Goal: Task Accomplishment & Management: Manage account settings

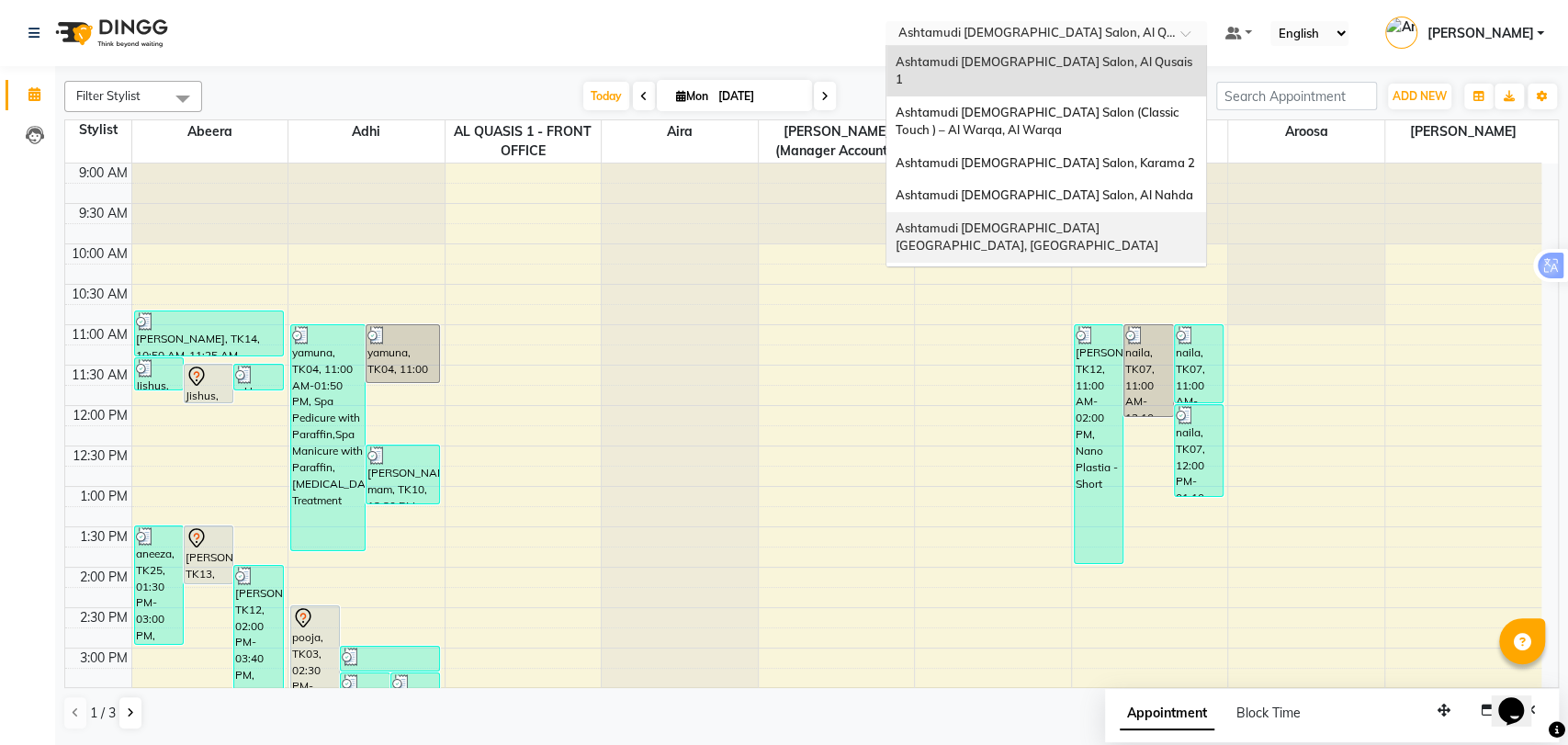
click at [1082, 212] on div "Ashtamudi [DEMOGRAPHIC_DATA] [GEOGRAPHIC_DATA], [GEOGRAPHIC_DATA]" at bounding box center [1046, 238] width 320 height 51
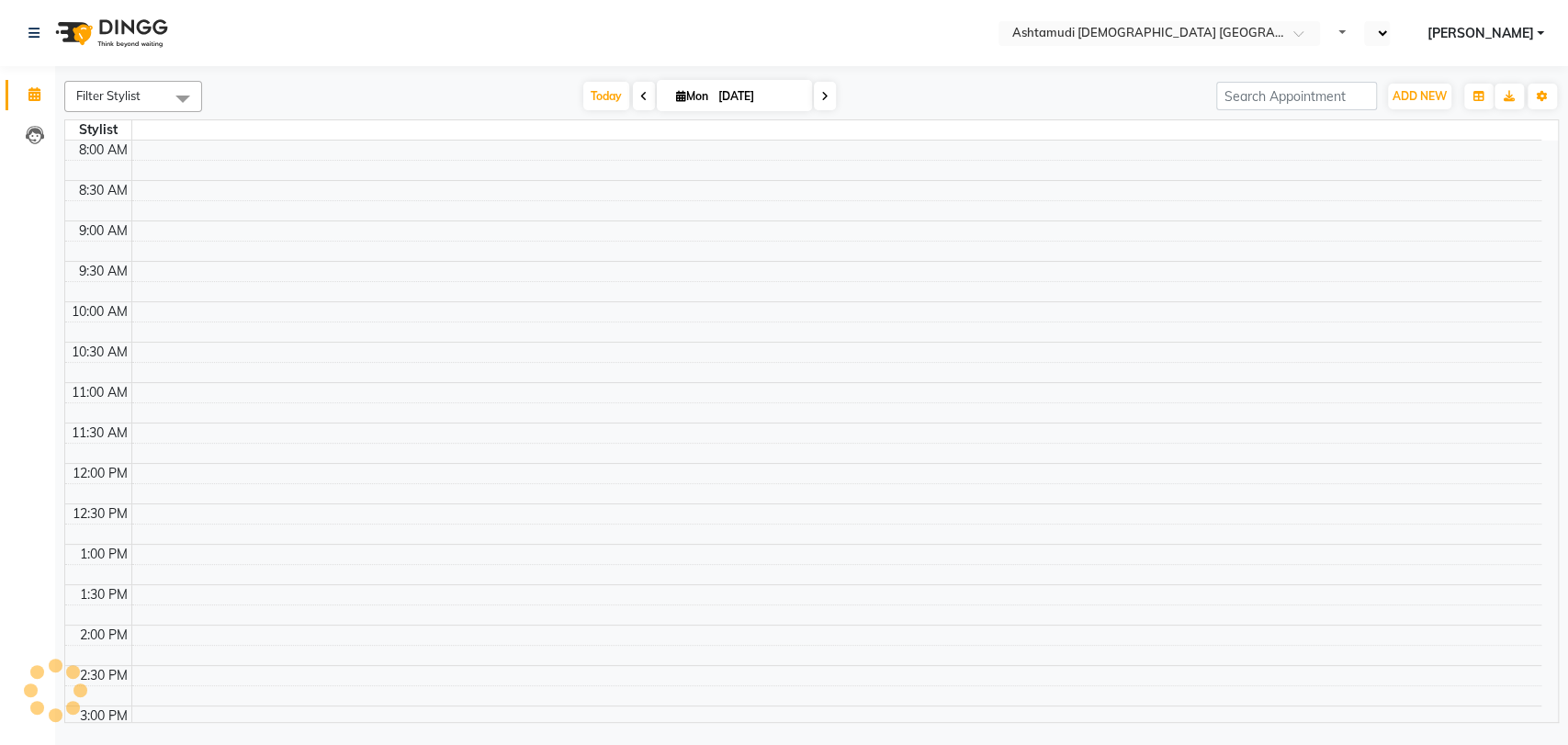
select select "en"
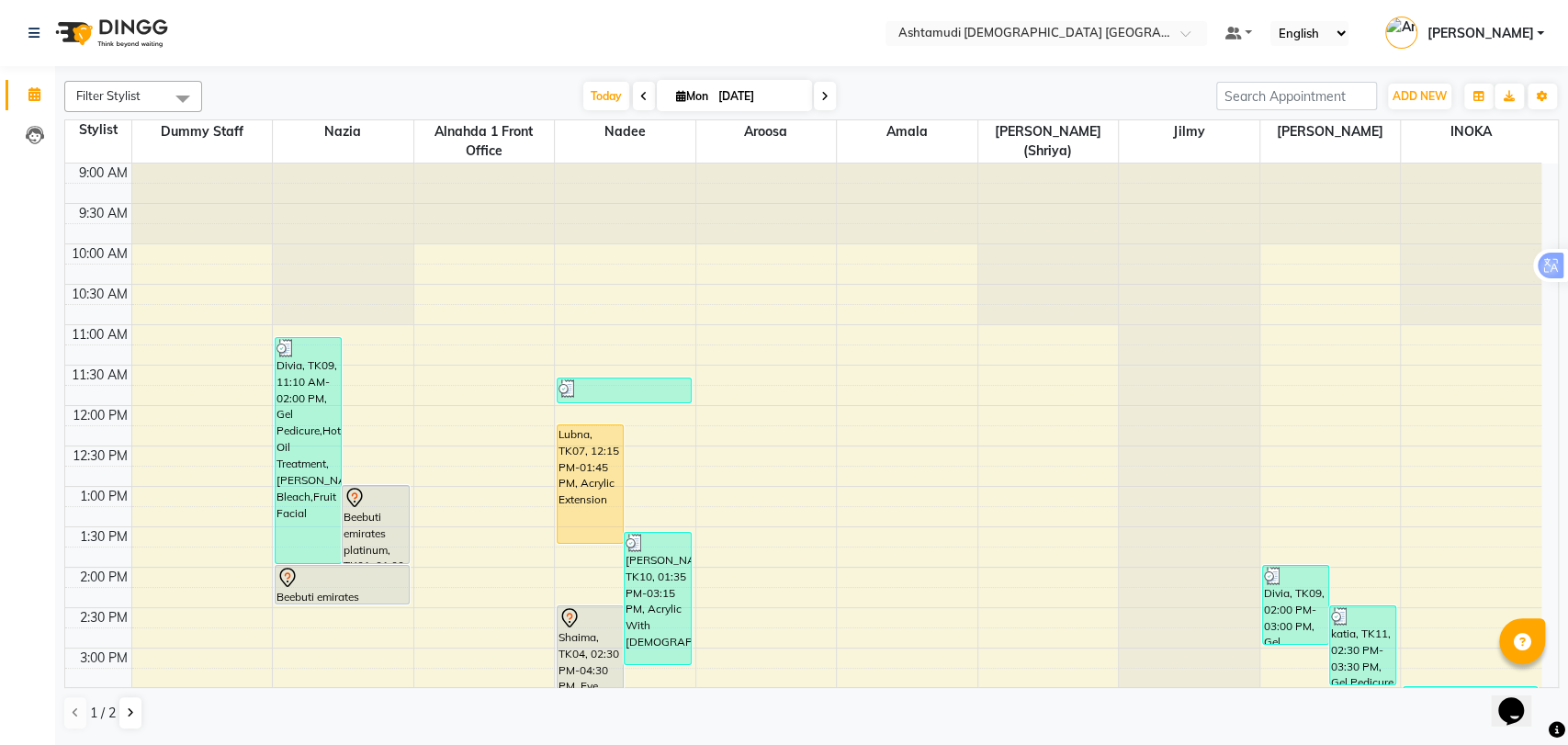
click at [826, 99] on span at bounding box center [824, 96] width 22 height 28
type input "02-09-2025"
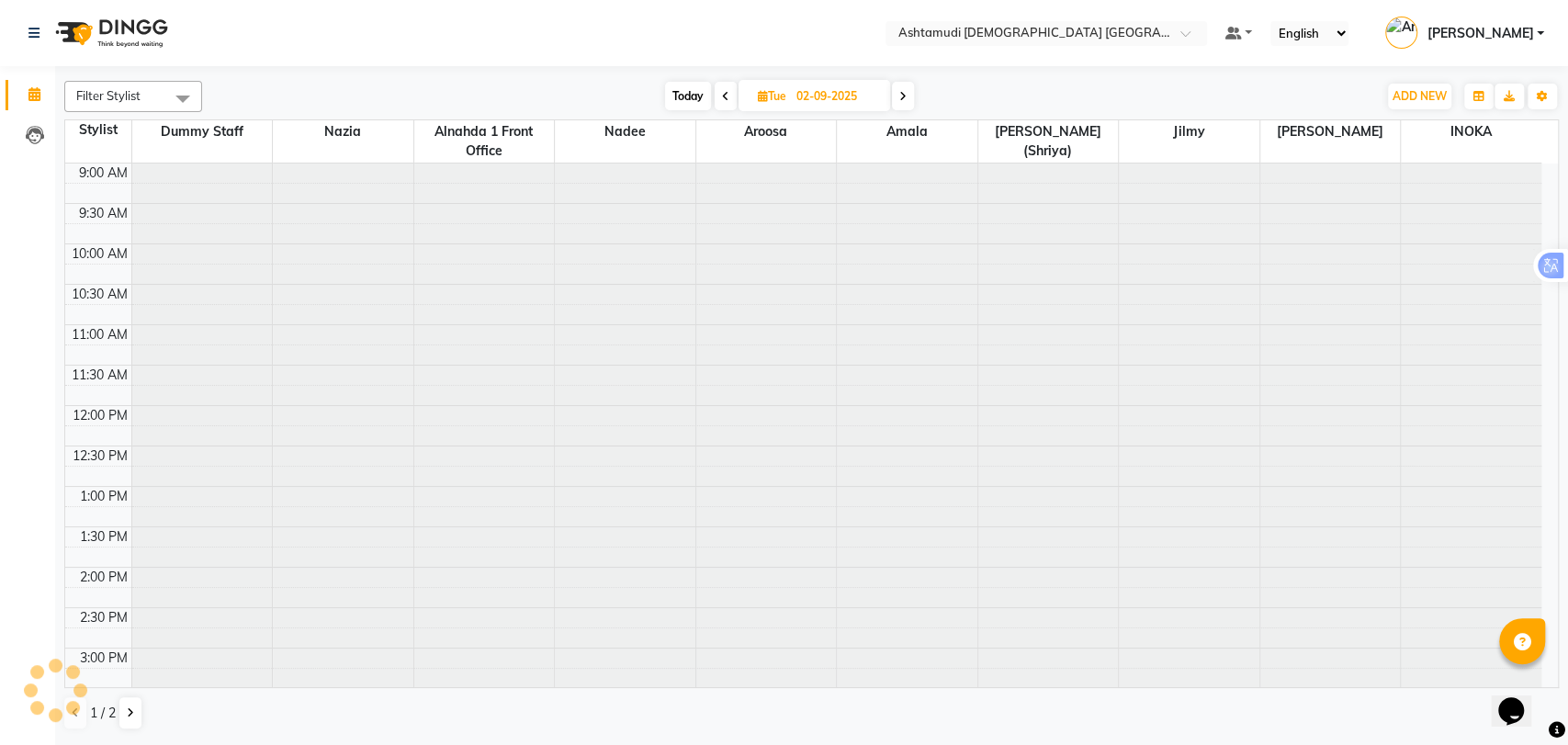
scroll to position [600, 0]
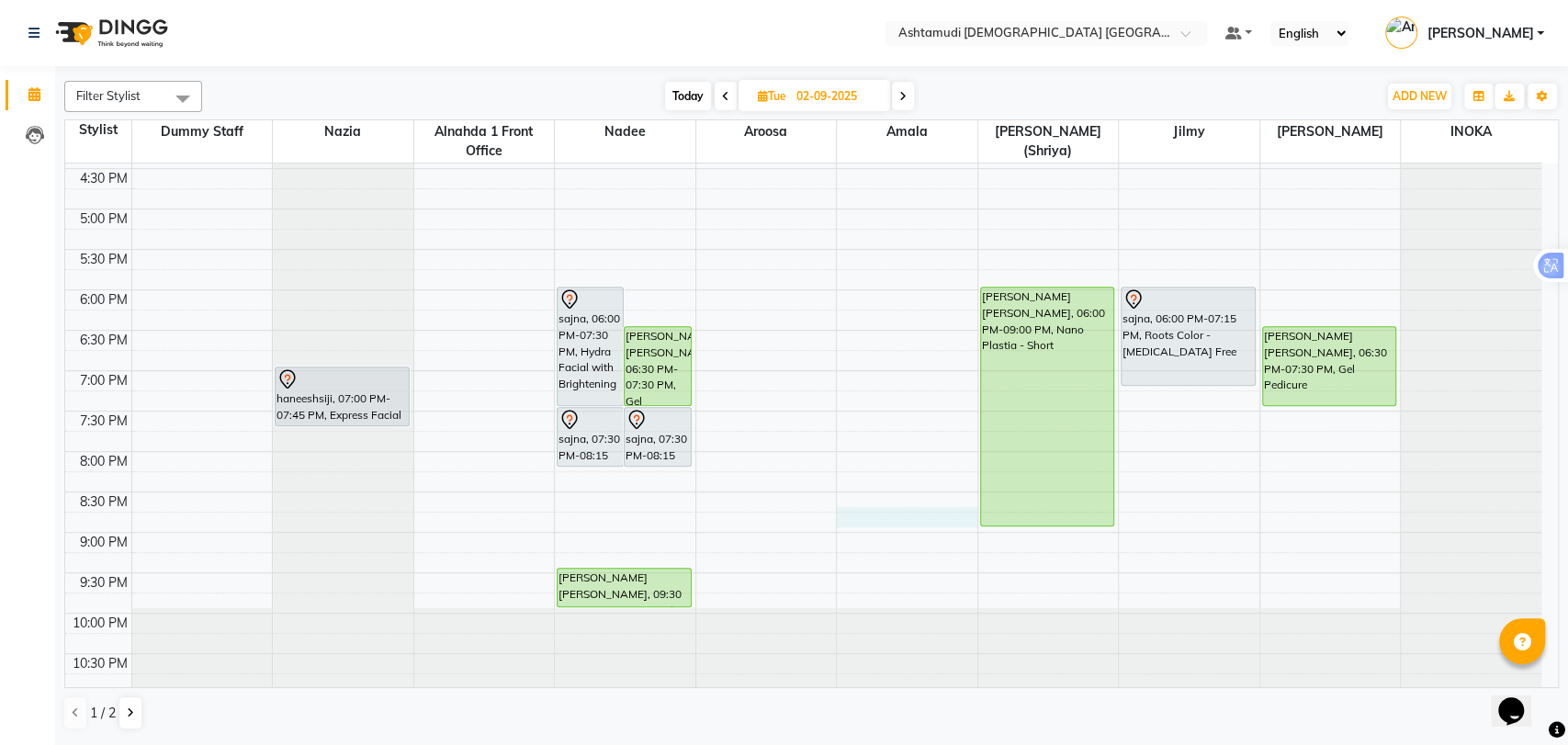
click at [839, 515] on div "9:00 AM 9:30 AM 10:00 AM 10:30 AM 11:00 AM 11:30 AM 12:00 PM 12:30 PM 1:00 PM 1…" at bounding box center [804, 128] width 1476 height 1130
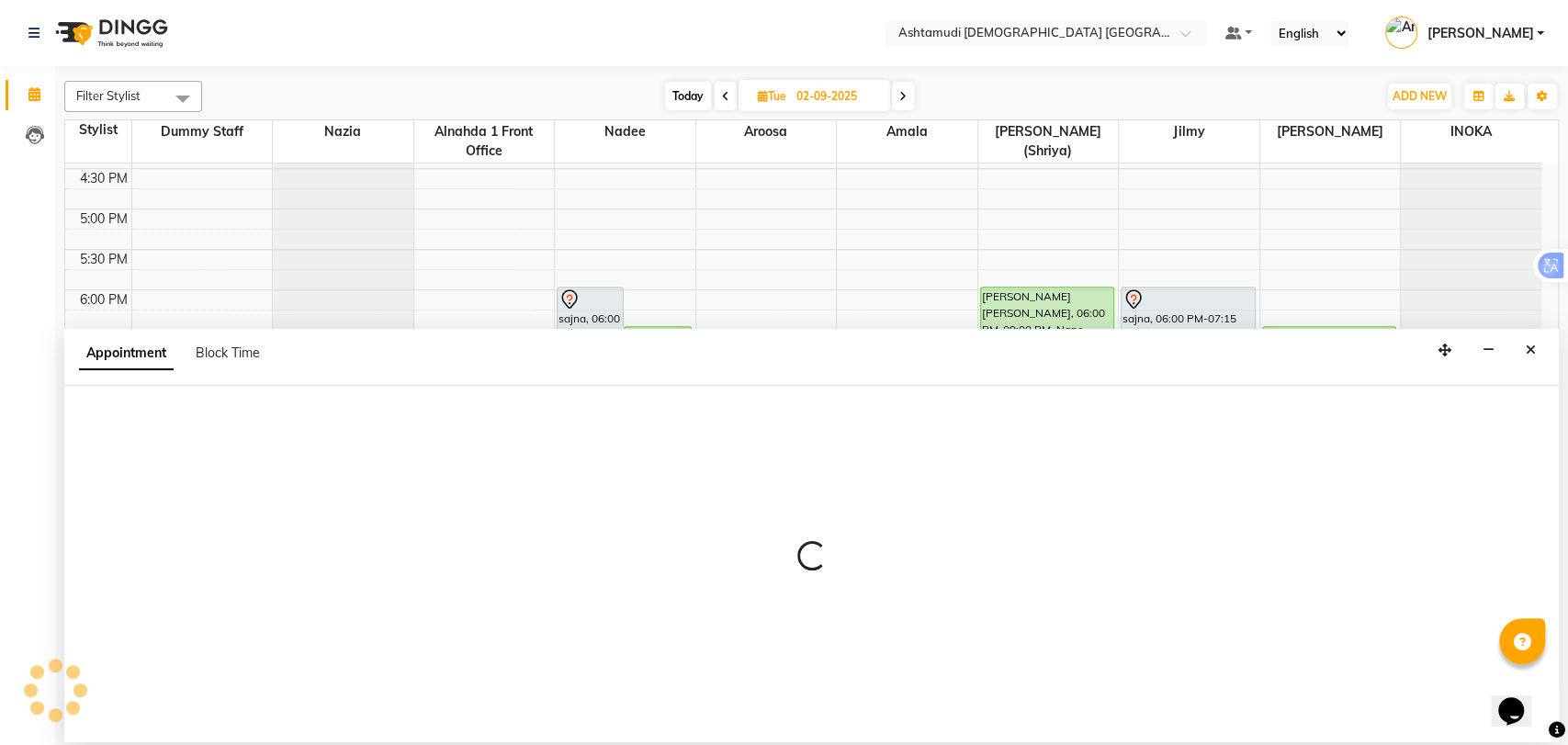
select select "86438"
select select "tentative"
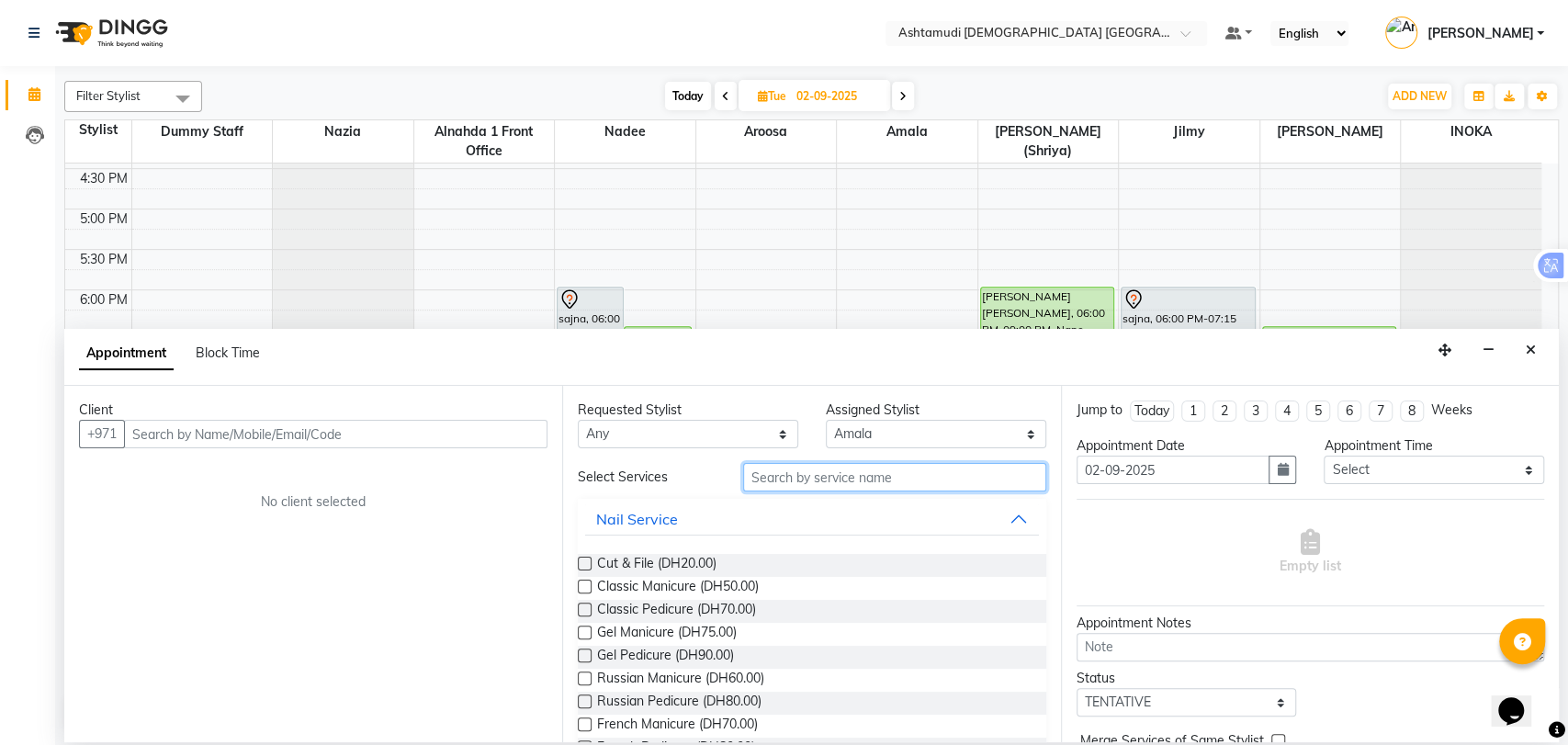
click at [770, 489] on input "text" at bounding box center [894, 476] width 303 height 28
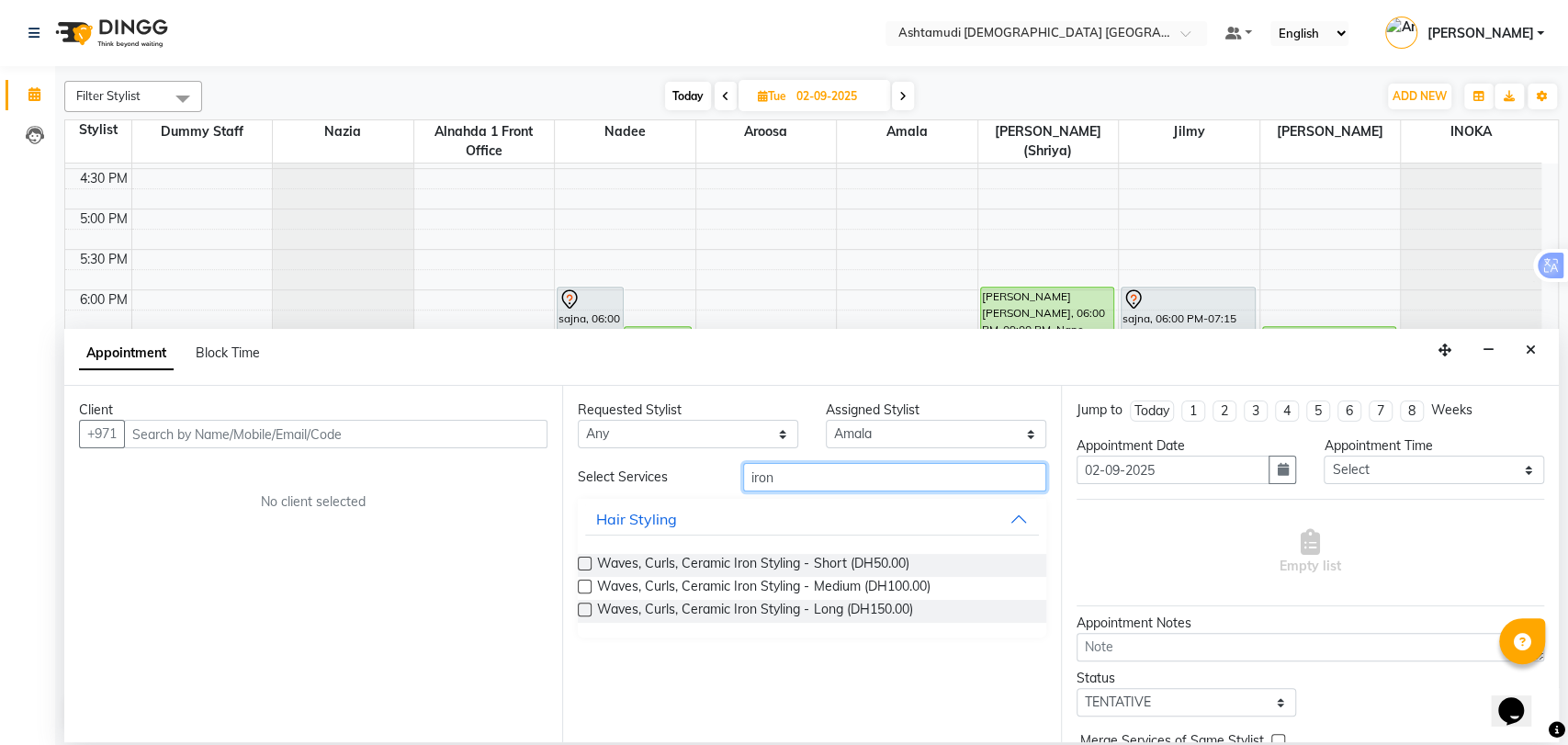
drag, startPoint x: 770, startPoint y: 489, endPoint x: 1014, endPoint y: 585, distance: 262.2
click at [1014, 585] on div "Select Services iron Hair Styling Waves, Curls, Ceramic Iron Styling - Short (D…" at bounding box center [811, 549] width 467 height 174
type input "iron"
click at [1536, 361] on button "Close" at bounding box center [1530, 350] width 26 height 28
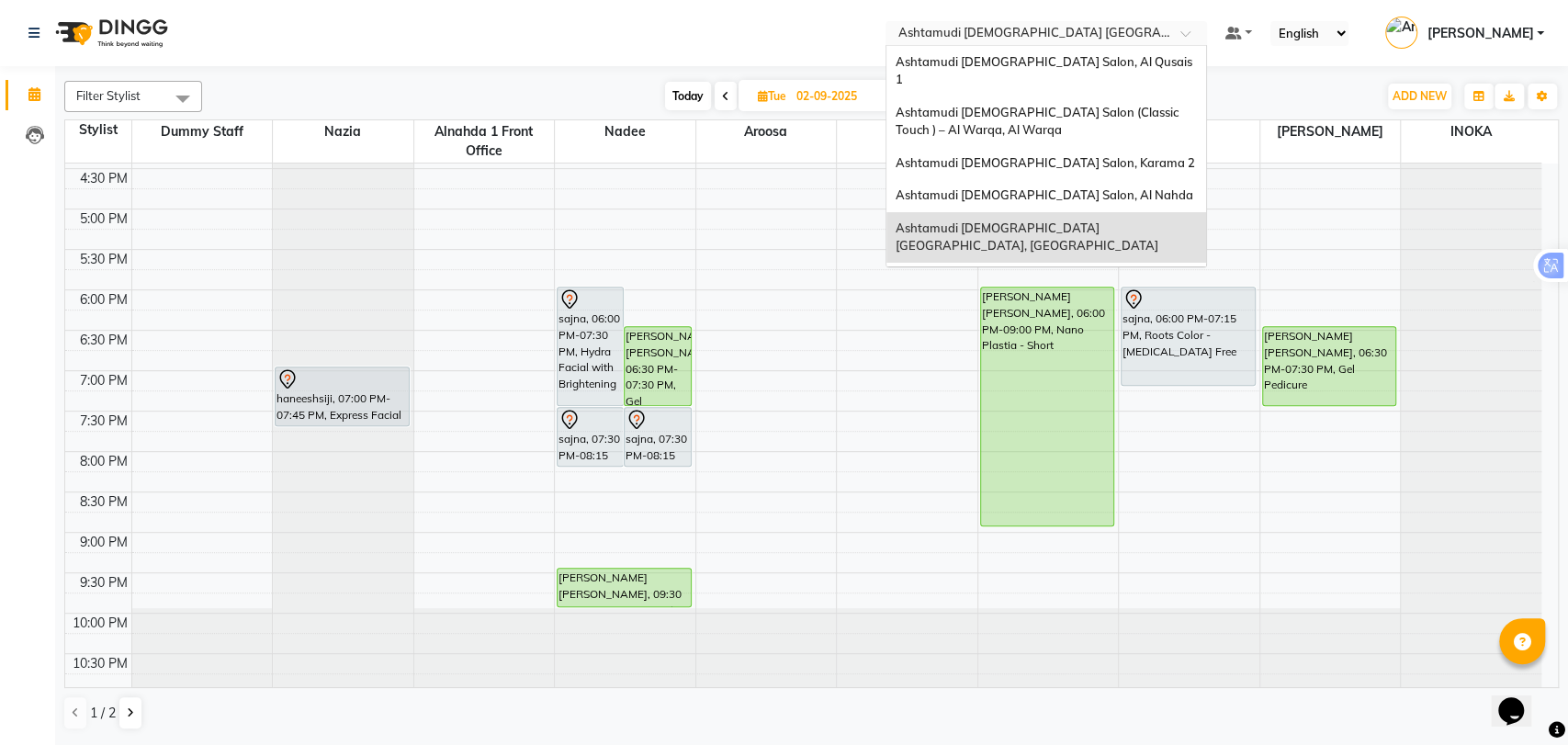
click at [1131, 31] on input "text" at bounding box center [1027, 34] width 266 height 19
click at [1101, 155] on span "Ashtamudi [DEMOGRAPHIC_DATA] Salon, Karama 2" at bounding box center [1045, 162] width 299 height 15
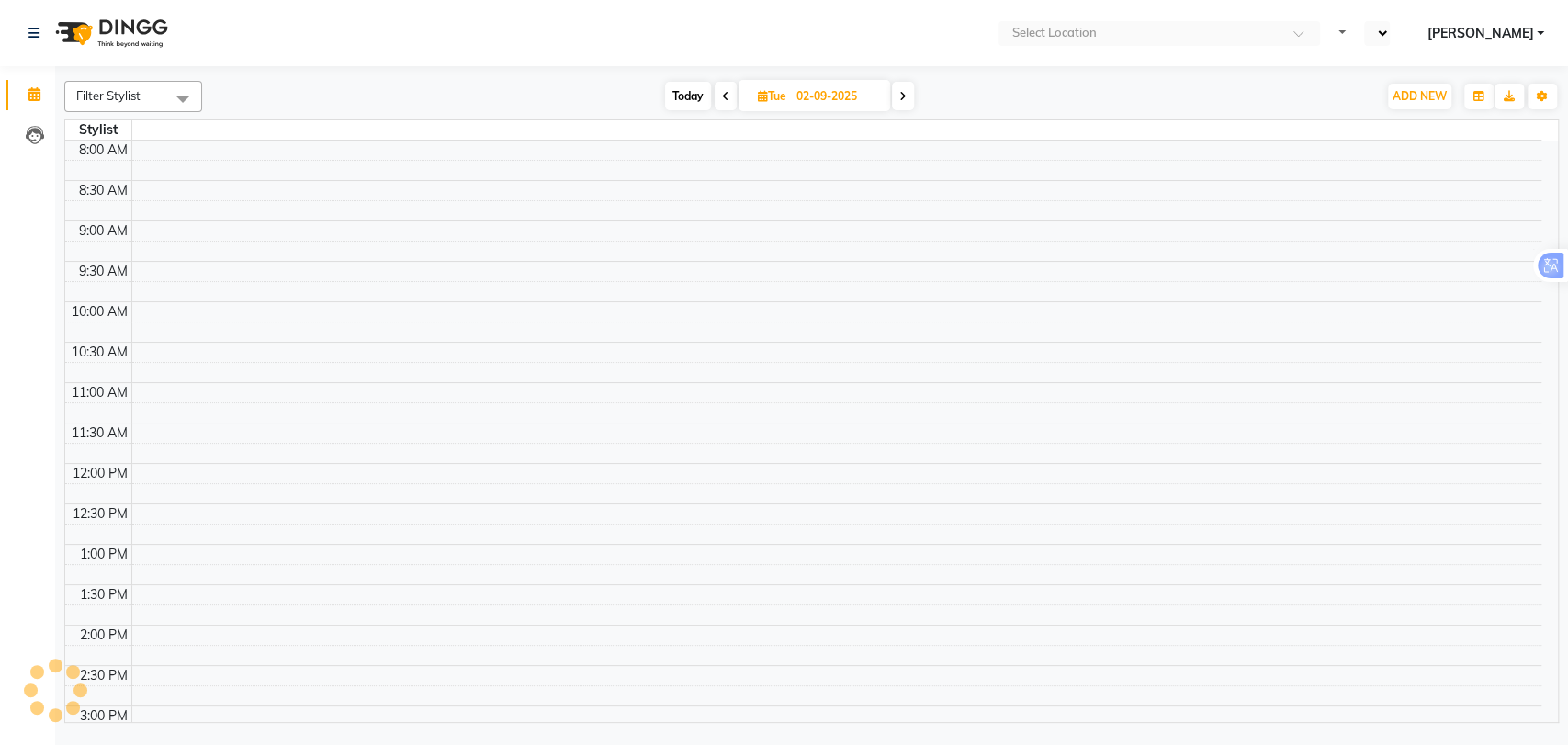
select select "en"
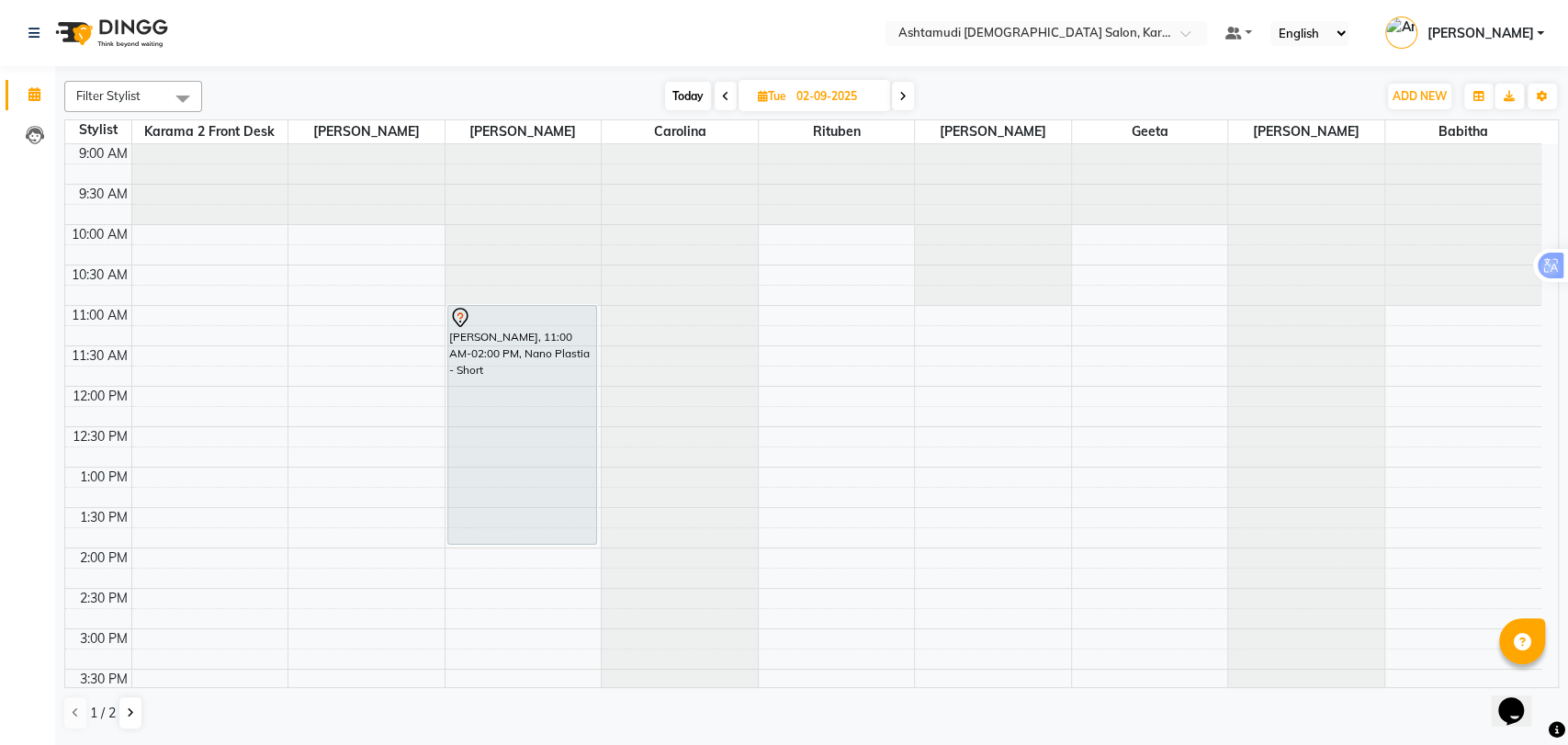
click at [731, 95] on span at bounding box center [725, 96] width 22 height 28
type input "[DATE]"
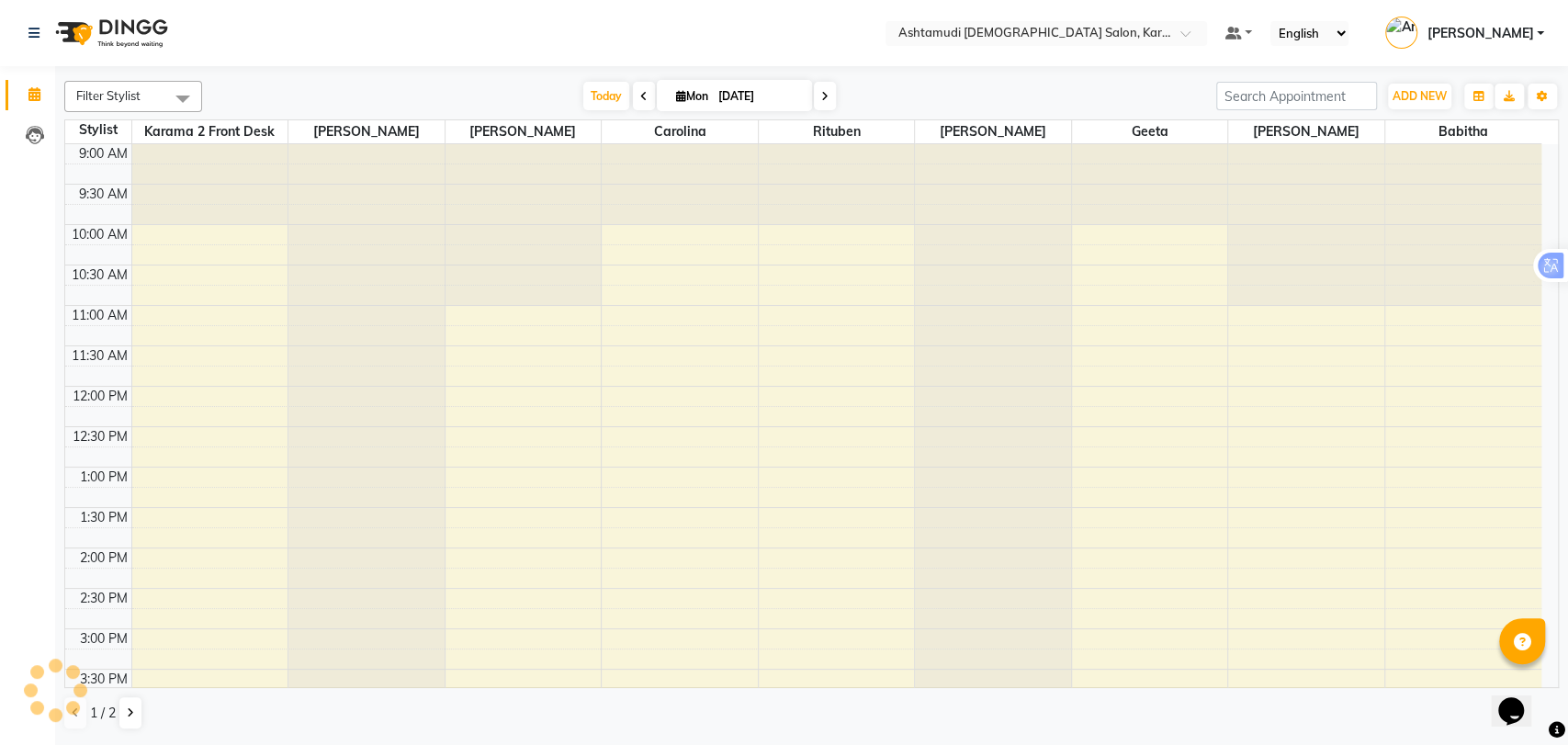
scroll to position [581, 0]
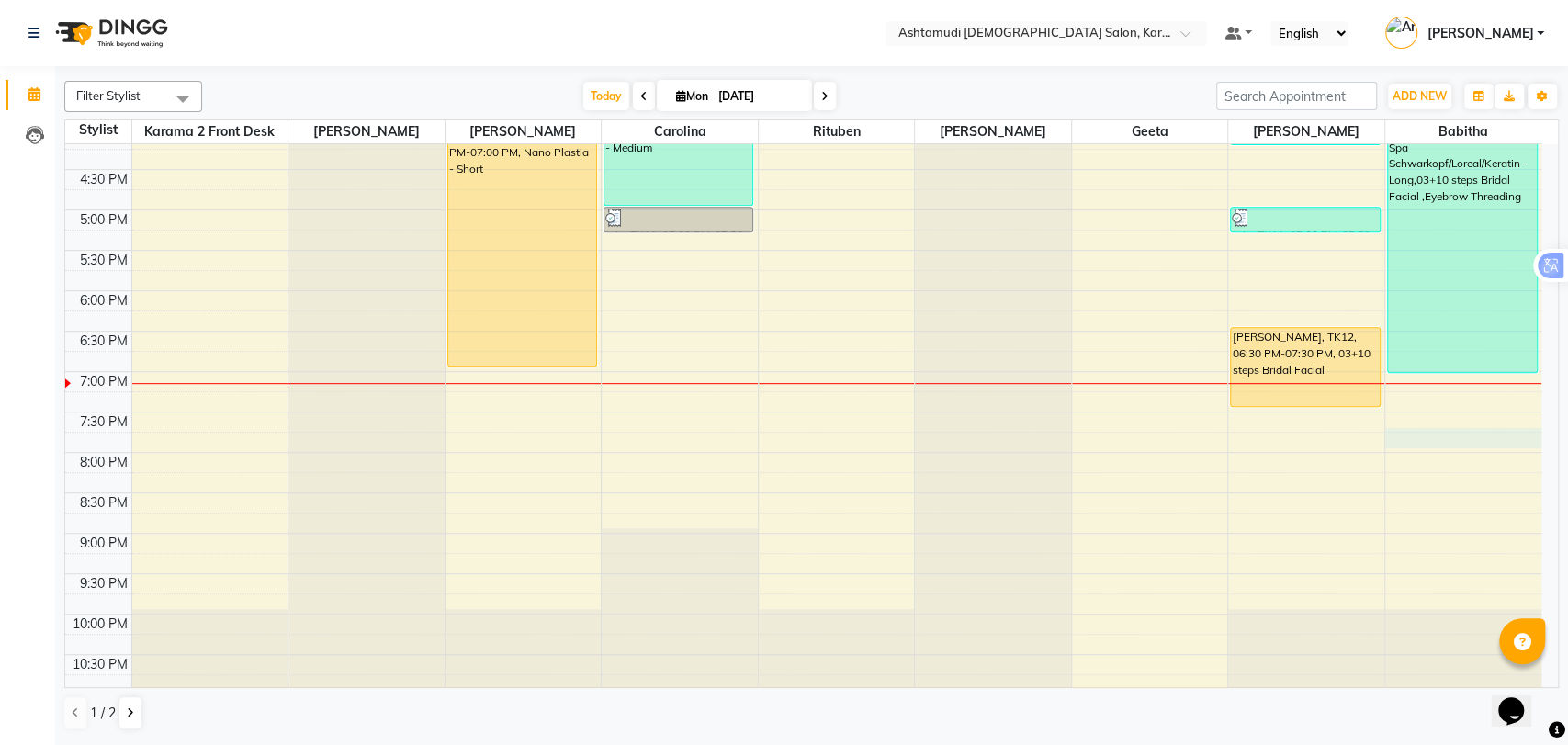
click at [1457, 436] on div "9:00 AM 9:30 AM 10:00 AM 10:30 AM 11:00 AM 11:30 AM 12:00 PM 12:30 PM 1:00 PM 1…" at bounding box center [804, 129] width 1476 height 1130
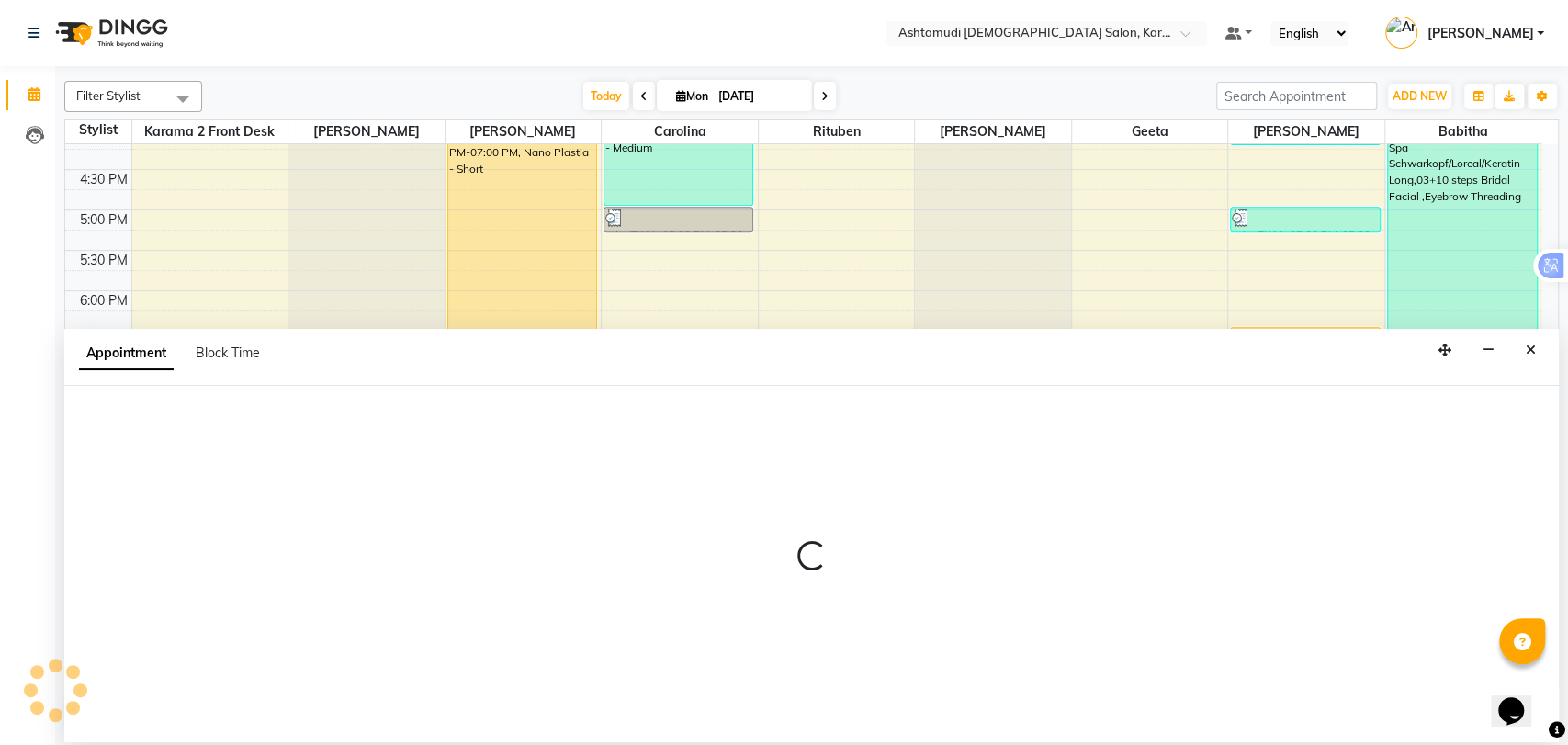
select select "81973"
select select "tentative"
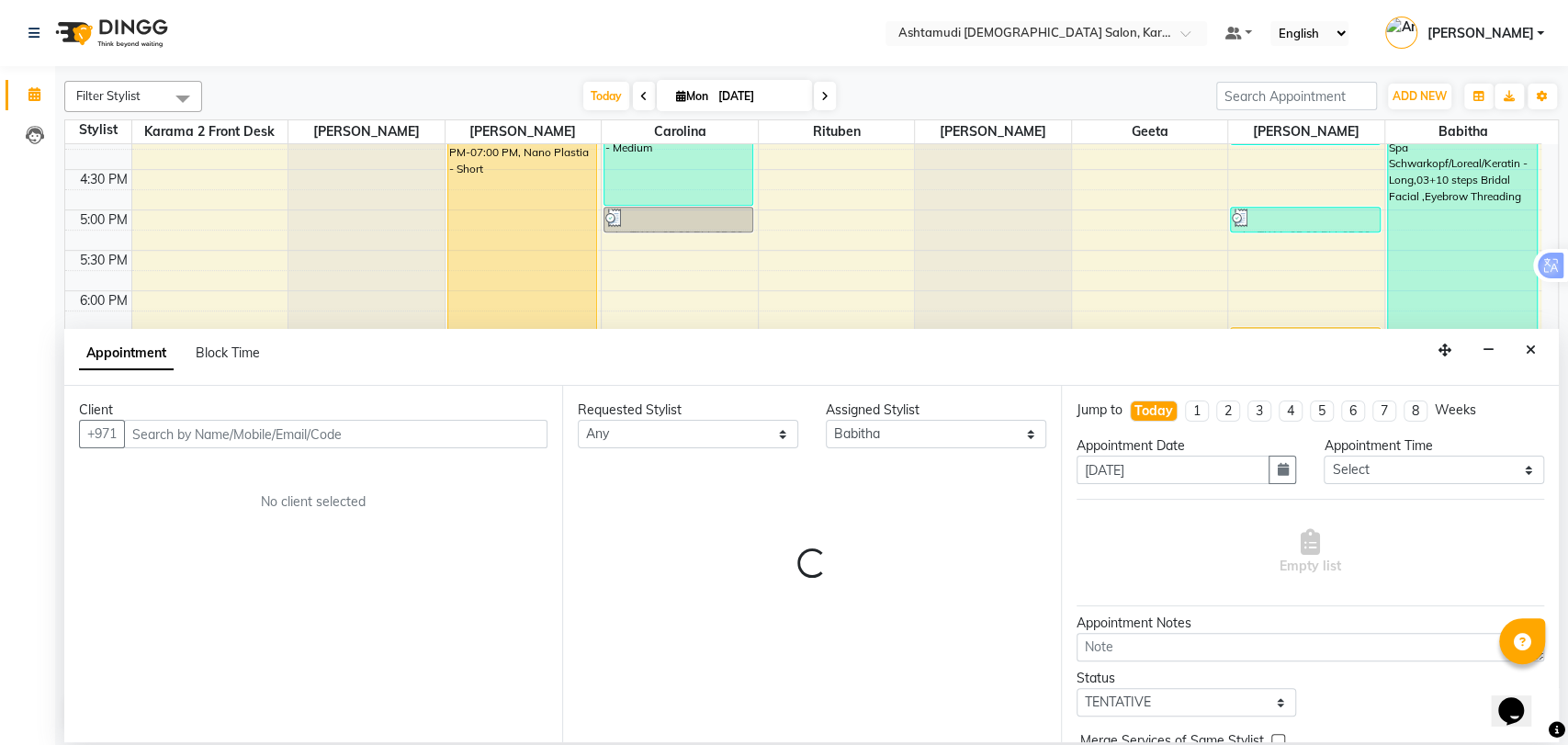
click at [238, 436] on input "text" at bounding box center [335, 433] width 423 height 28
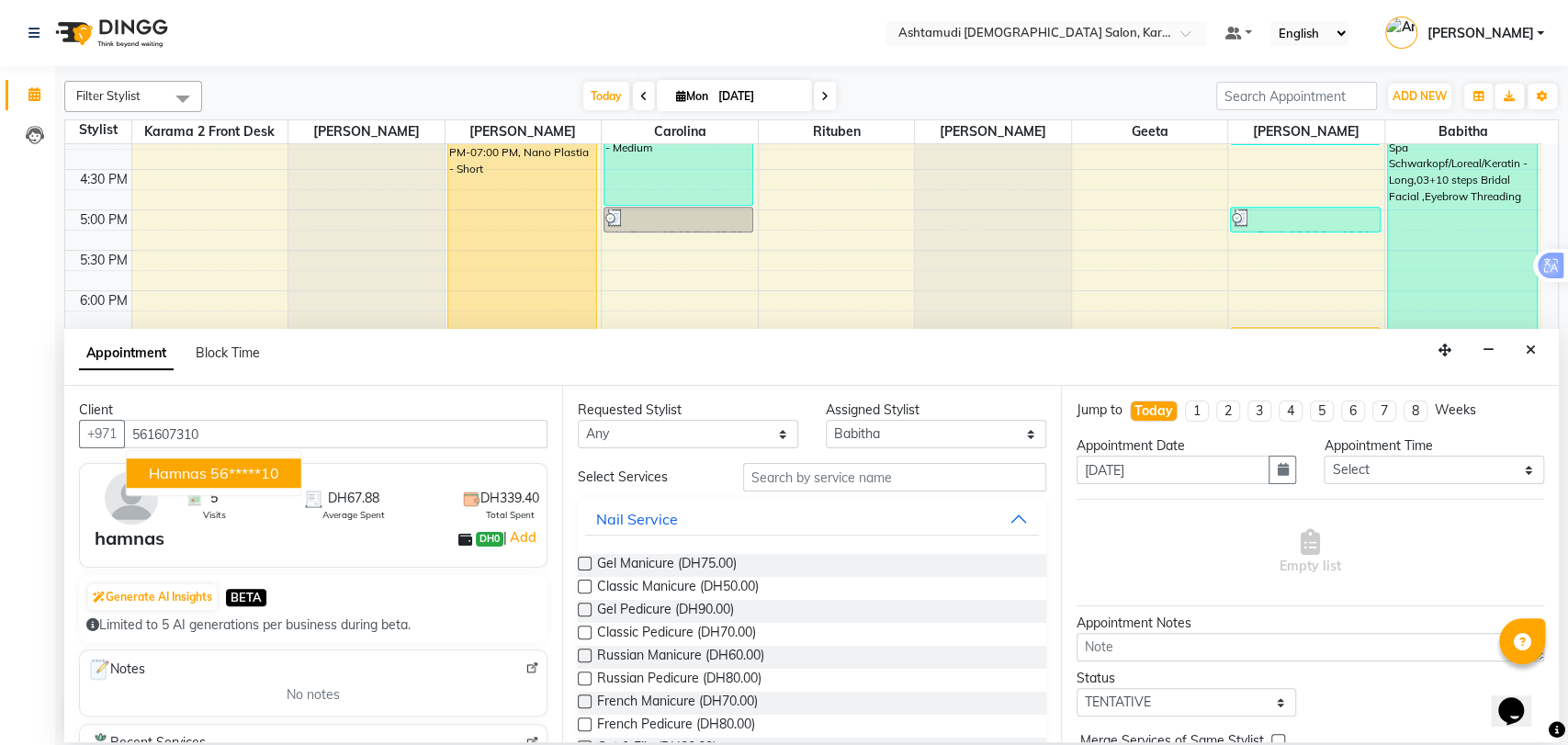
click at [235, 477] on ngb-highlight "56*****10" at bounding box center [244, 472] width 68 height 19
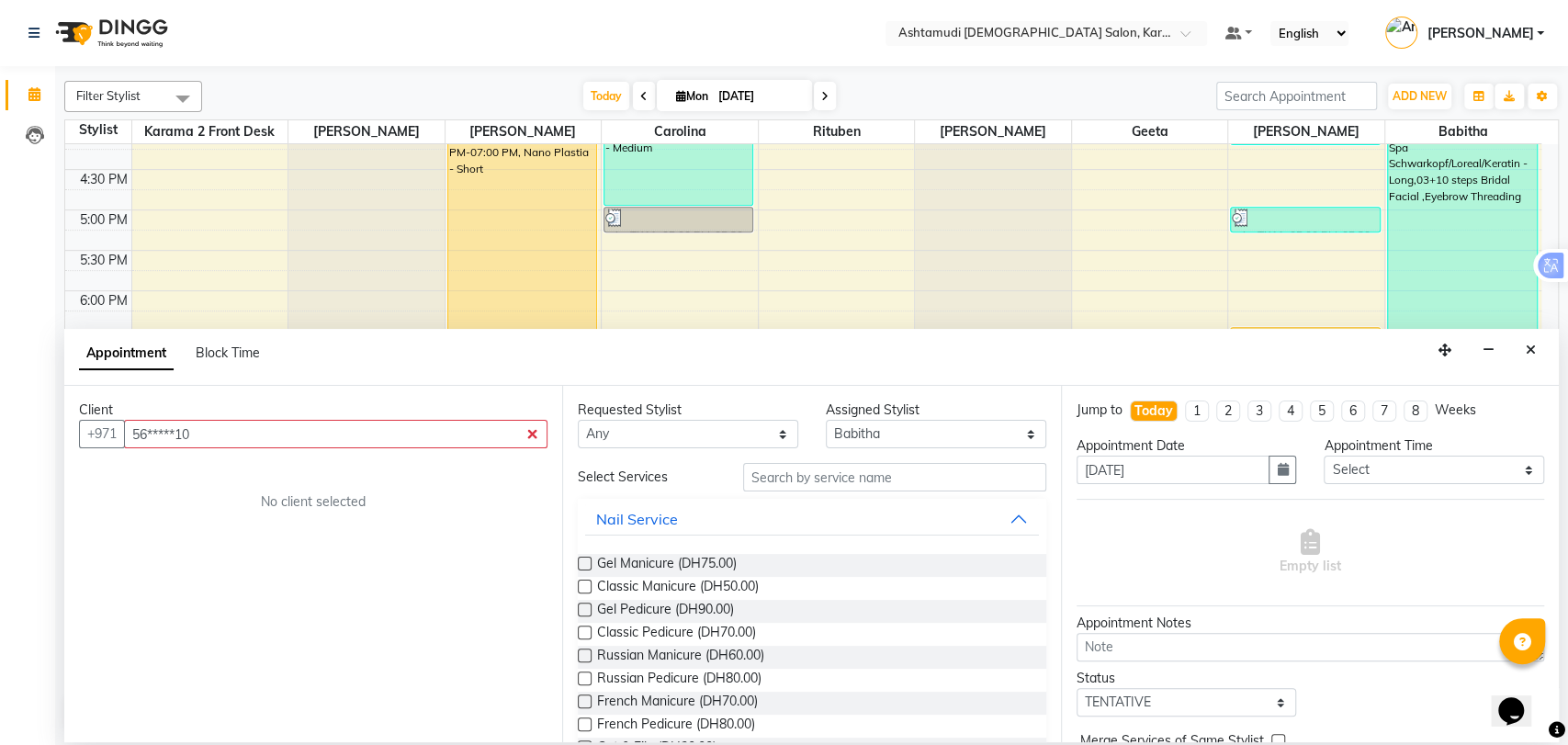
type input "56*****10"
click at [929, 473] on input "text" at bounding box center [894, 476] width 303 height 28
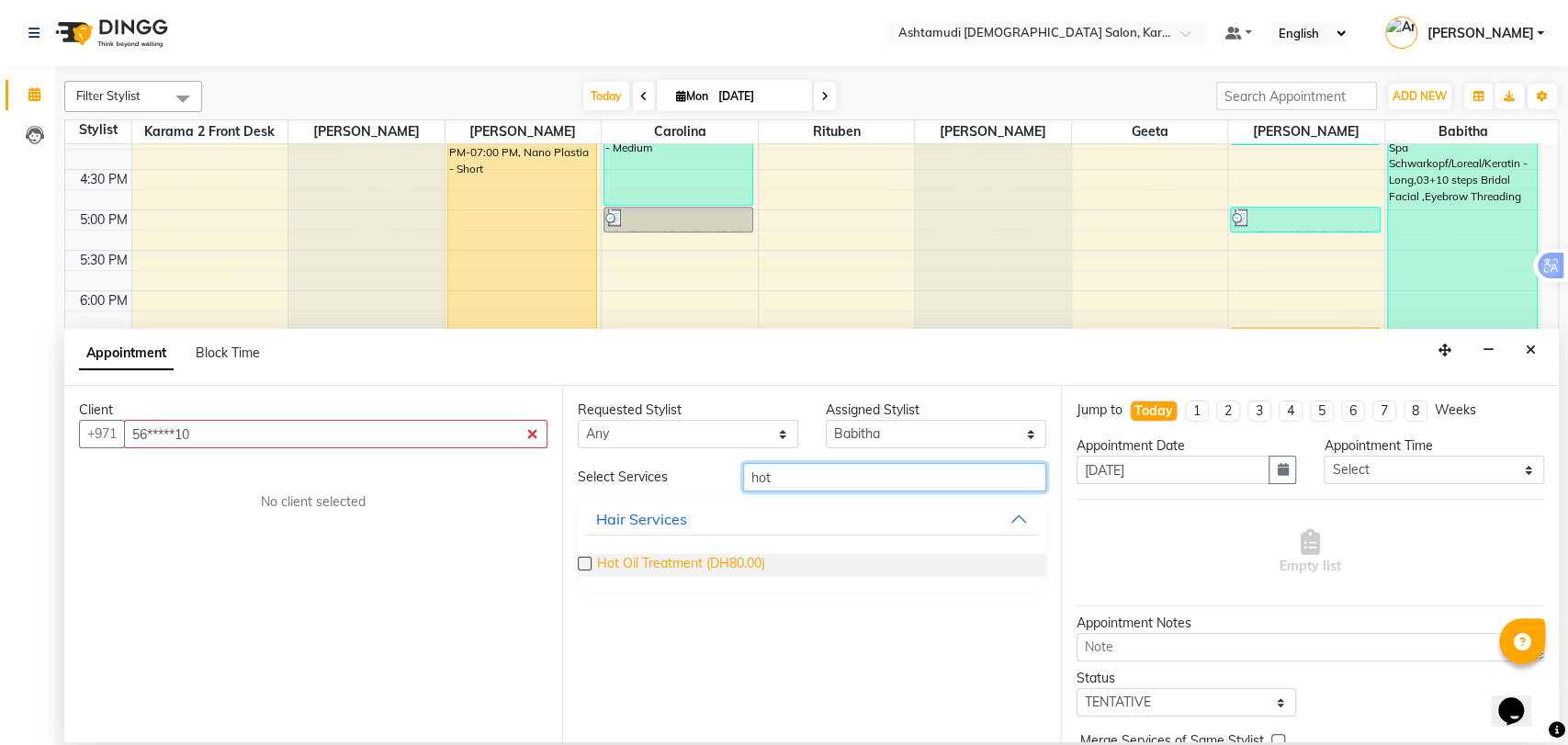
type input "hot"
click at [675, 566] on span "Hot Oil Treatment (DH80.00)" at bounding box center [681, 564] width 168 height 22
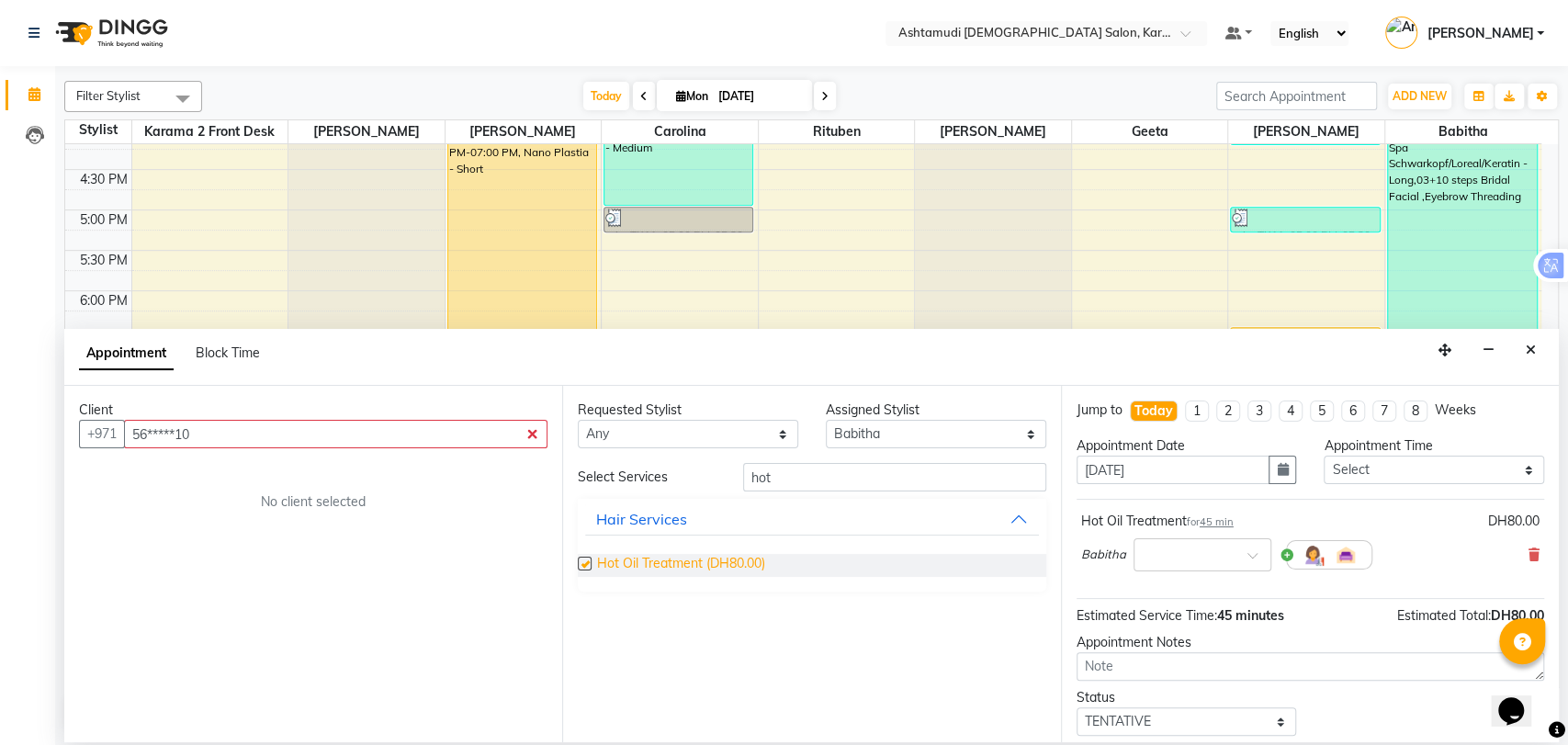
checkbox input "false"
click at [1390, 467] on select "Select 10:00 AM 10:30 AM 11:00 AM 11:30 AM 12:00 PM 12:30 PM 01:00 PM 01:30 PM …" at bounding box center [1433, 469] width 220 height 28
select select "1170"
click at [1324, 456] on select "Select 10:00 AM 10:30 AM 11:00 AM 11:30 AM 12:00 PM 12:30 PM 01:00 PM 01:30 PM …" at bounding box center [1433, 469] width 220 height 28
click at [1171, 723] on select "Select TENTATIVE CONFIRM CHECK-IN UPCOMING" at bounding box center [1186, 721] width 220 height 28
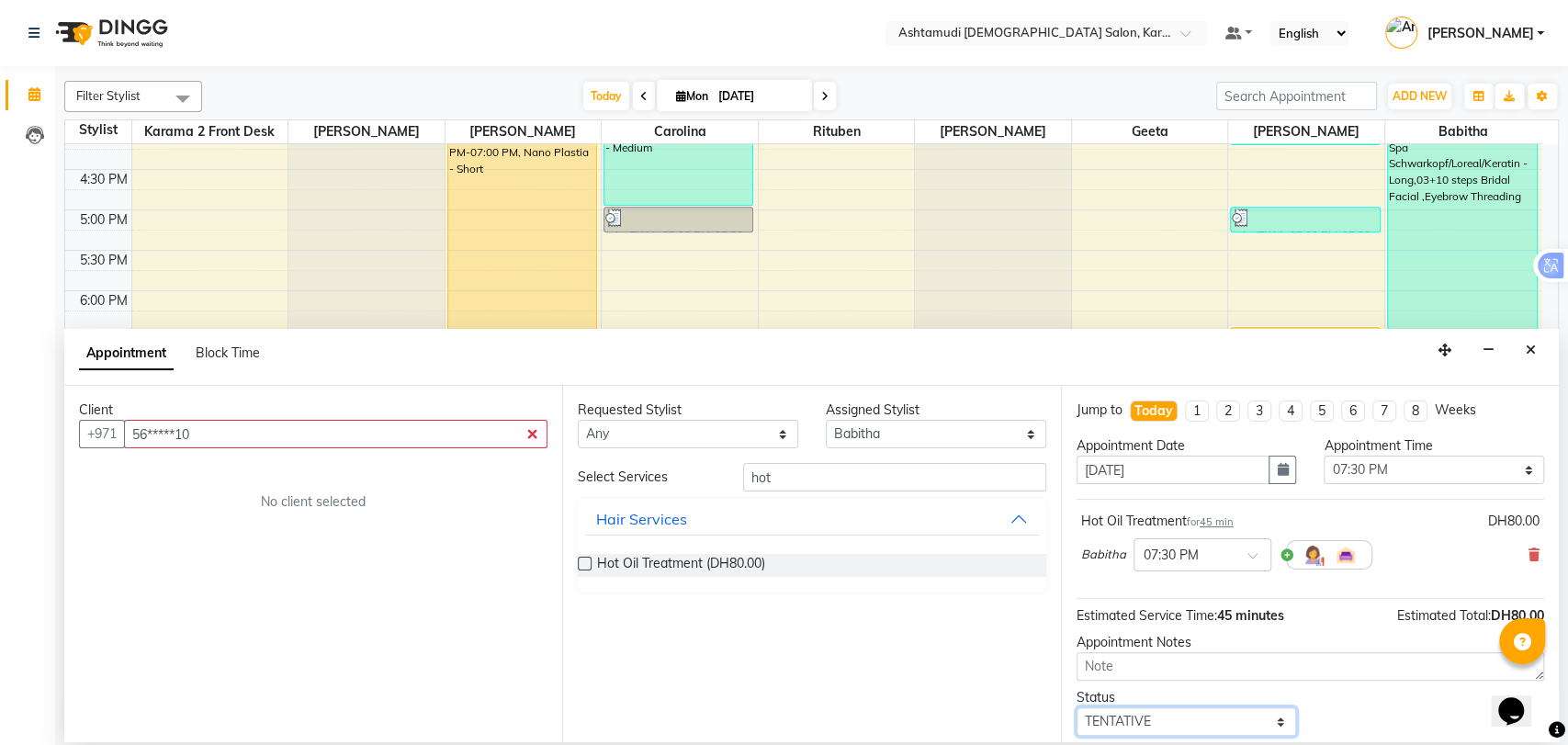
select select "upcoming"
click at [1076, 707] on select "Select TENTATIVE CONFIRM CHECK-IN UPCOMING" at bounding box center [1186, 721] width 220 height 28
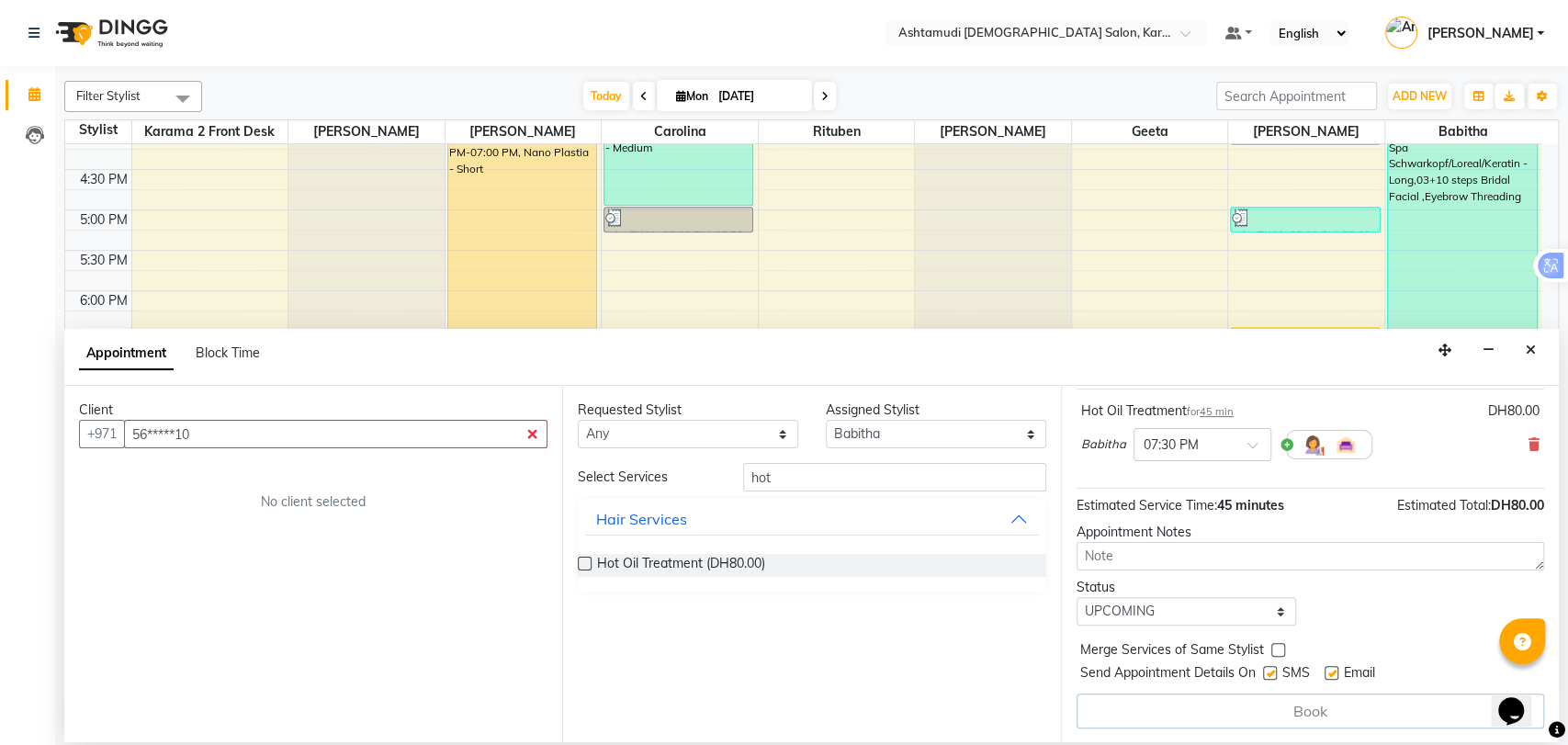
click at [1285, 711] on div "Book" at bounding box center [1310, 711] width 467 height 35
click at [303, 426] on input "56*****10" at bounding box center [335, 433] width 423 height 28
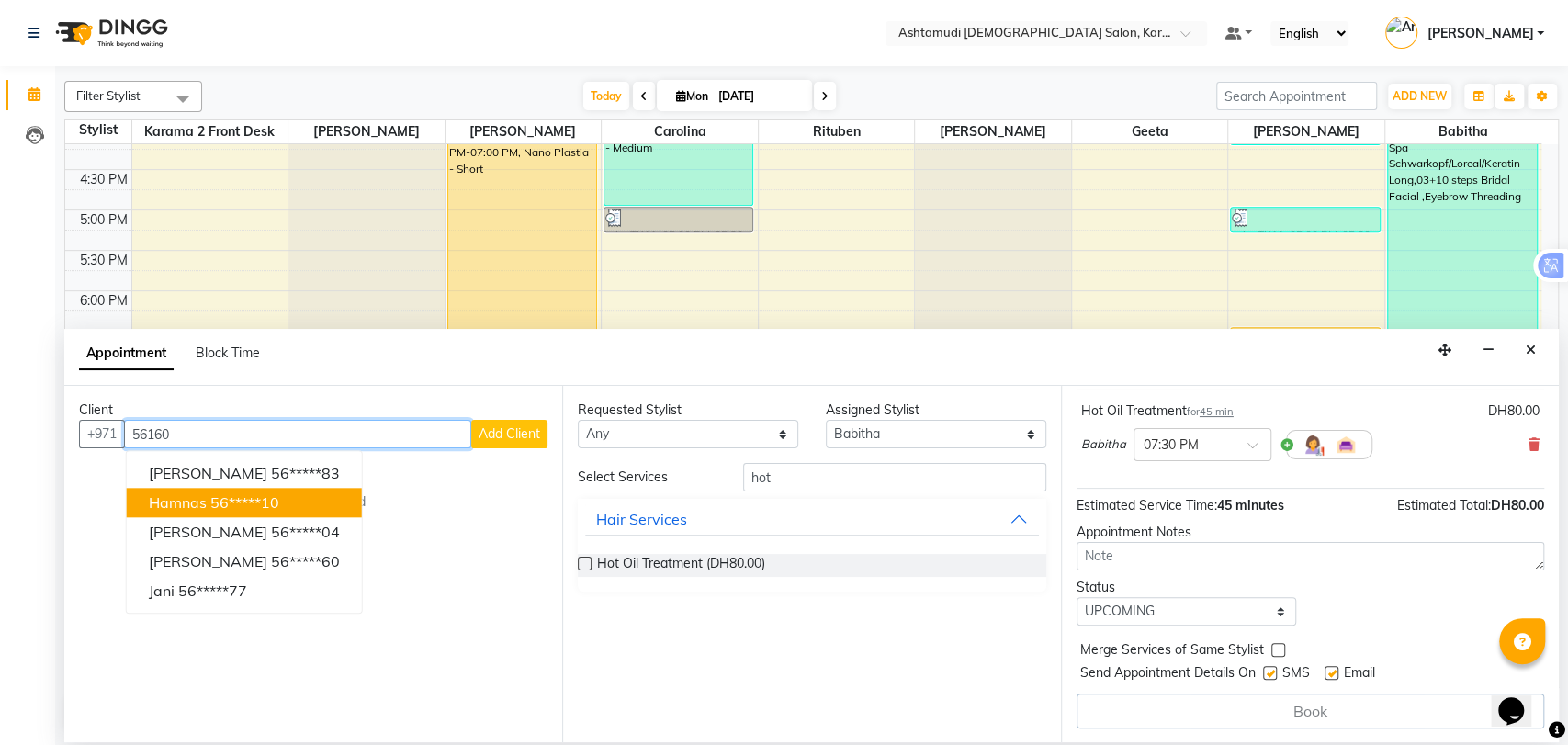
click at [184, 504] on span "hamnas" at bounding box center [177, 502] width 58 height 19
type input "56*****10"
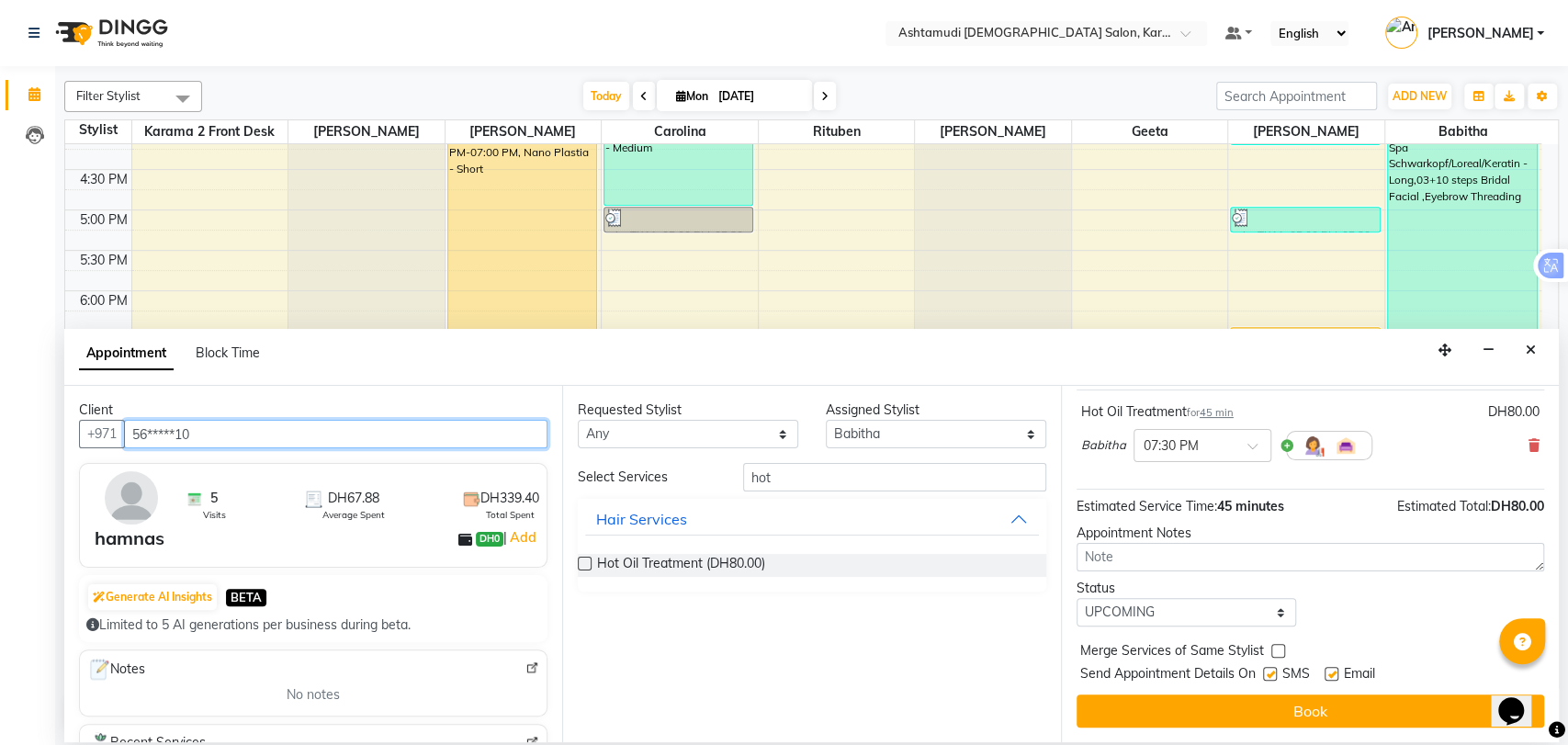
scroll to position [109, 0]
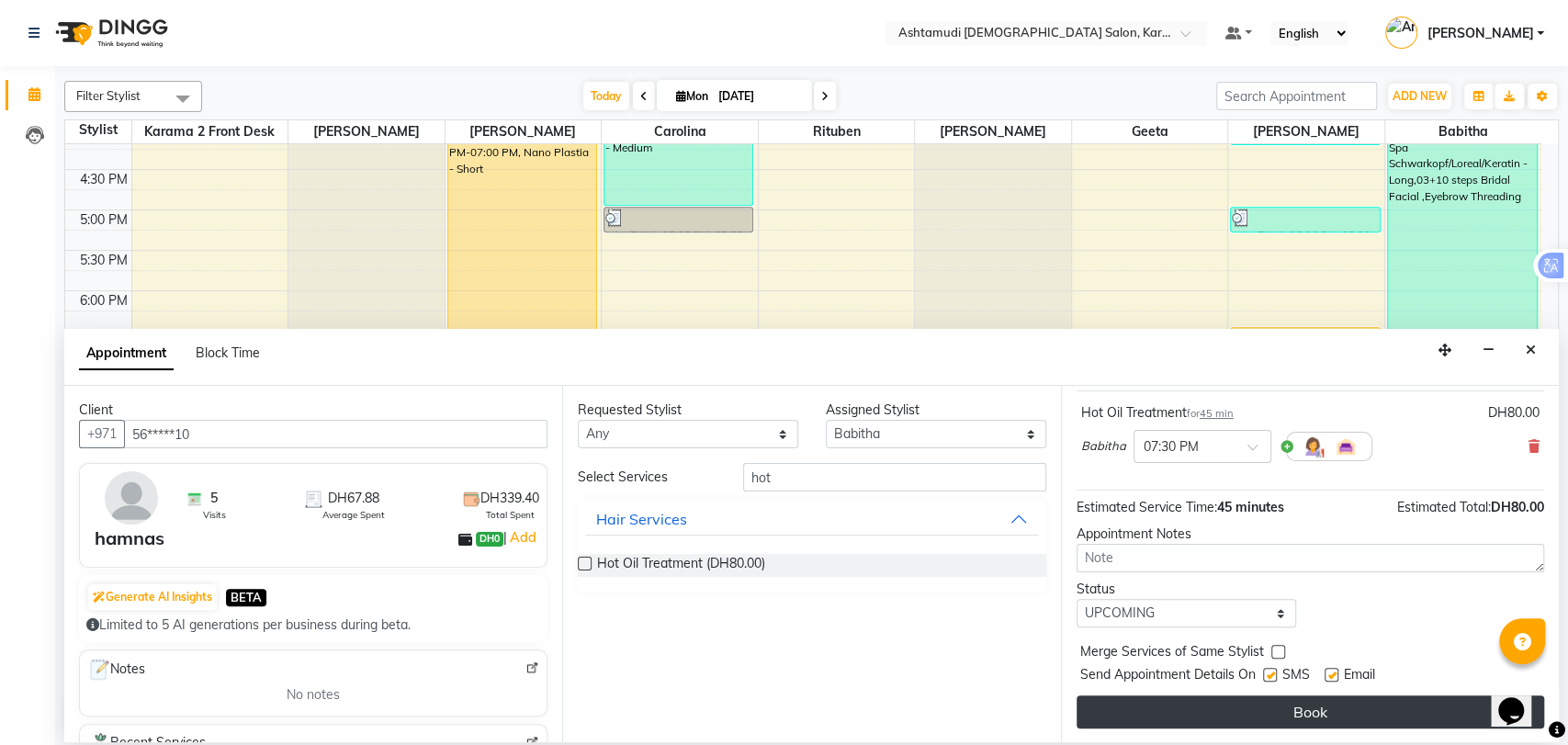
click at [1247, 715] on button "Book" at bounding box center [1310, 712] width 467 height 33
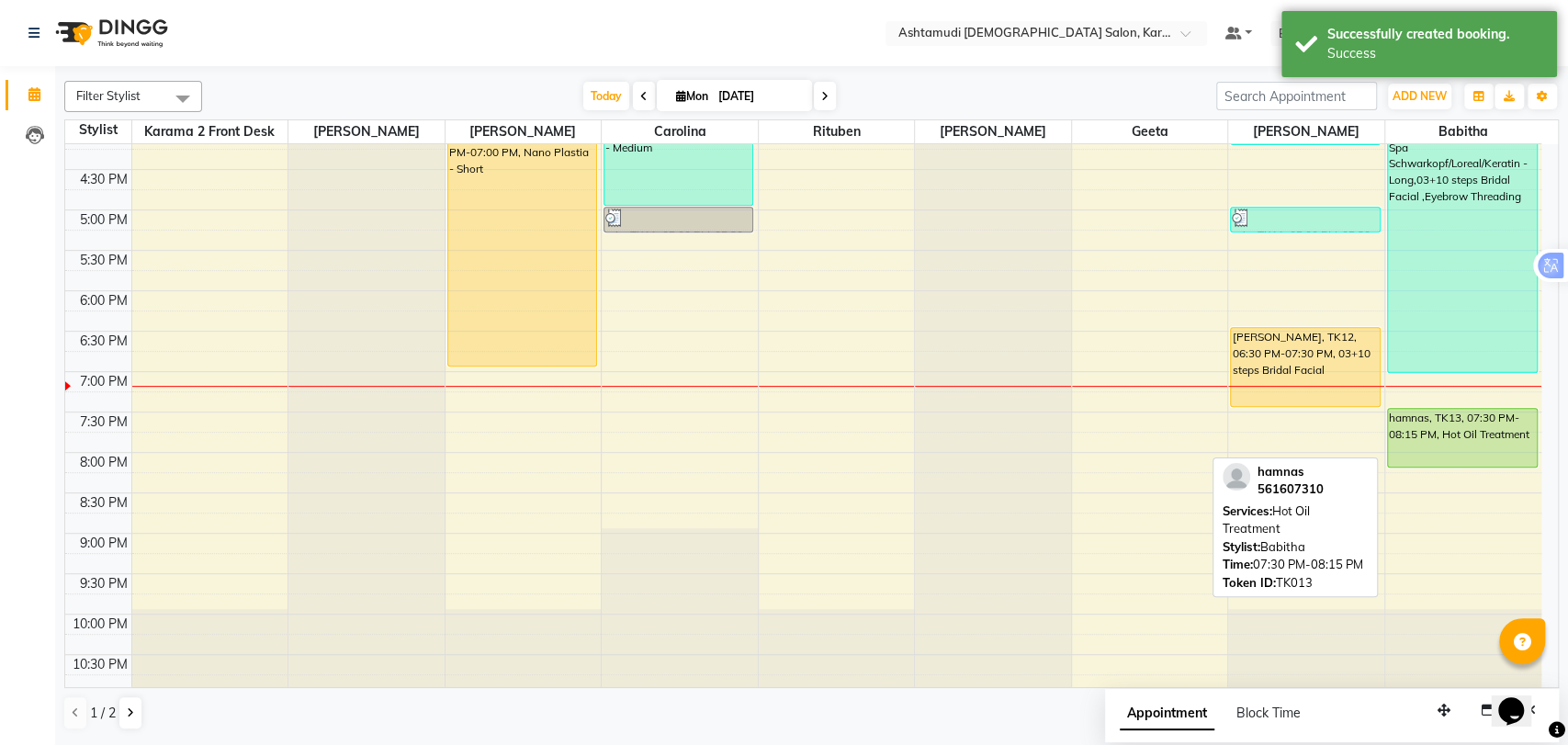
click at [1417, 459] on div "akauksha, TK06, 12:30 PM-01:40 PM, Elite 140 Pkg - Waxing full arms + Waxing Fu…" at bounding box center [1463, 129] width 156 height 1130
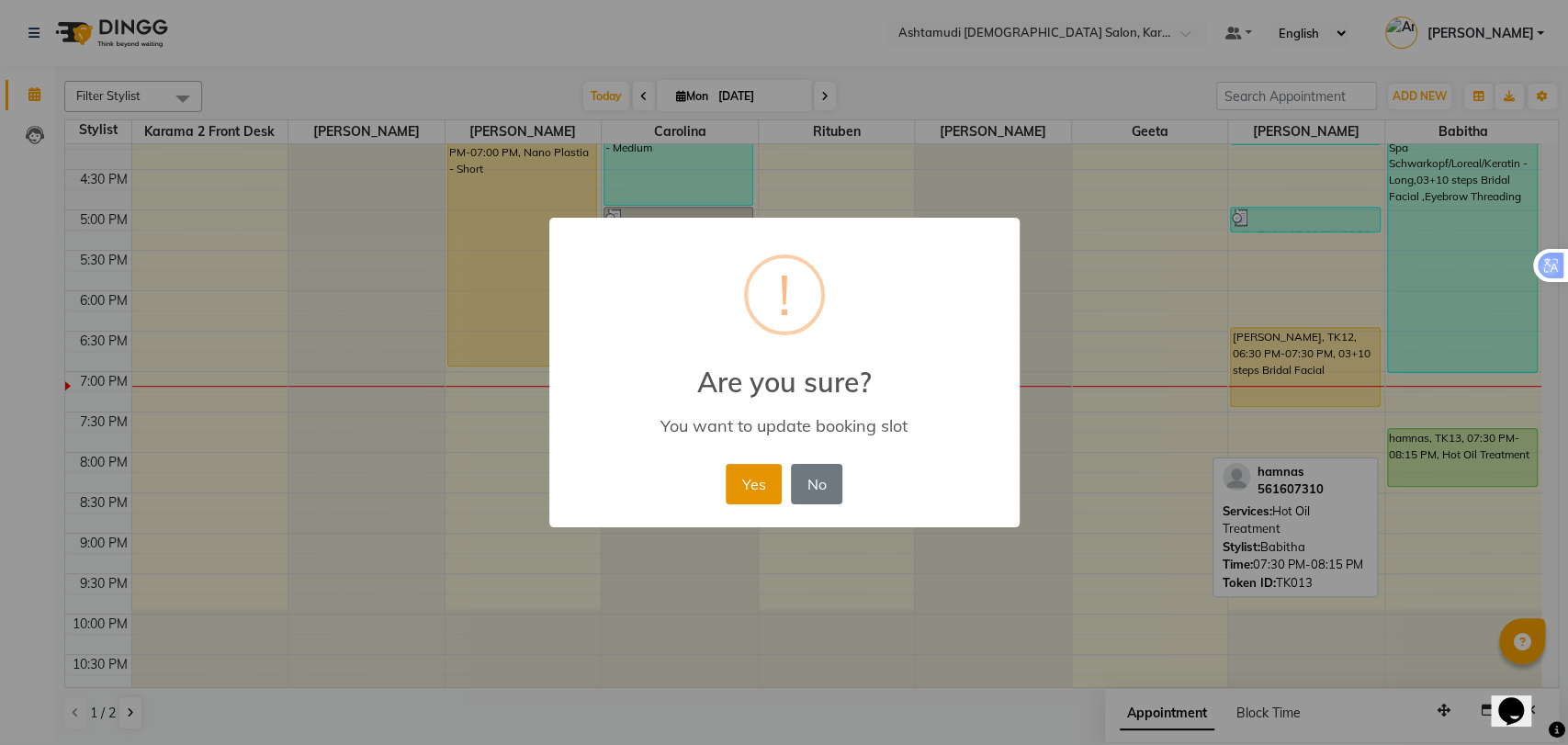
click at [744, 469] on button "Yes" at bounding box center [753, 483] width 56 height 40
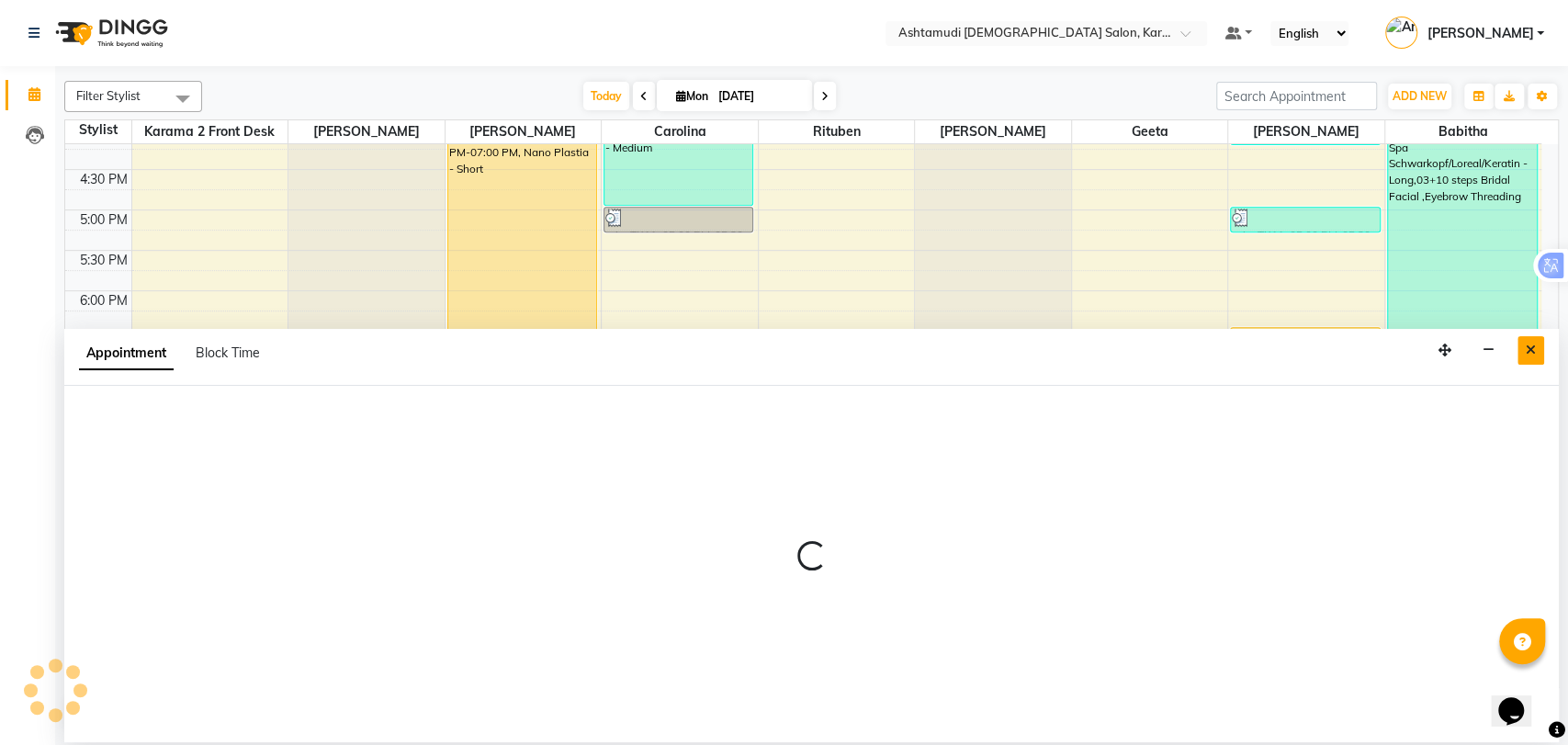
click at [1528, 349] on icon "Close" at bounding box center [1530, 349] width 10 height 13
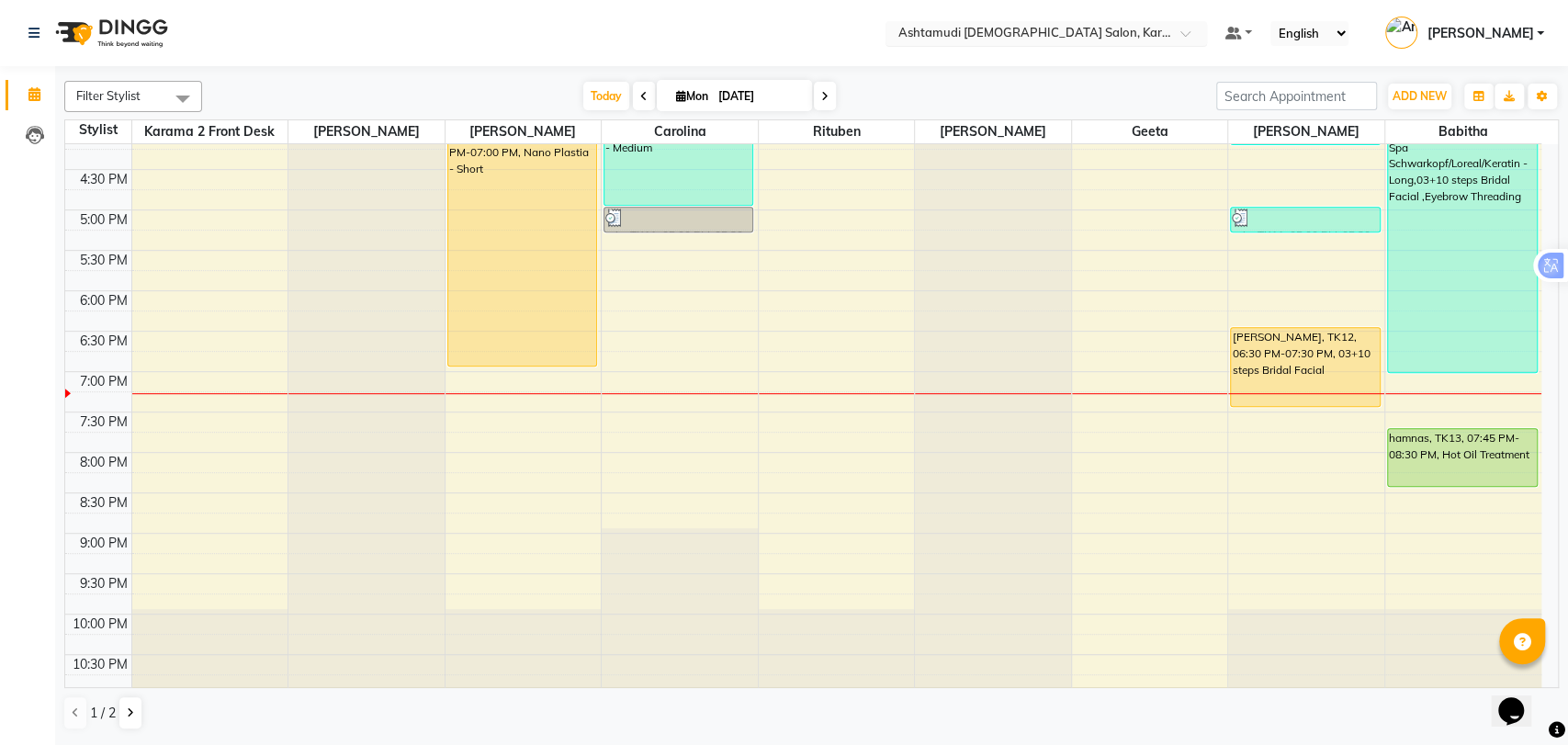
click at [1076, 22] on div "Select Location × Ashtamudi Ladies Salon, Karama 2" at bounding box center [1046, 33] width 322 height 24
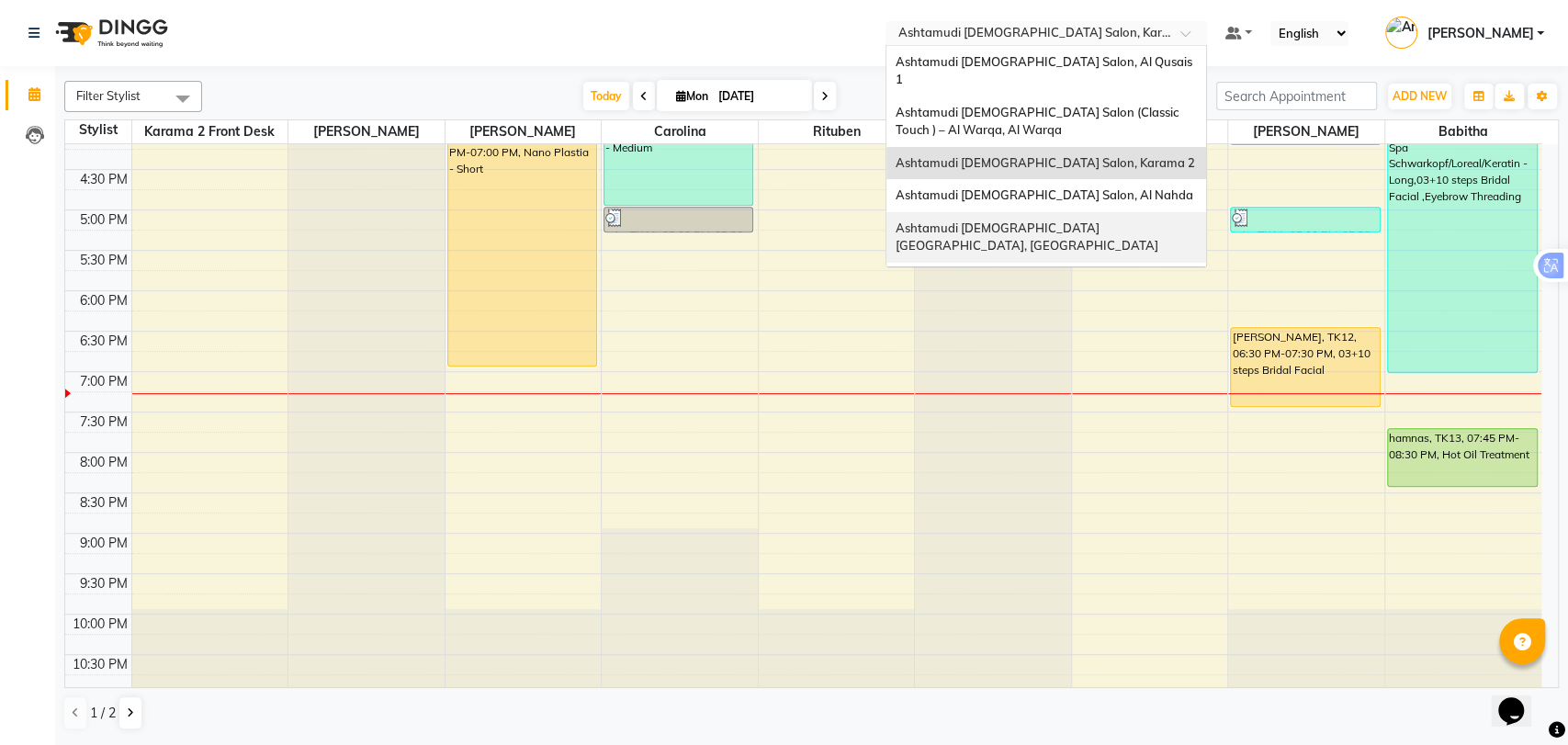
click at [1111, 220] on span "Ashtamudi [DEMOGRAPHIC_DATA] [GEOGRAPHIC_DATA], [GEOGRAPHIC_DATA]" at bounding box center [1026, 237] width 263 height 33
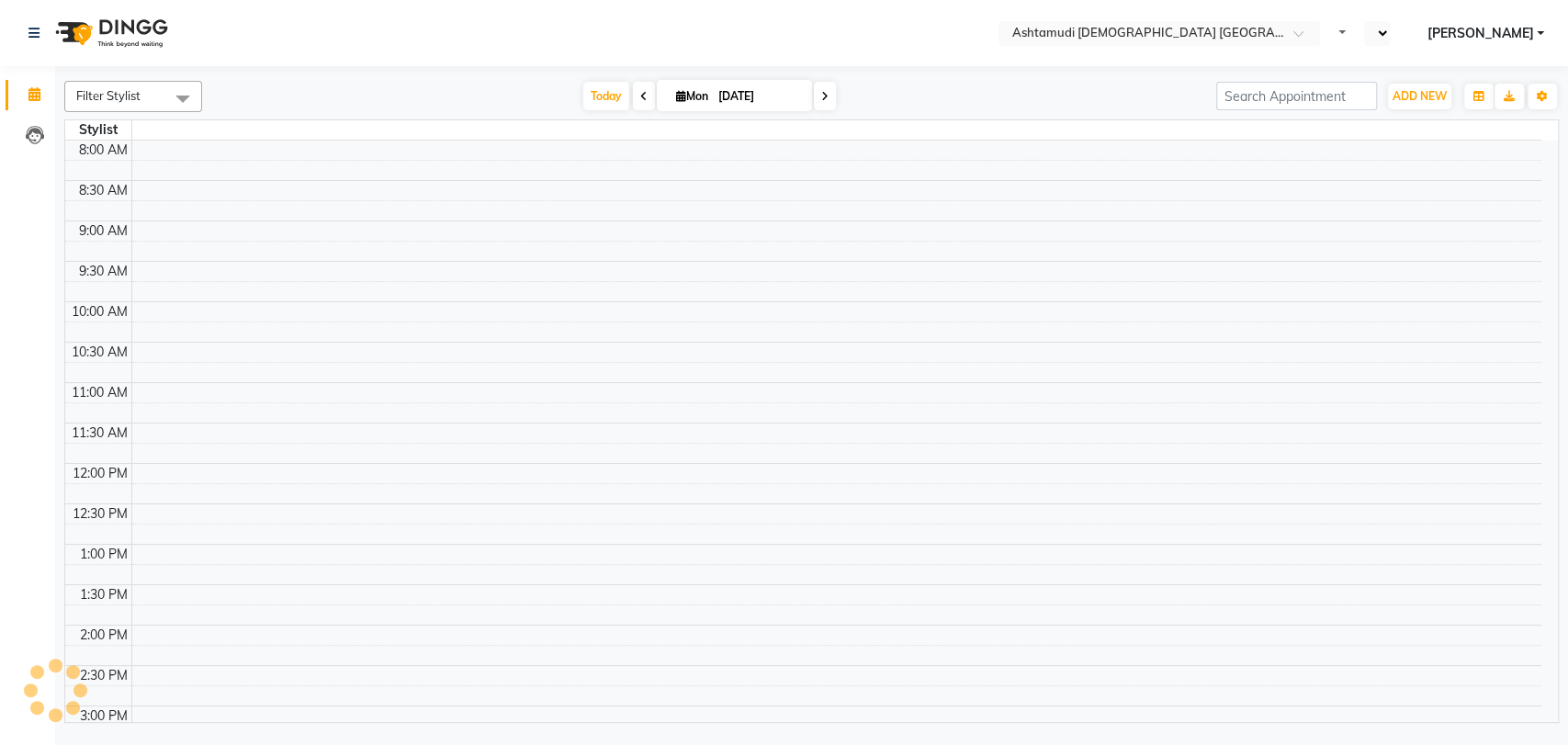
select select "en"
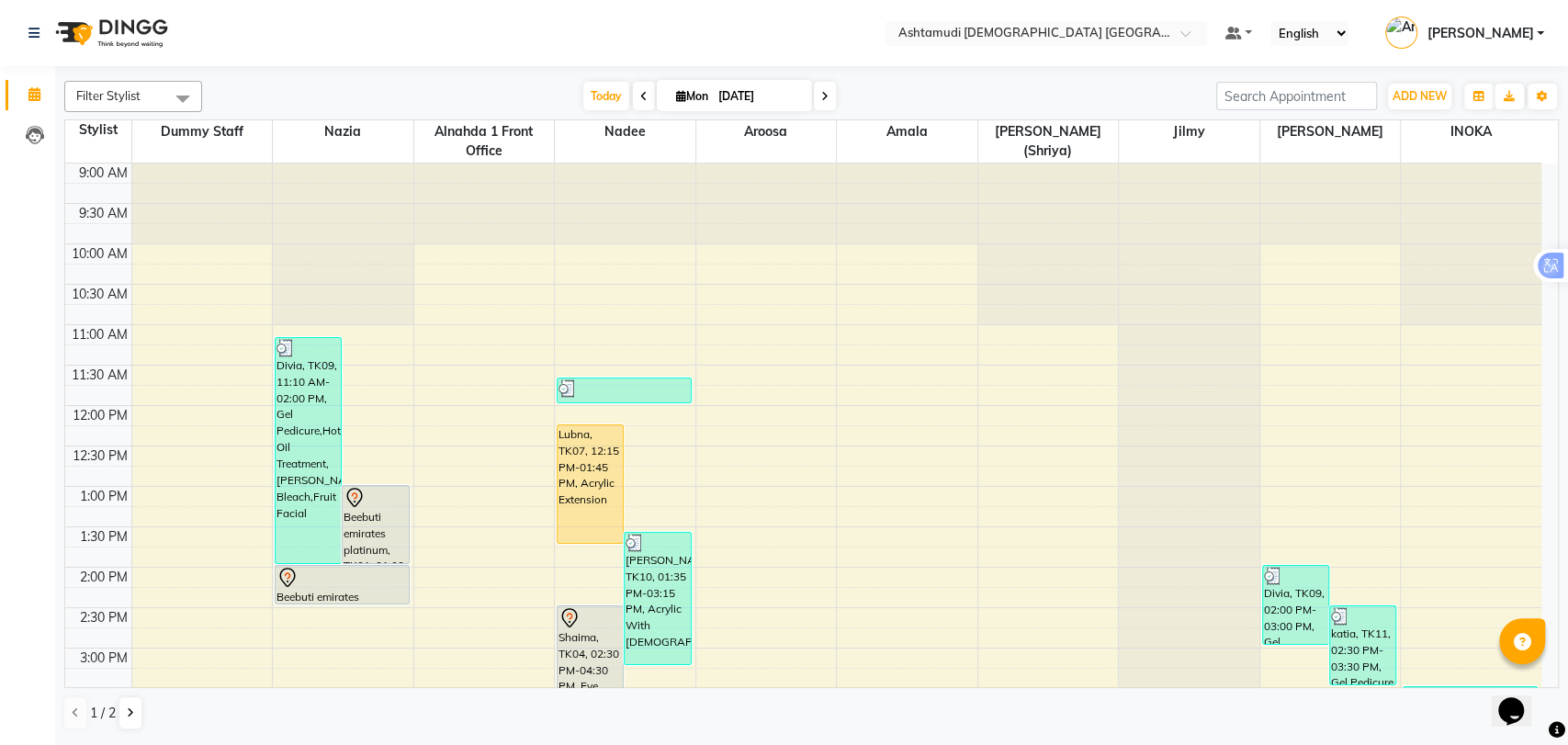
click at [816, 88] on span at bounding box center [824, 96] width 22 height 28
type input "02-09-2025"
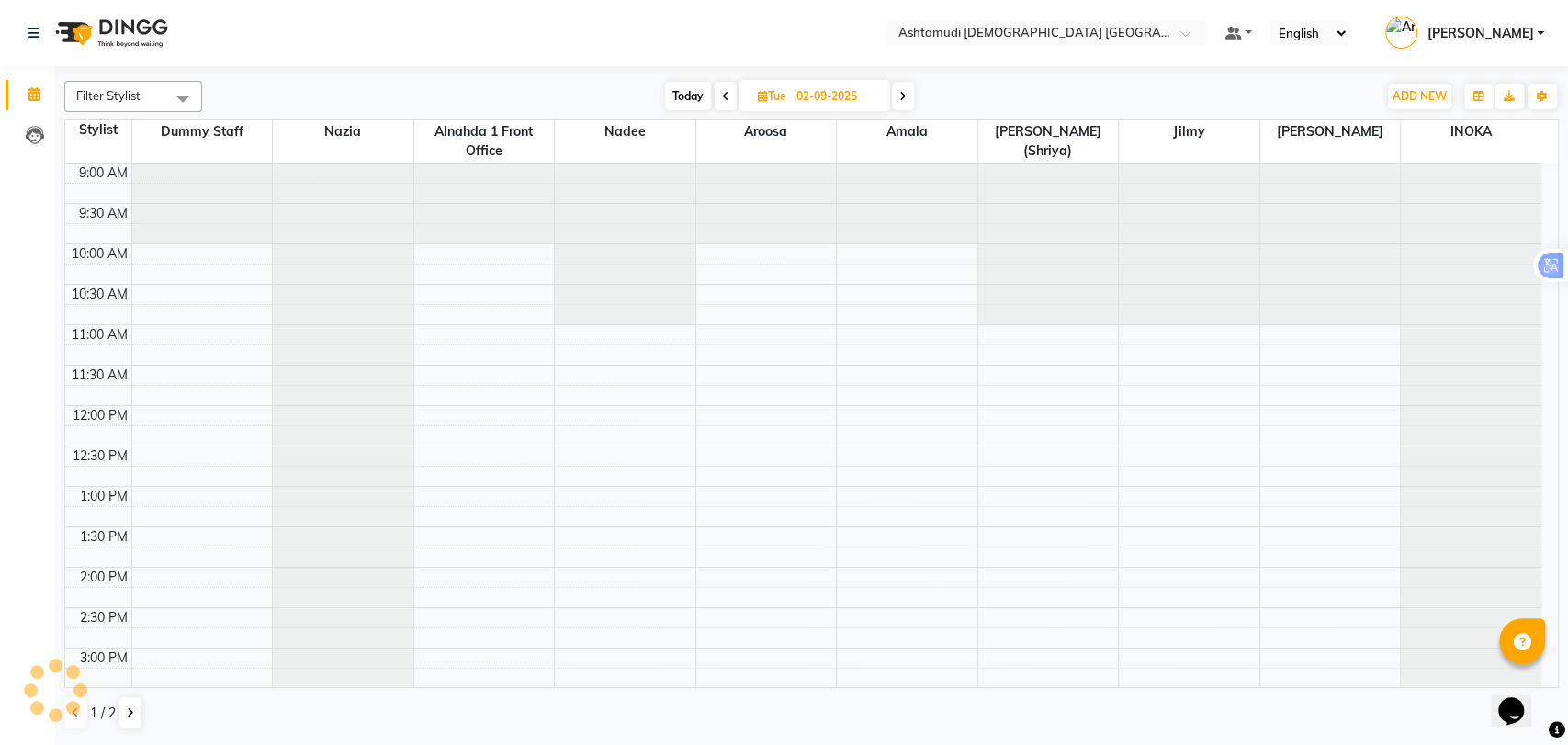
scroll to position [600, 0]
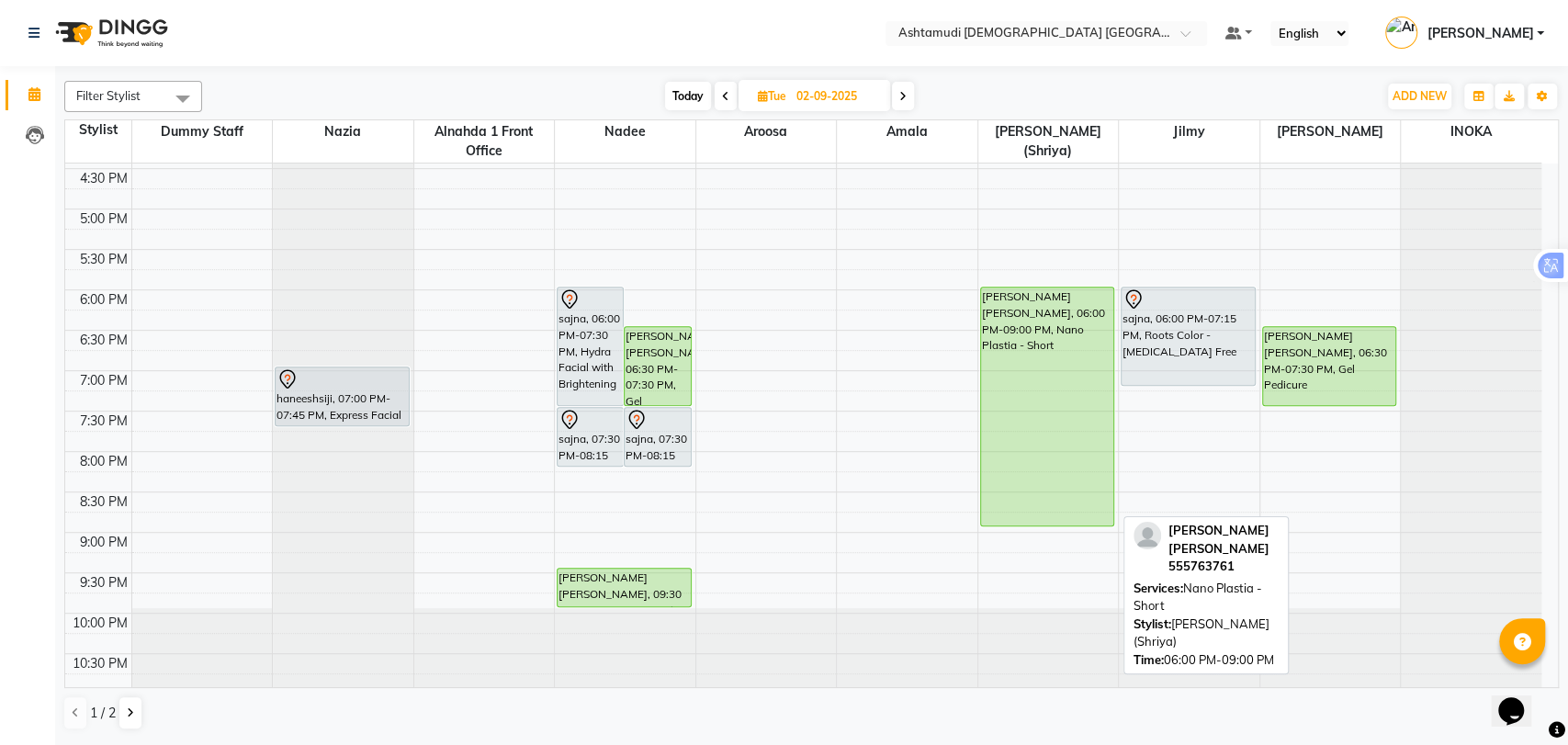
click at [1025, 343] on div "Maneesha Ashok, 06:00 PM-09:00 PM, Nano Plastia - Short" at bounding box center [1047, 406] width 133 height 238
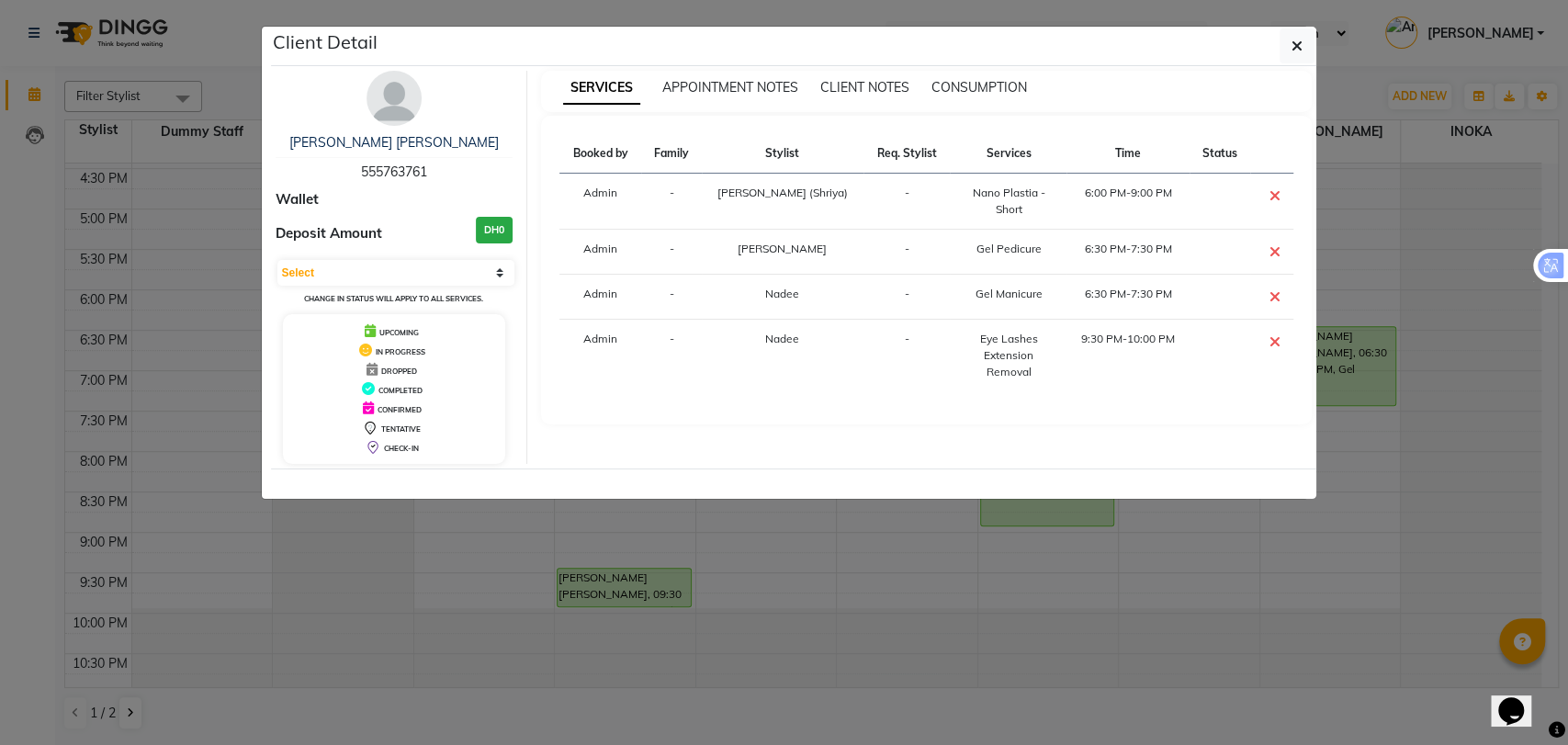
click at [763, 96] on div "APPOINTMENT NOTES" at bounding box center [729, 88] width 136 height 20
click at [759, 87] on span "APPOINTMENT NOTES" at bounding box center [729, 87] width 136 height 17
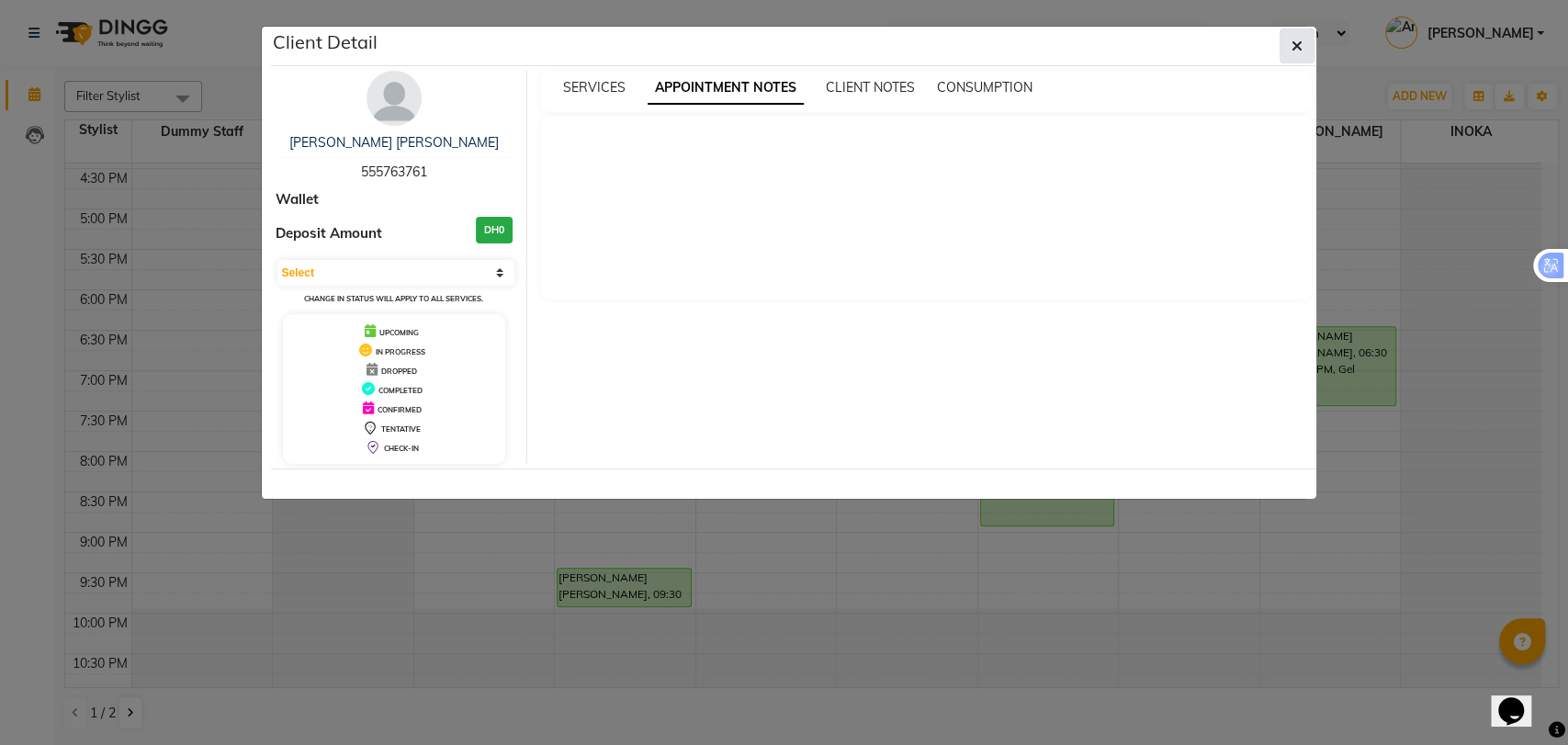
click at [1287, 38] on button "button" at bounding box center [1297, 46] width 35 height 35
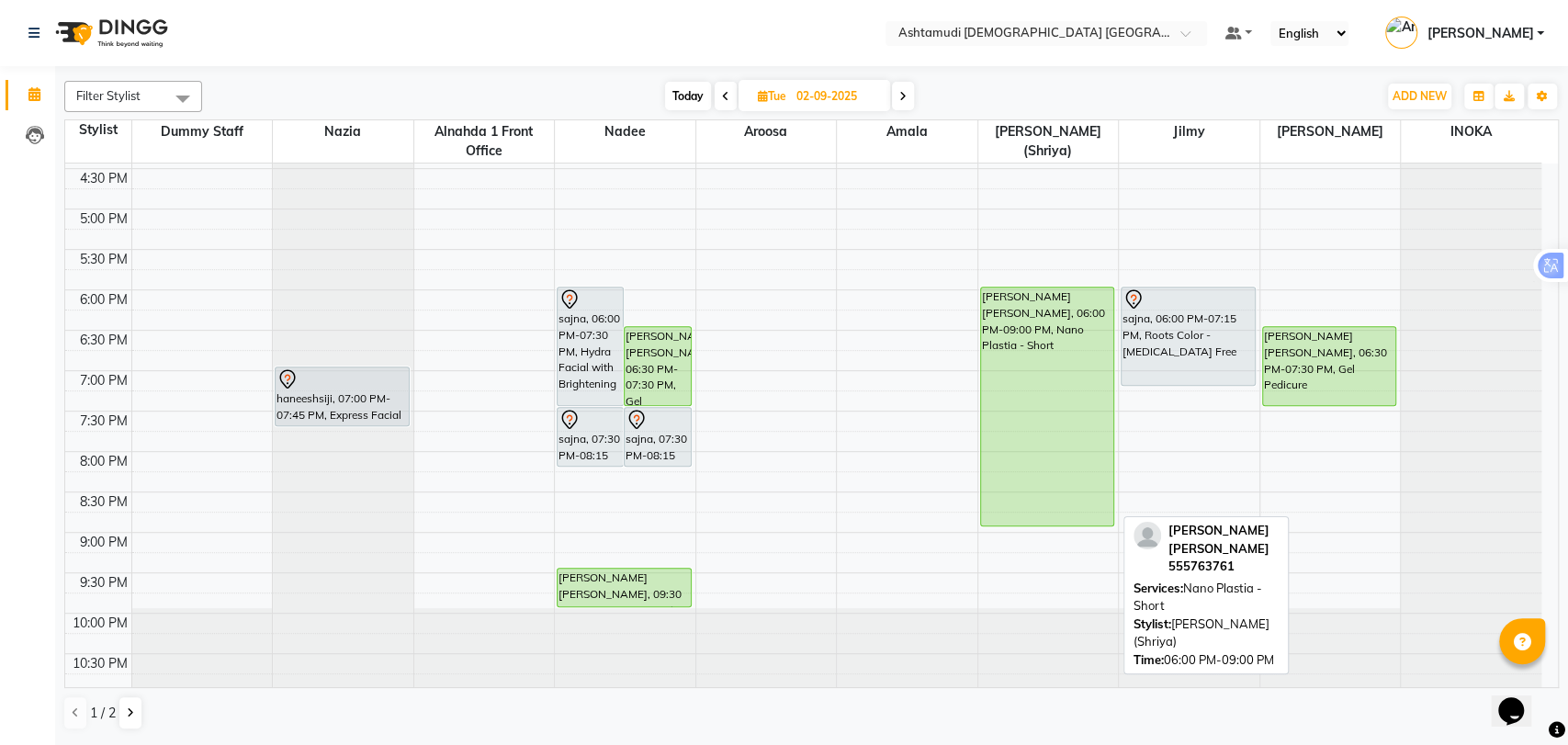
click at [1045, 397] on div "Maneesha Ashok, 06:00 PM-09:00 PM, Nano Plastia - Short" at bounding box center [1047, 406] width 133 height 238
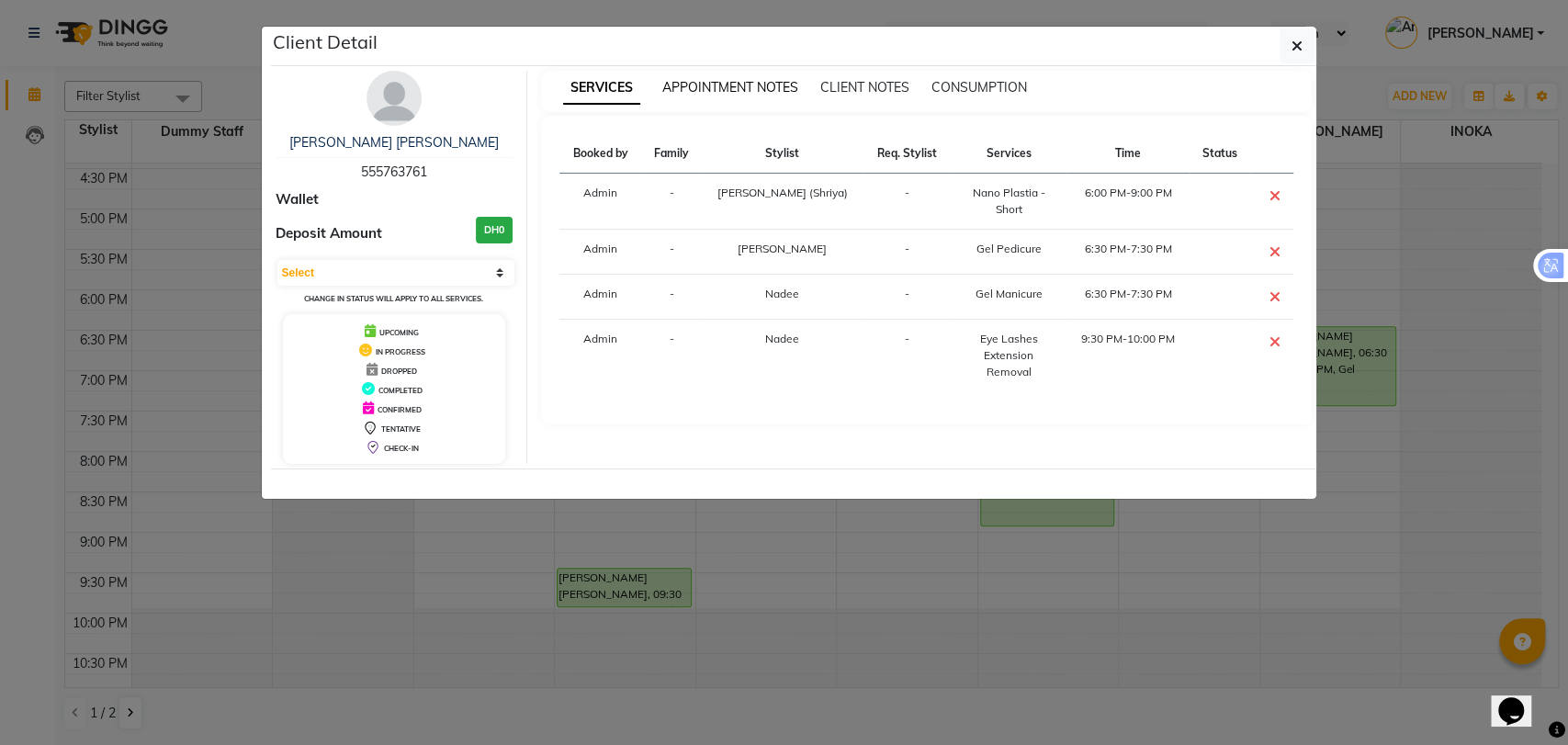
click at [751, 83] on span "APPOINTMENT NOTES" at bounding box center [729, 87] width 136 height 17
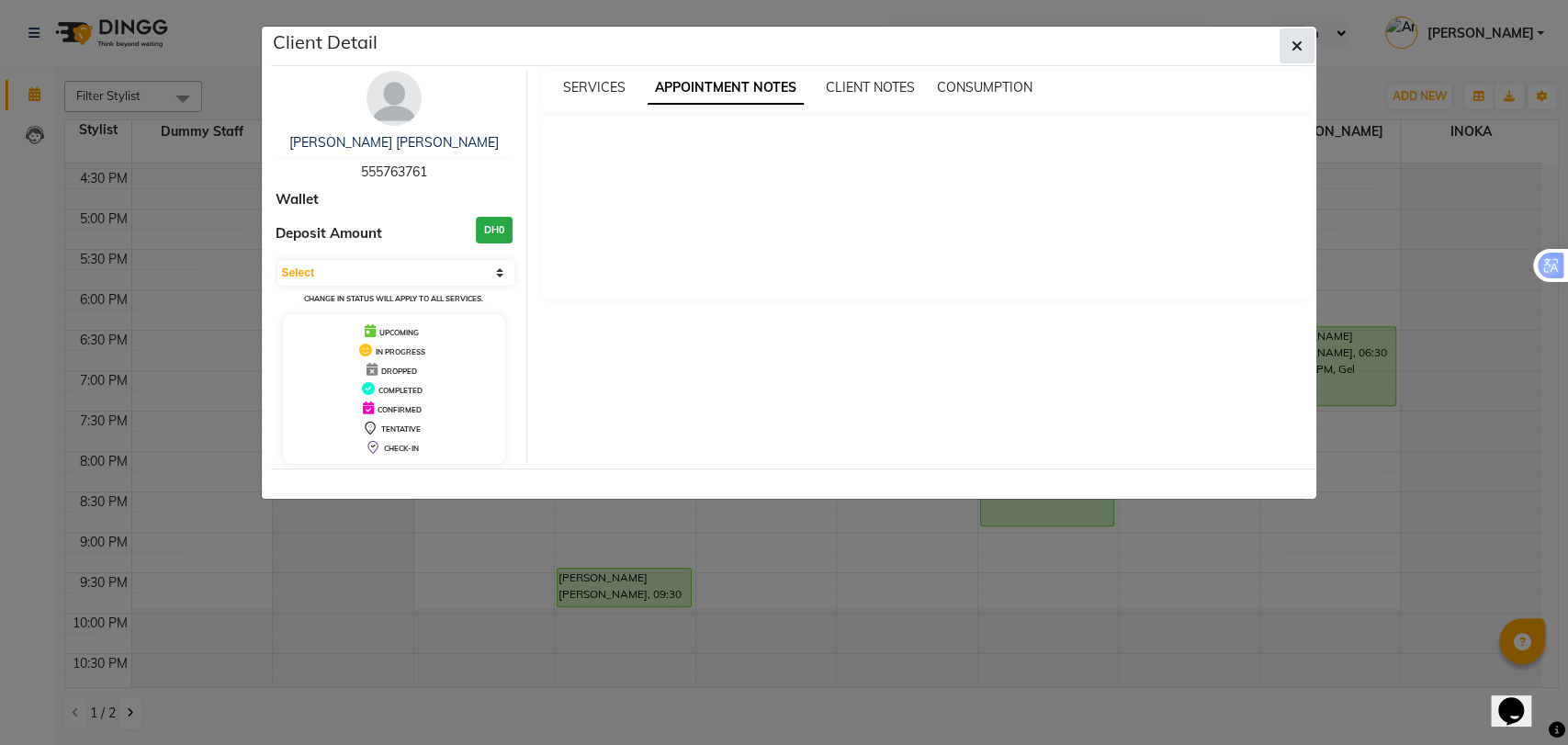
click at [1305, 46] on button "button" at bounding box center [1297, 46] width 35 height 35
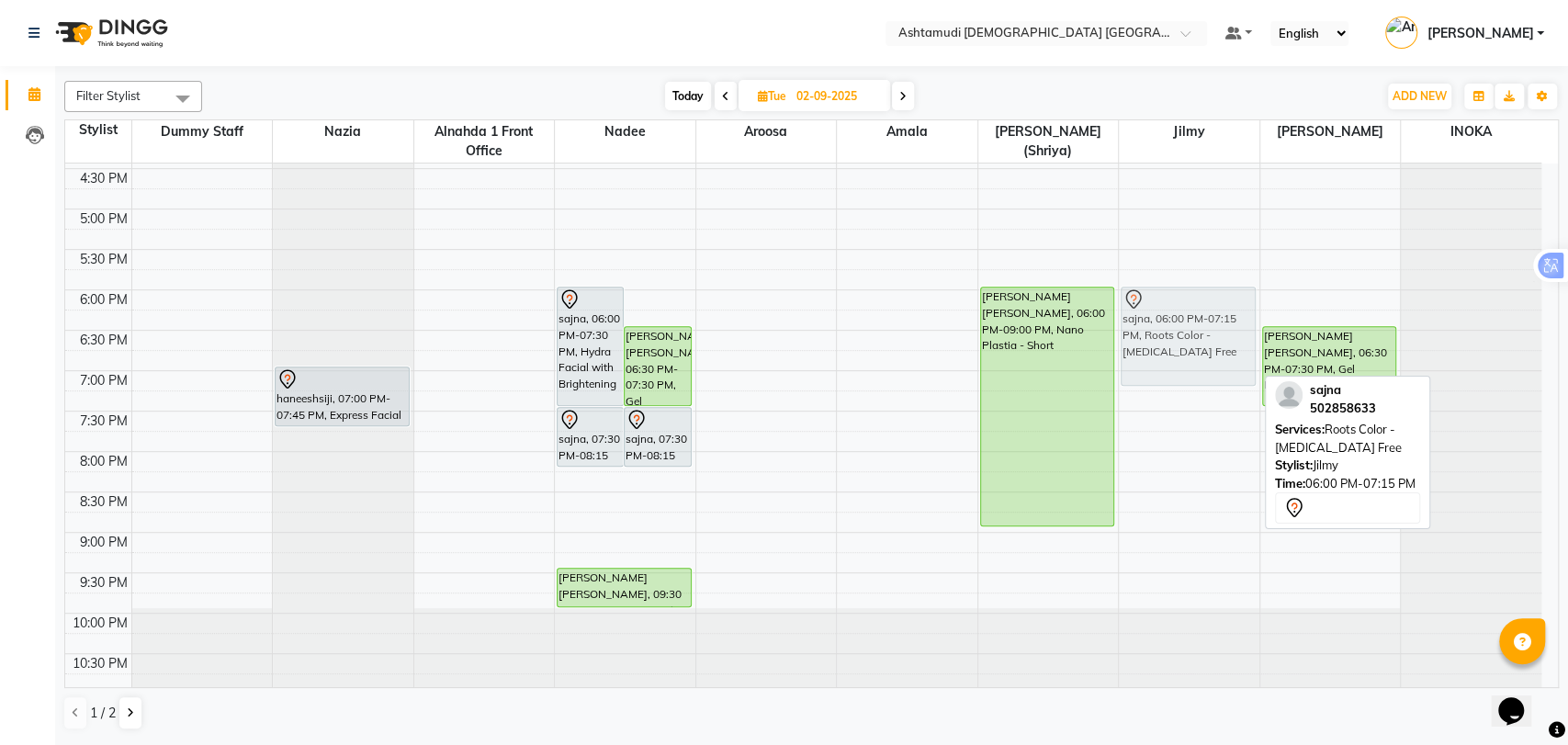
drag, startPoint x: 1196, startPoint y: 337, endPoint x: 1164, endPoint y: 337, distance: 32.0
click at [1164, 337] on div "Karthika jalaja, 10:00 AM-01:00 PM, Onam Package 349 sajna, 06:00 PM-07:15 PM, …" at bounding box center [1189, 128] width 141 height 1130
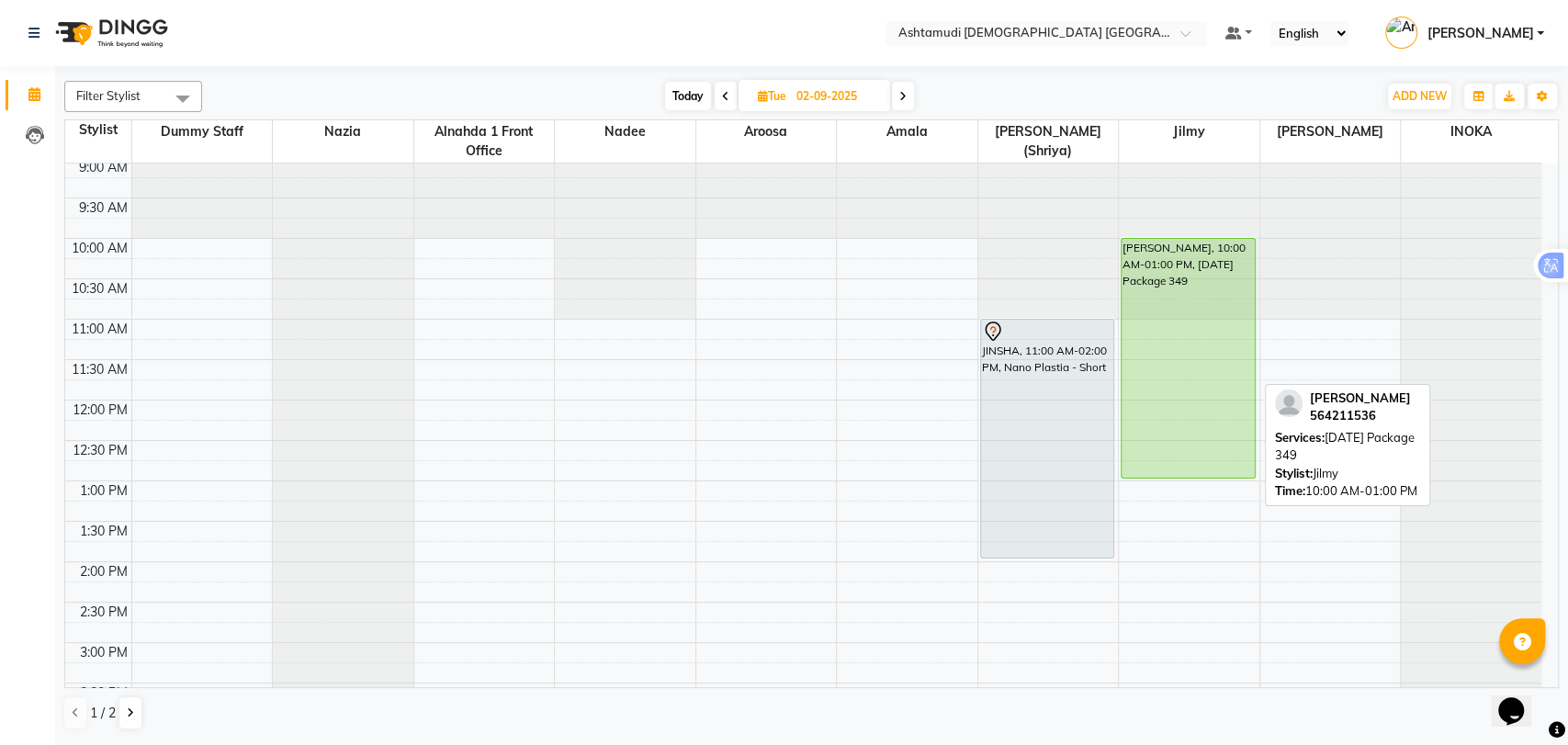
scroll to position [0, 0]
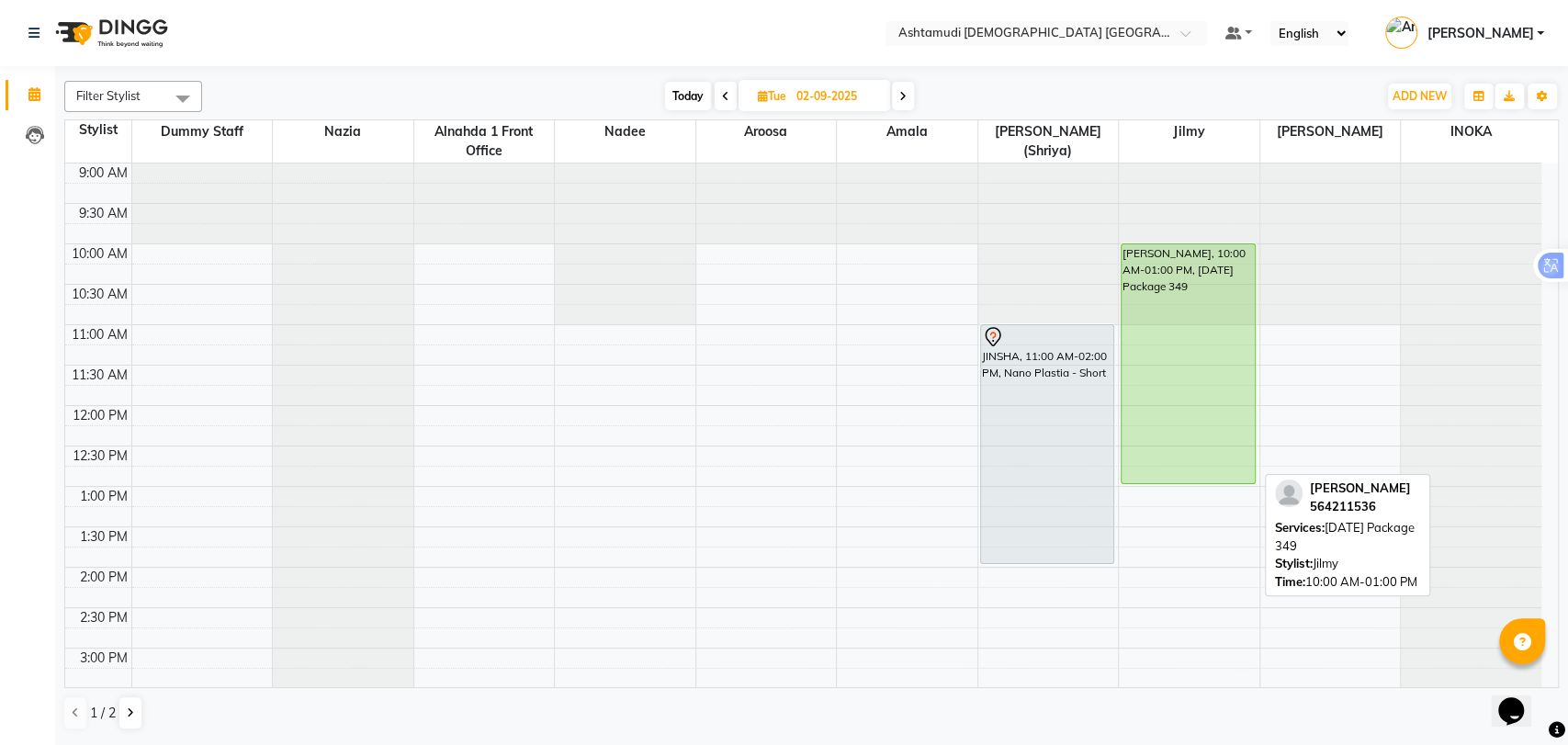
click at [1174, 274] on div "Karthika jalaja, 10:00 AM-01:00 PM, Onam Package 349" at bounding box center [1188, 364] width 133 height 239
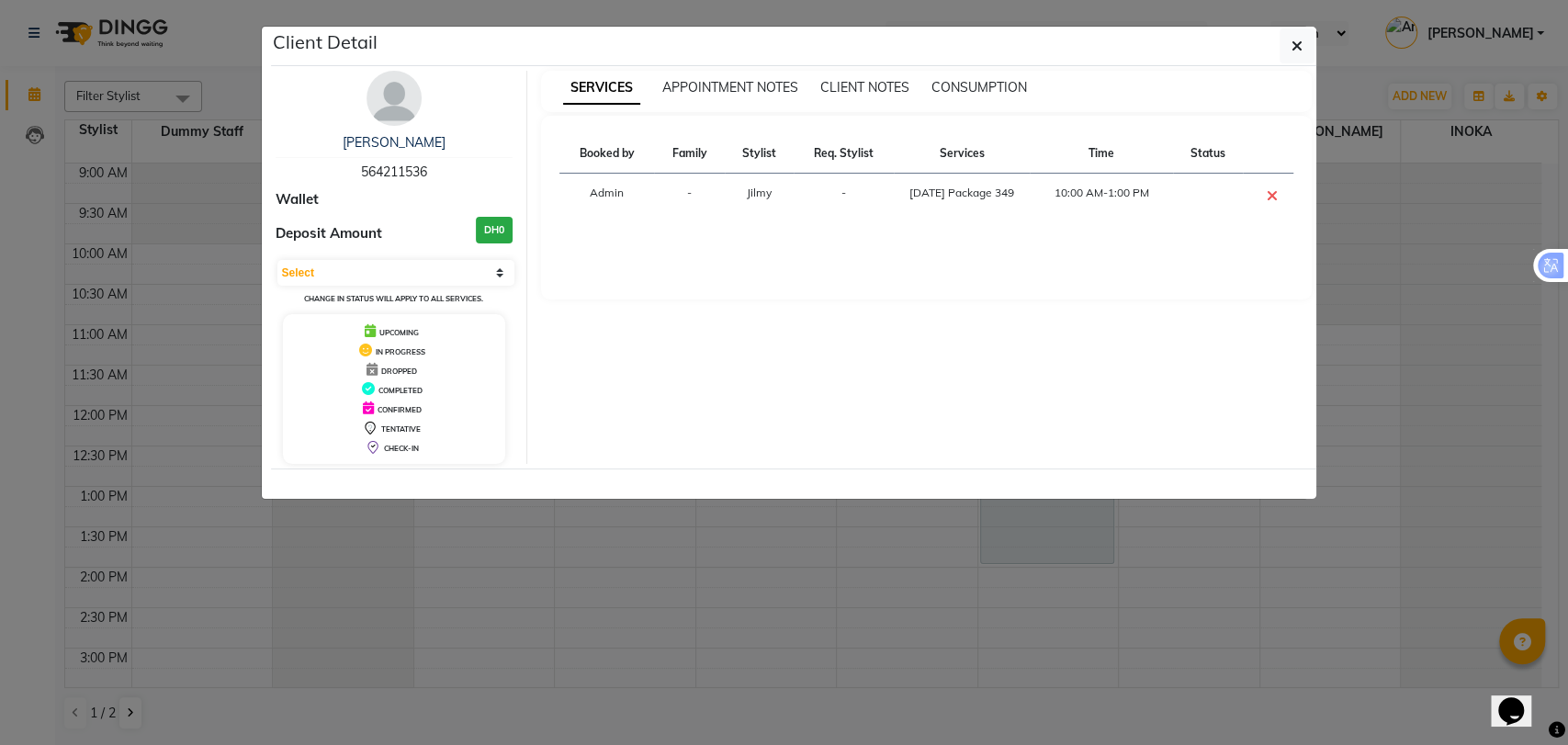
click at [741, 96] on div "APPOINTMENT NOTES" at bounding box center [729, 88] width 136 height 20
click at [742, 91] on span "APPOINTMENT NOTES" at bounding box center [729, 87] width 136 height 17
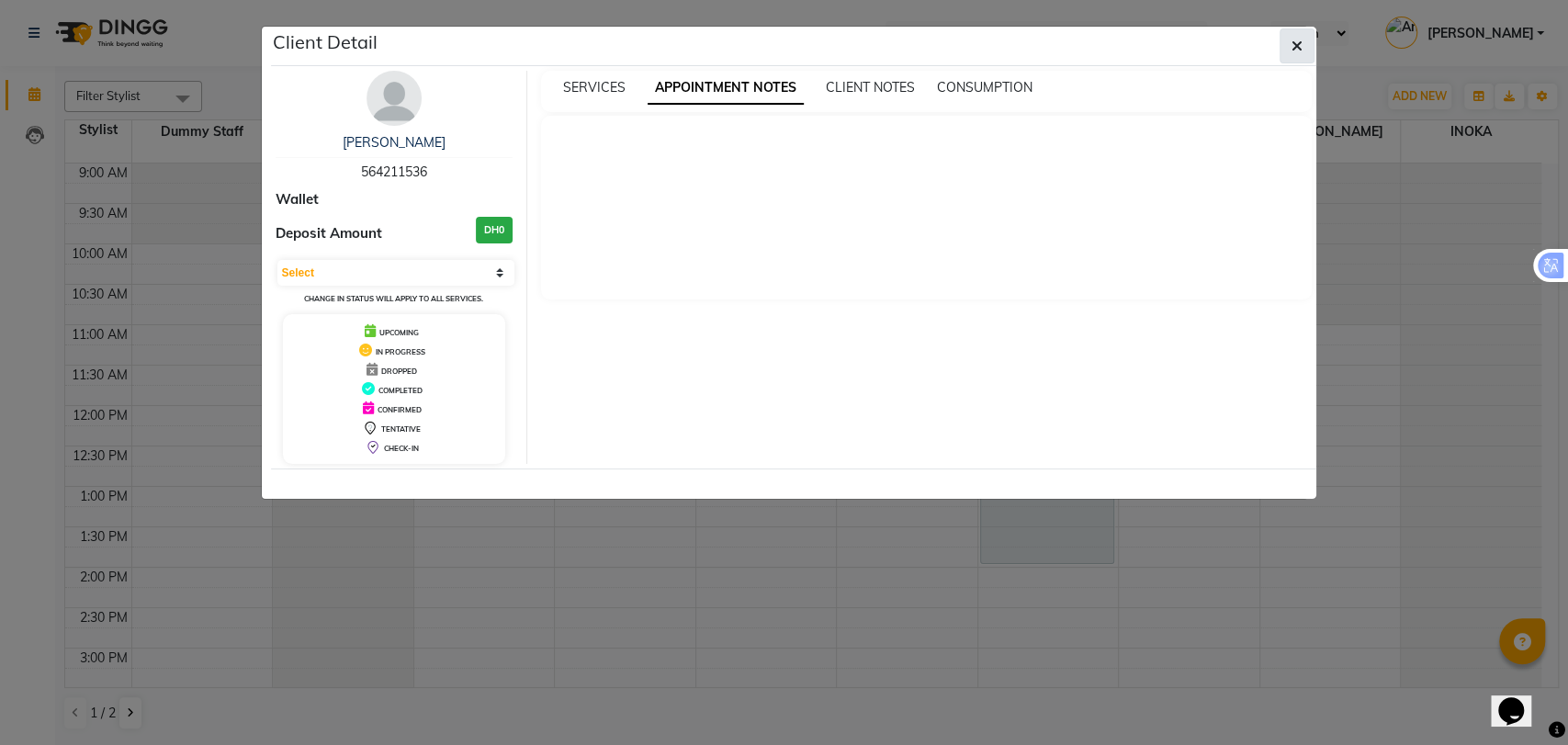
click at [1307, 46] on button "button" at bounding box center [1297, 46] width 35 height 35
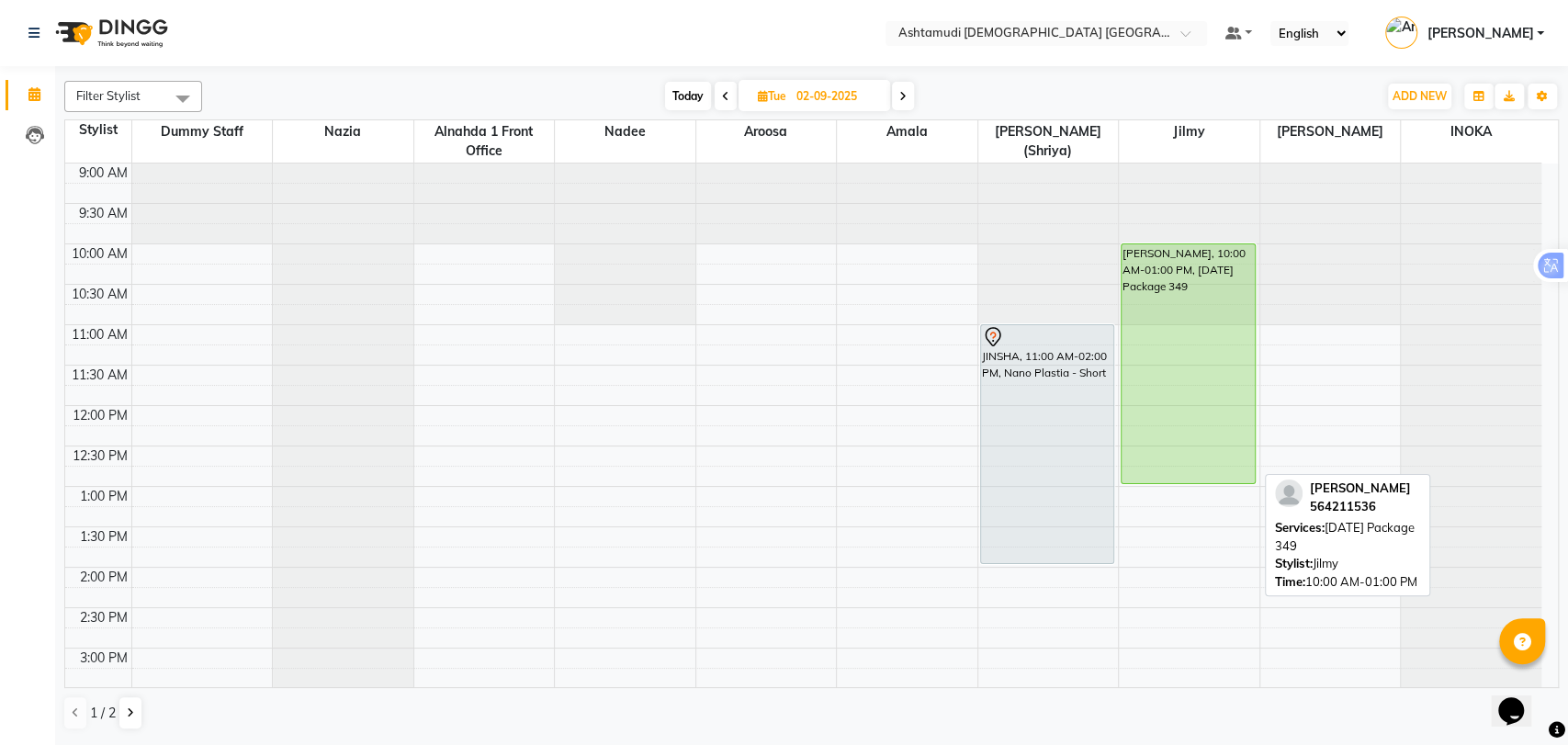
click at [1166, 318] on div "Karthika jalaja, 10:00 AM-01:00 PM, Onam Package 349" at bounding box center [1188, 364] width 133 height 239
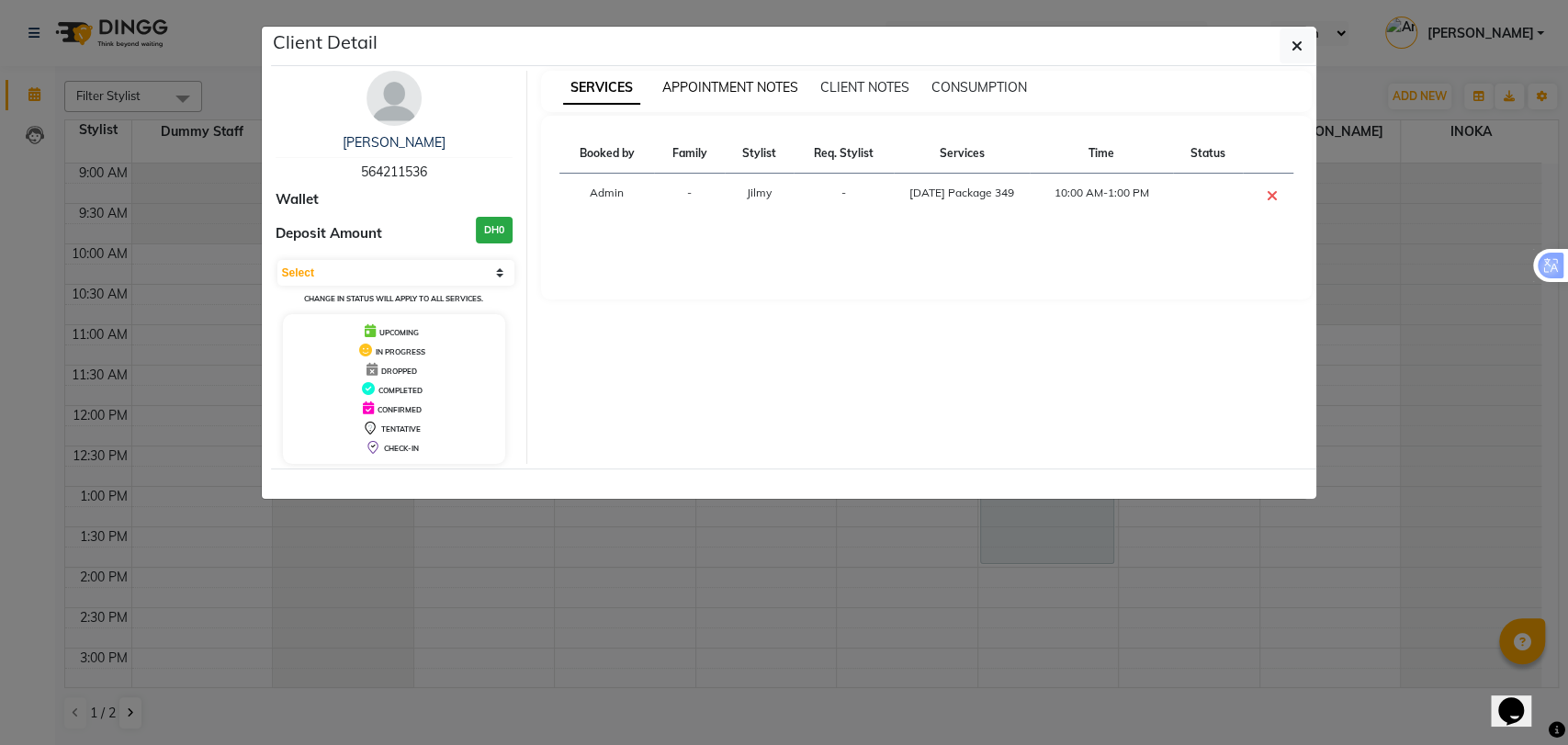
click at [704, 87] on span "APPOINTMENT NOTES" at bounding box center [729, 87] width 136 height 17
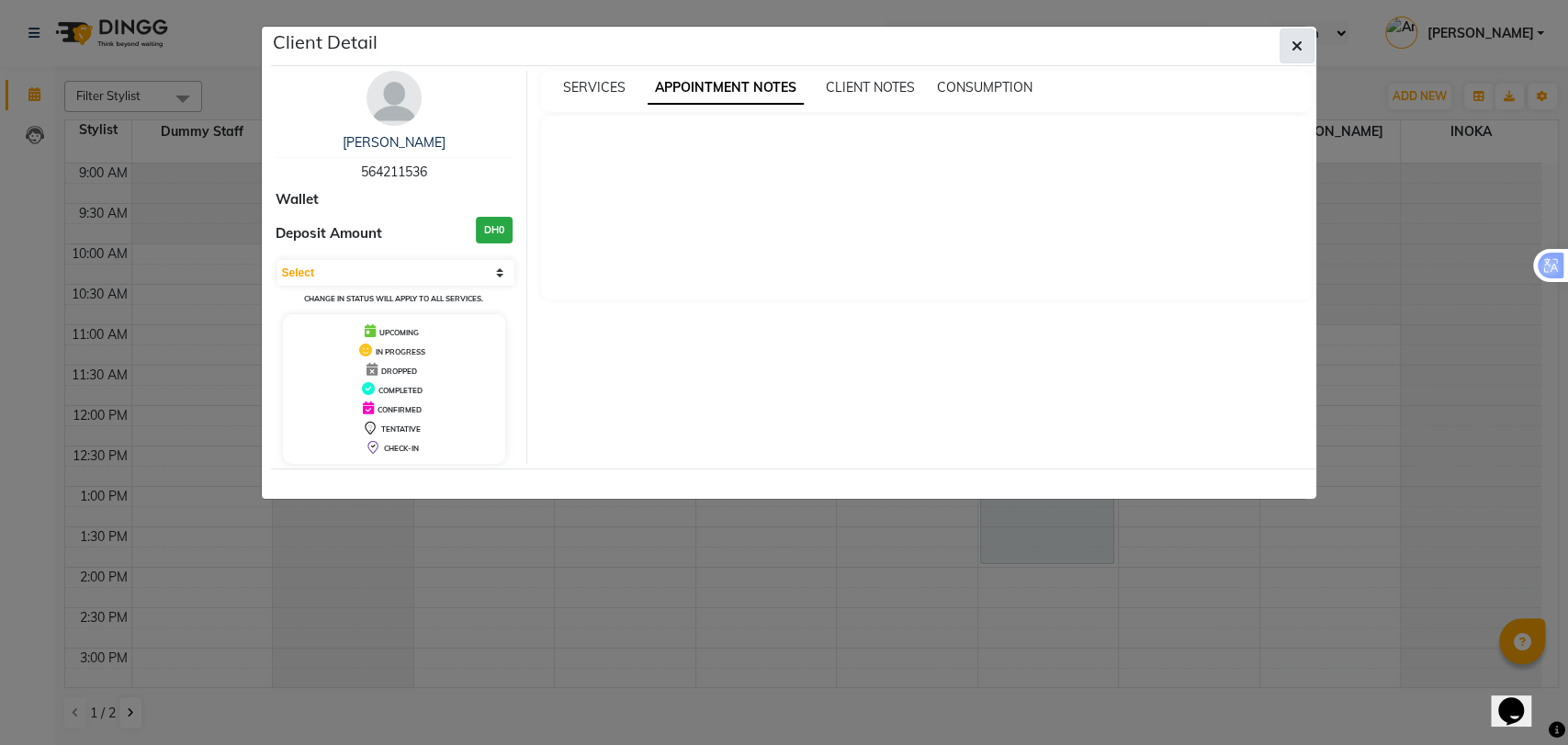
click at [1293, 51] on icon "button" at bounding box center [1296, 45] width 11 height 15
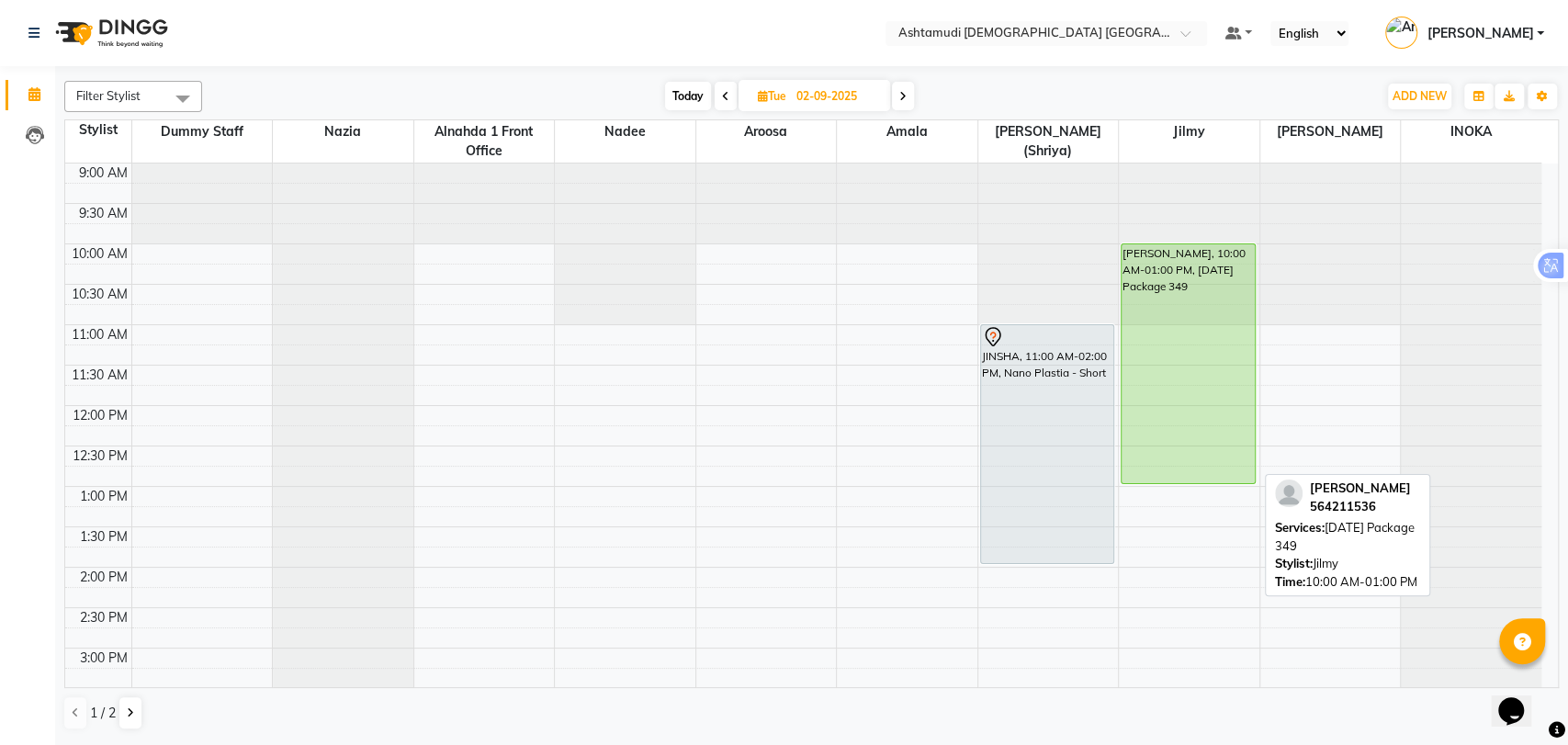
click at [1174, 352] on div "Karthika jalaja, 10:00 AM-01:00 PM, Onam Package 349" at bounding box center [1188, 364] width 133 height 239
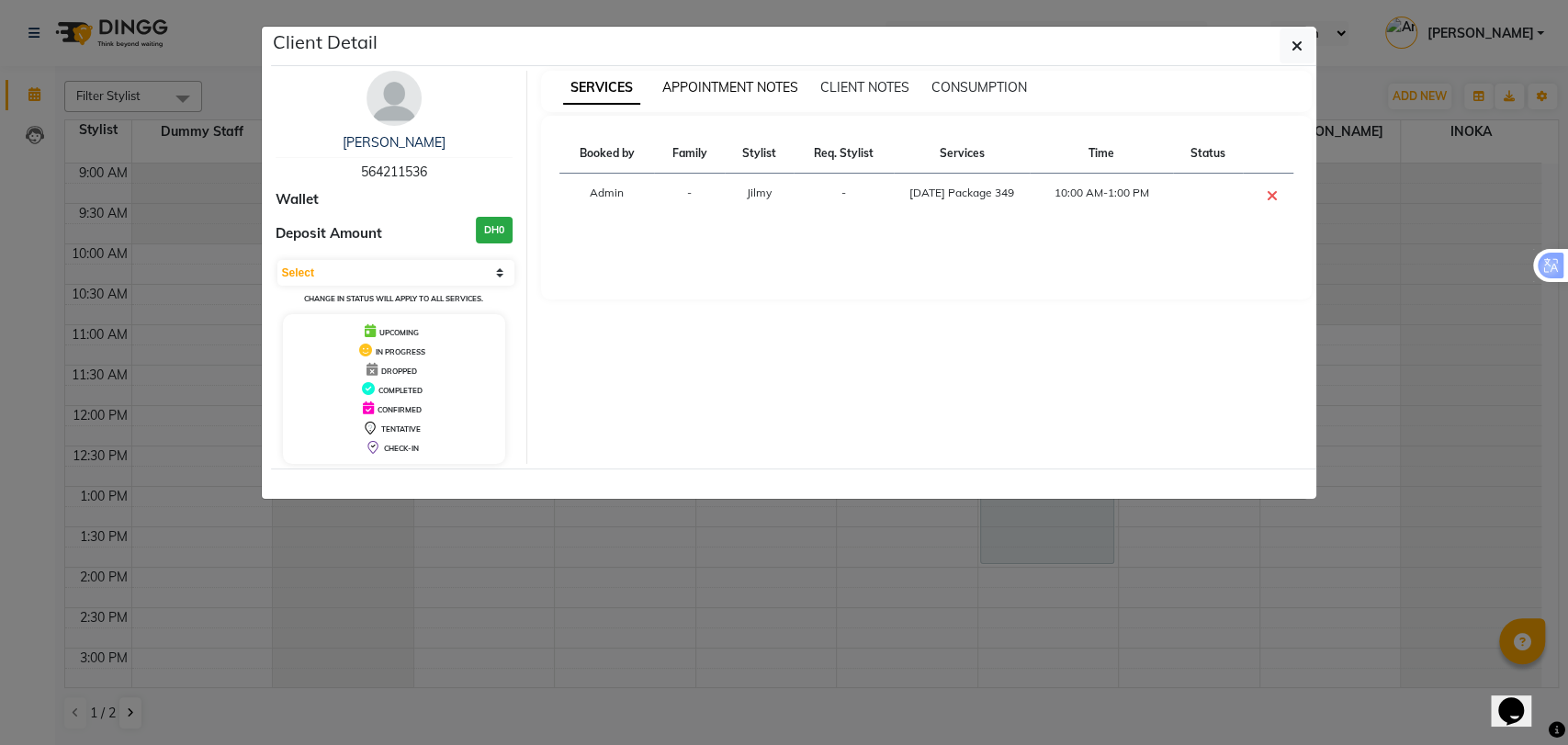
click at [744, 90] on span "APPOINTMENT NOTES" at bounding box center [729, 87] width 136 height 17
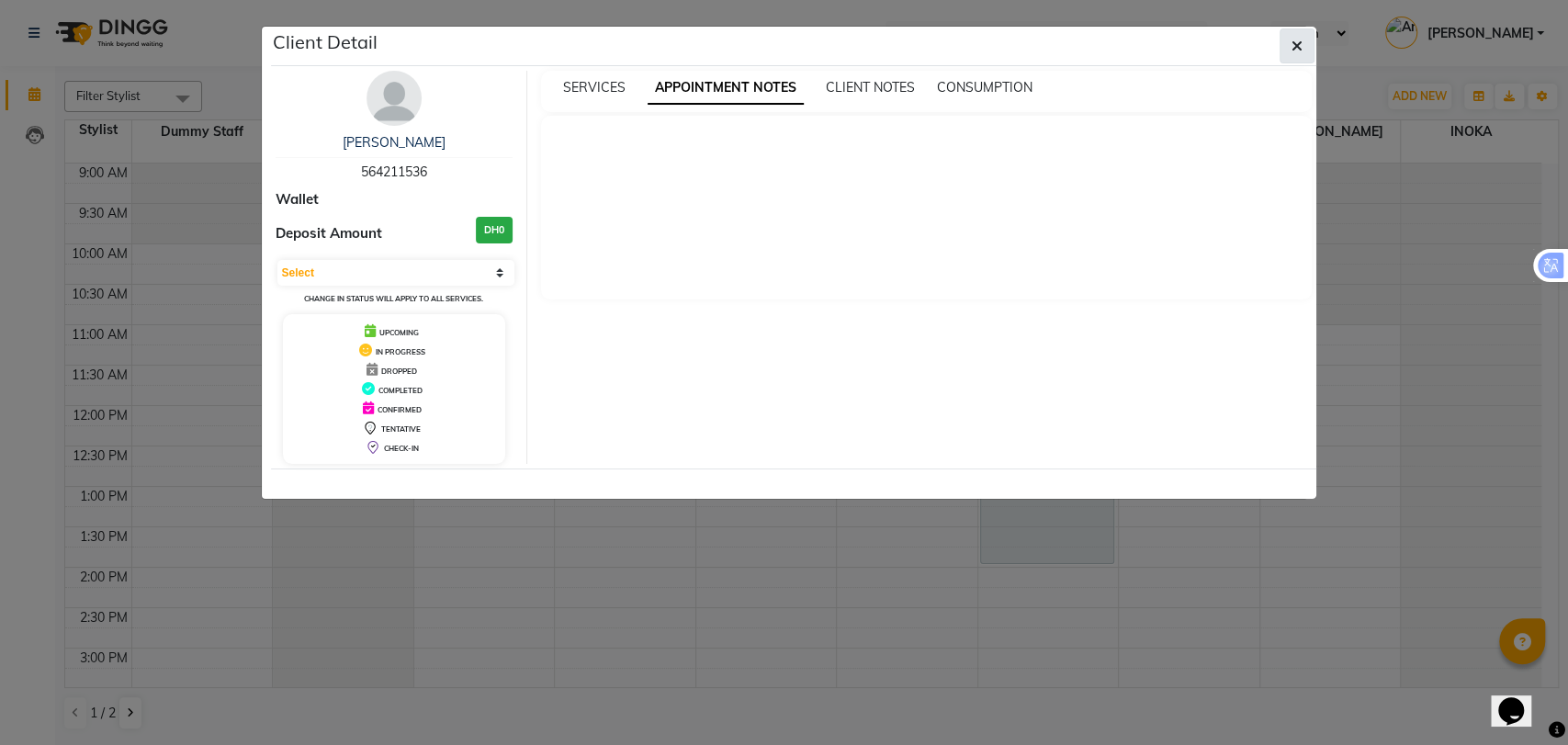
click at [1306, 43] on button "button" at bounding box center [1297, 46] width 35 height 35
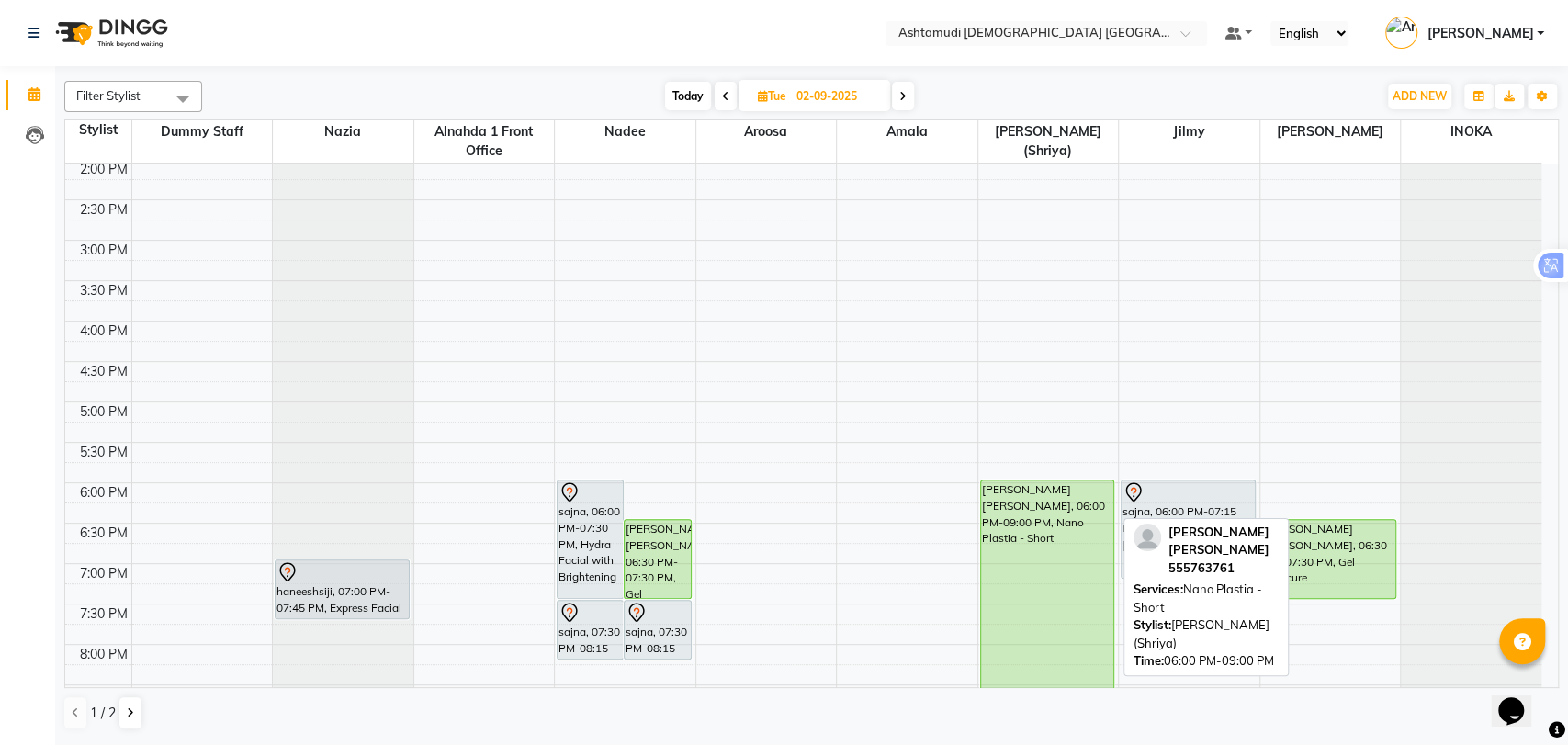
scroll to position [600, 0]
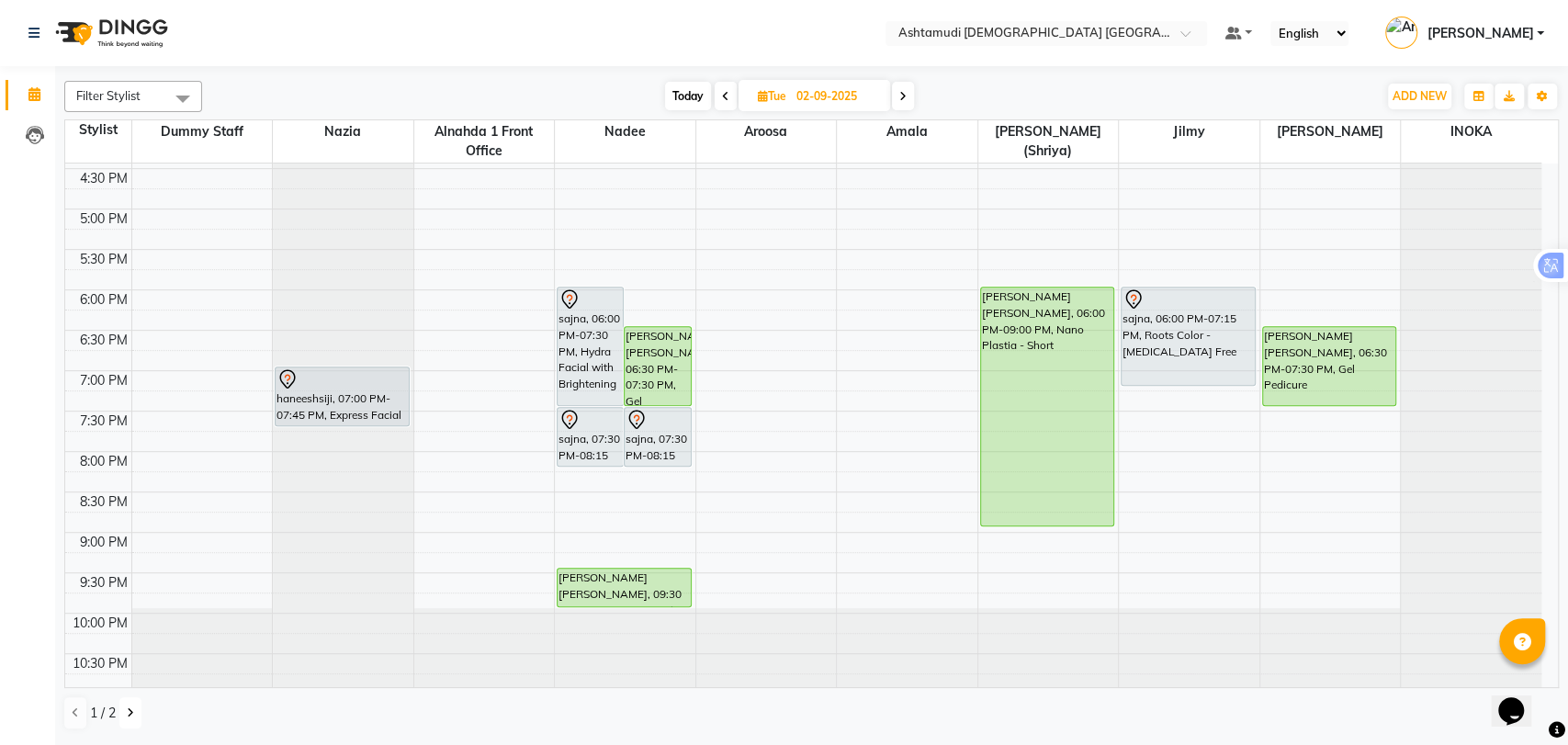
click at [133, 715] on button at bounding box center [130, 713] width 22 height 31
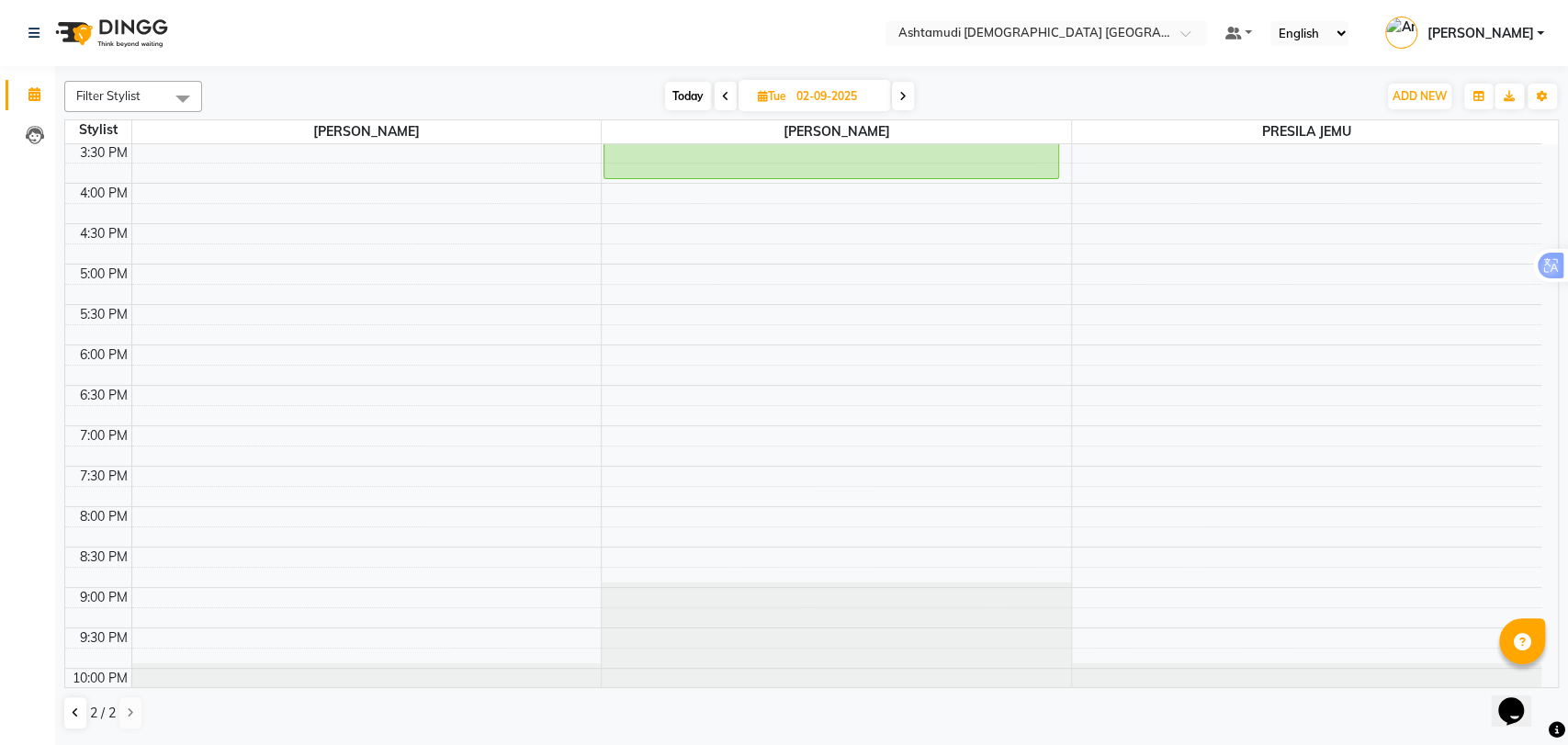
scroll to position [581, 0]
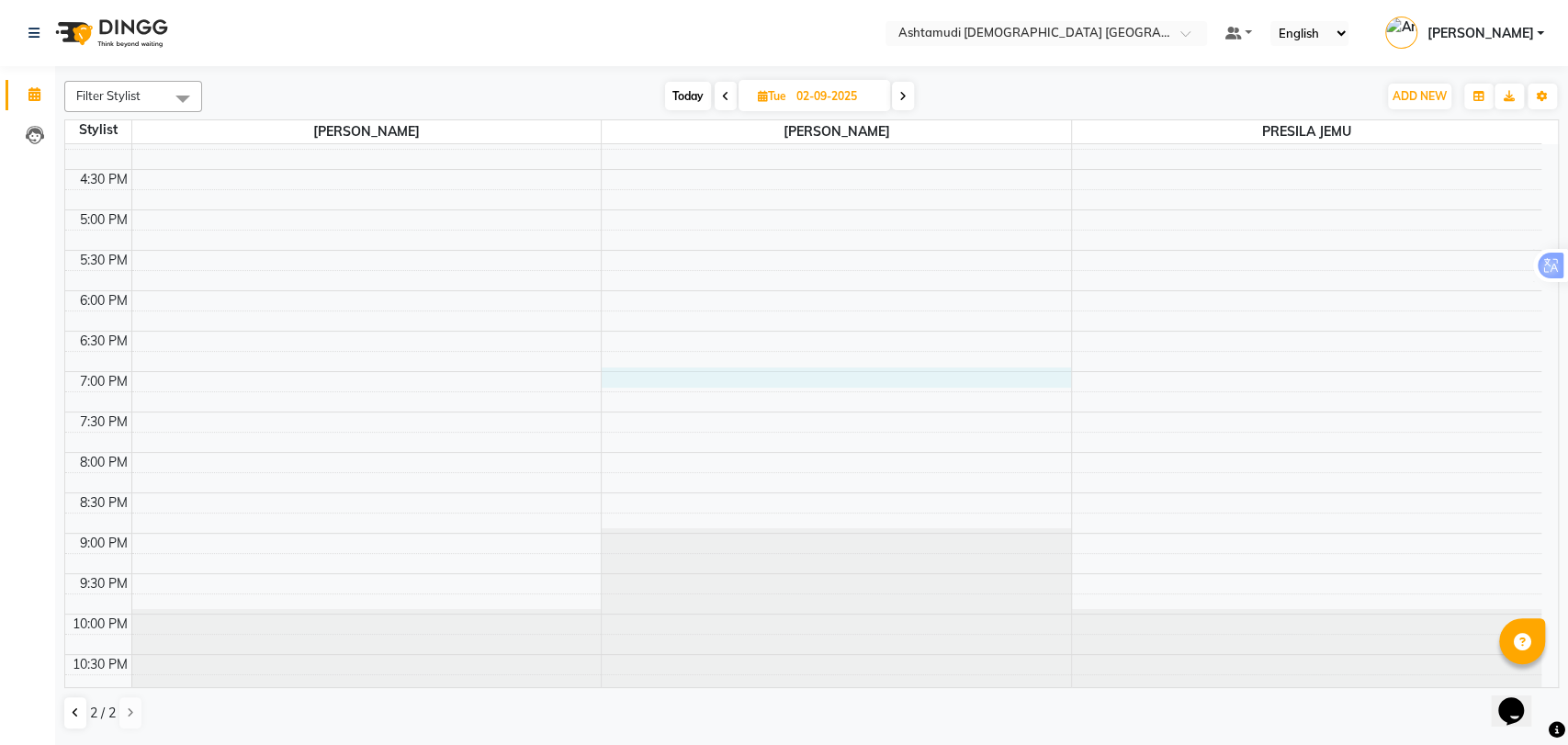
click at [738, 370] on div "9:00 AM 9:30 AM 10:00 AM 10:30 AM 11:00 AM 11:30 AM 12:00 PM 12:30 PM 1:00 PM 1…" at bounding box center [804, 129] width 1476 height 1130
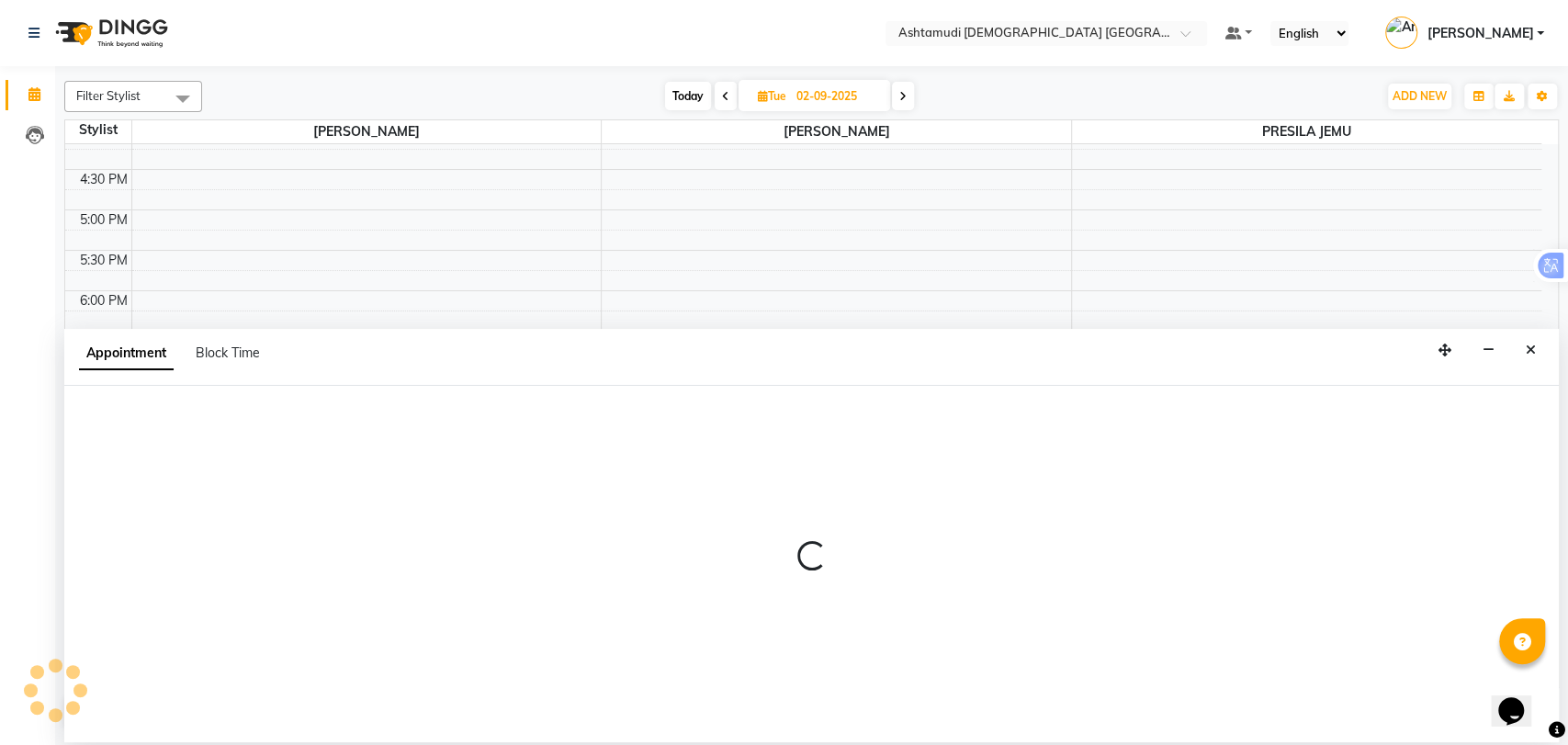
select select "86673"
select select "tentative"
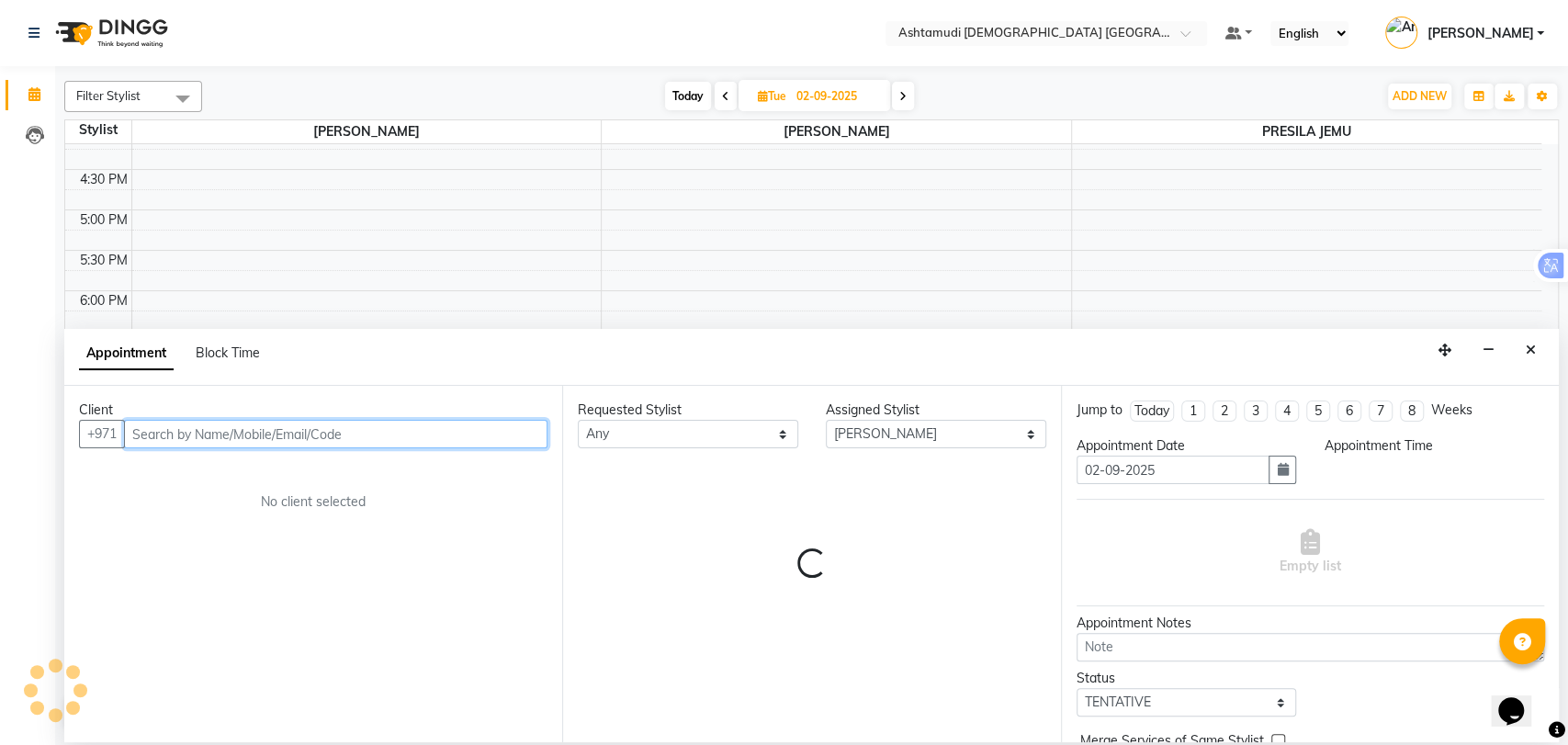
select select "1140"
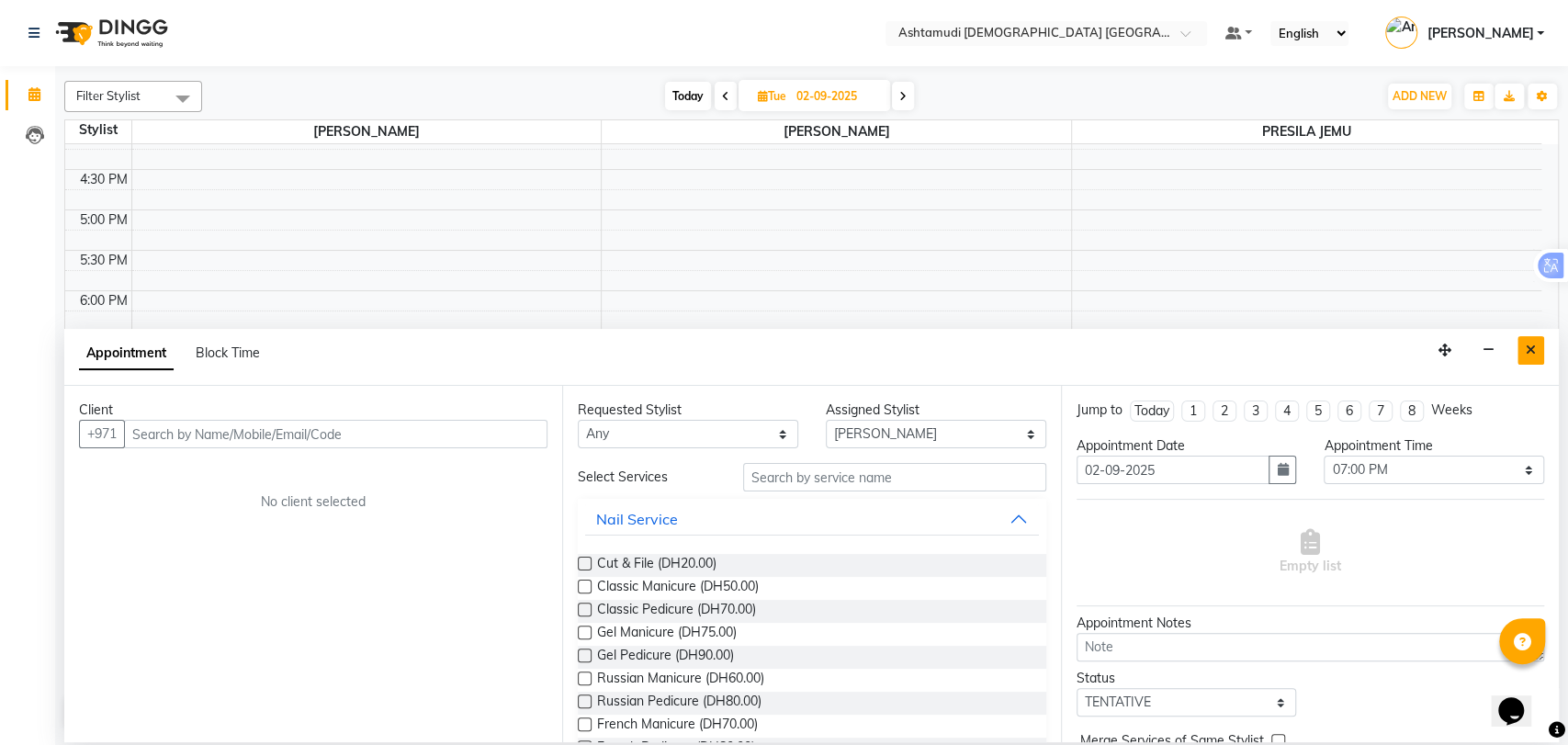
click at [1537, 342] on button "Close" at bounding box center [1530, 350] width 26 height 28
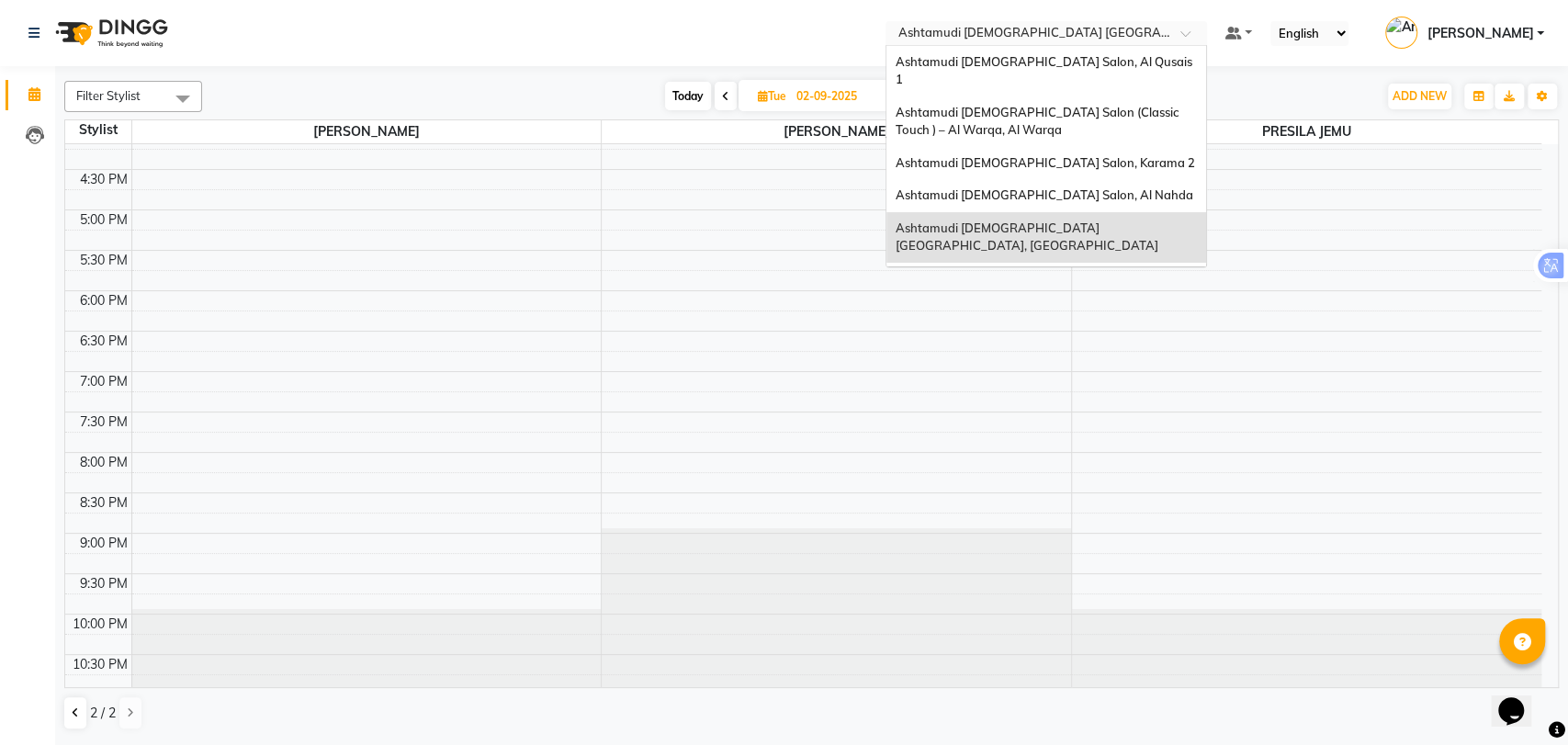
click at [1085, 35] on input "text" at bounding box center [1027, 34] width 266 height 19
click at [1089, 105] on span "Ashtamudi [DEMOGRAPHIC_DATA] Salon (Classic Touch ) – Al Warqa, Al Warqa" at bounding box center [1038, 121] width 285 height 33
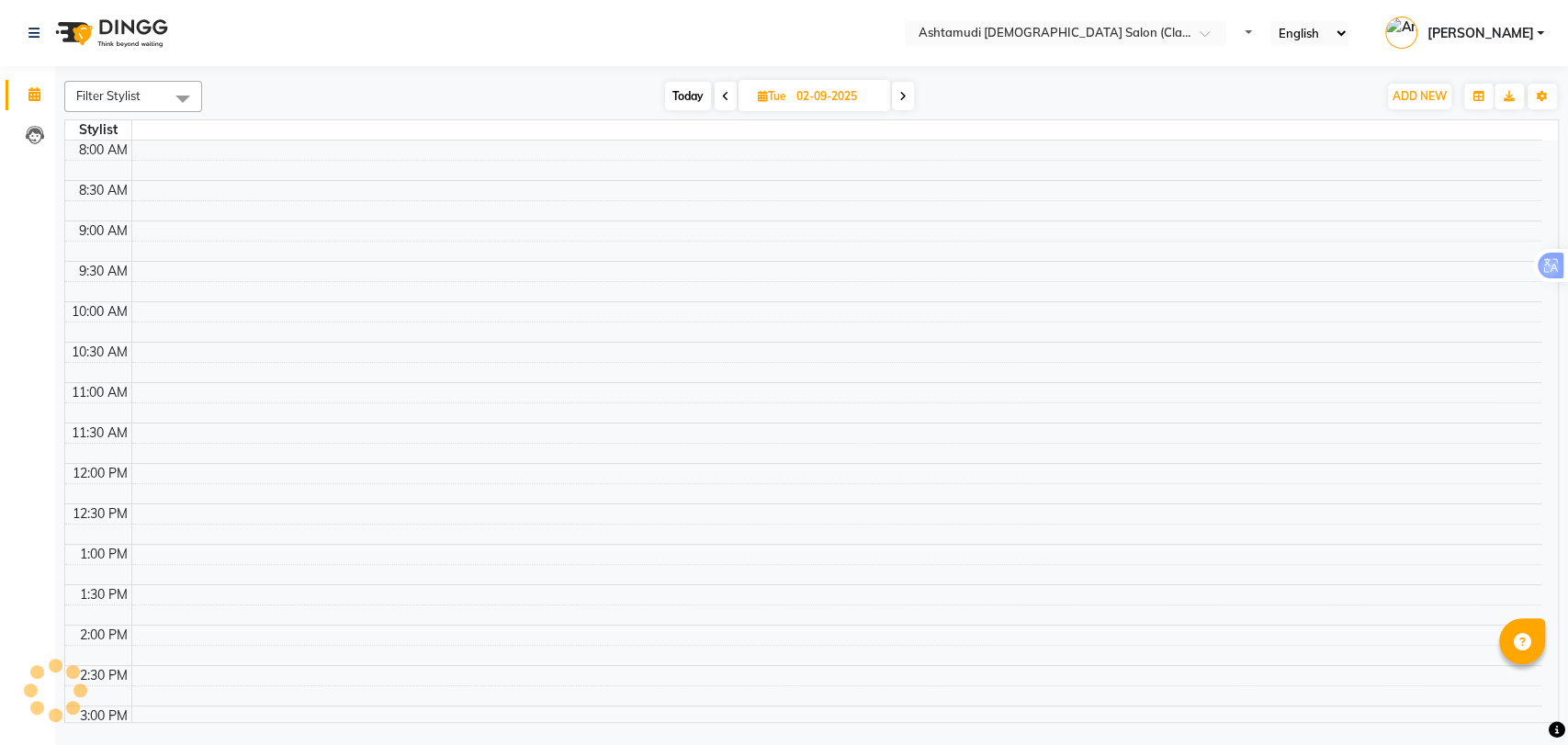
select select "en"
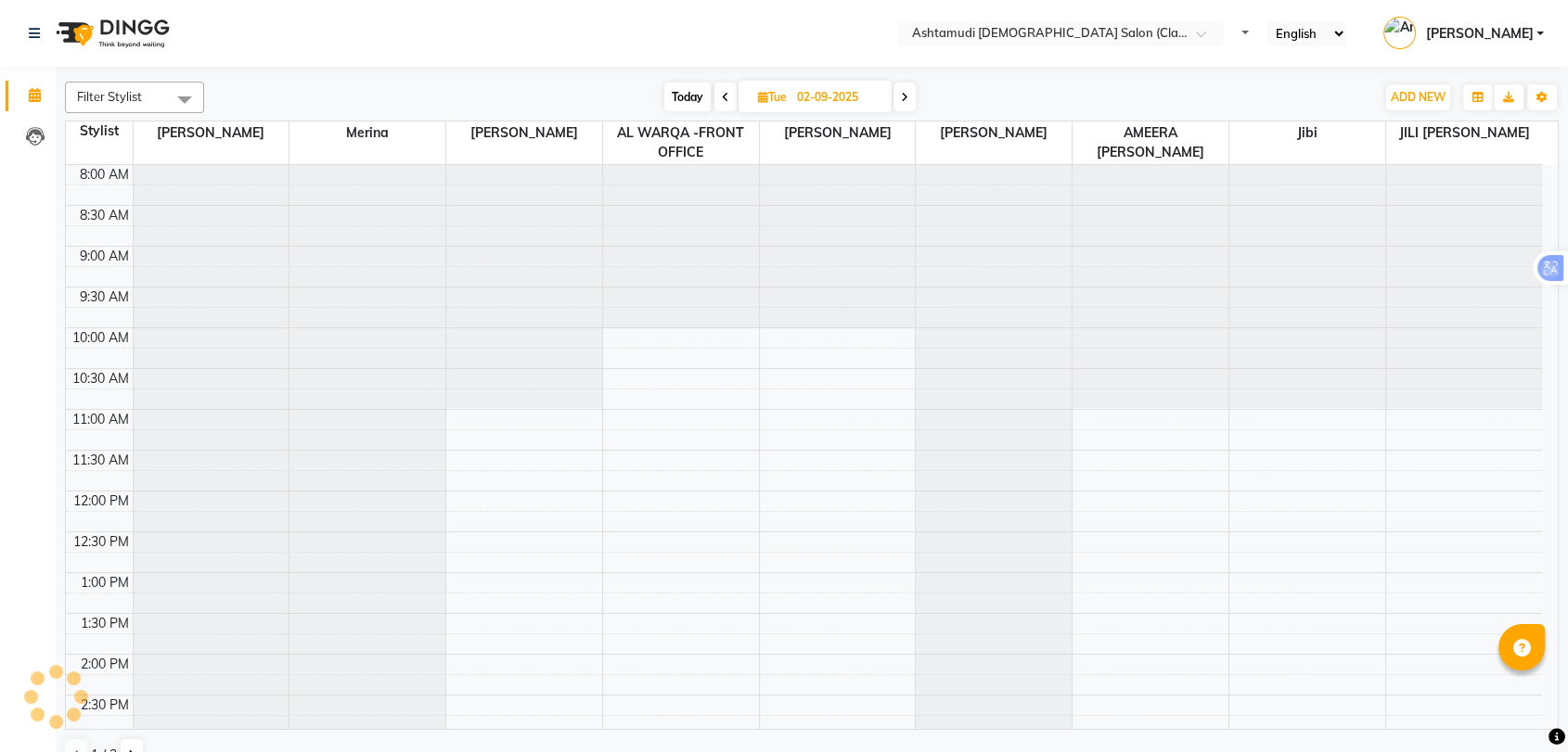
click at [671, 86] on span "Today" at bounding box center [687, 97] width 46 height 29
type input "[DATE]"
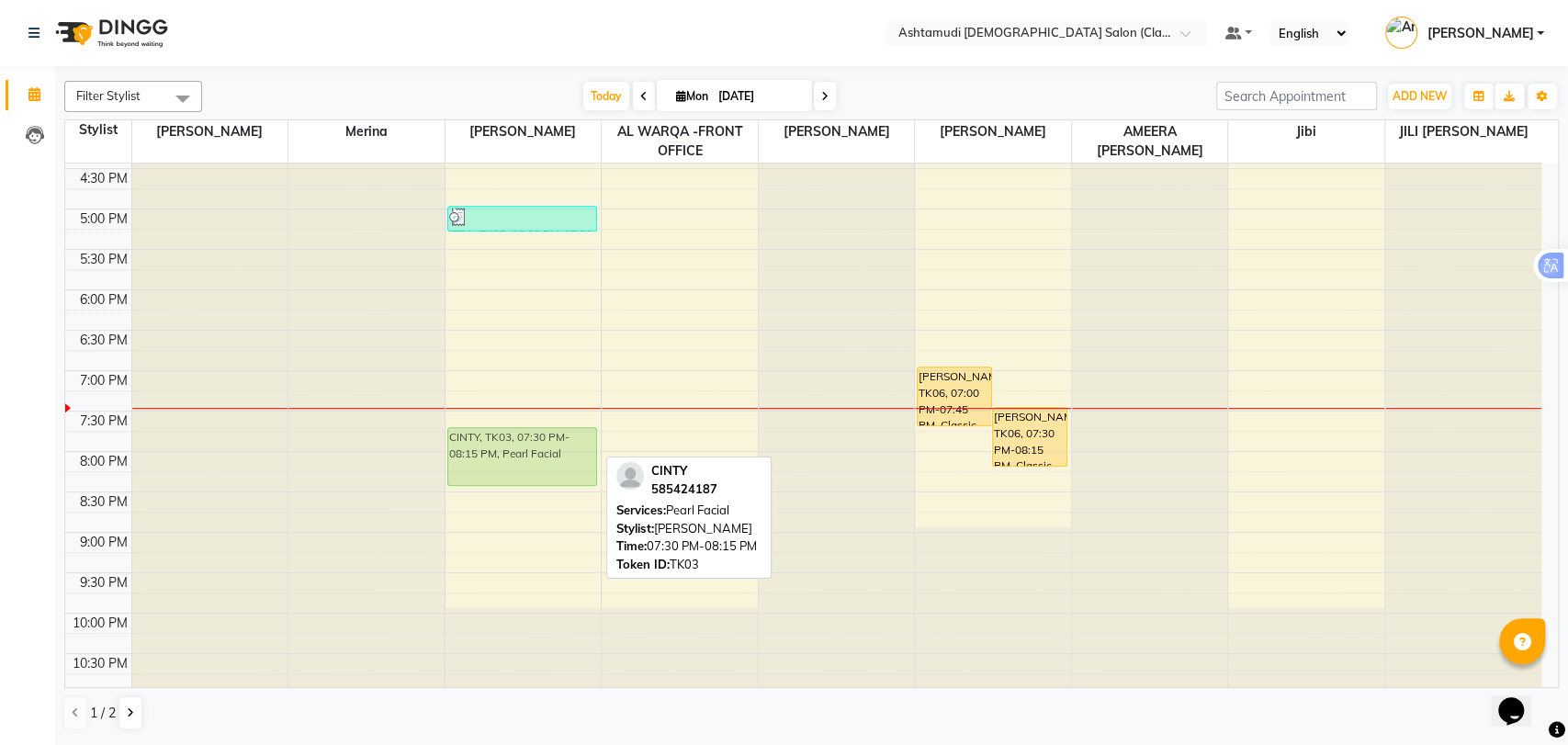
drag, startPoint x: 514, startPoint y: 426, endPoint x: 511, endPoint y: 447, distance: 21.2
click at [511, 447] on div "aysha, TK02, 01:30 PM-02:35 PM, Pearl Facial,Face Bleach/De-Tan IZRA, TK05, 05:…" at bounding box center [524, 128] width 156 height 1130
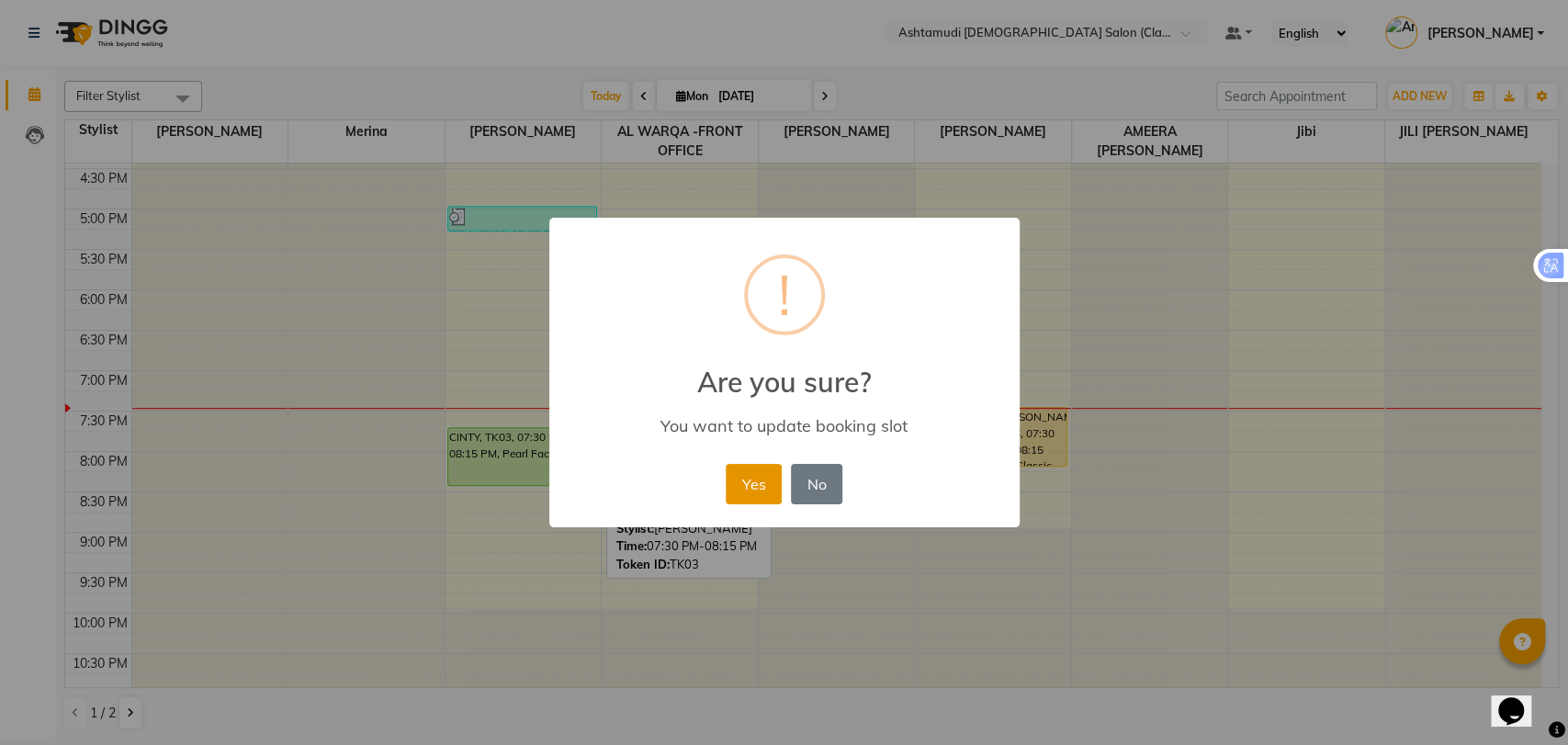
click at [749, 480] on button "Yes" at bounding box center [753, 483] width 56 height 40
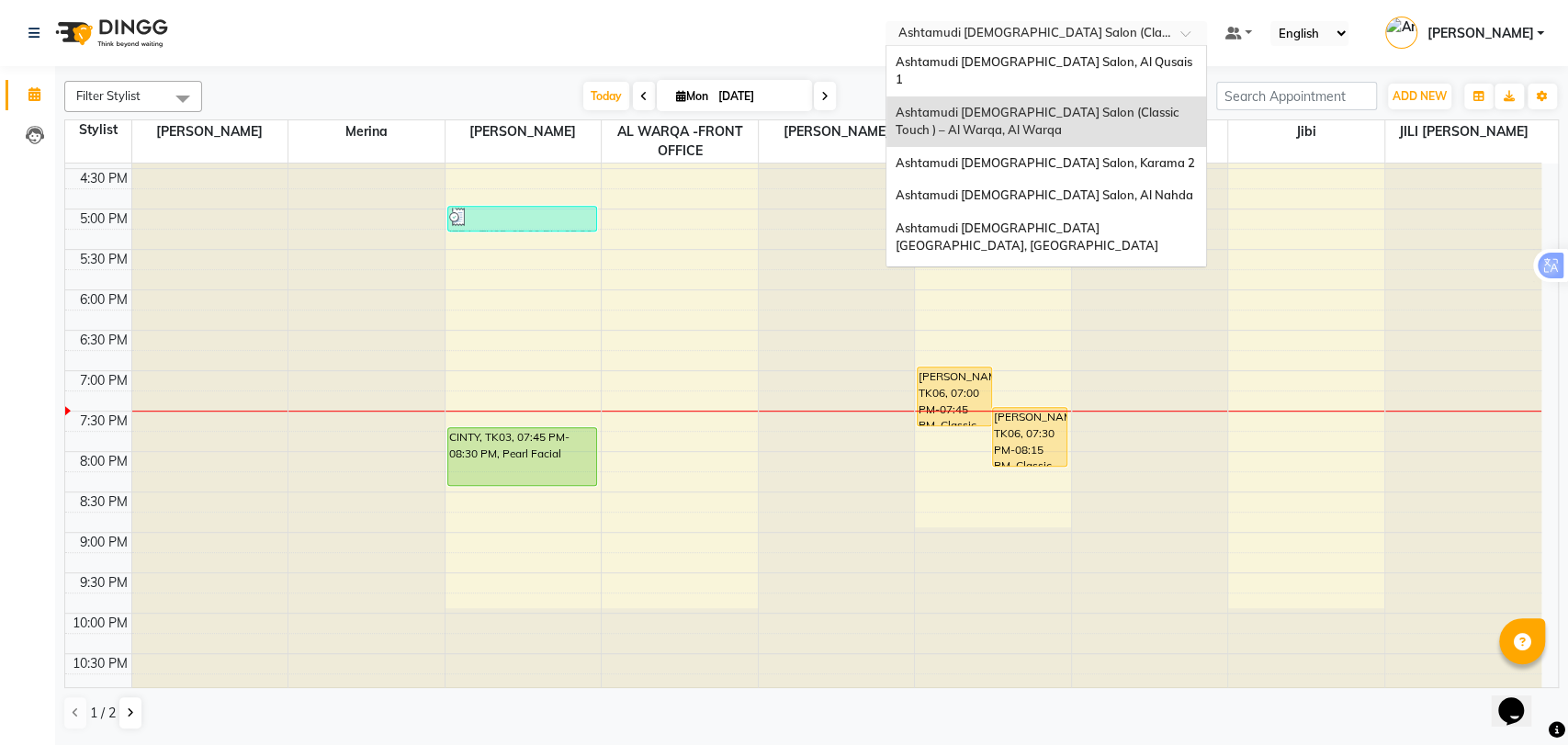
click at [1160, 32] on input "text" at bounding box center [1027, 34] width 266 height 19
click at [1084, 220] on span "Ashtamudi [DEMOGRAPHIC_DATA] [GEOGRAPHIC_DATA], [GEOGRAPHIC_DATA]" at bounding box center [1026, 237] width 263 height 33
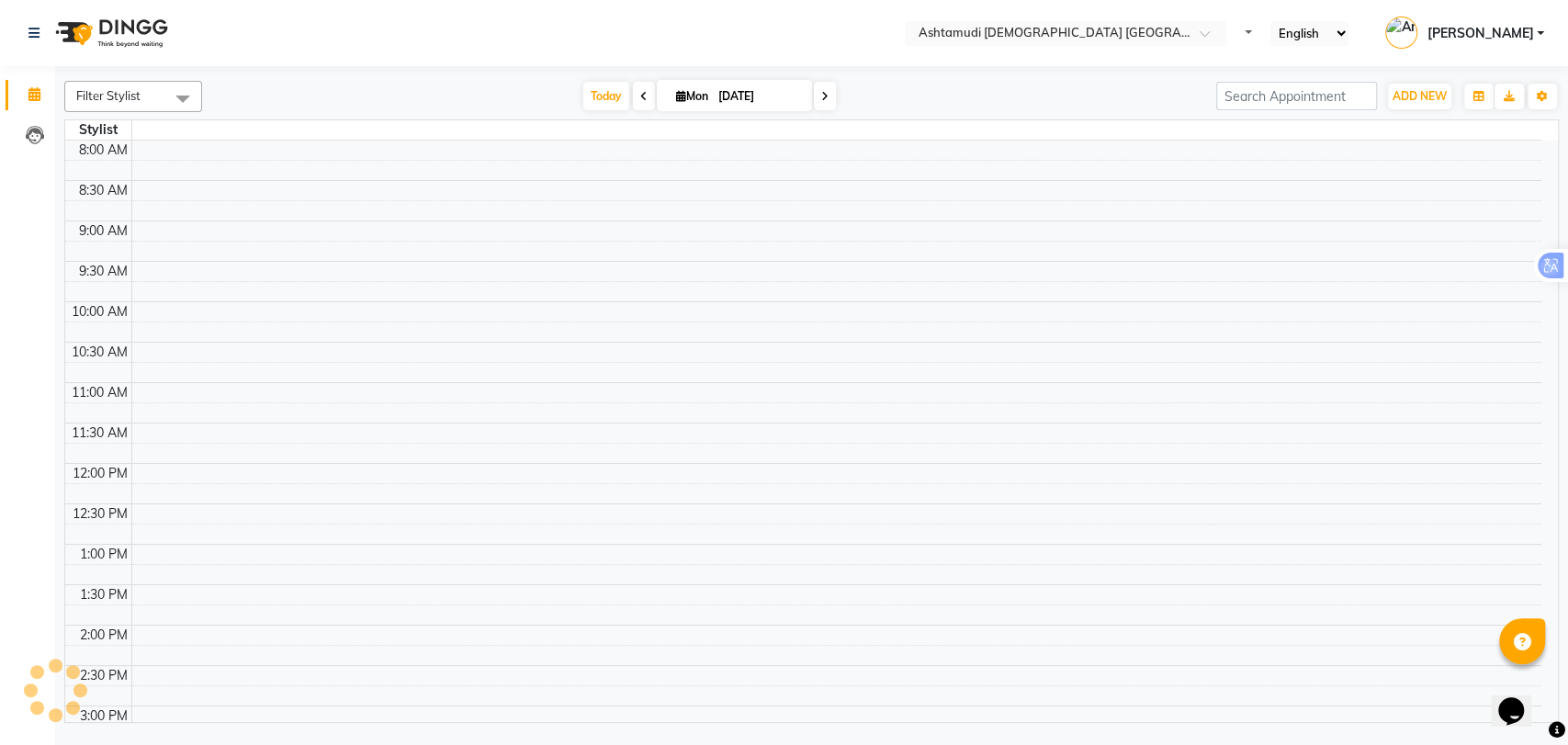
select select "en"
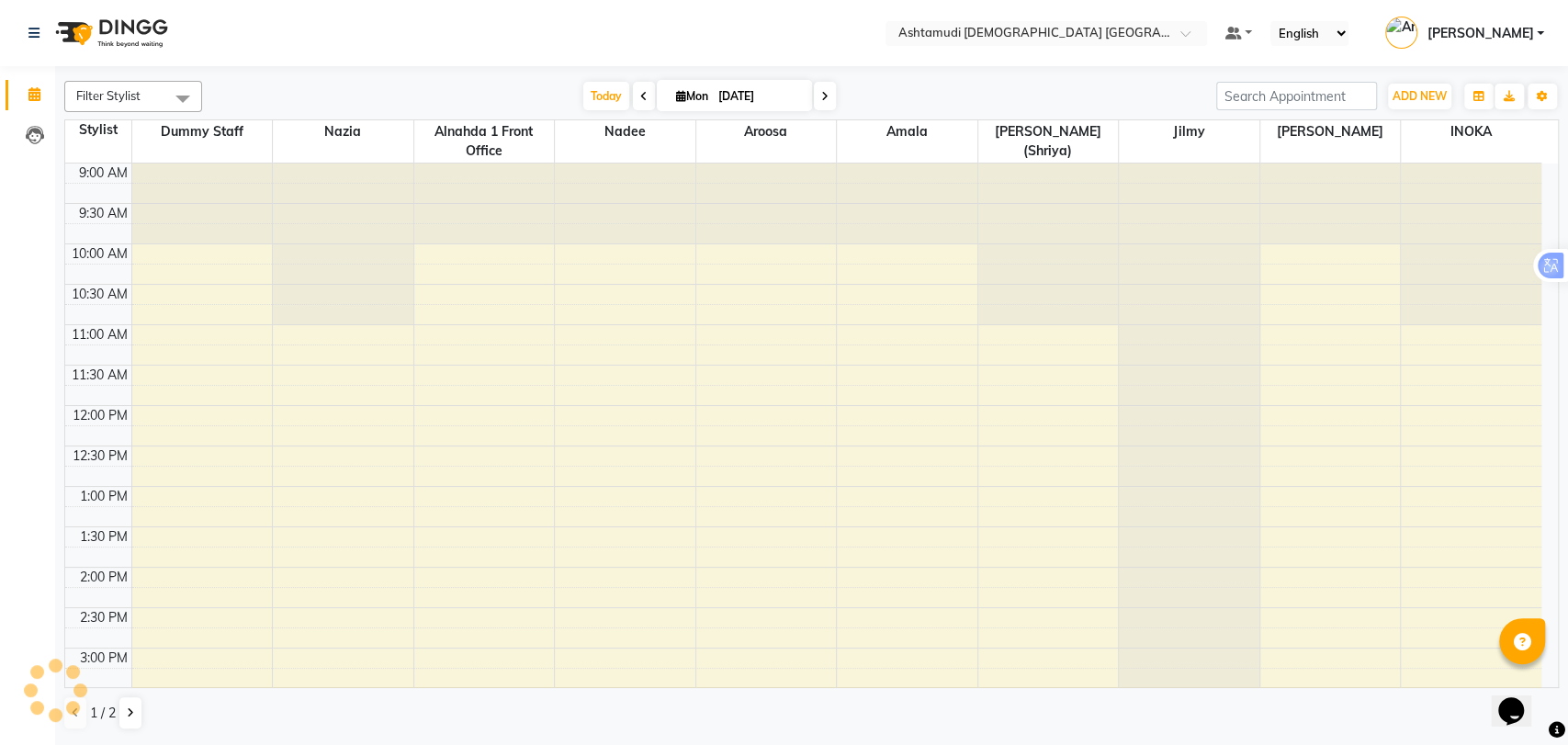
scroll to position [566, 0]
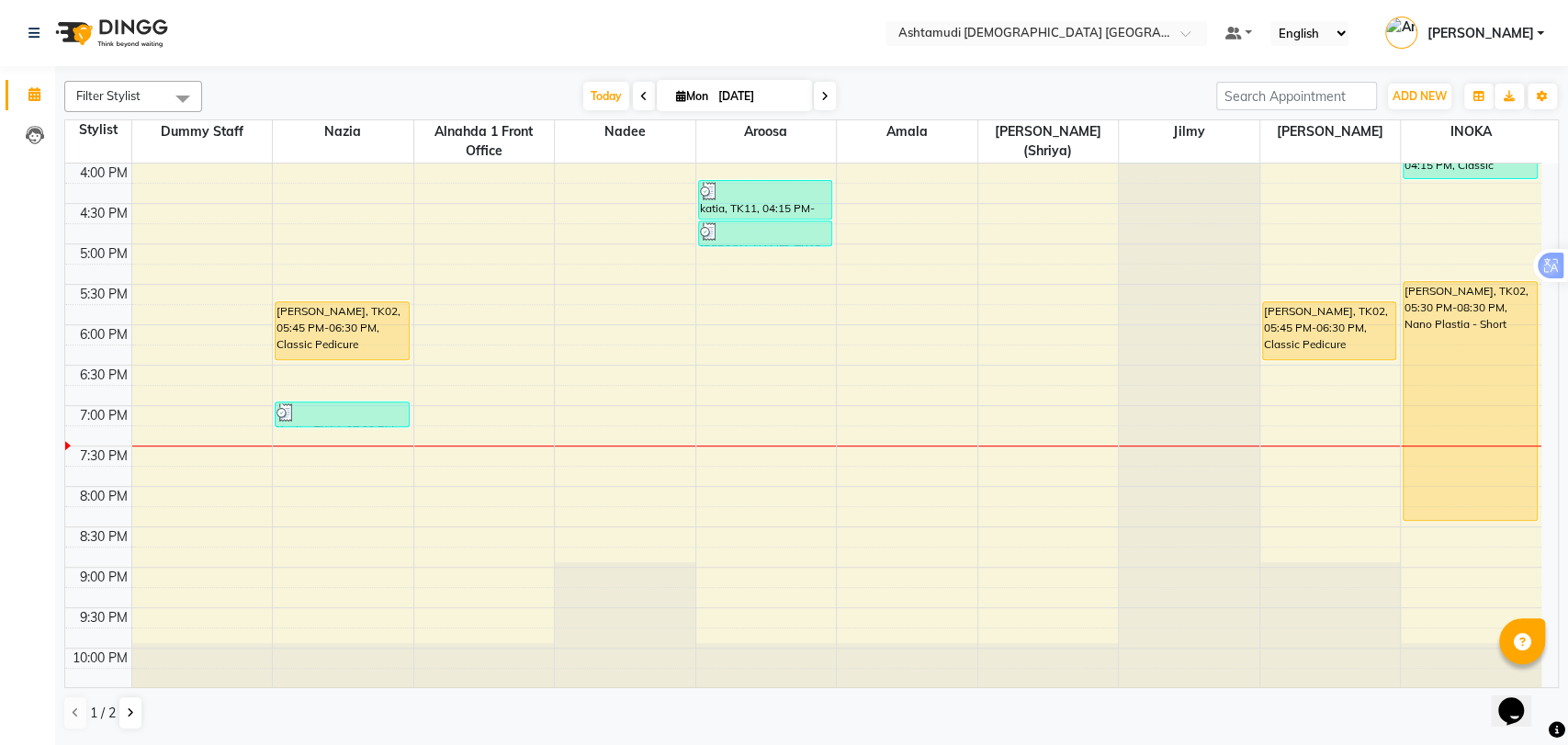
click at [823, 95] on icon at bounding box center [825, 96] width 8 height 11
type input "02-09-2025"
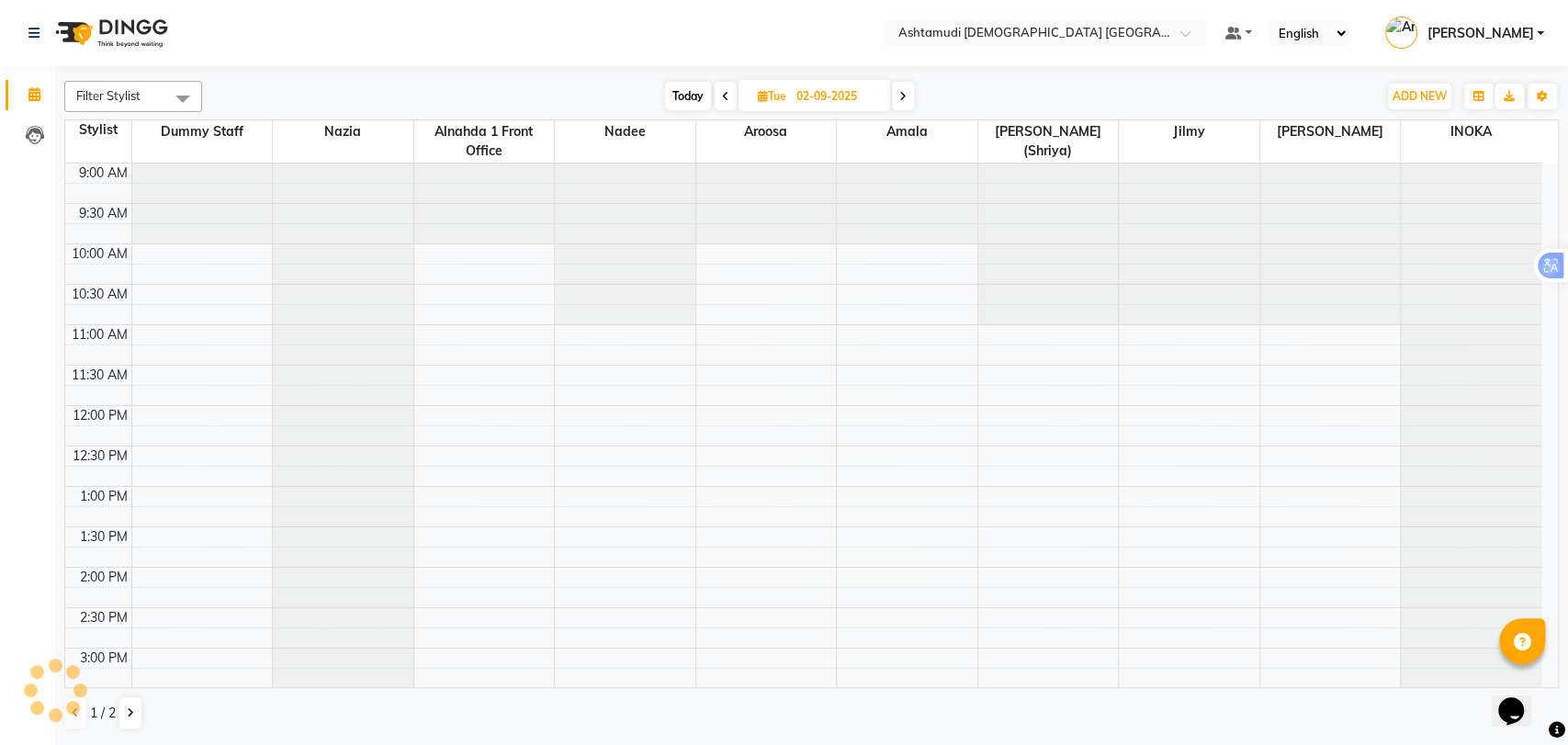
scroll to position [600, 0]
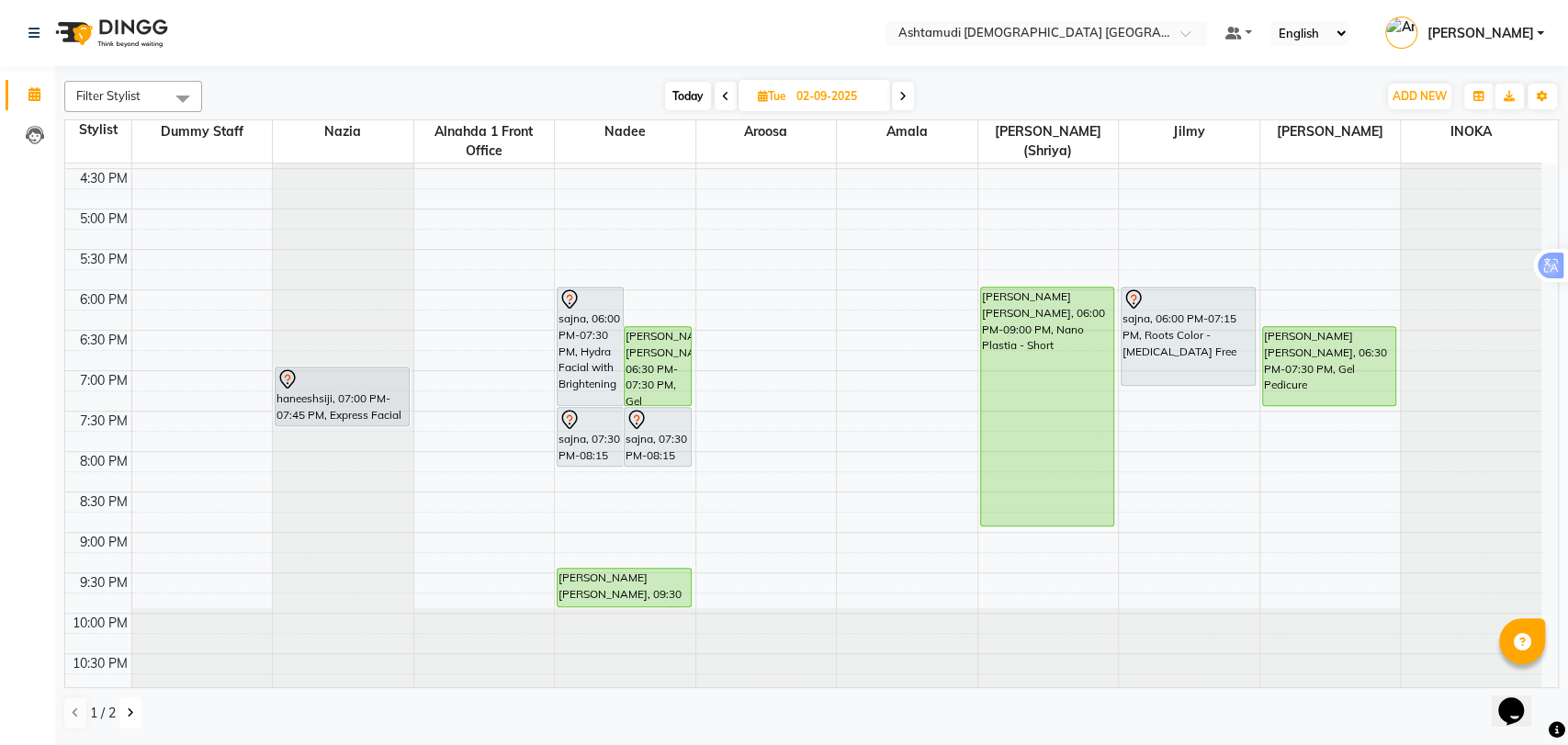
click at [131, 707] on icon at bounding box center [131, 712] width 8 height 11
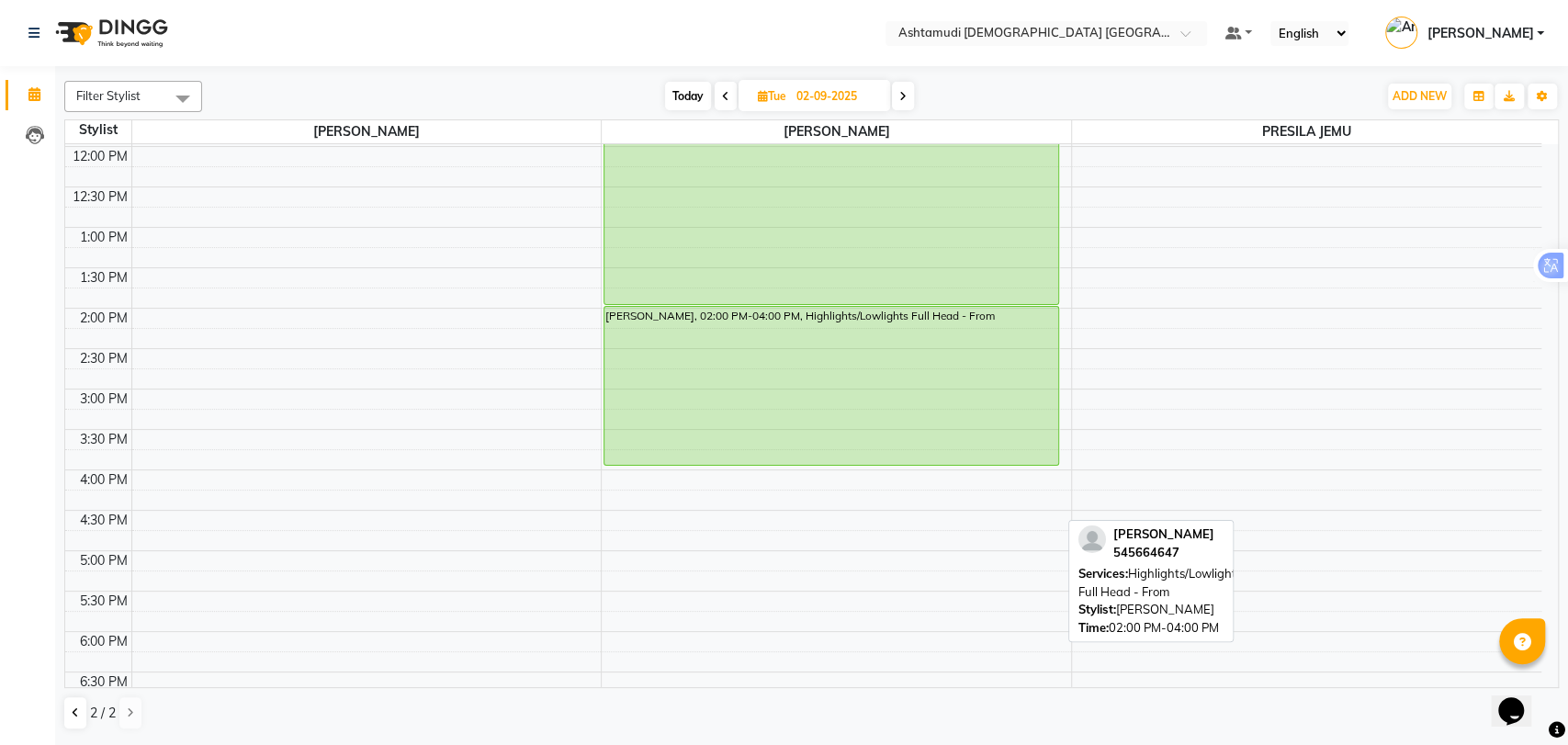
scroll to position [478, 0]
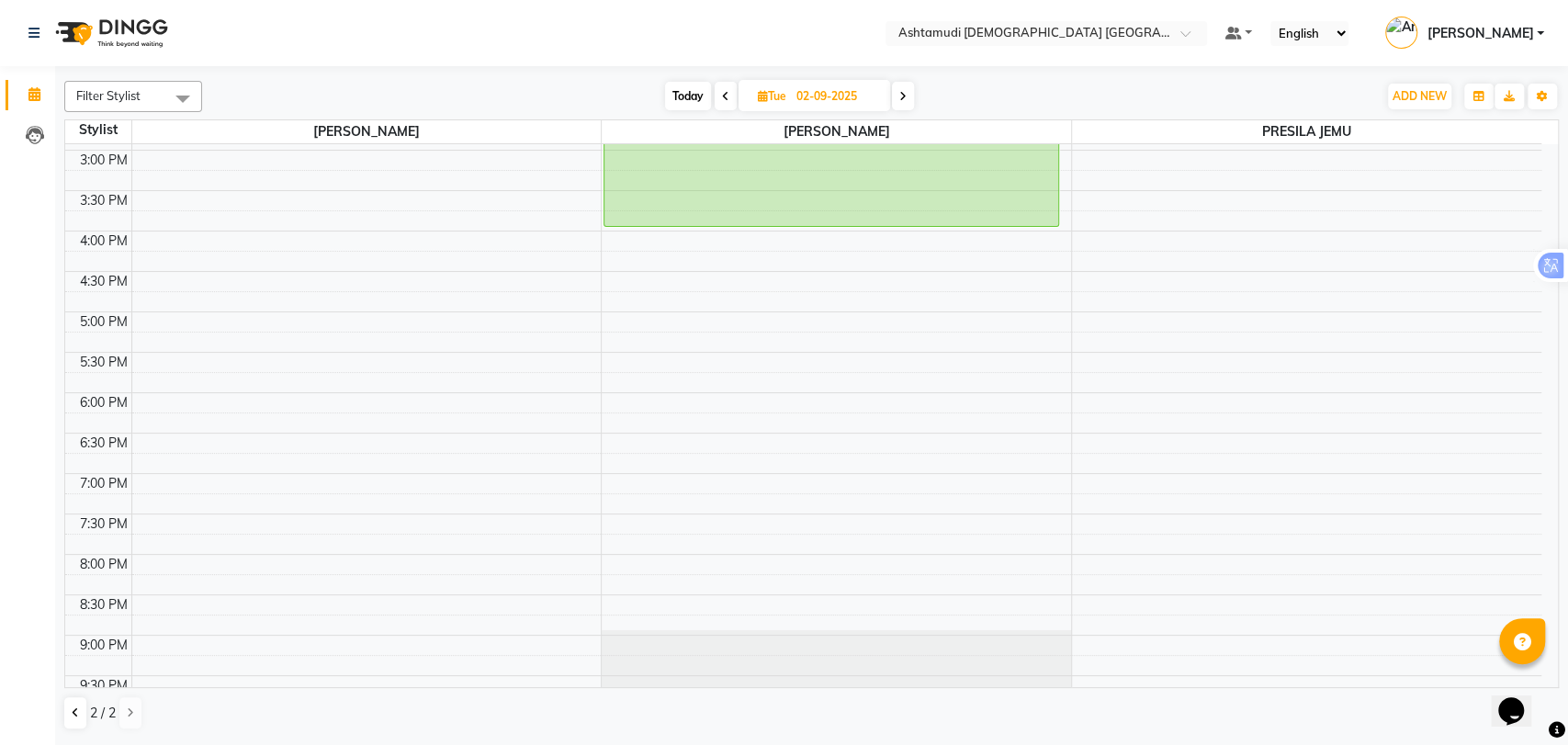
click at [767, 484] on div "9:00 AM 9:30 AM 10:00 AM 10:30 AM 11:00 AM 11:30 AM 12:00 PM 12:30 PM 1:00 PM 1…" at bounding box center [804, 231] width 1476 height 1130
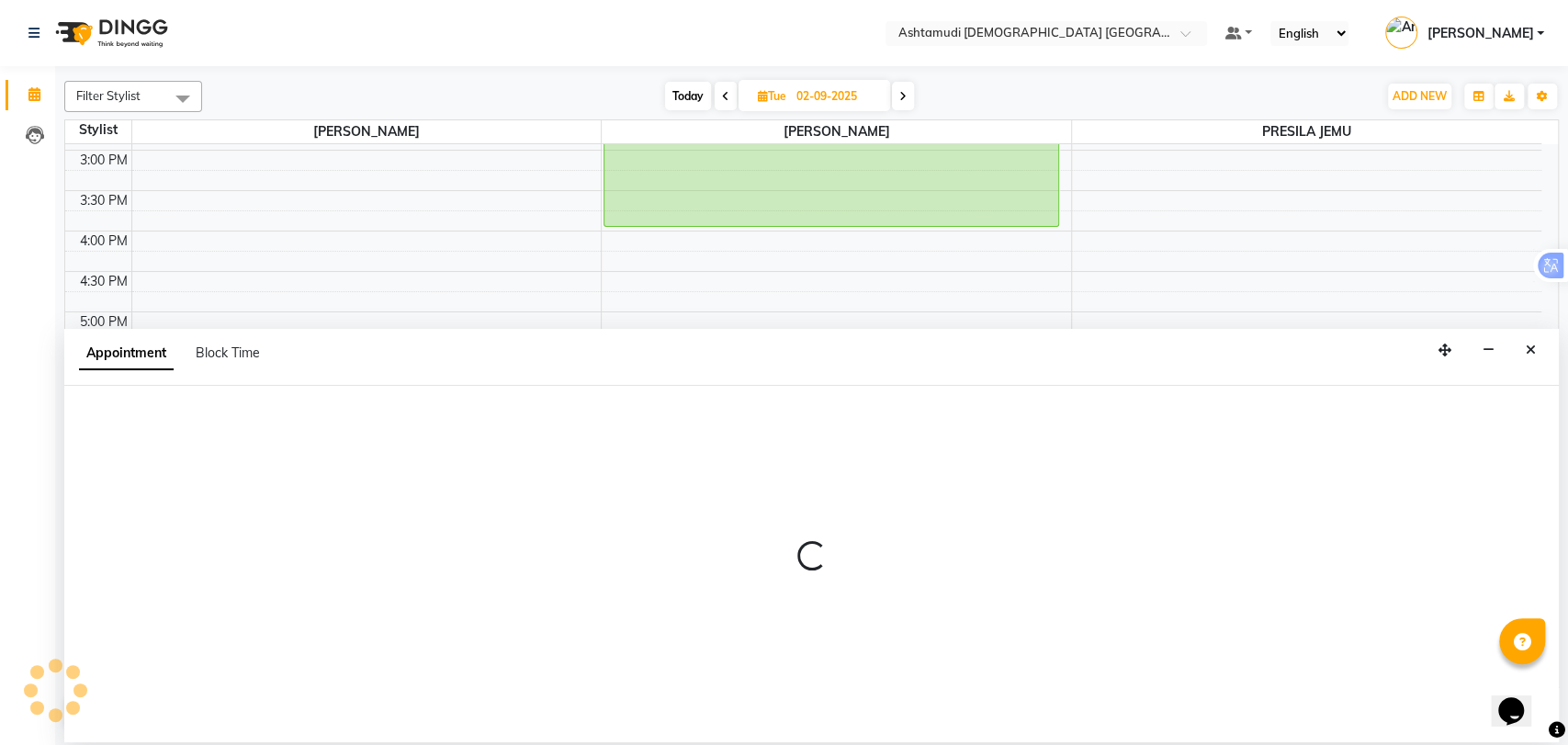
select select "86673"
select select "1140"
select select "tentative"
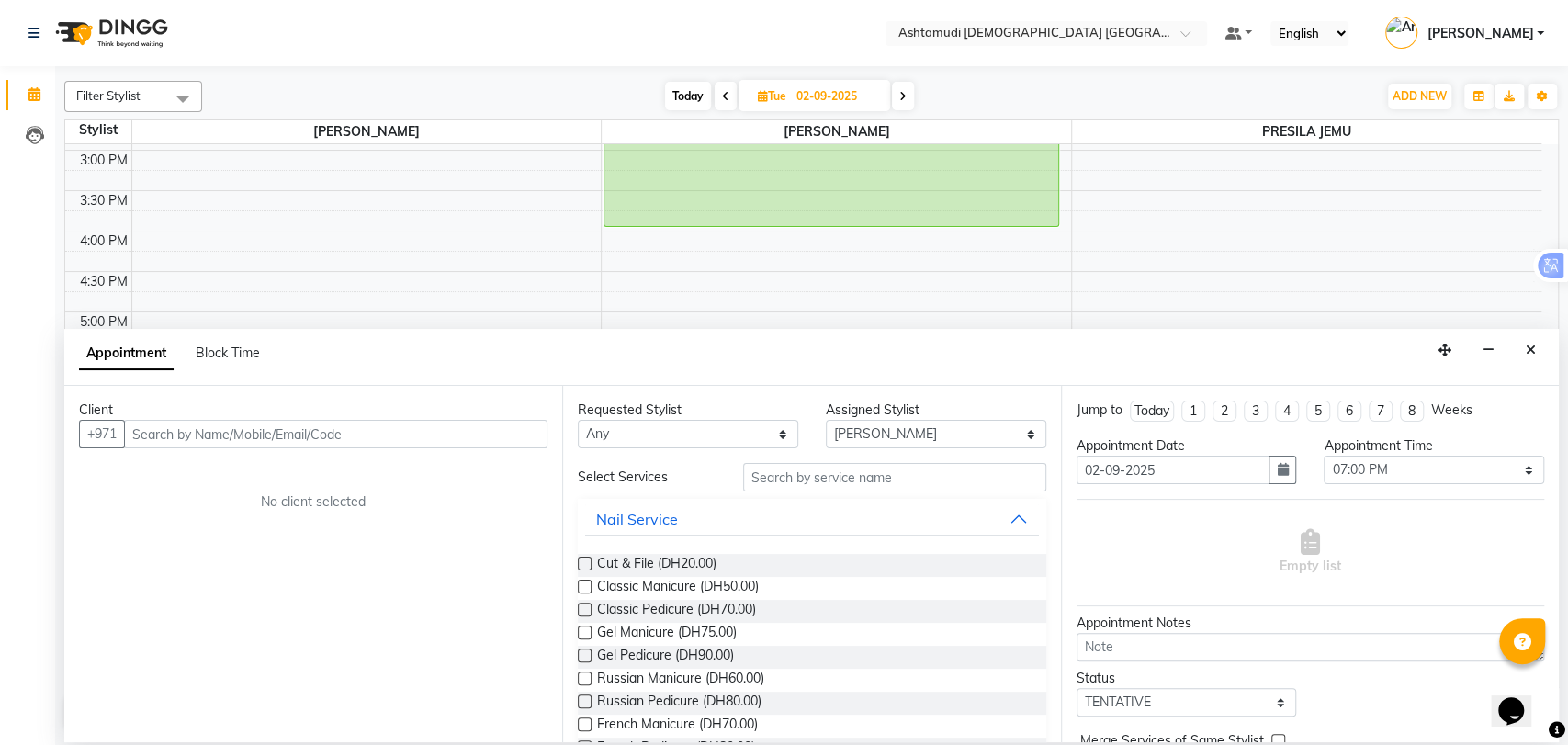
click at [394, 432] on input "text" at bounding box center [335, 433] width 423 height 28
click at [455, 440] on input "text" at bounding box center [335, 433] width 423 height 28
paste input "971 58 297 6133"
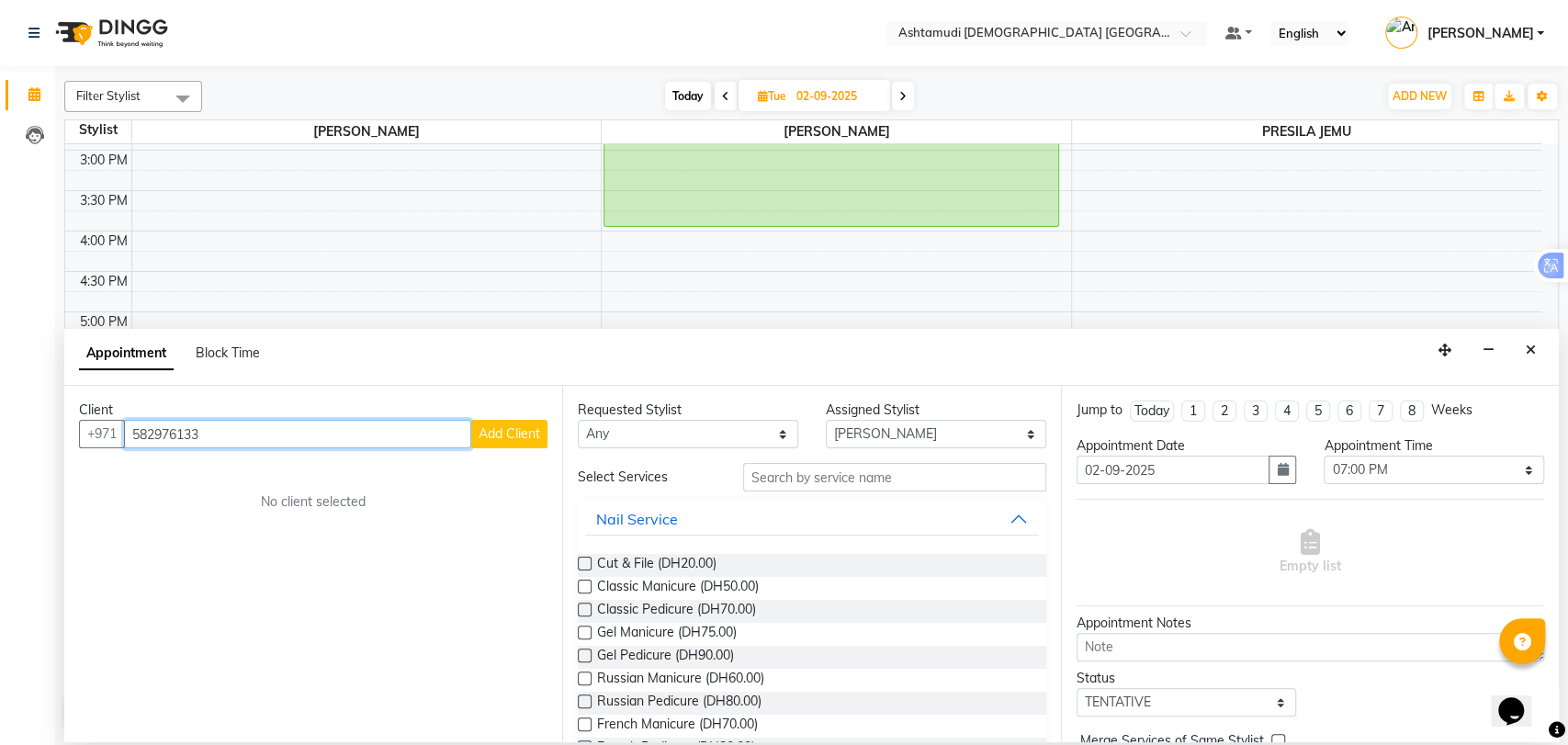
click at [258, 419] on input "582976133" at bounding box center [297, 433] width 347 height 28
type input "582976133"
click at [524, 439] on span "Add Client" at bounding box center [508, 433] width 62 height 17
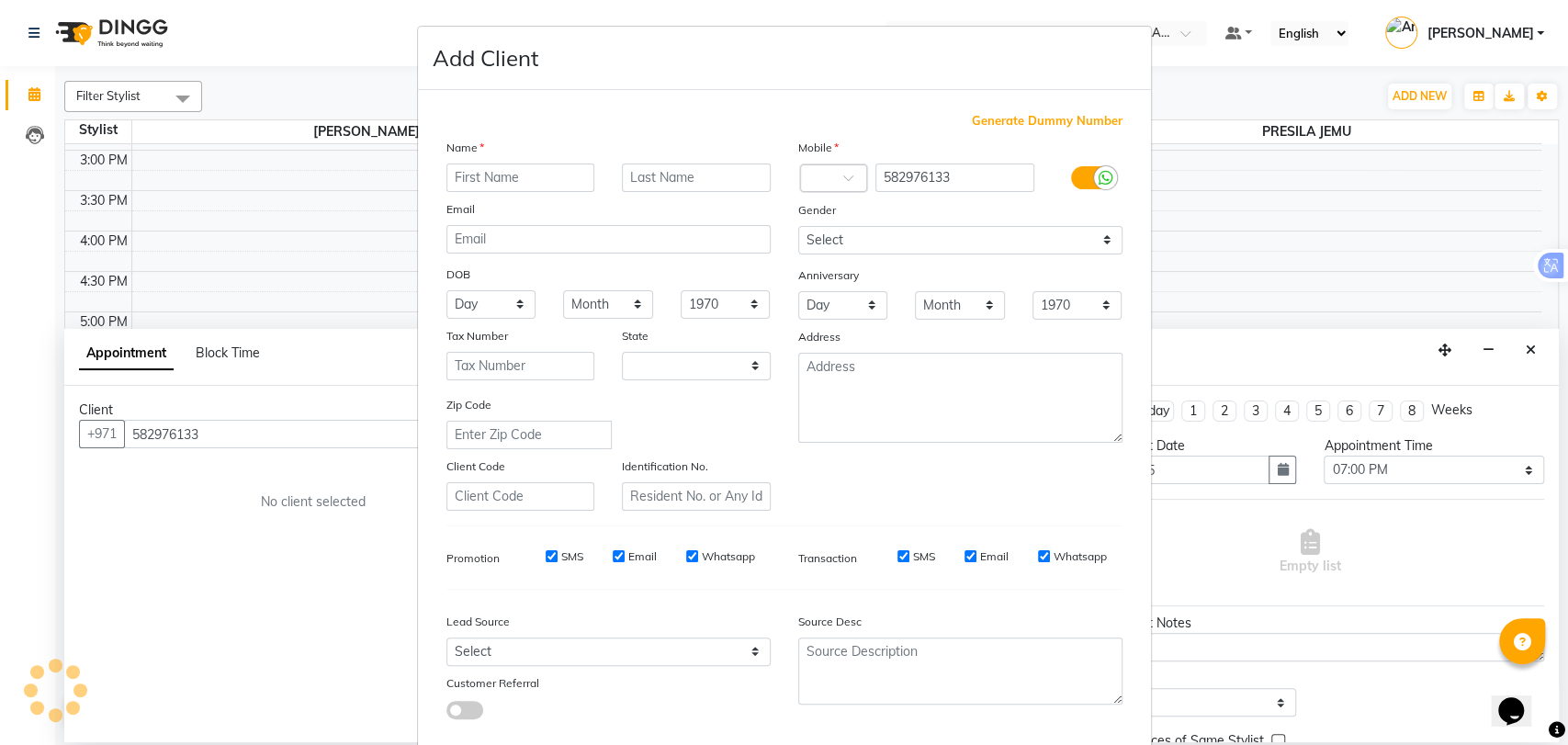
select select "3798"
click at [490, 172] on input "text" at bounding box center [521, 177] width 149 height 28
paste input "Jinsha"
type input "Jinsha"
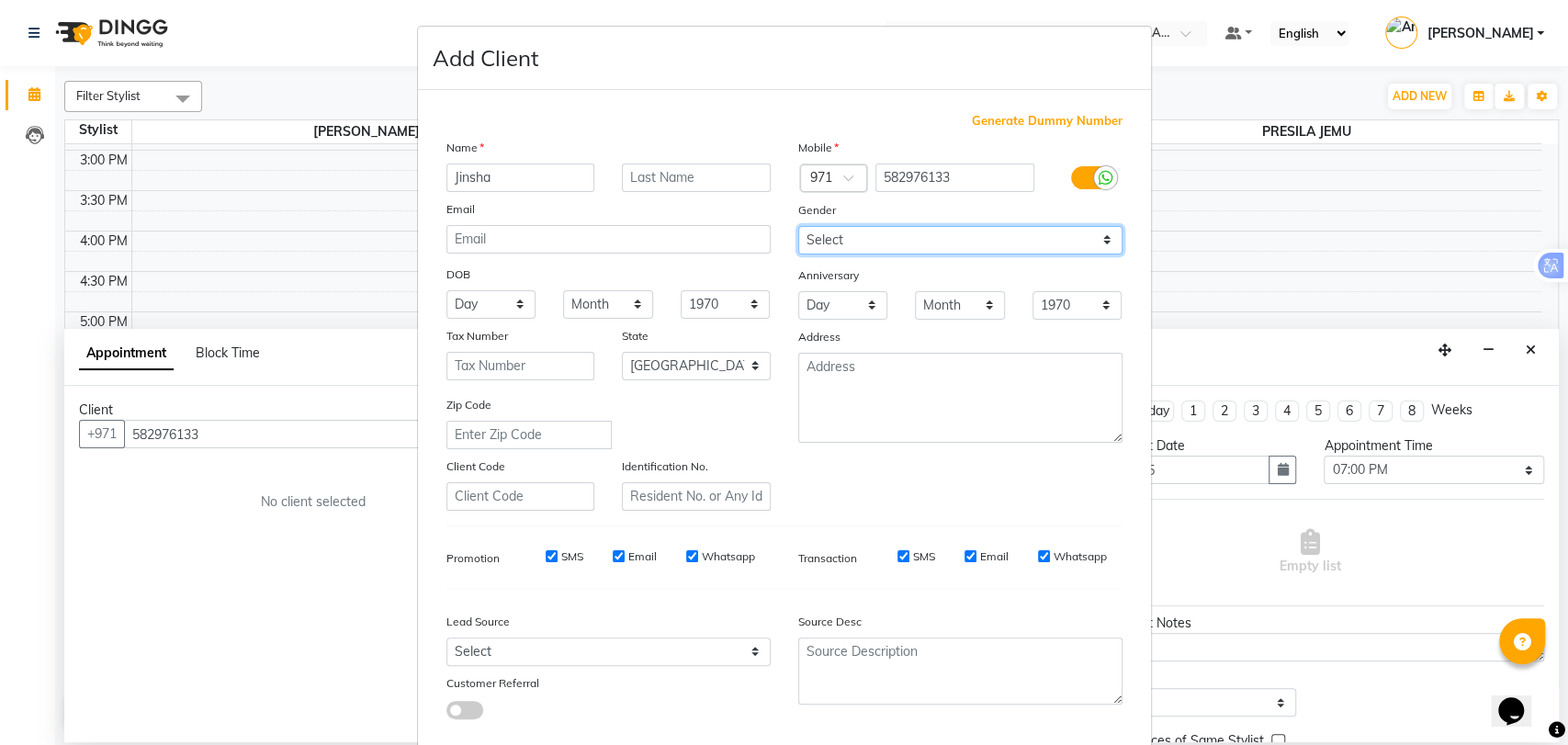
drag, startPoint x: 952, startPoint y: 242, endPoint x: 955, endPoint y: 251, distance: 9.5
click at [952, 242] on select "Select Male Female Other Prefer Not To Say" at bounding box center [960, 240] width 325 height 28
select select "female"
click at [798, 226] on select "Select Male Female Other Prefer Not To Say" at bounding box center [960, 240] width 325 height 28
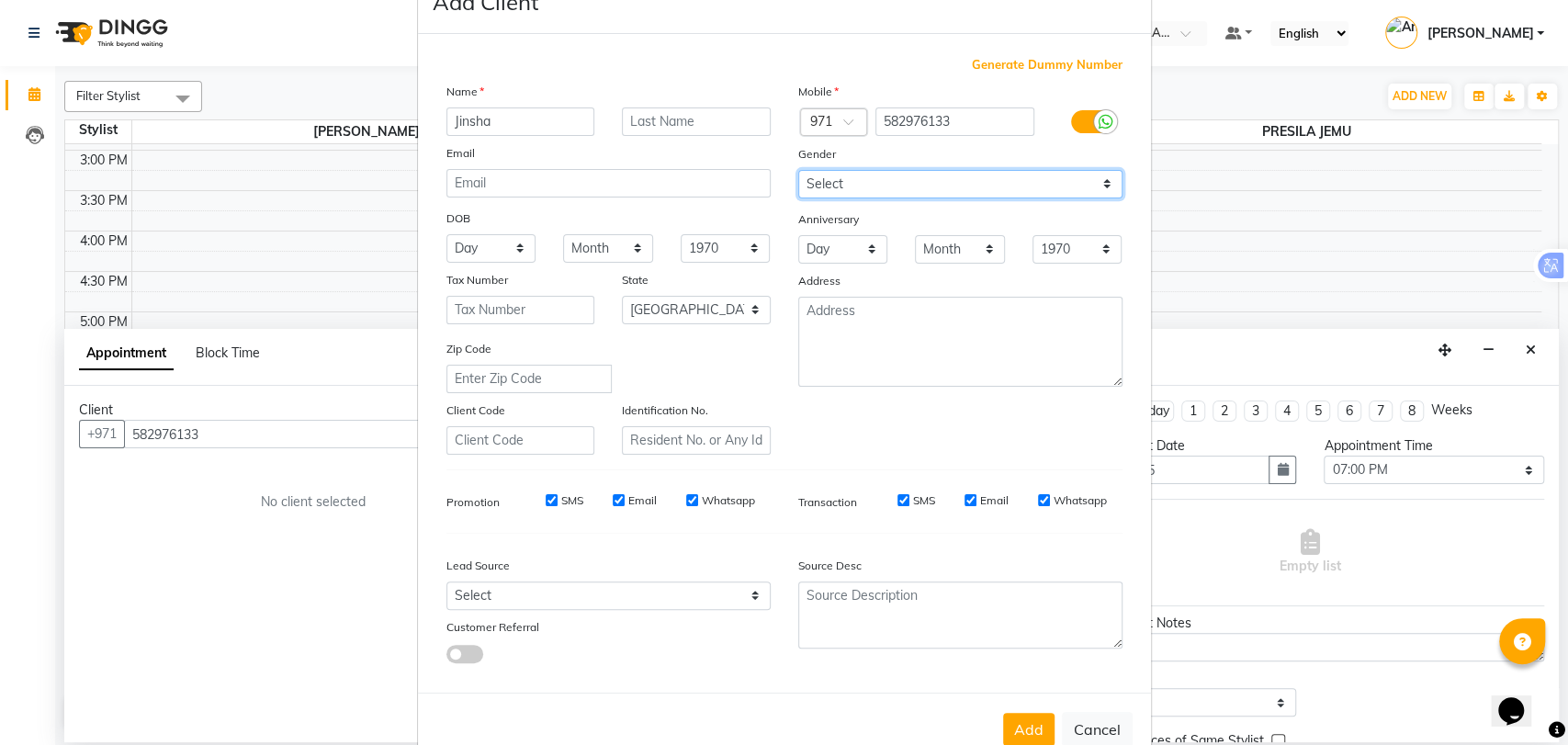
scroll to position [99, 0]
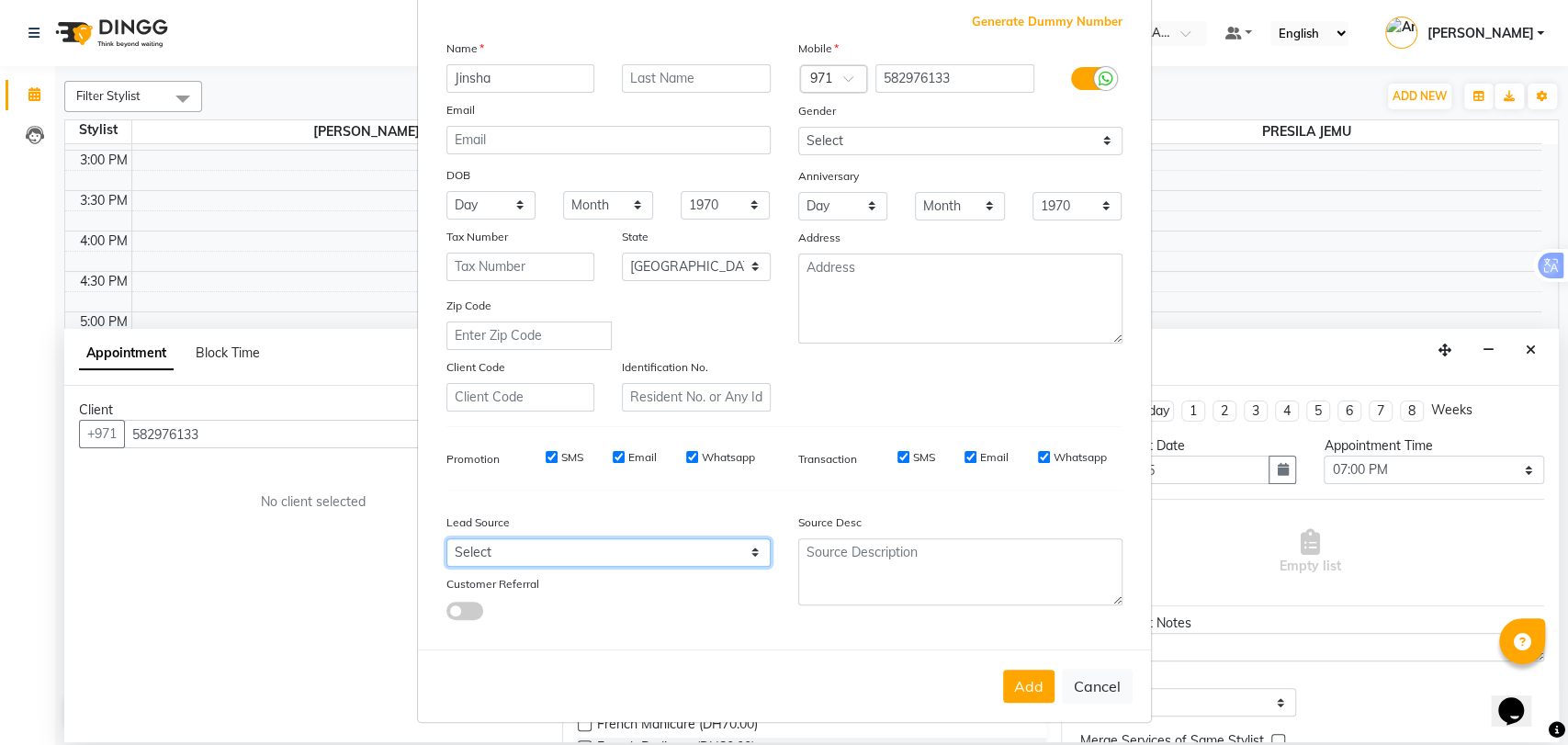
click at [625, 543] on select "Select Walk-in Referral Internet Friend Word of Mouth Advertisement Facebook Ju…" at bounding box center [609, 552] width 325 height 28
select select "49769"
click at [447, 539] on select "Select Walk-in Referral Internet Friend Word of Mouth Advertisement Facebook Ju…" at bounding box center [609, 552] width 325 height 28
click at [1017, 672] on button "Add" at bounding box center [1028, 686] width 52 height 33
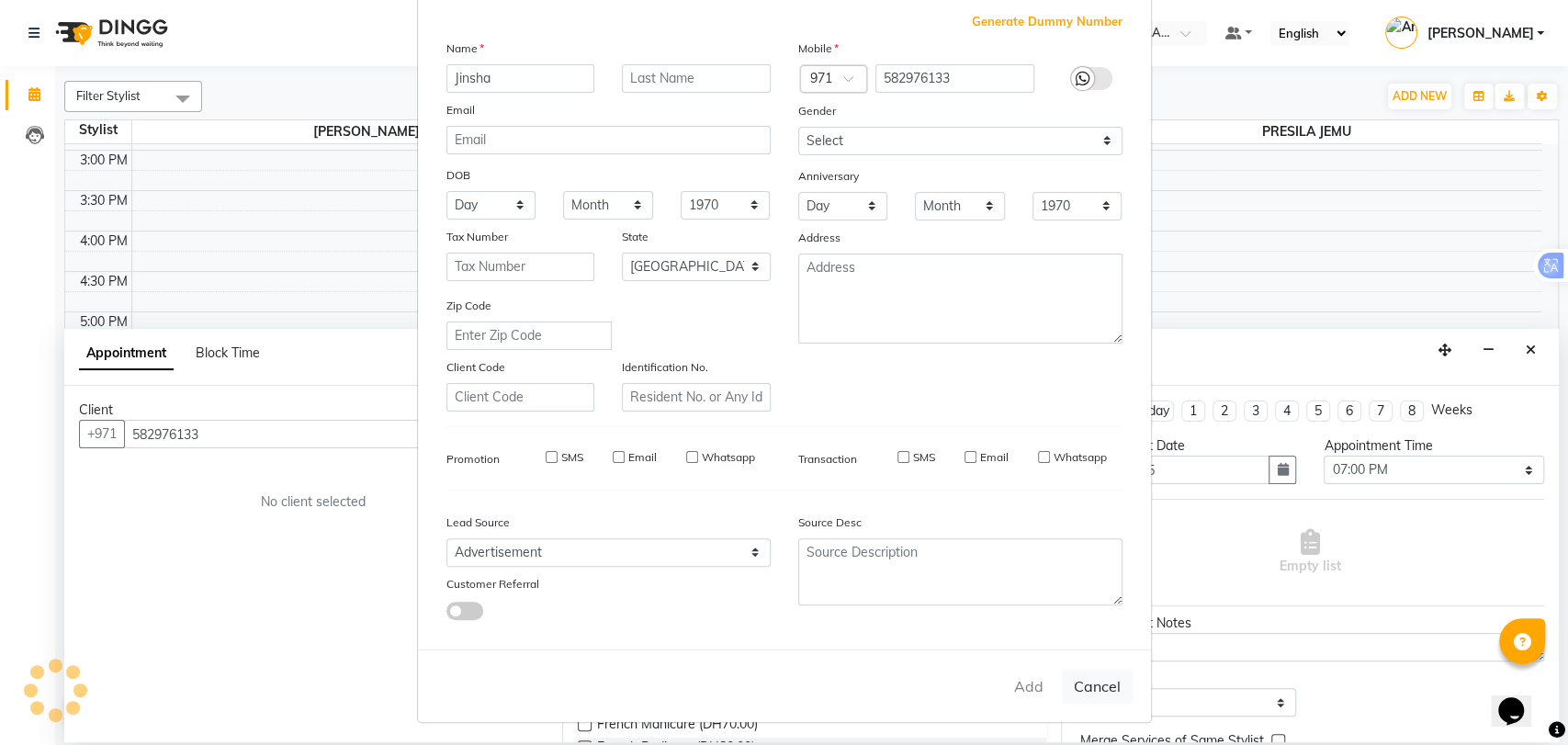
type input "58*****33"
select select
select select "null"
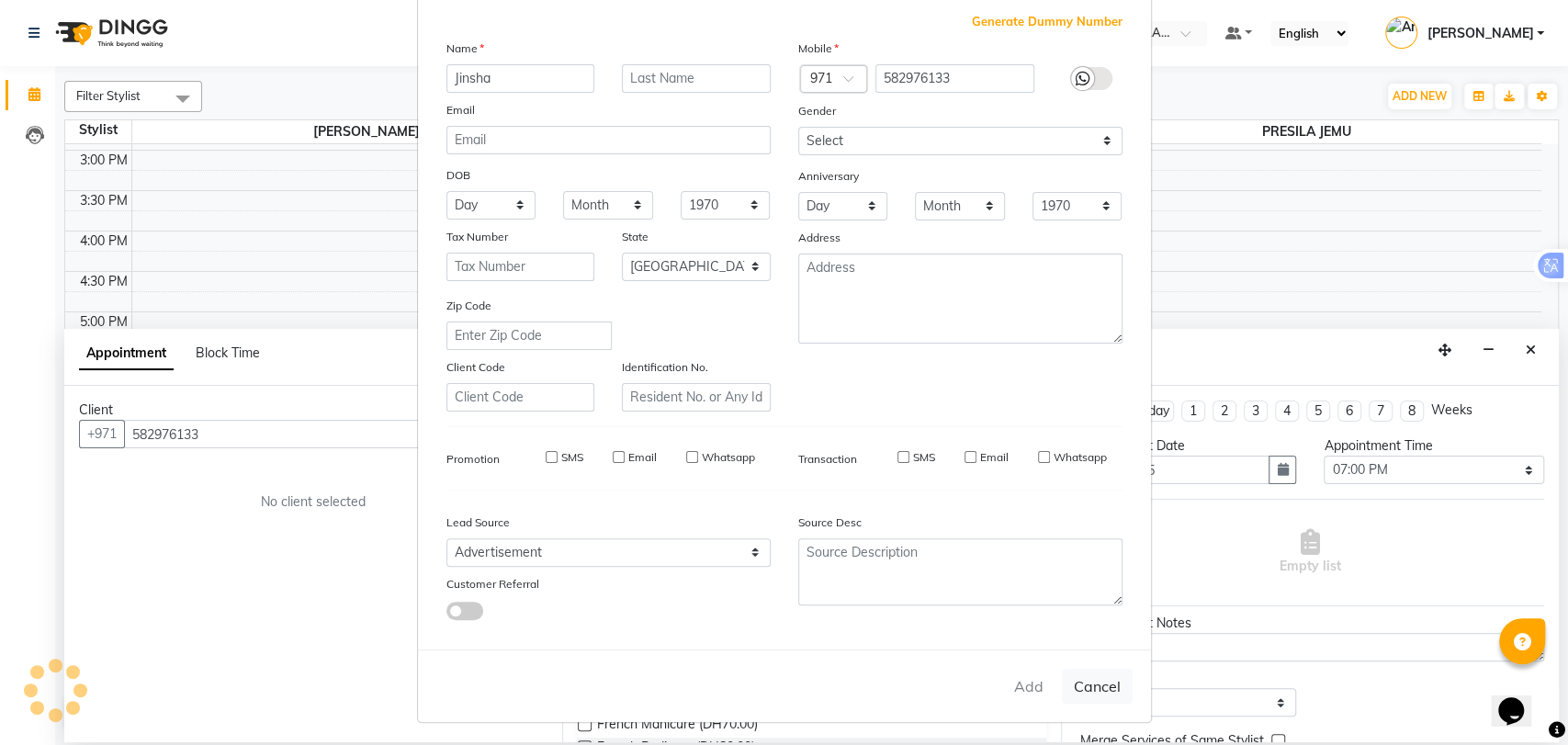
select select
checkbox input "false"
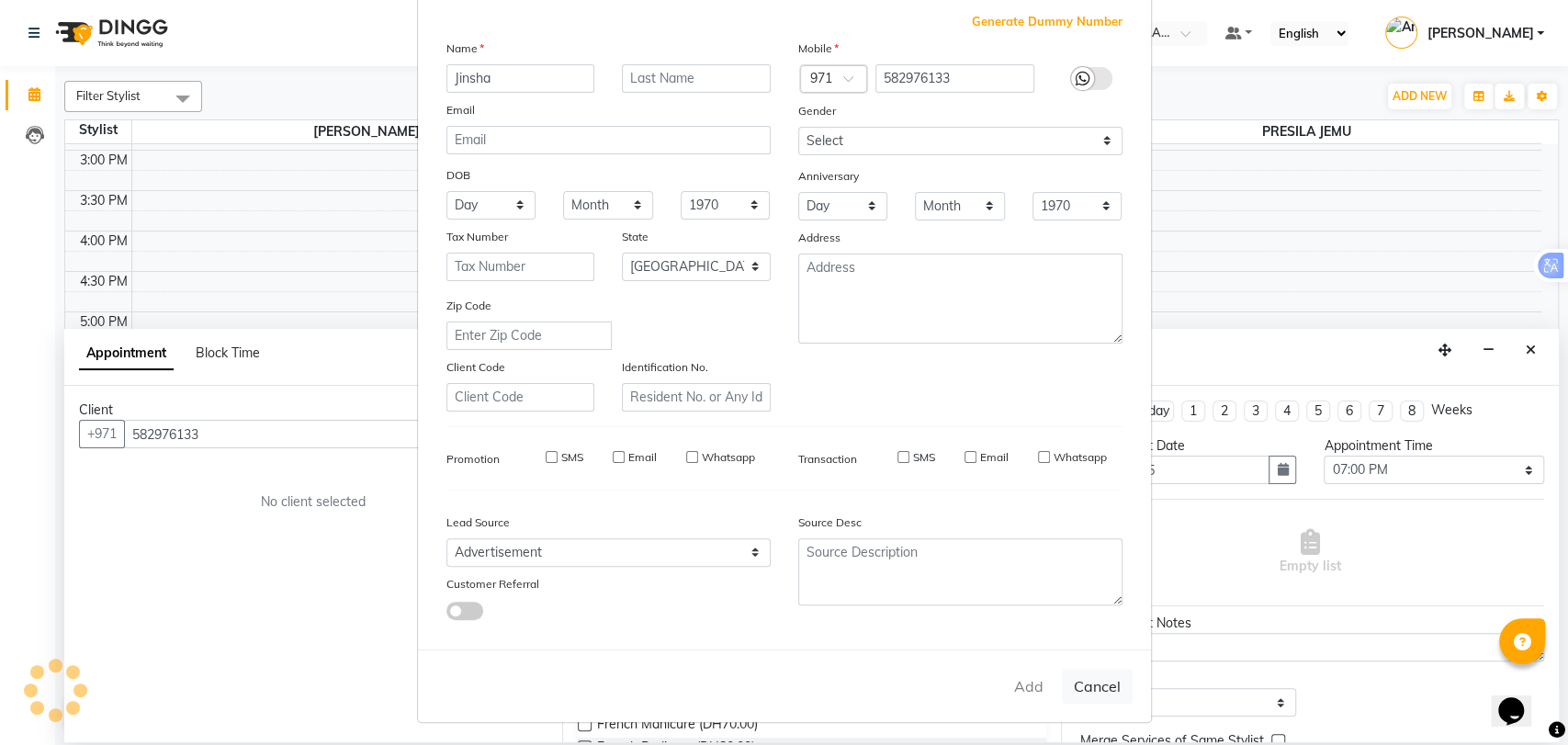
checkbox input "false"
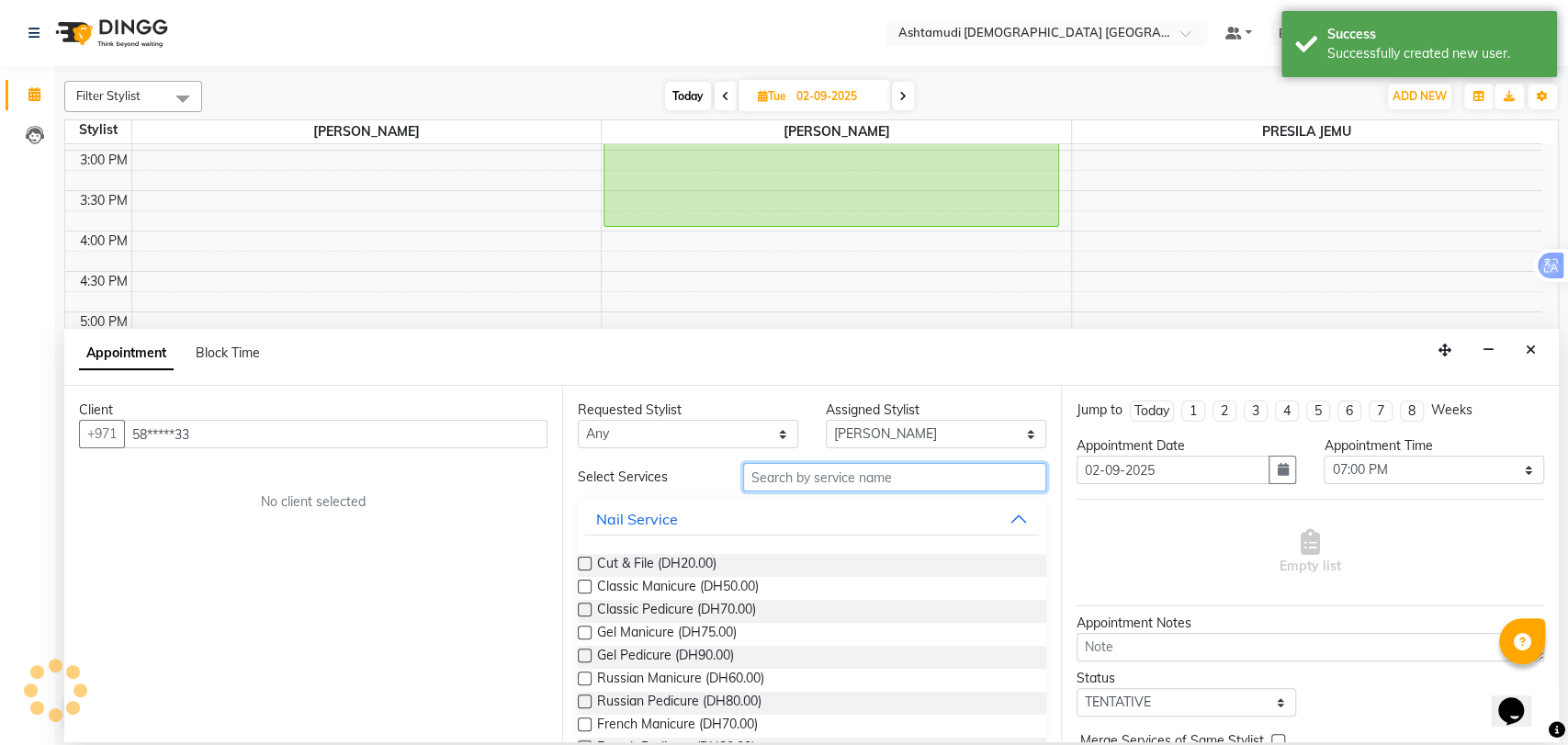
click at [824, 479] on input "text" at bounding box center [894, 476] width 303 height 28
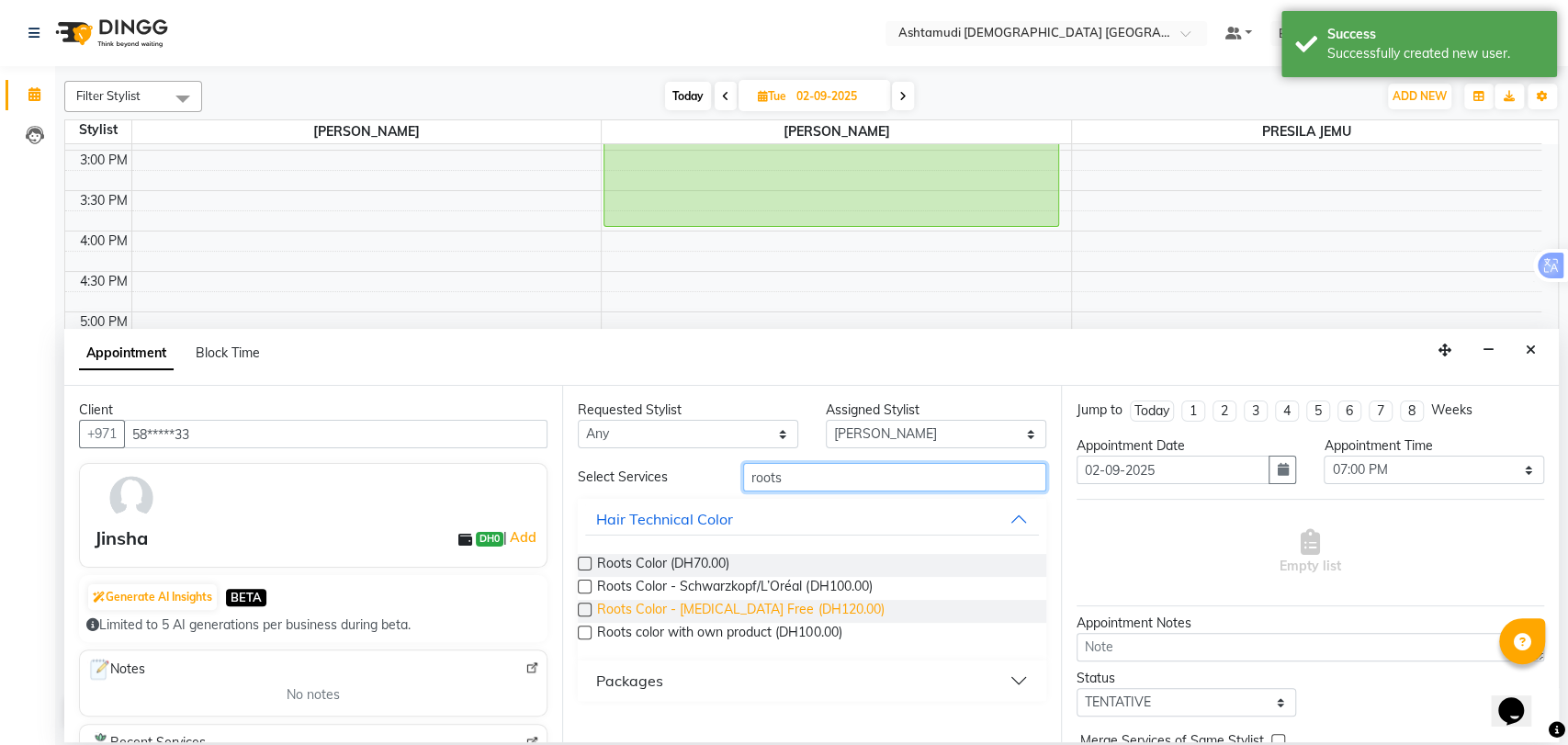
type input "roots"
click at [755, 611] on span "Roots Color - Ammonia Free (DH120.00)" at bounding box center [740, 610] width 286 height 22
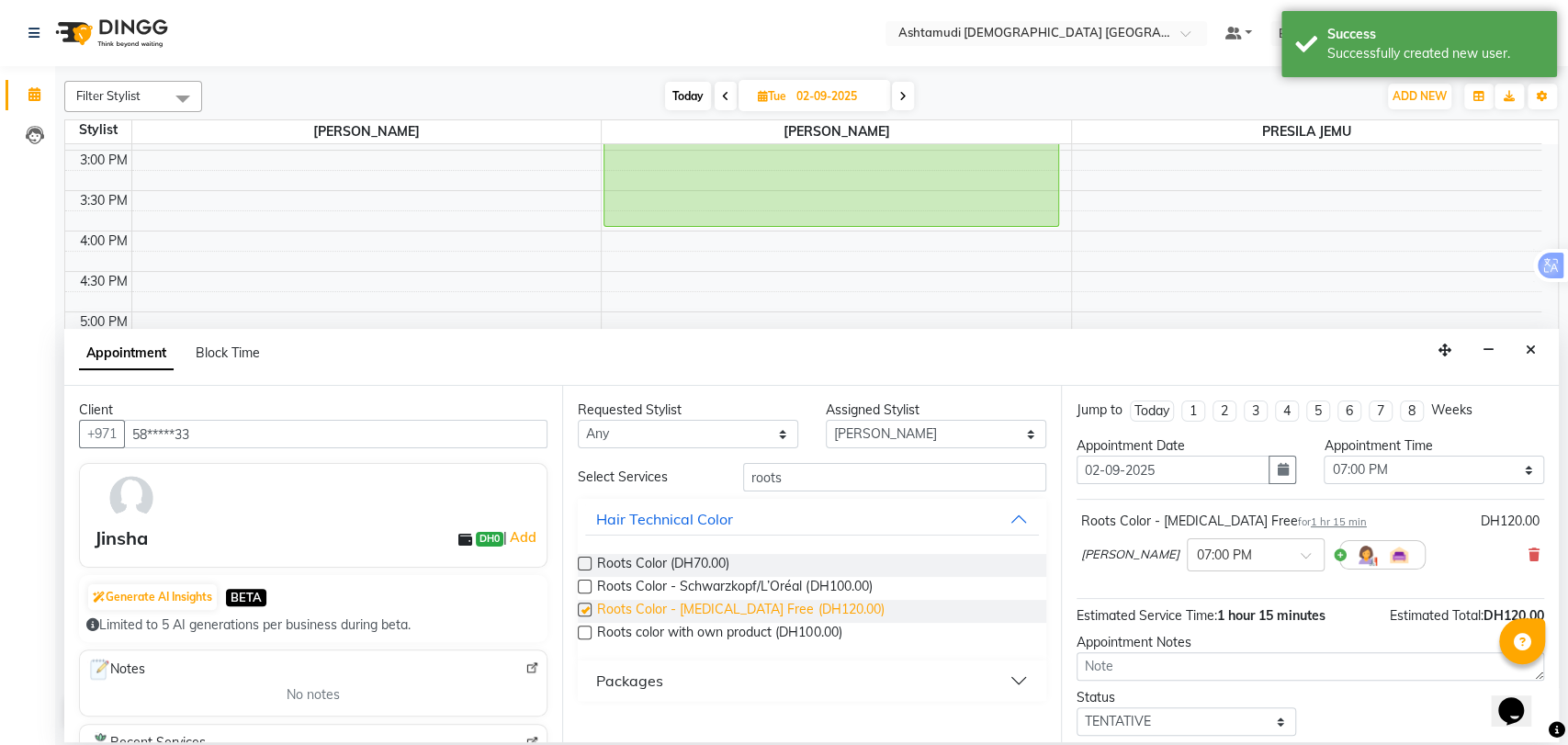
checkbox input "false"
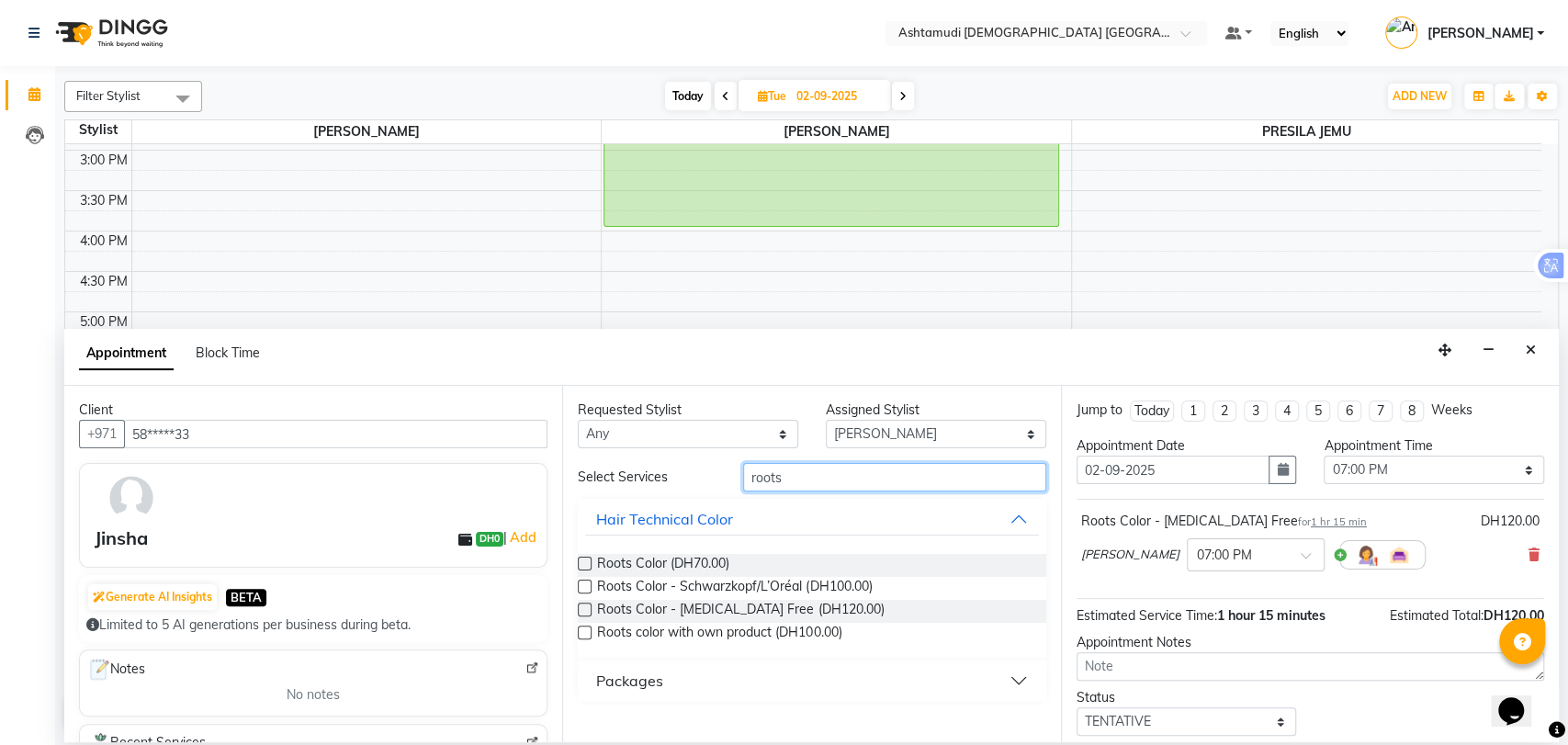
click at [757, 476] on input "roots" at bounding box center [894, 476] width 303 height 28
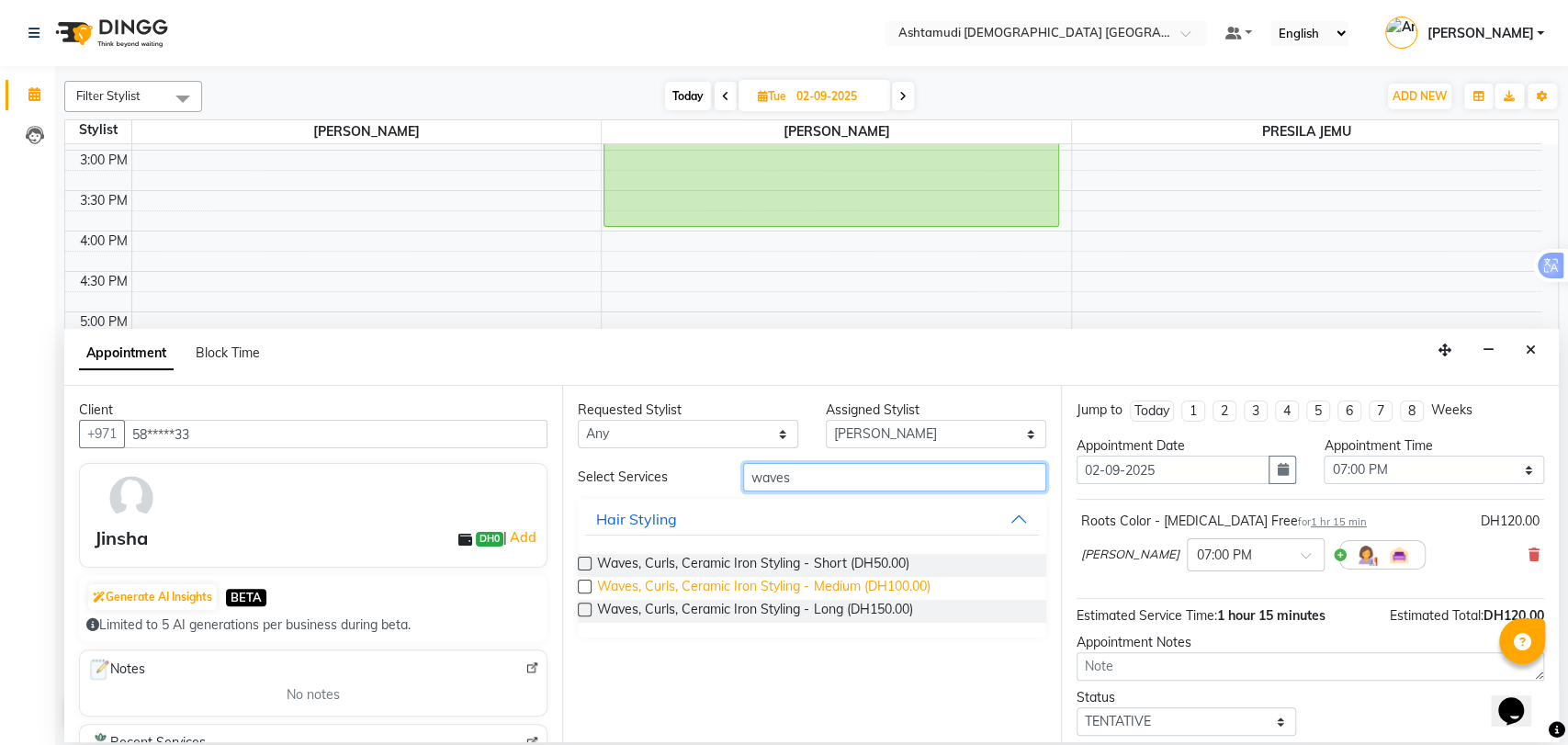
type input "waves"
click at [796, 584] on span "Waves, Curls, Ceramic Iron Styling - Medium (DH100.00)" at bounding box center [763, 588] width 332 height 22
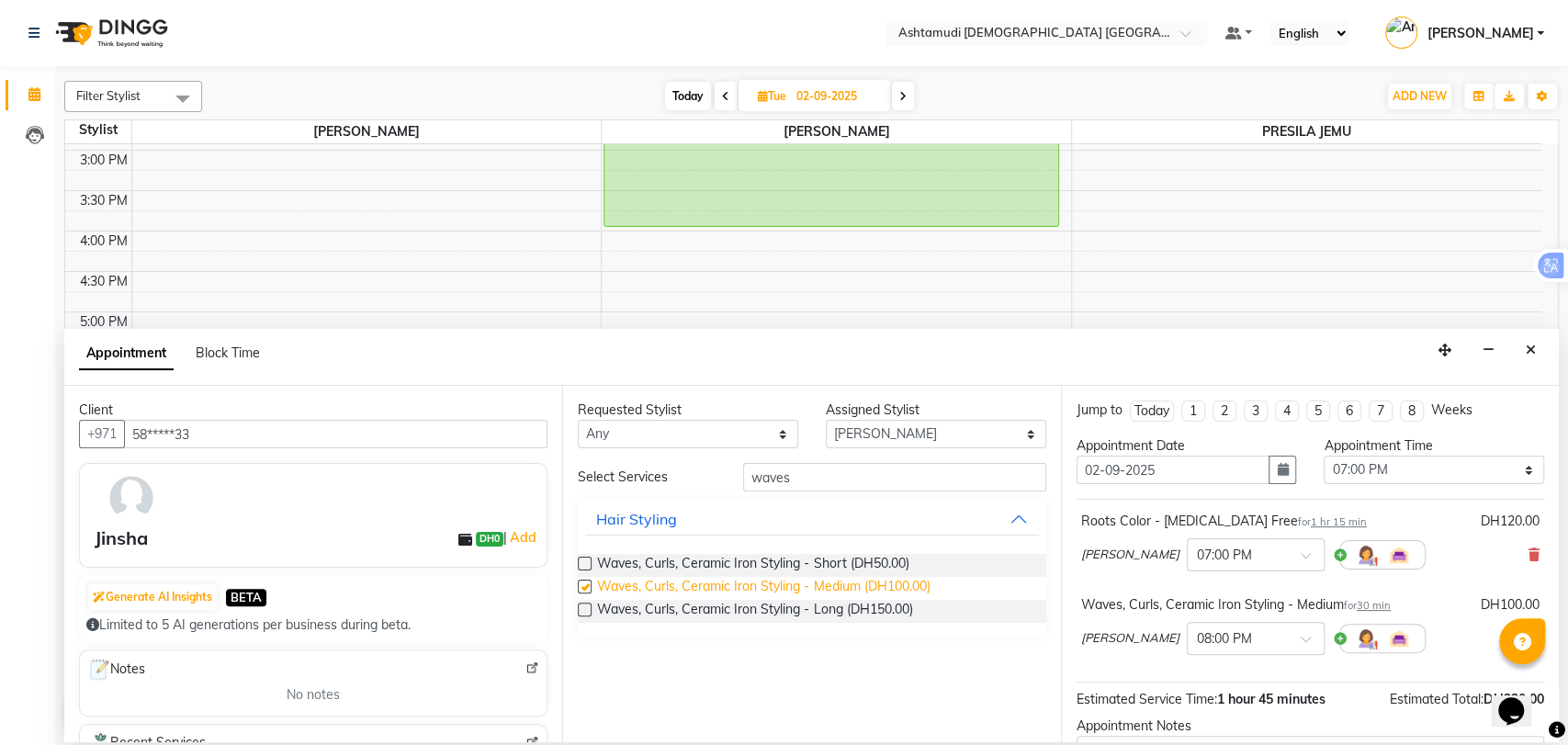
checkbox input "false"
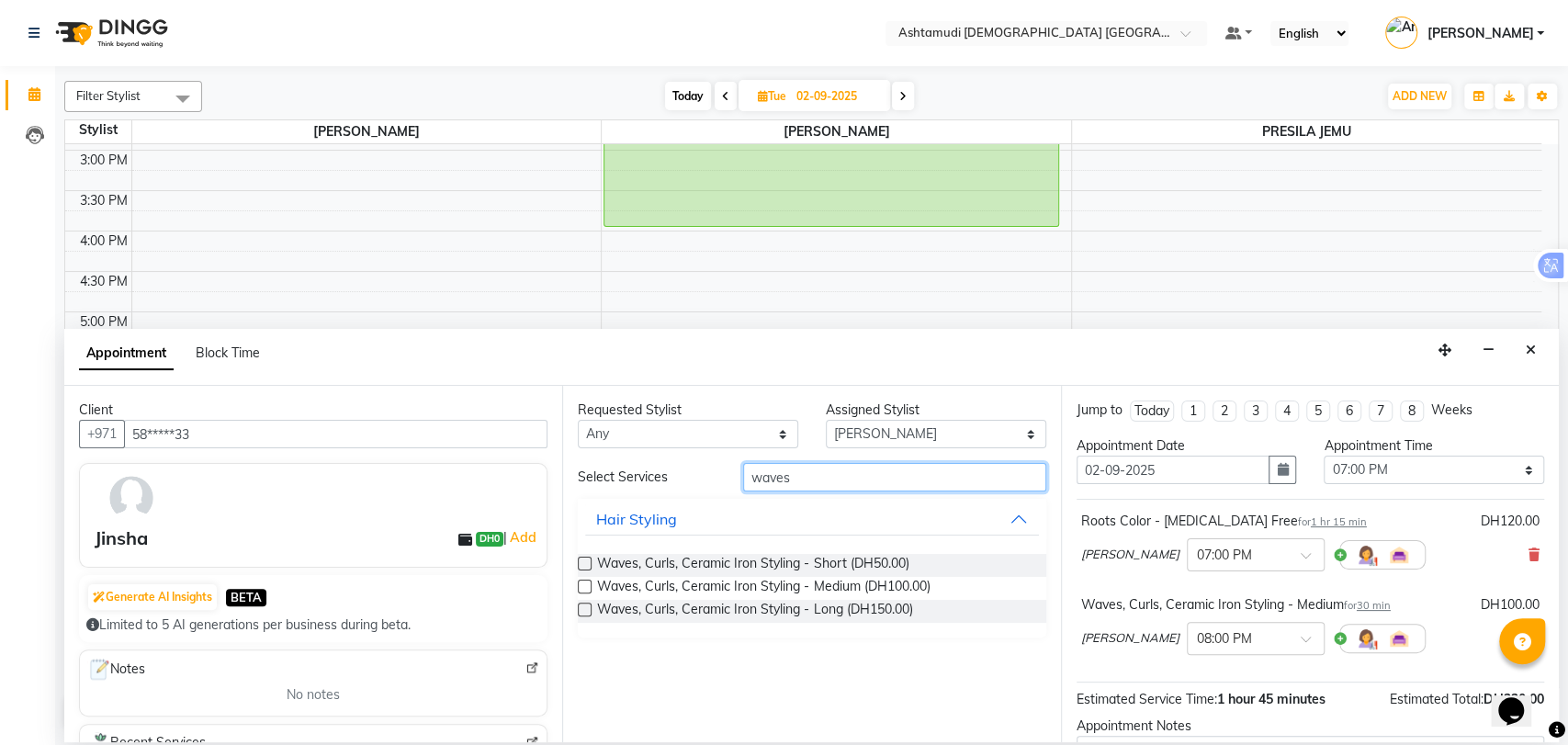
click at [800, 477] on input "waves" at bounding box center [894, 476] width 303 height 28
drag, startPoint x: 795, startPoint y: 477, endPoint x: 777, endPoint y: 484, distance: 19.3
click at [794, 477] on input "waves" at bounding box center [894, 476] width 303 height 28
click at [768, 483] on input "waves" at bounding box center [894, 476] width 303 height 28
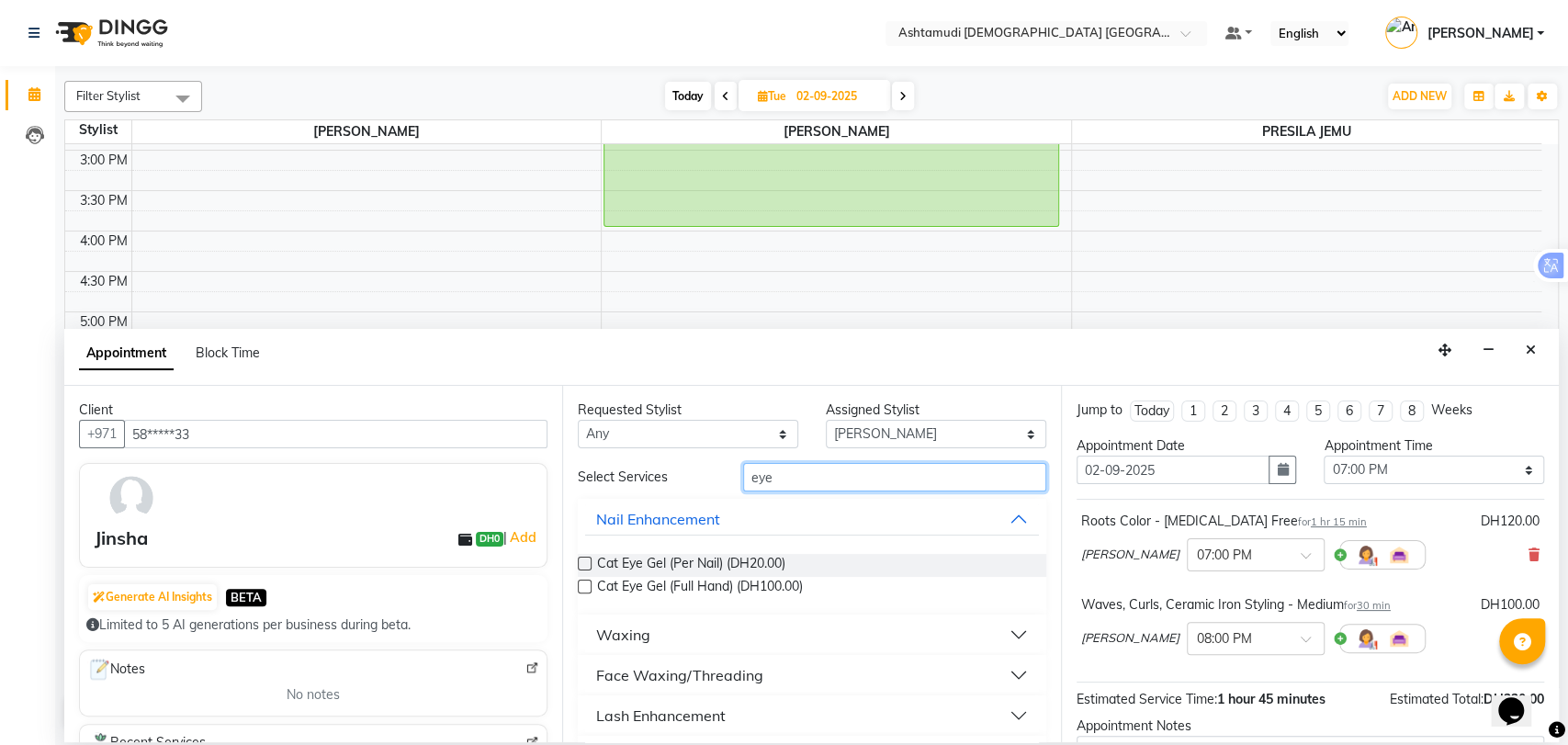
type input "eye"
click at [765, 672] on button "Face Waxing/Threading" at bounding box center [810, 676] width 453 height 33
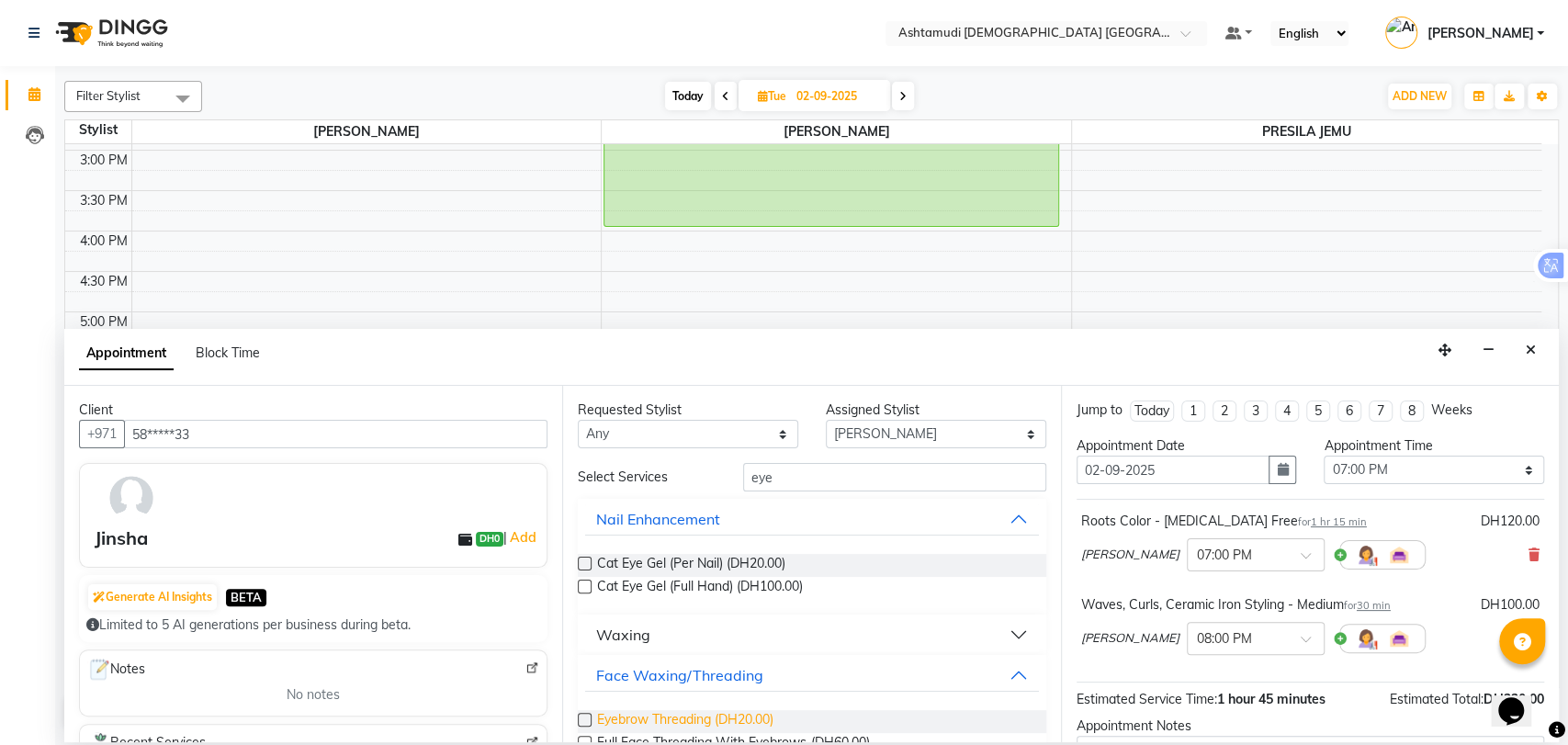
click at [690, 722] on span "Eyebrow Threading (DH20.00)" at bounding box center [685, 721] width 176 height 22
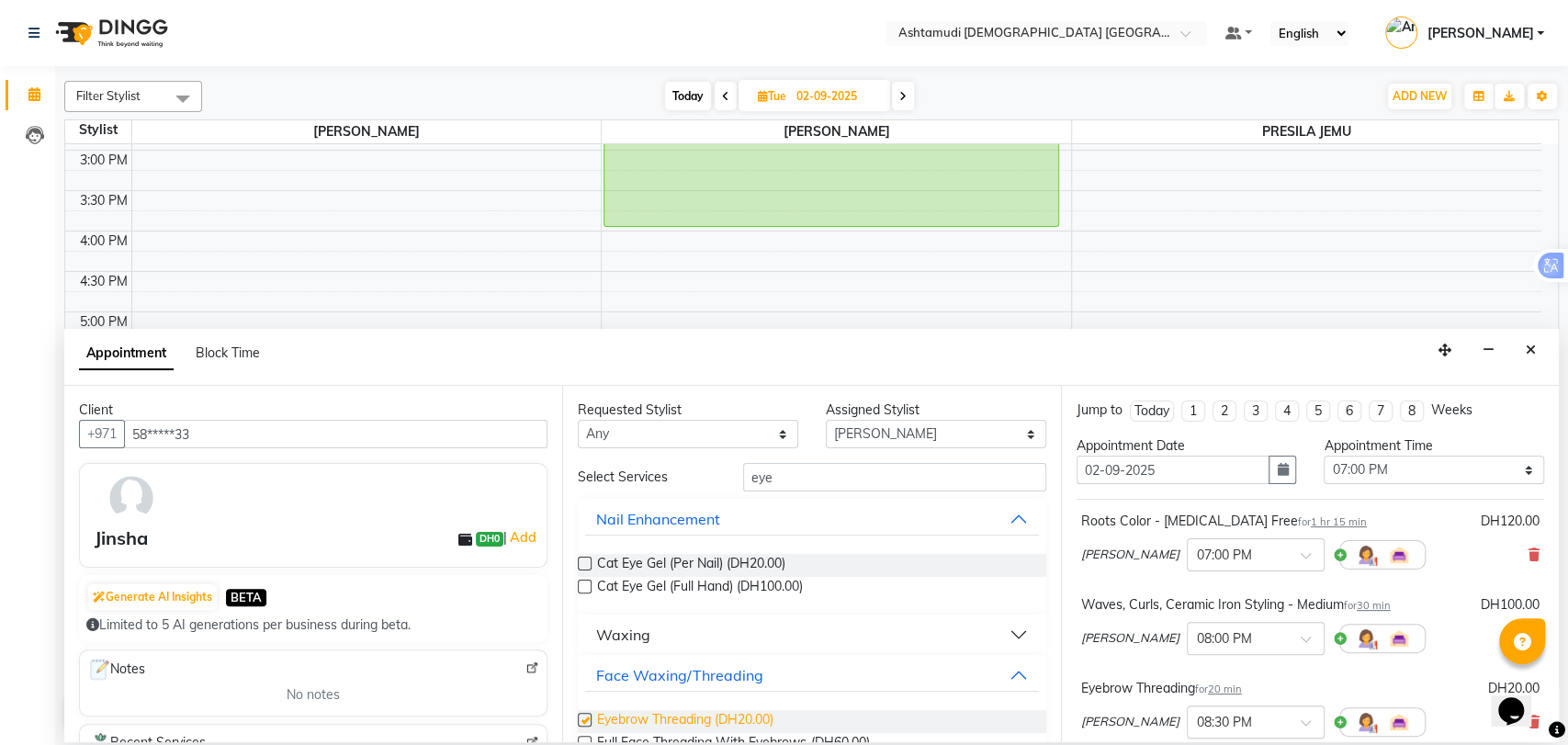
checkbox input "false"
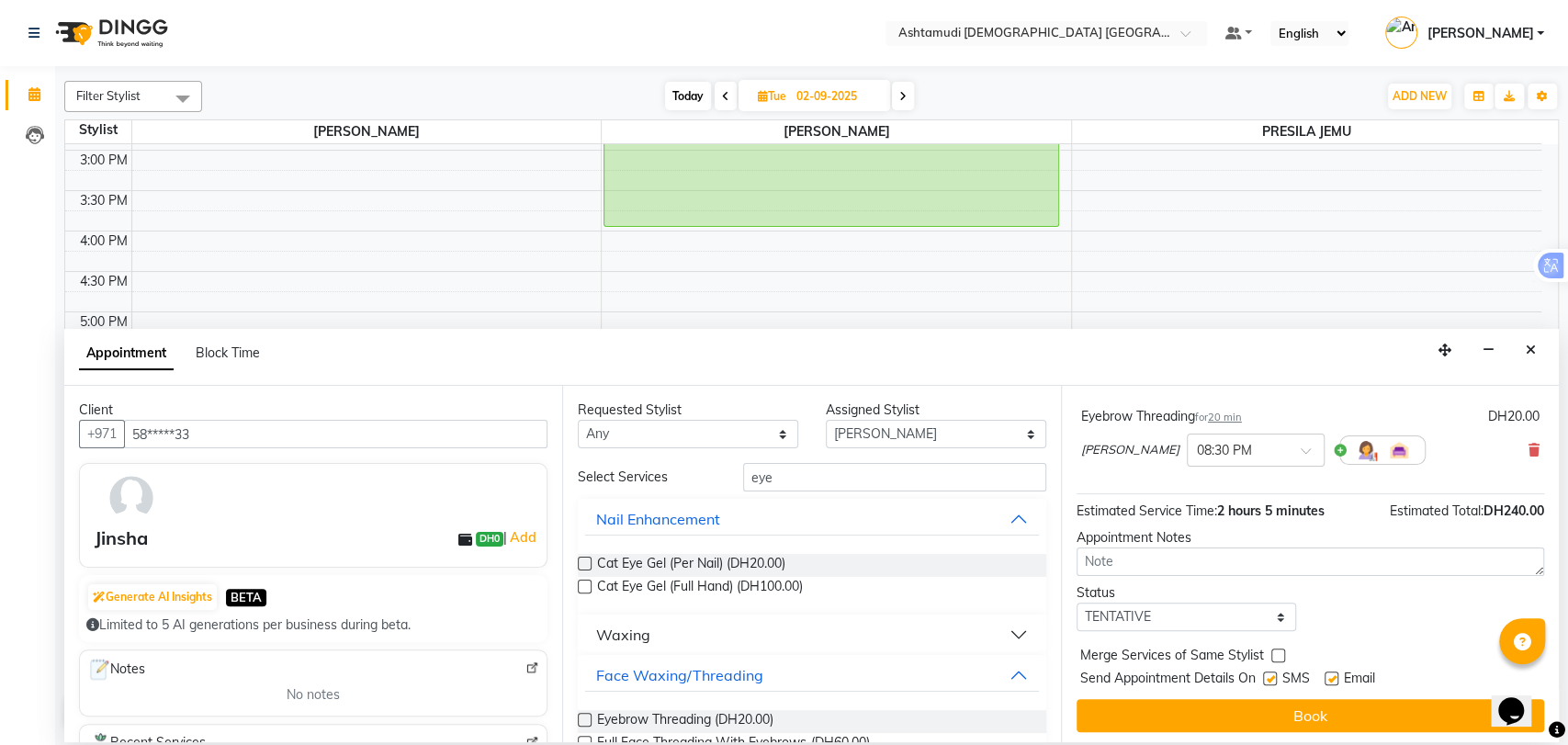
scroll to position [276, 0]
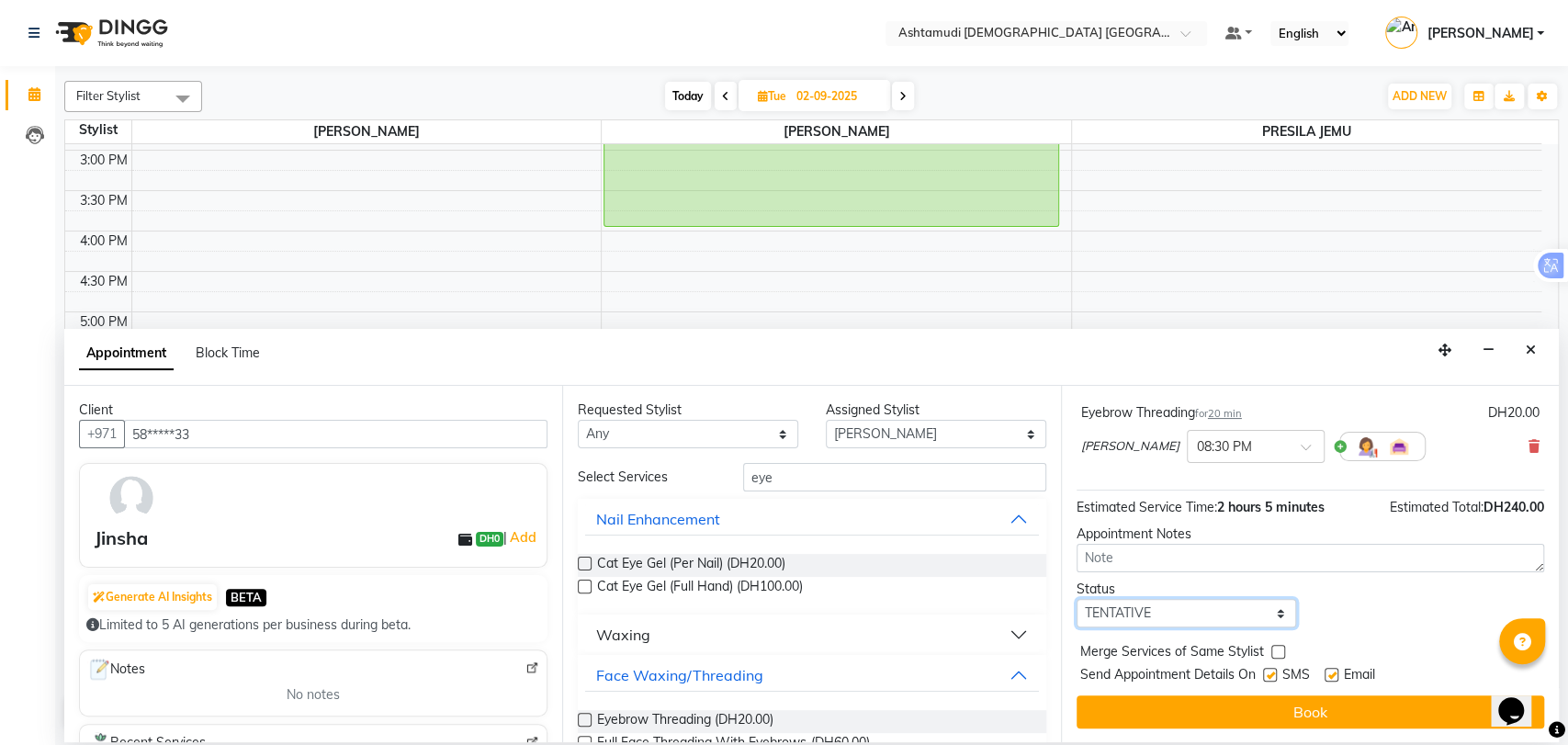
click at [1194, 610] on select "Select TENTATIVE CONFIRM UPCOMING" at bounding box center [1186, 613] width 220 height 28
click at [1076, 599] on select "Select TENTATIVE CONFIRM UPCOMING" at bounding box center [1186, 613] width 220 height 28
click at [1149, 607] on select "Select TENTATIVE CONFIRM UPCOMING" at bounding box center [1186, 613] width 220 height 28
select select "upcoming"
click at [1076, 599] on select "Select TENTATIVE CONFIRM UPCOMING" at bounding box center [1186, 613] width 220 height 28
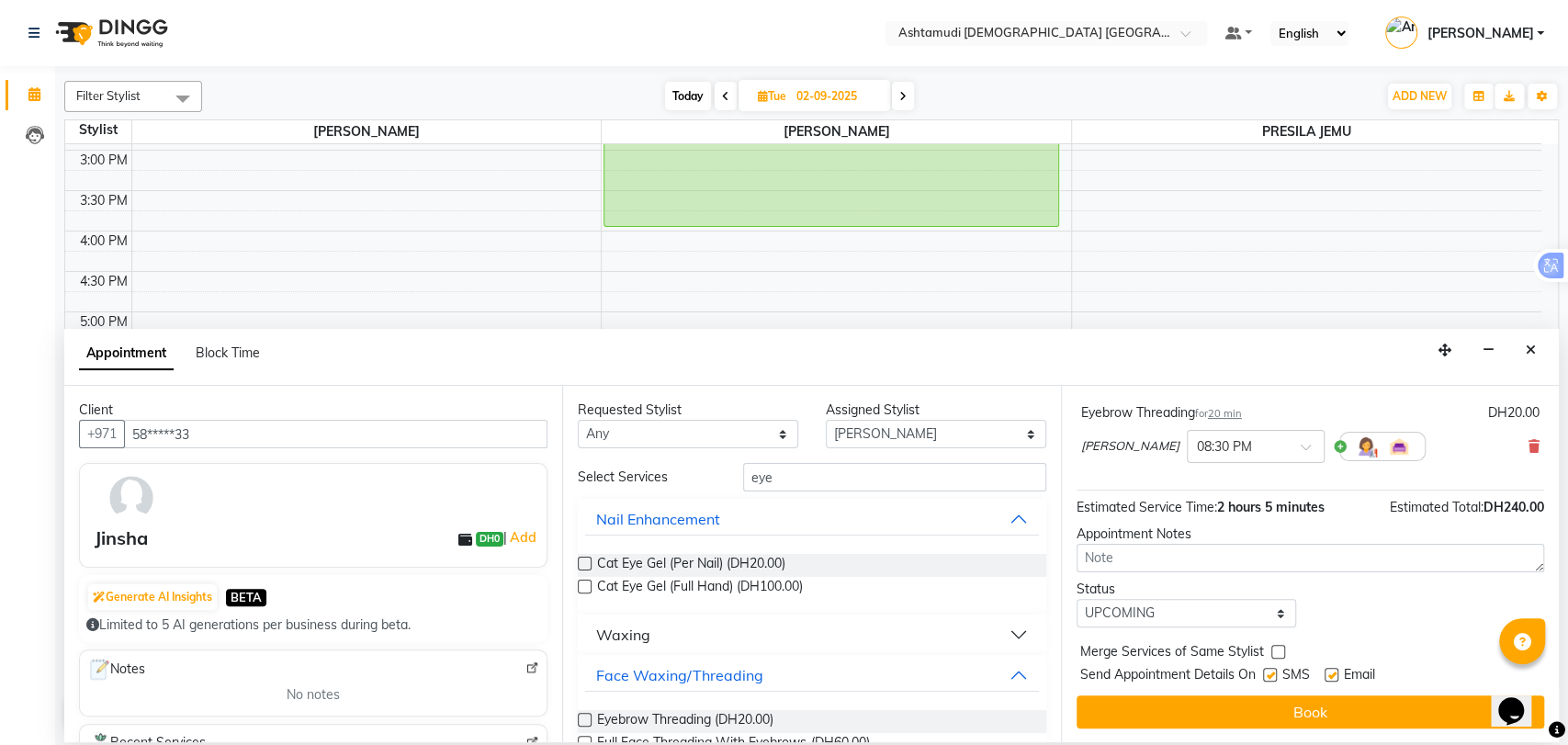
click at [1271, 715] on button "Book" at bounding box center [1310, 712] width 467 height 33
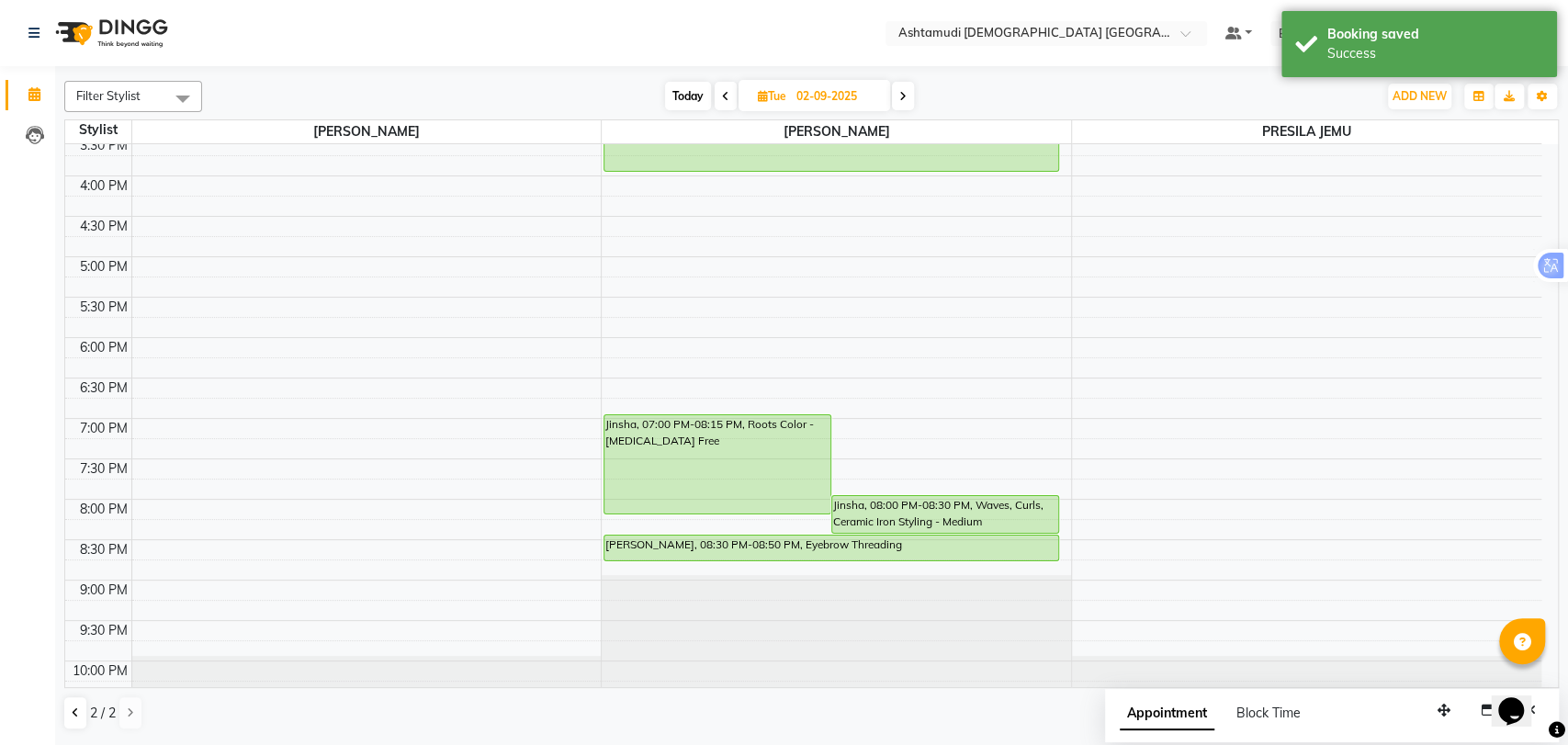
scroll to position [581, 0]
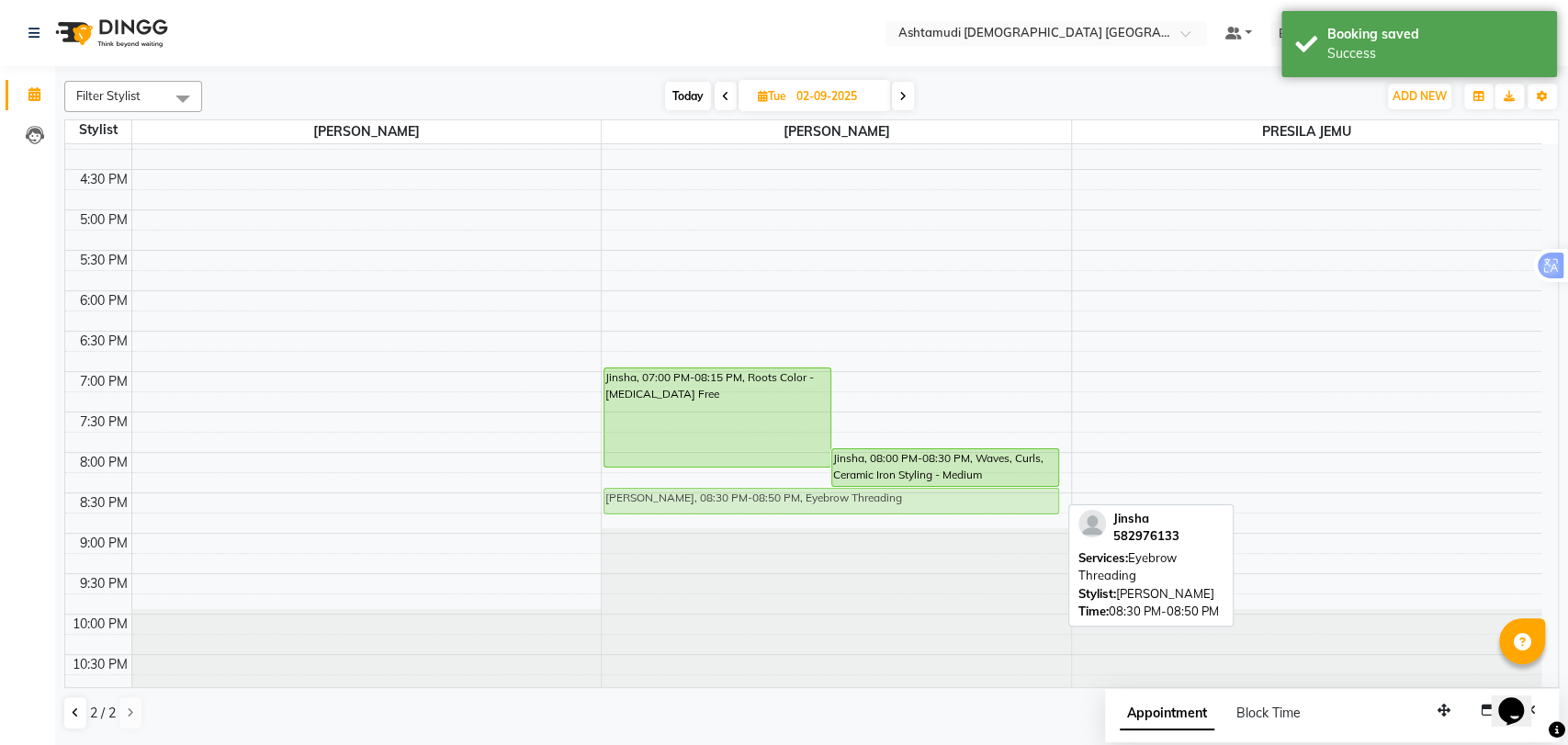
click at [809, 504] on div "Jinsha, 07:00 PM-08:15 PM, Roots Color - Ammonia Free Jinsha, 08:00 PM-08:30 PM…" at bounding box center [836, 129] width 469 height 1130
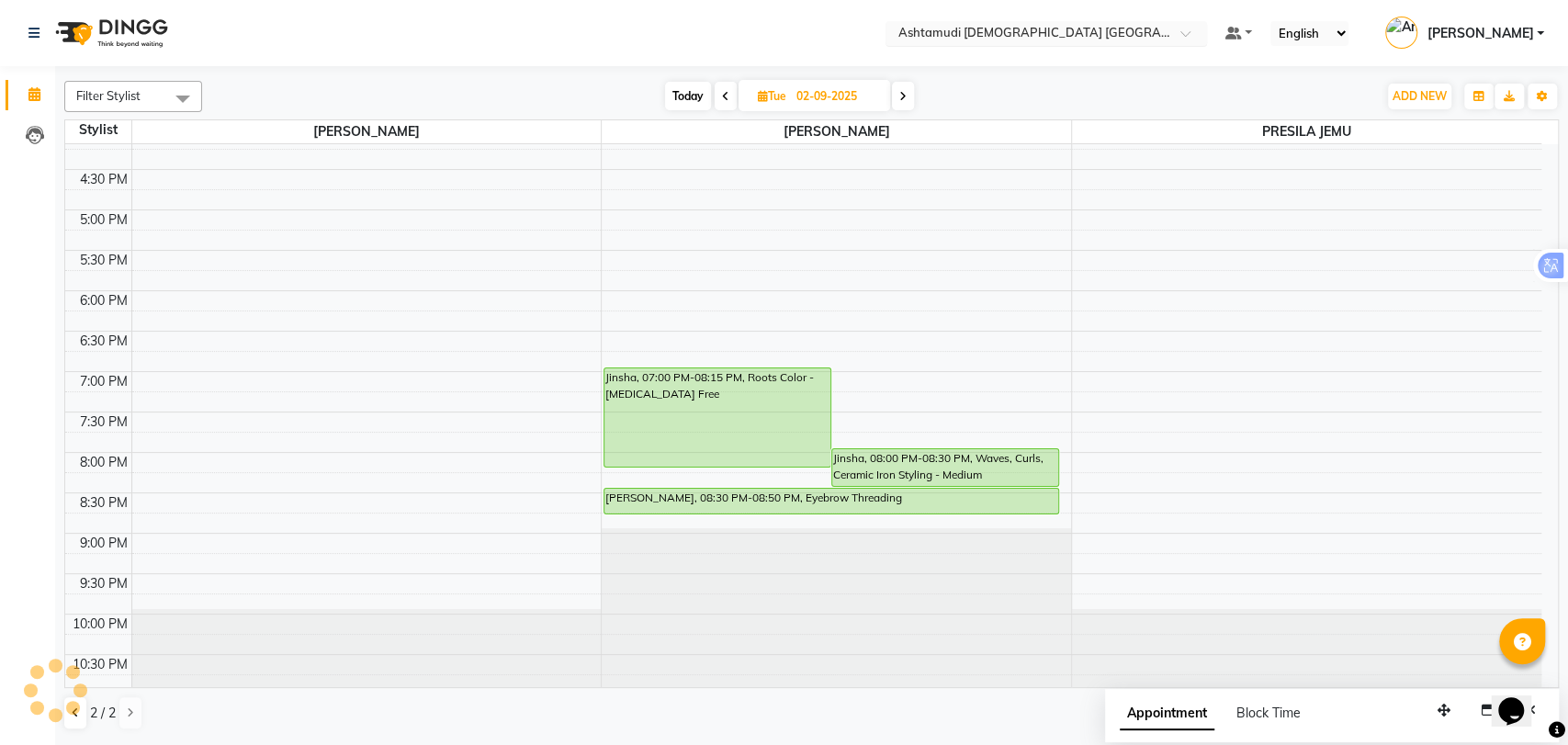
click at [1074, 37] on input "text" at bounding box center [1027, 34] width 266 height 19
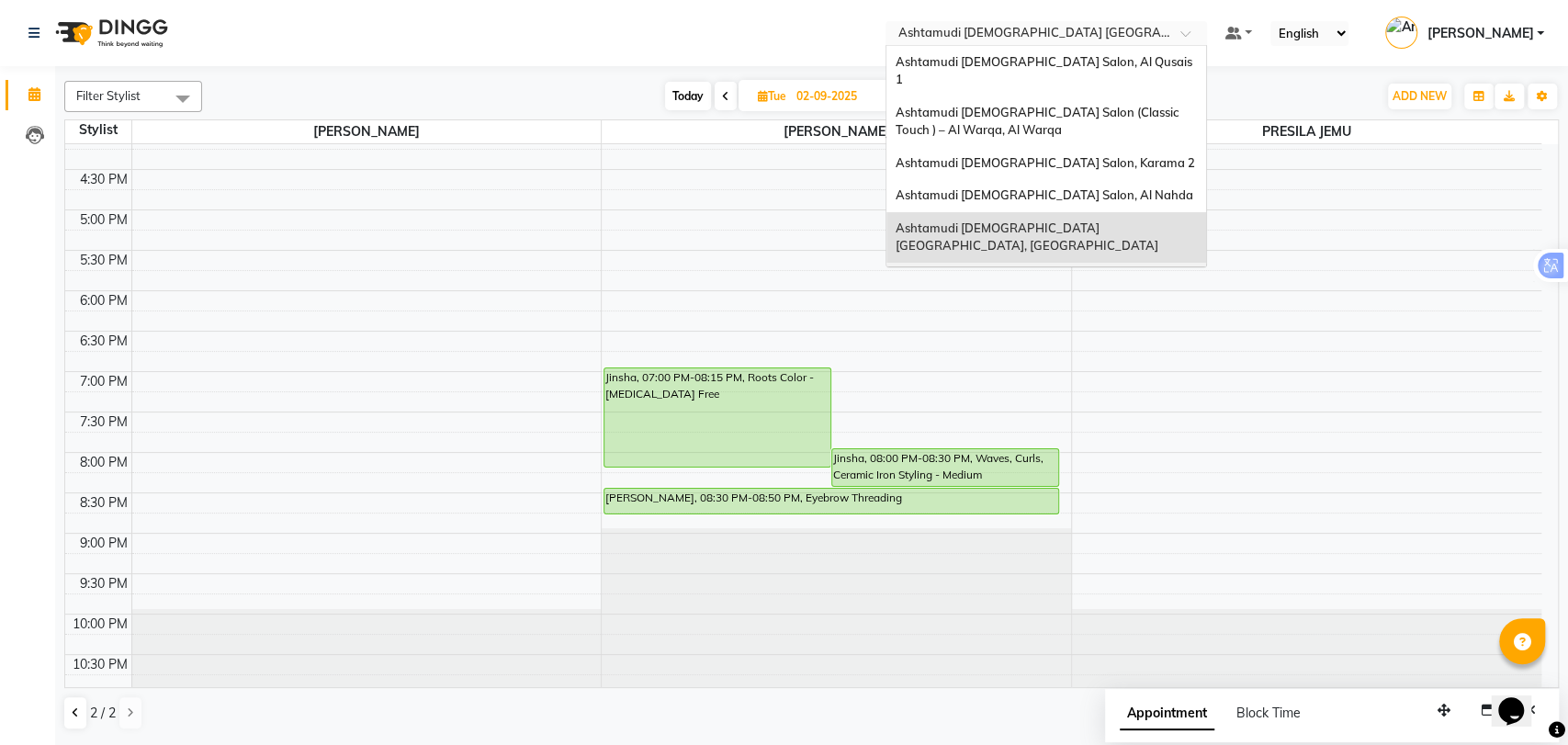
click at [1101, 271] on span "Ashtamudi Ladies Salon - Al Karama, Burjuman -Dubai" at bounding box center [1027, 296] width 265 height 51
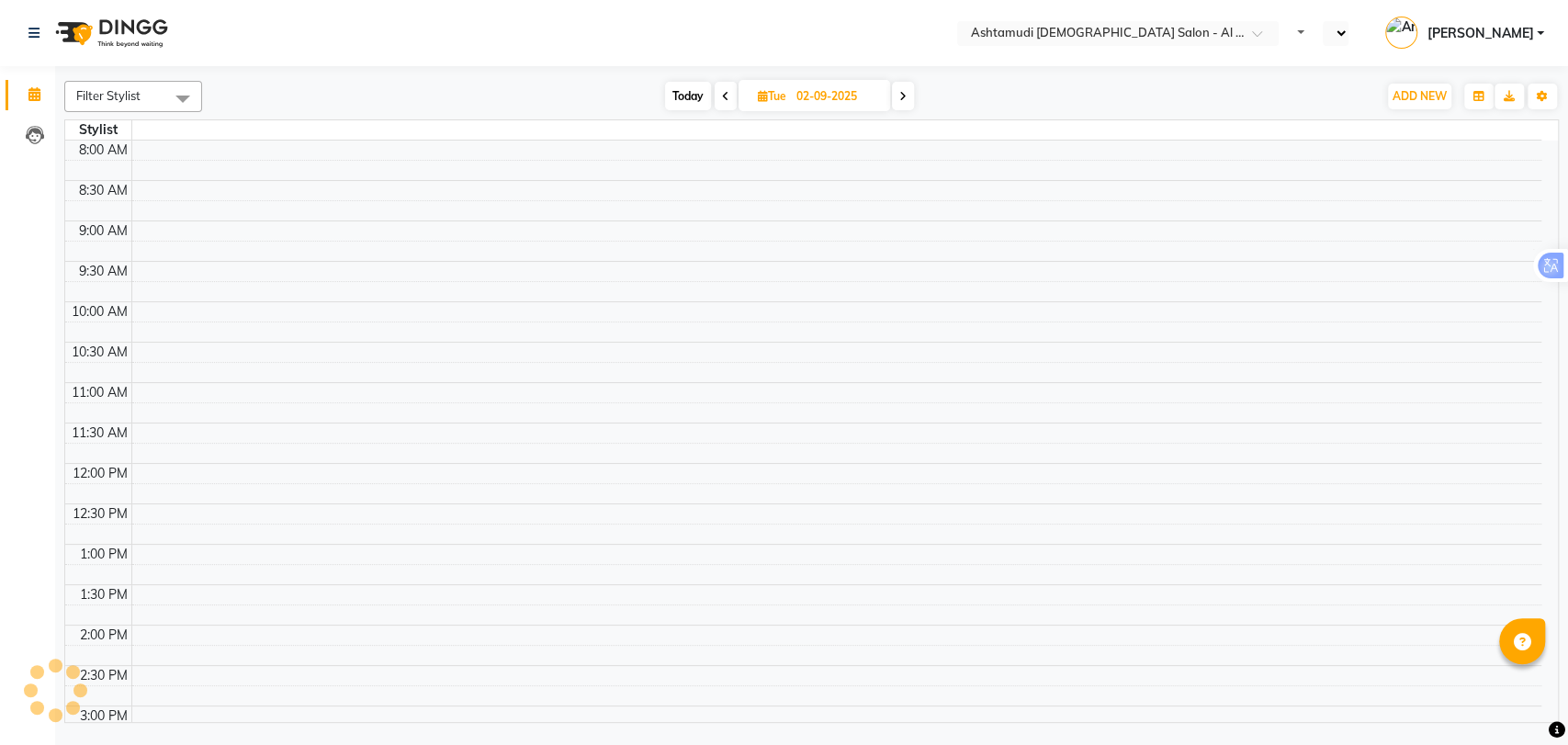
select select "en"
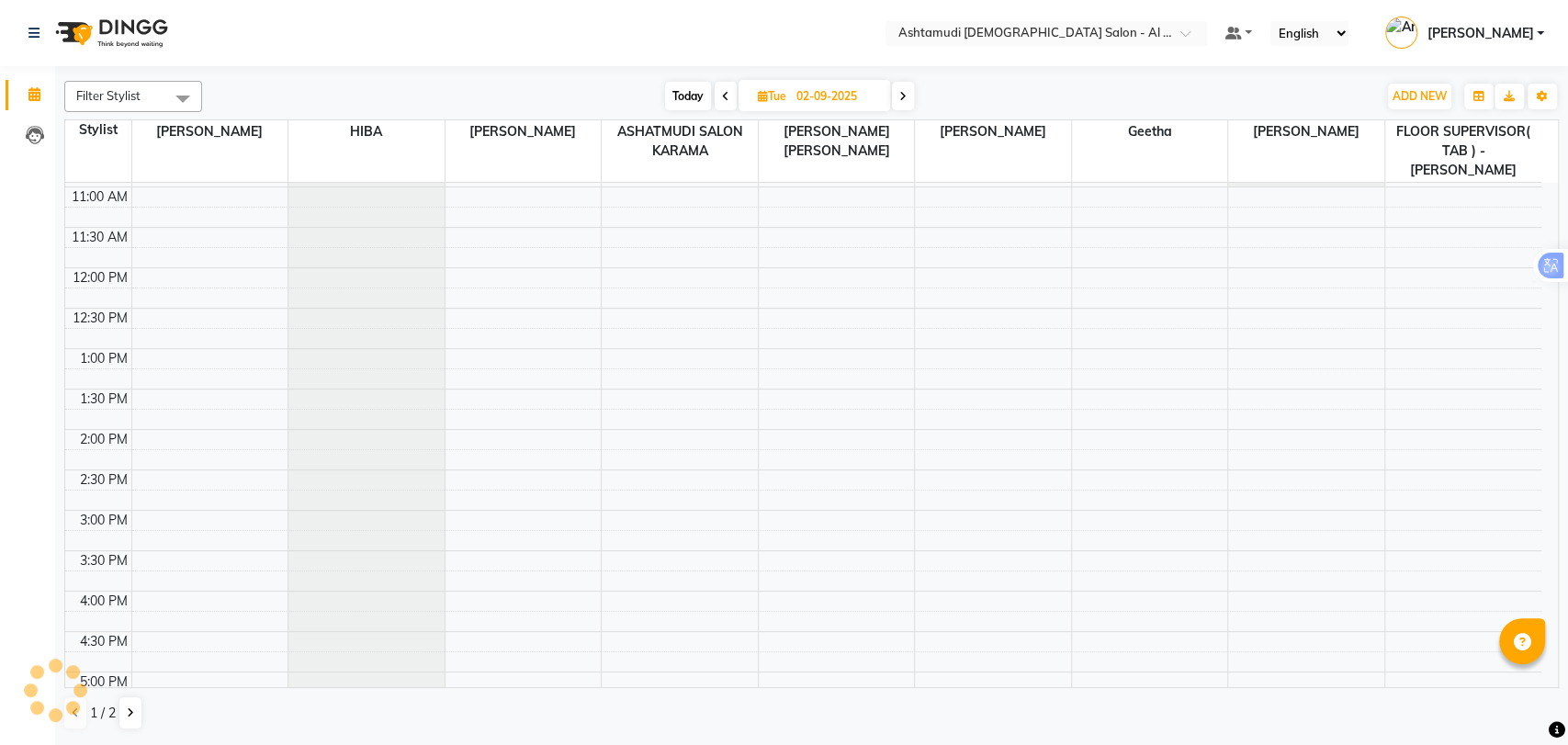
scroll to position [566, 0]
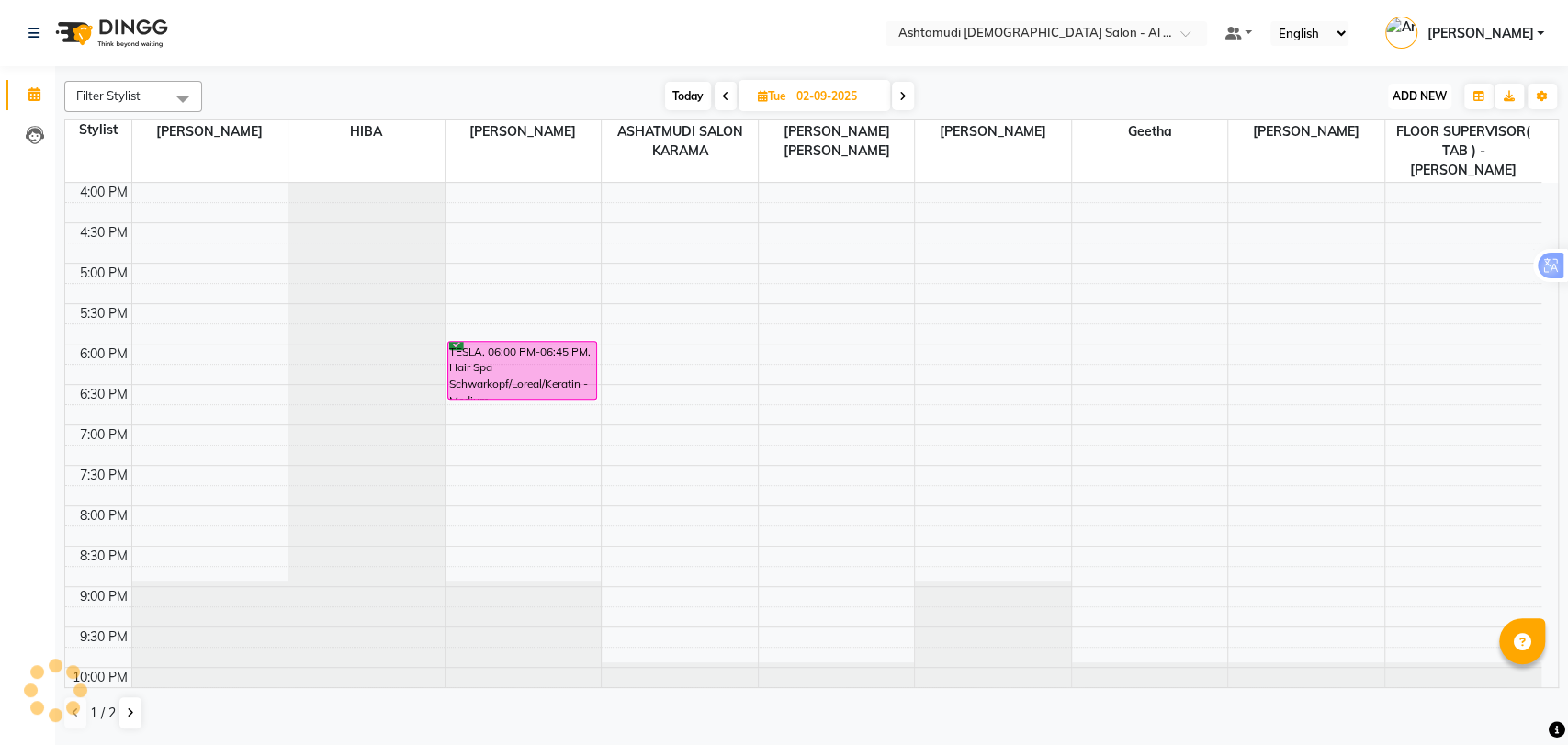
click at [1430, 90] on span "ADD NEW" at bounding box center [1418, 96] width 54 height 14
click at [1381, 127] on button "Add Appointment" at bounding box center [1377, 131] width 145 height 23
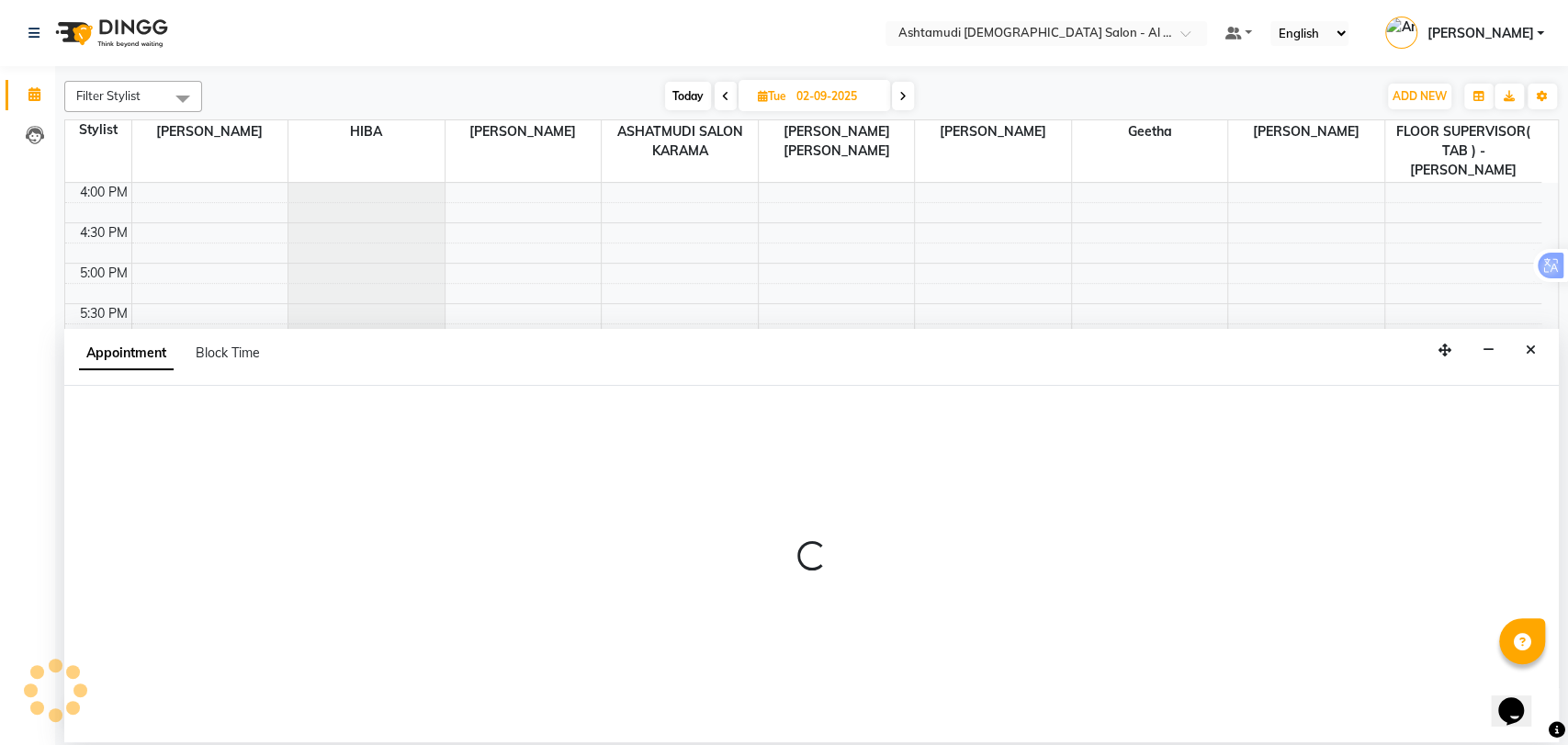
select select "600"
select select "tentative"
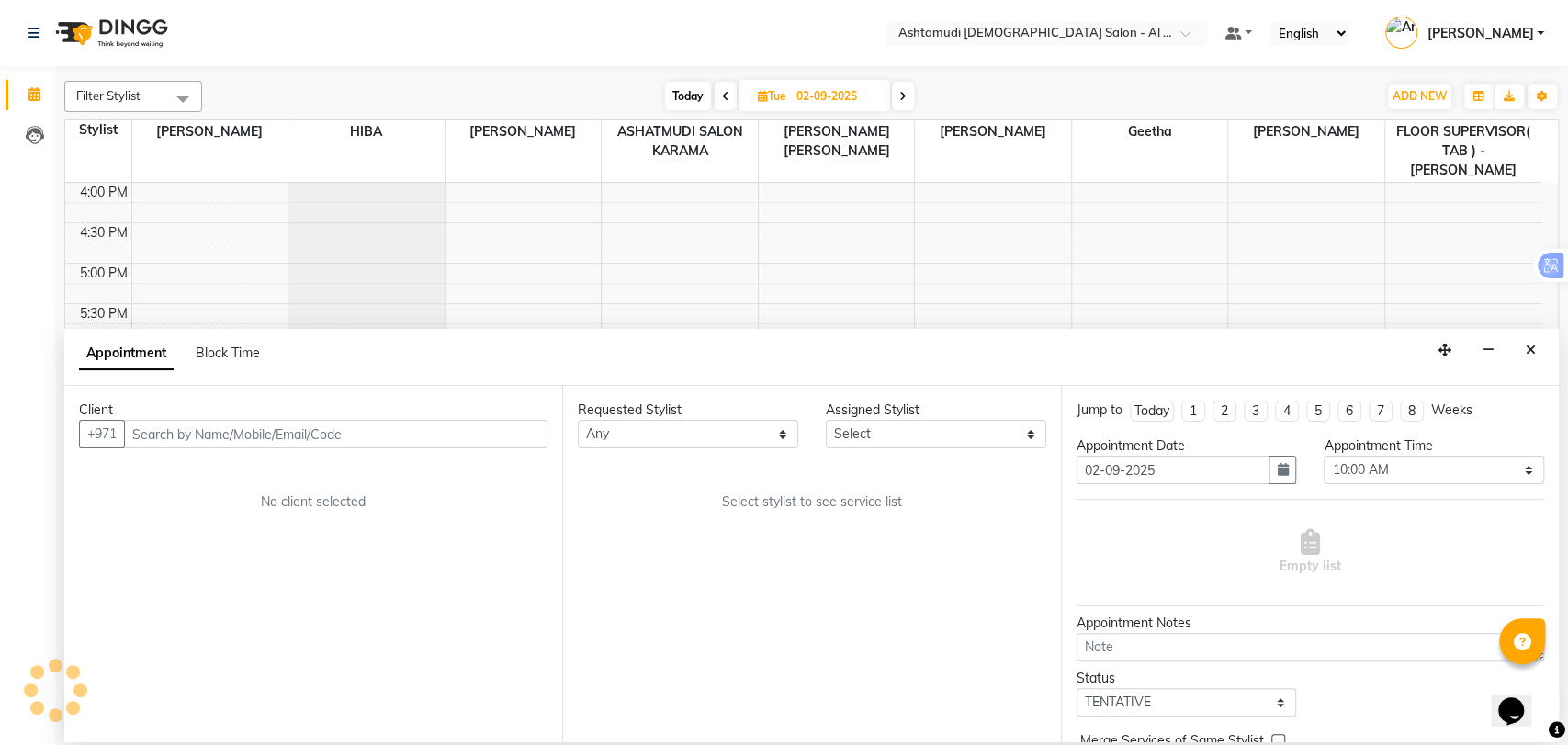
click at [213, 435] on input "text" at bounding box center [335, 433] width 423 height 28
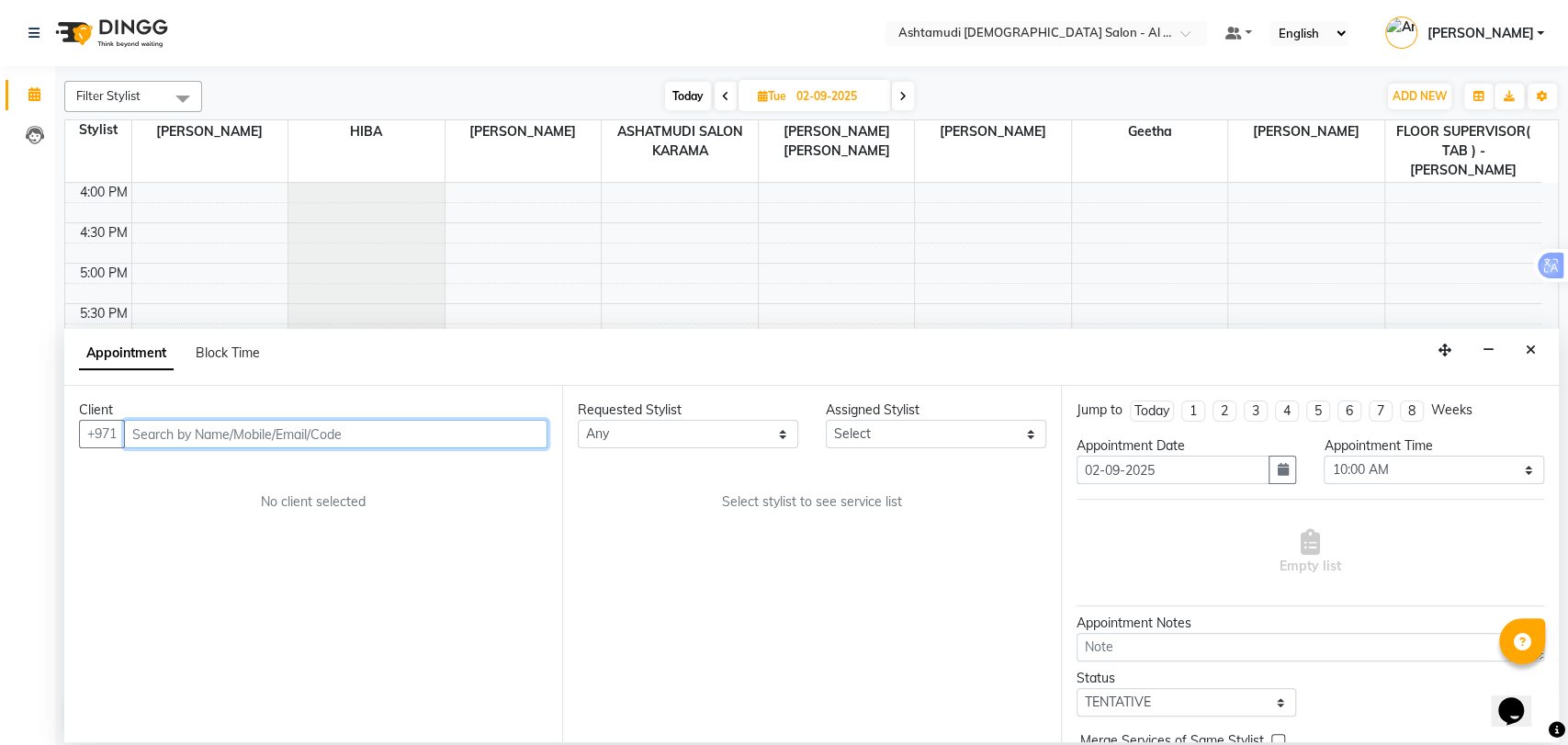
click at [471, 434] on input "text" at bounding box center [335, 433] width 423 height 28
paste input "971 50 283 5073"
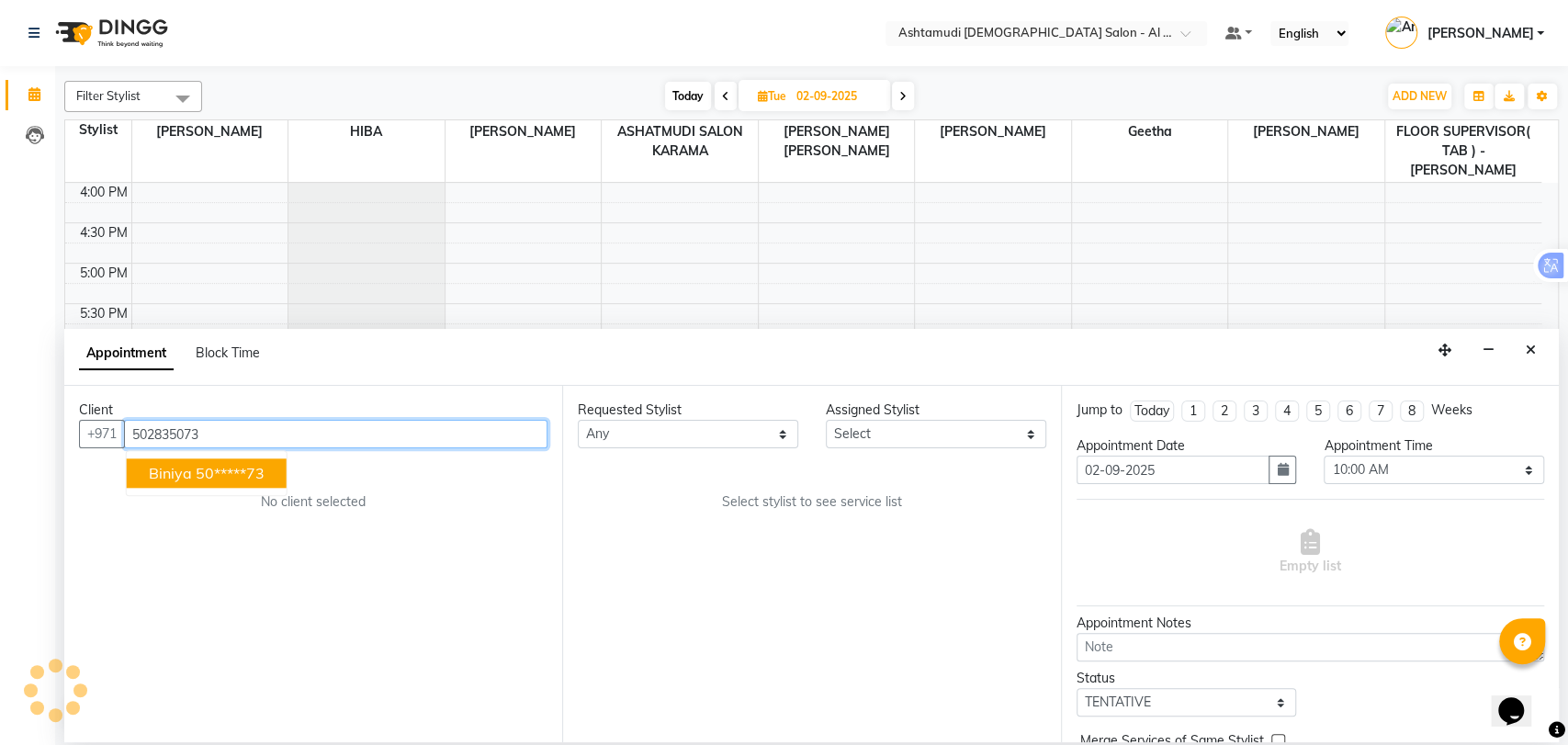
click at [176, 472] on span "Biniya" at bounding box center [170, 472] width 43 height 19
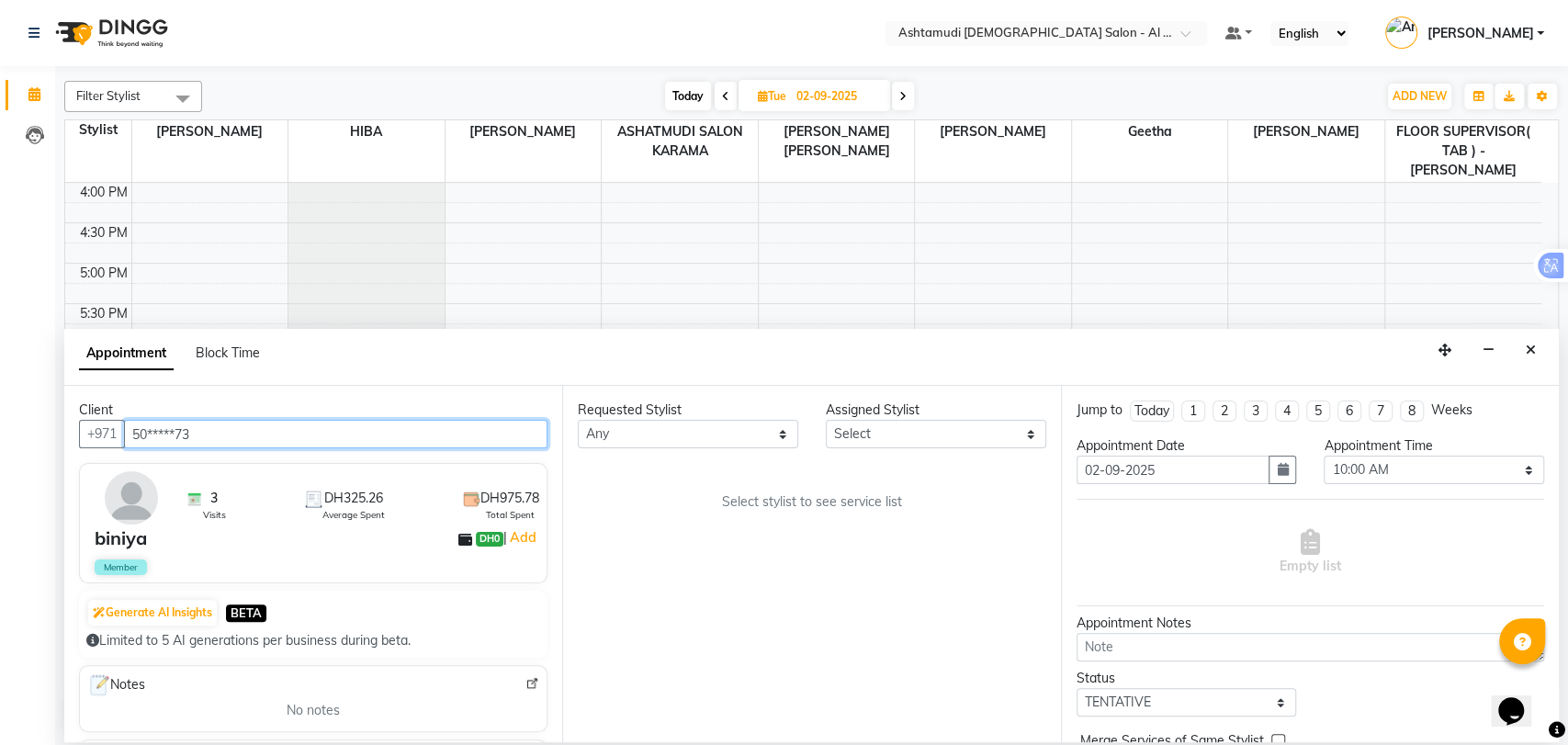
type input "50*****73"
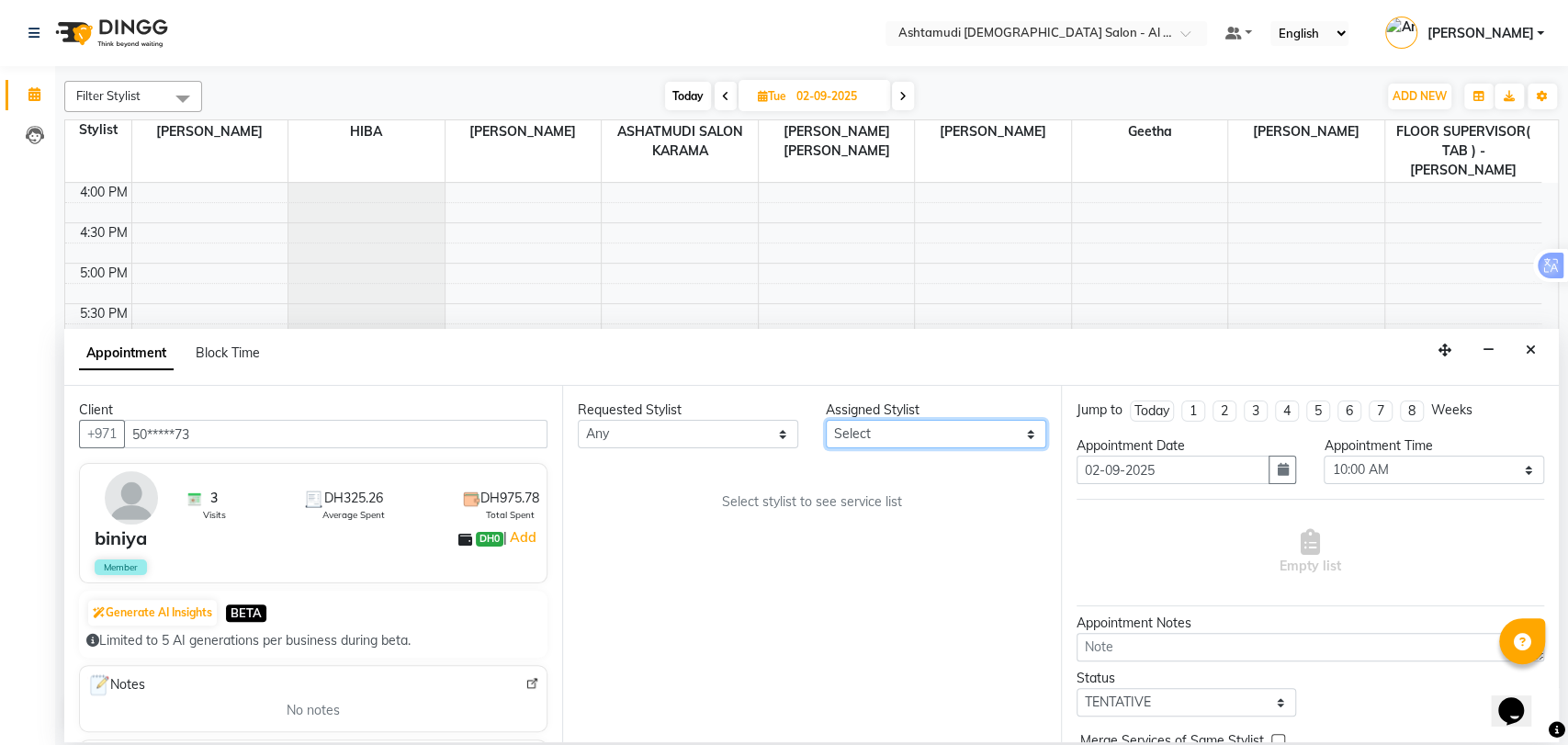
click at [875, 432] on select "Select [PERSON_NAME] ASHATMUDI SALON KARAMA FLOOR SUPERVISOR( TAB ) -QUSAIS [PE…" at bounding box center [936, 433] width 220 height 28
click at [1375, 471] on select "Select 10:00 AM 10:30 AM 11:00 AM 11:30 AM 12:00 PM 12:30 PM 01:00 PM 01:30 PM …" at bounding box center [1433, 469] width 220 height 28
select select "1110"
click at [1324, 456] on select "Select 10:00 AM 10:30 AM 11:00 AM 11:30 AM 12:00 PM 12:30 PM 01:00 PM 01:30 PM …" at bounding box center [1433, 469] width 220 height 28
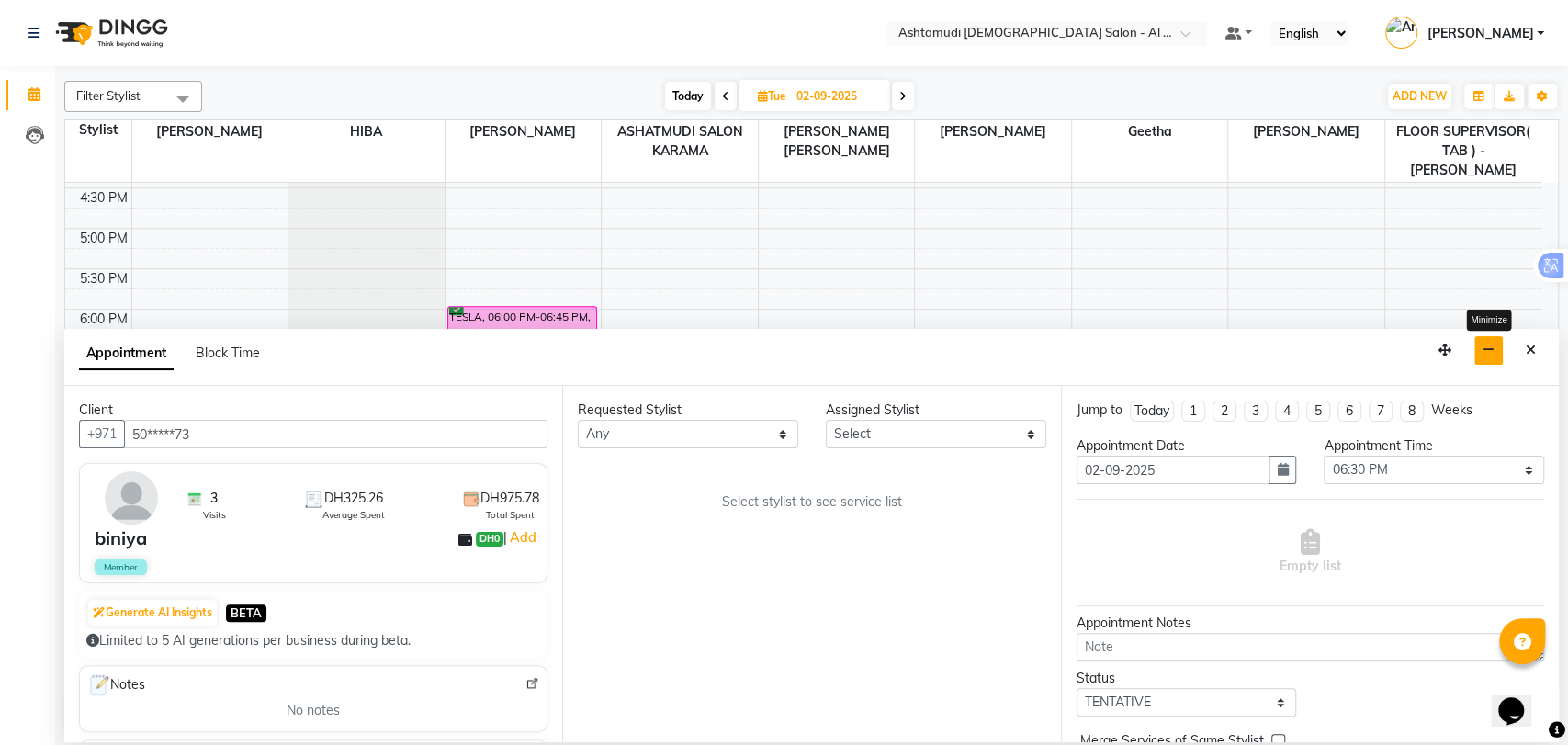
click at [1487, 355] on icon "button" at bounding box center [1488, 349] width 12 height 13
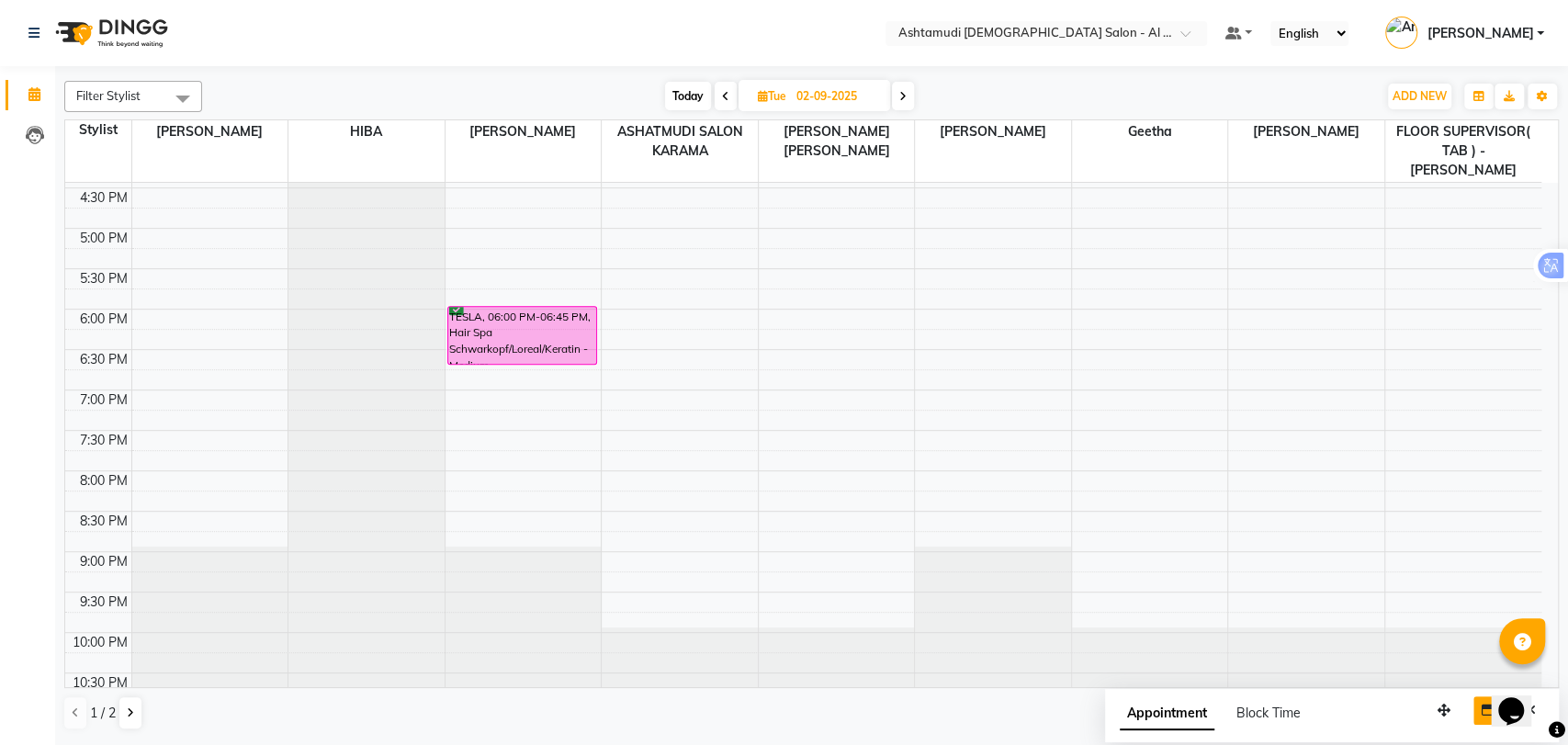
click at [1156, 717] on span "Appointment" at bounding box center [1166, 714] width 95 height 33
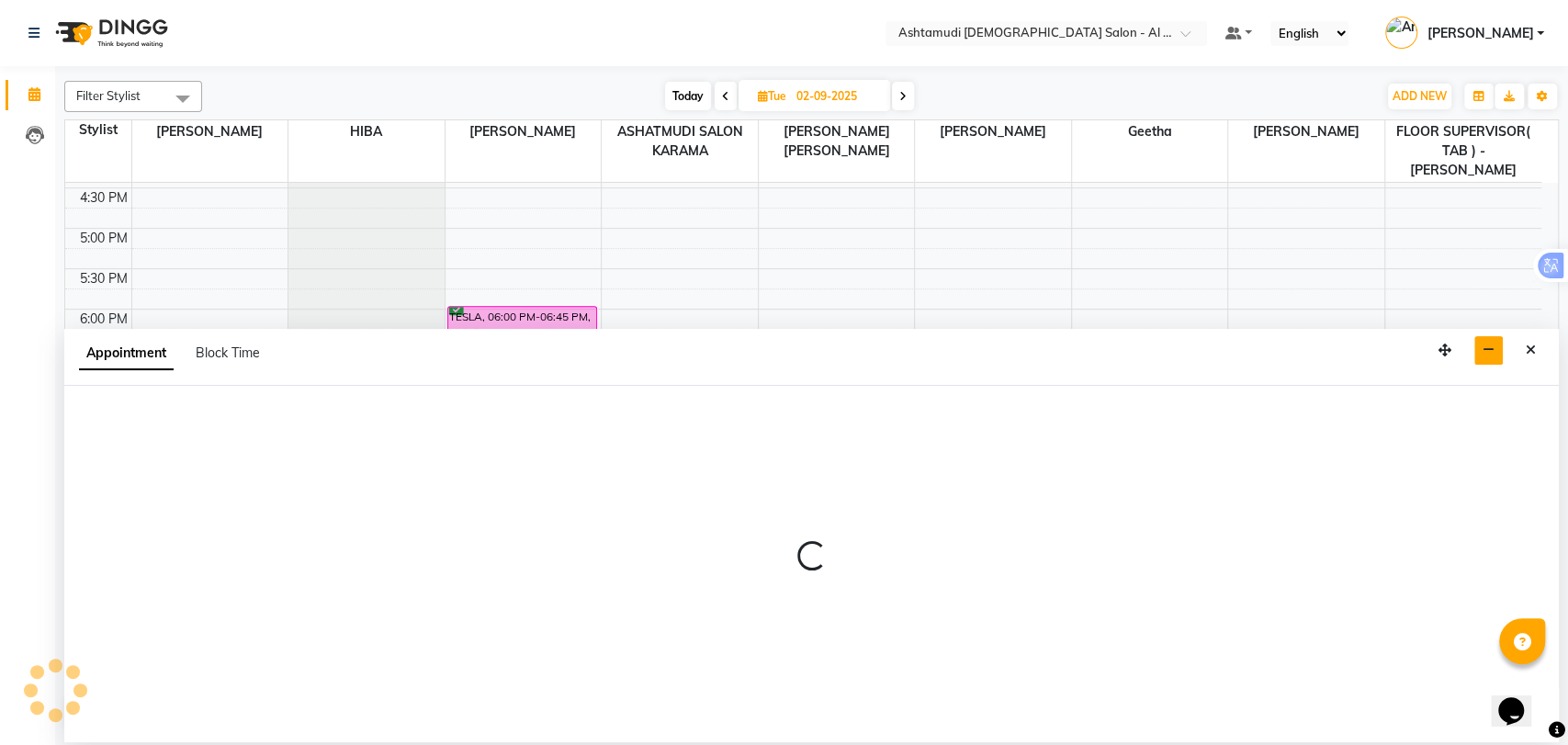
select select "tentative"
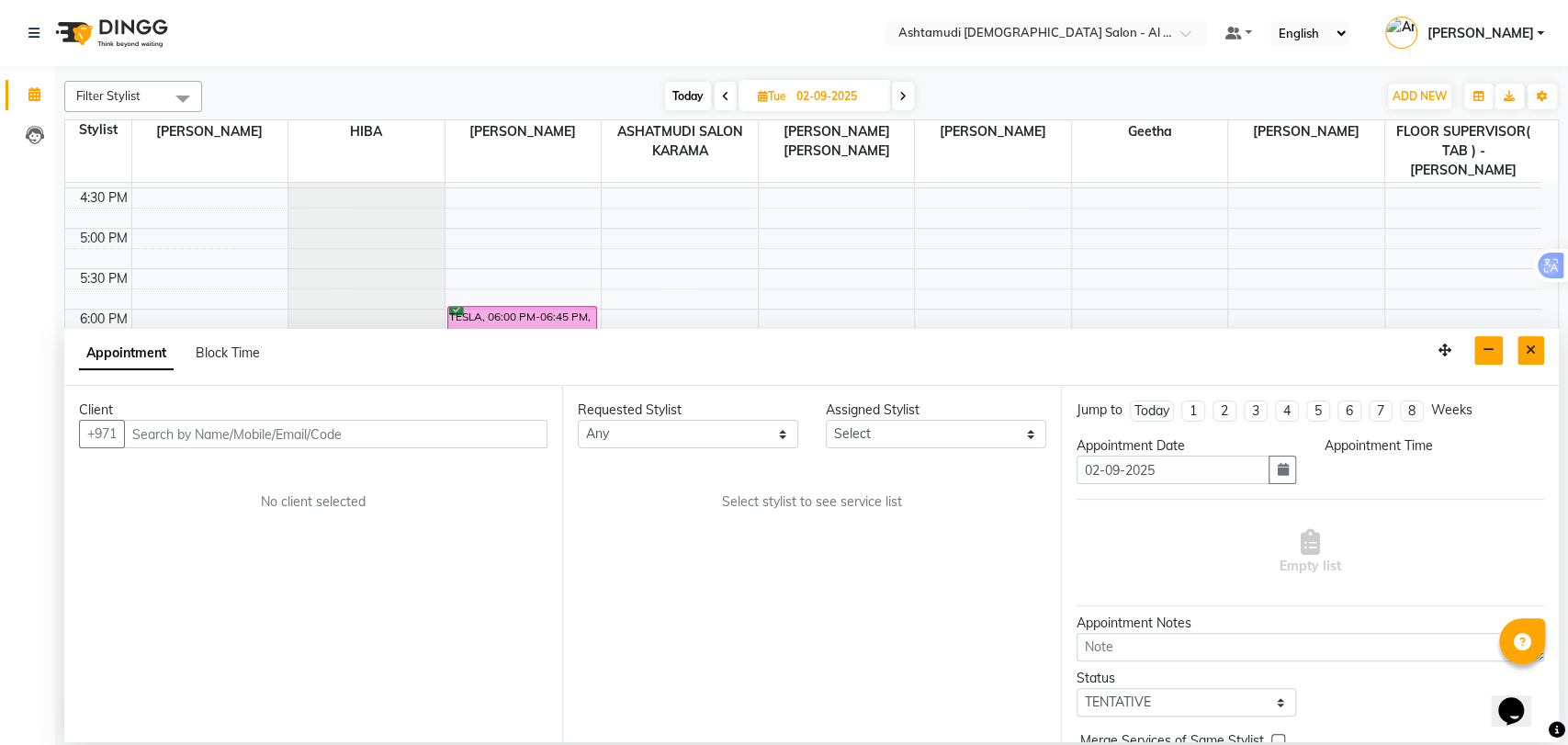
click at [1528, 355] on icon "Close" at bounding box center [1530, 349] width 10 height 13
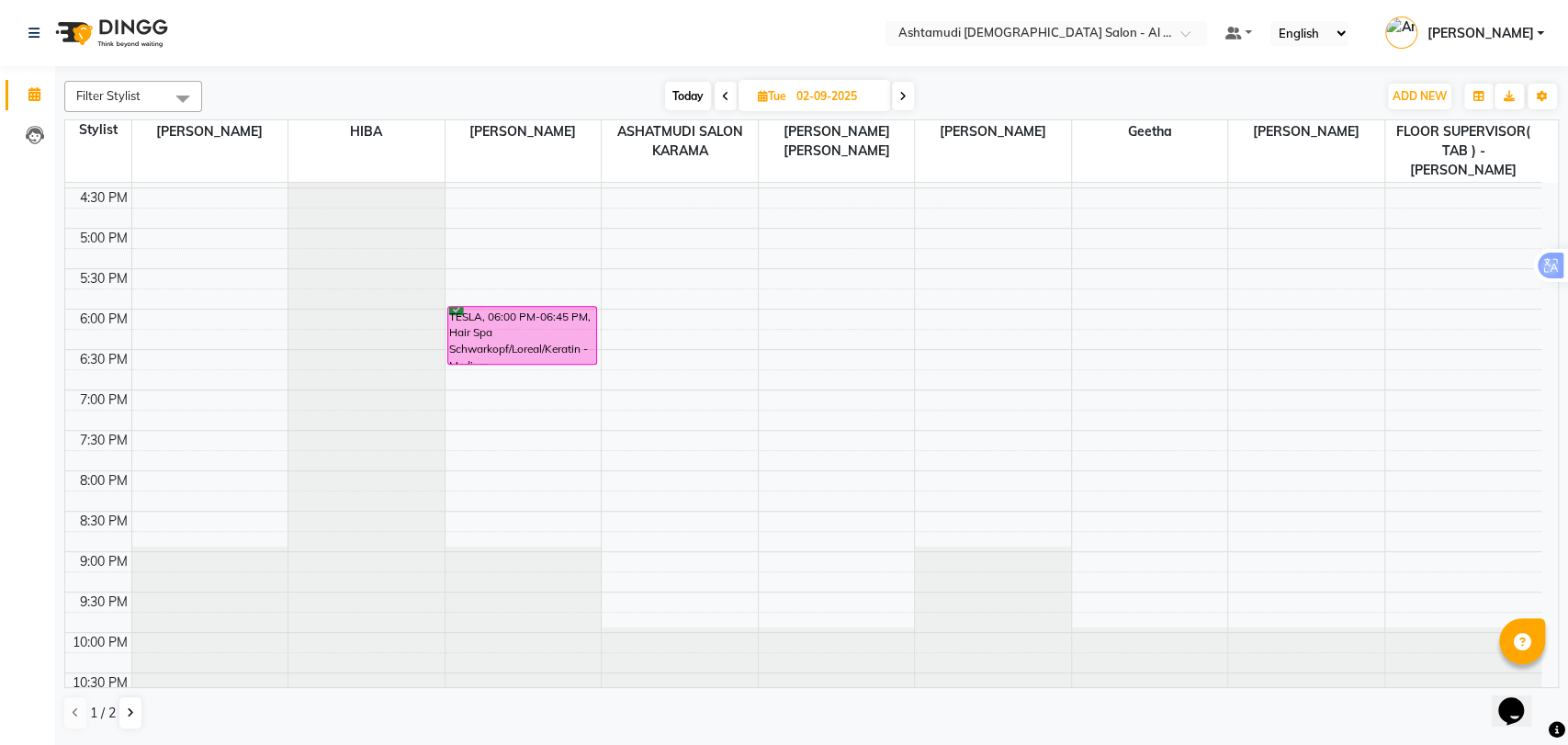
click at [147, 326] on div "9:00 AM 9:30 AM 10:00 AM 10:30 AM 11:00 AM 11:30 AM 12:00 PM 12:30 PM 1:00 PM 1…" at bounding box center [804, 148] width 1476 height 1130
select select "51948"
select select "tentative"
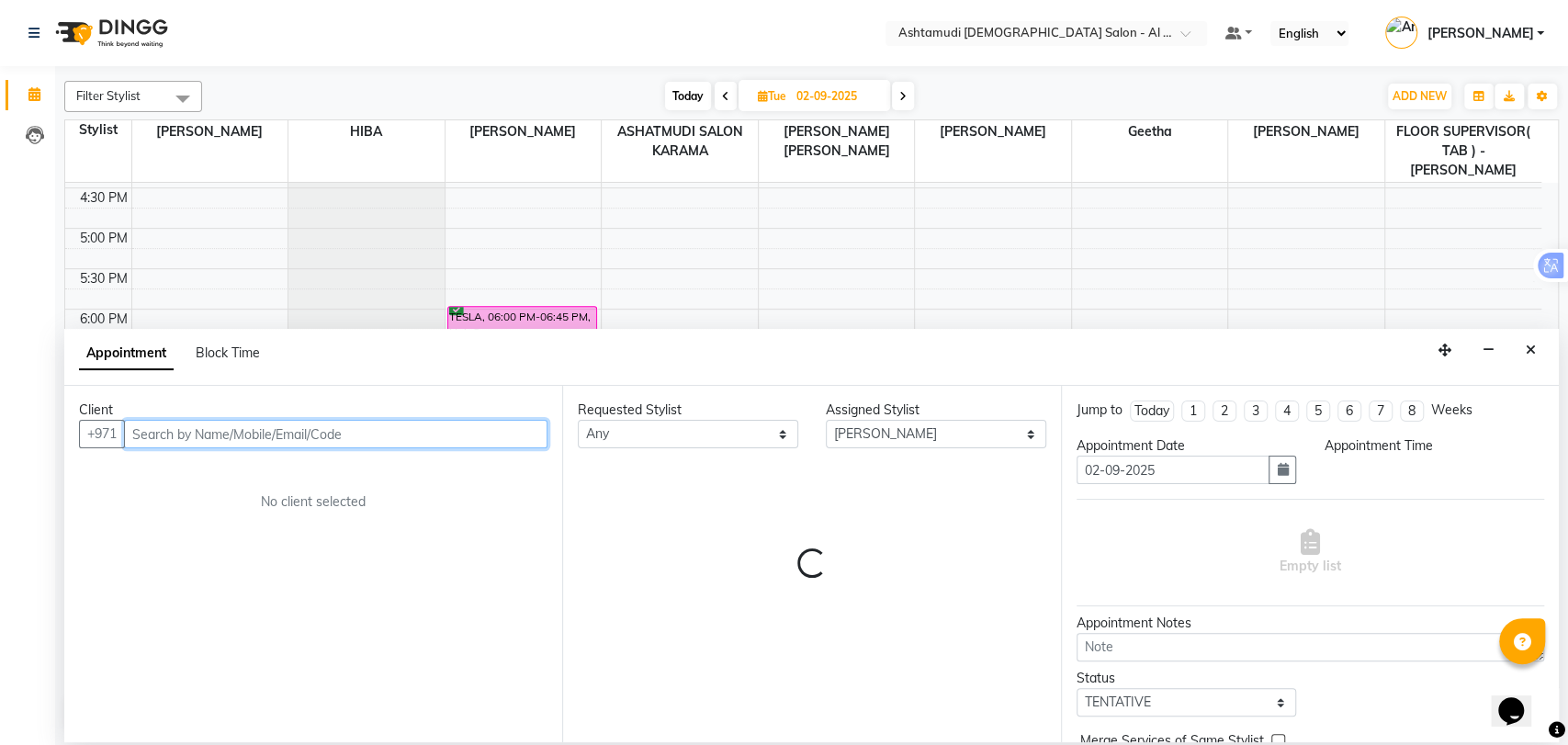
select select "1110"
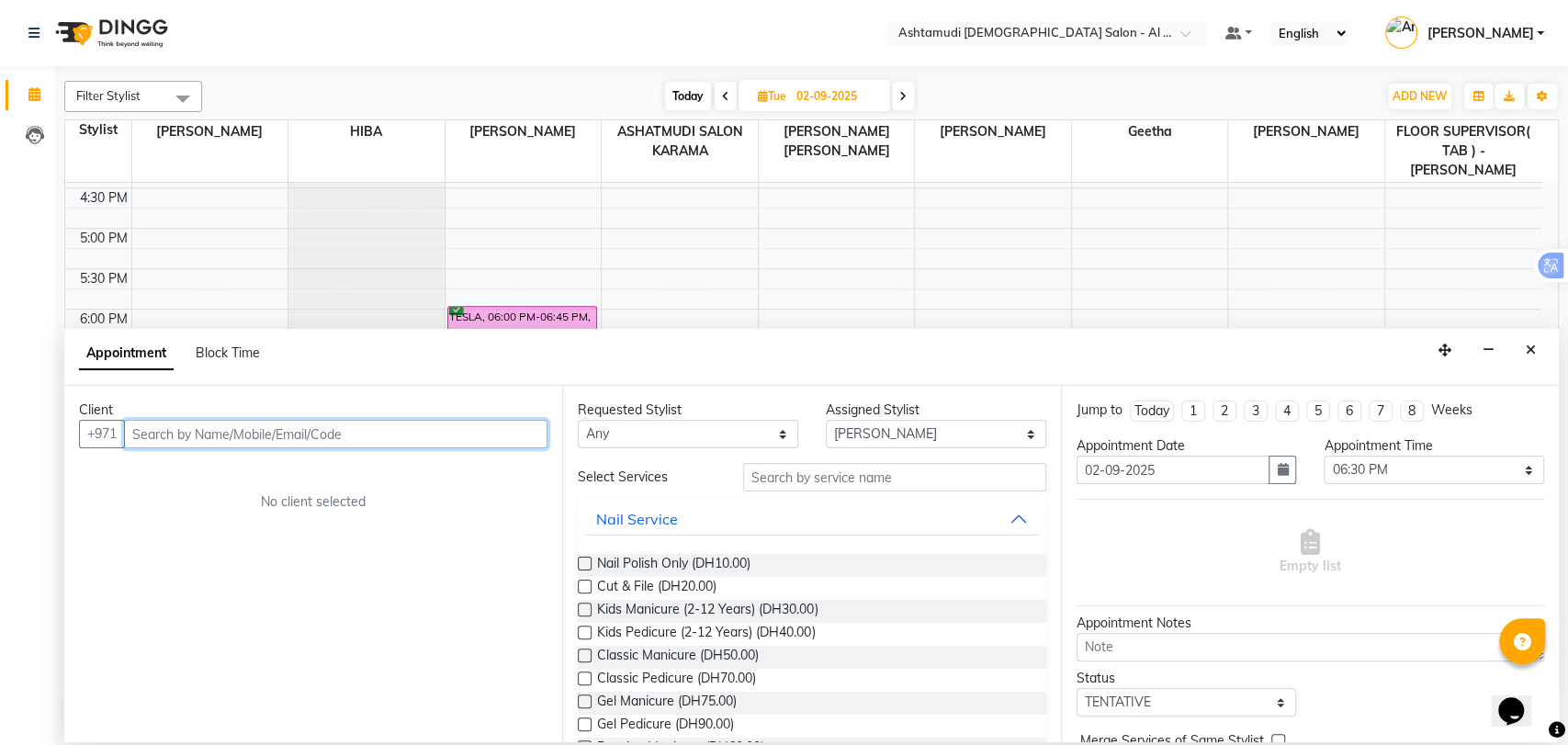
click at [334, 444] on input "text" at bounding box center [335, 433] width 423 height 28
paste input "971 50 283 5073"
click at [174, 430] on input "50283 5073" at bounding box center [297, 433] width 347 height 28
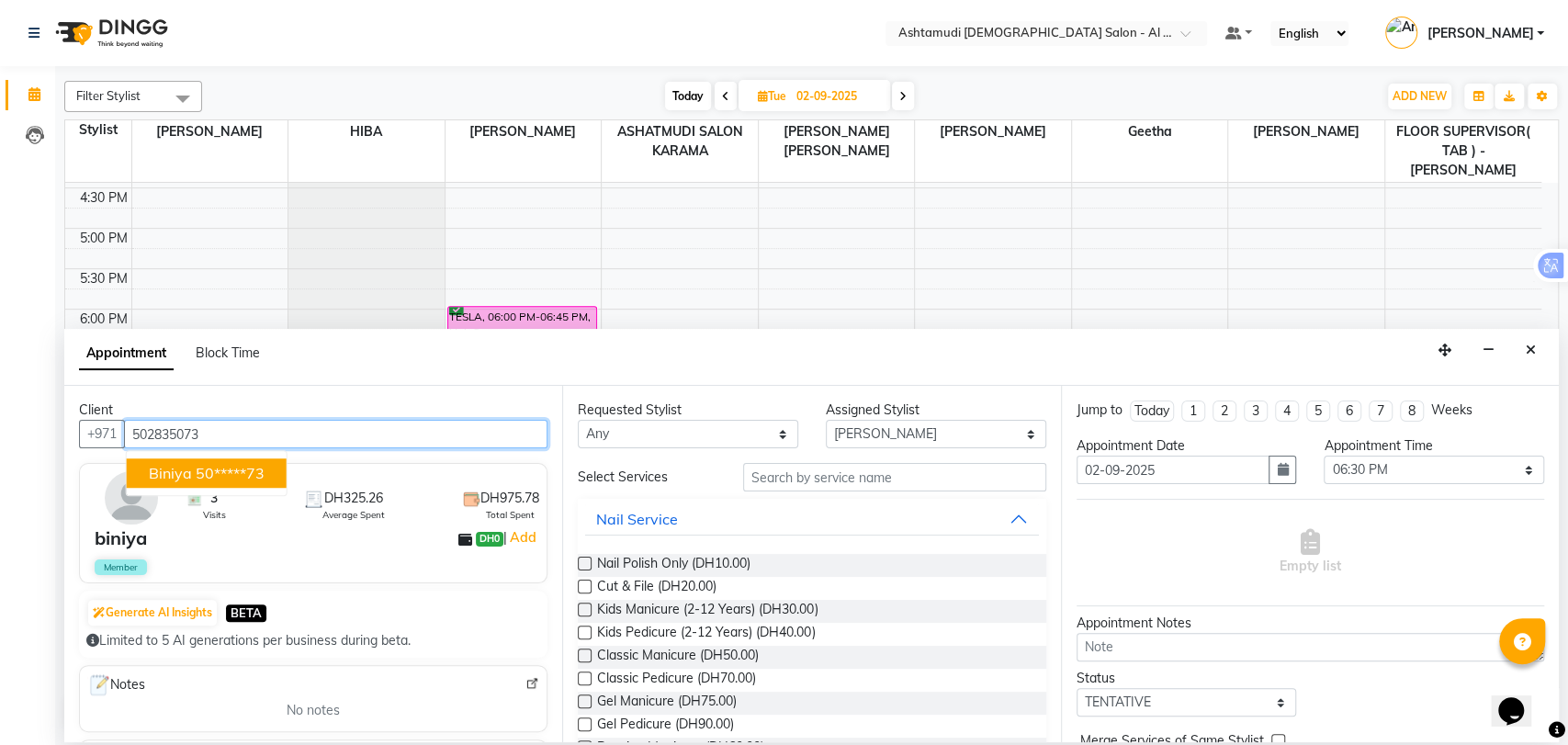
type input "502835073"
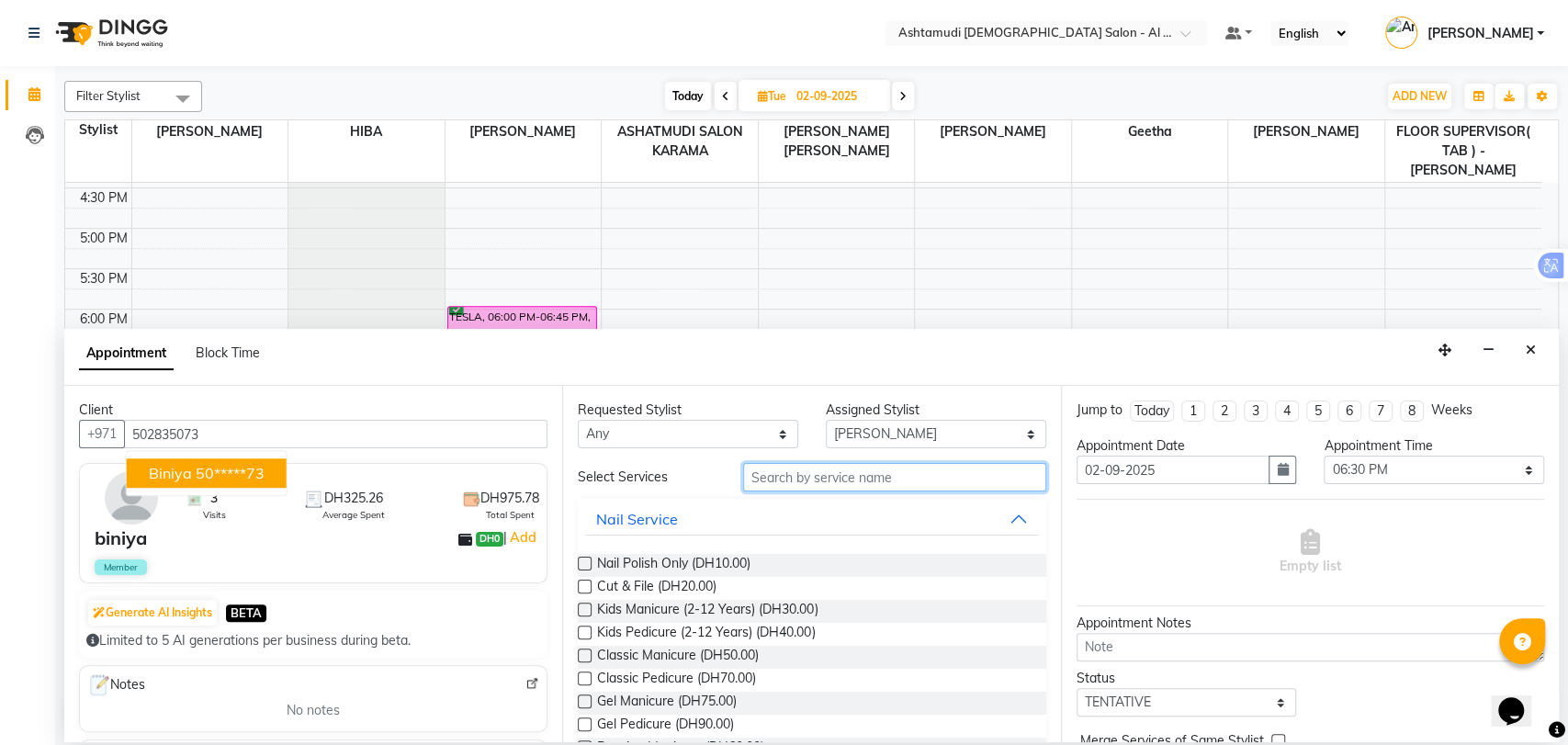
click at [826, 473] on input "text" at bounding box center [894, 476] width 303 height 28
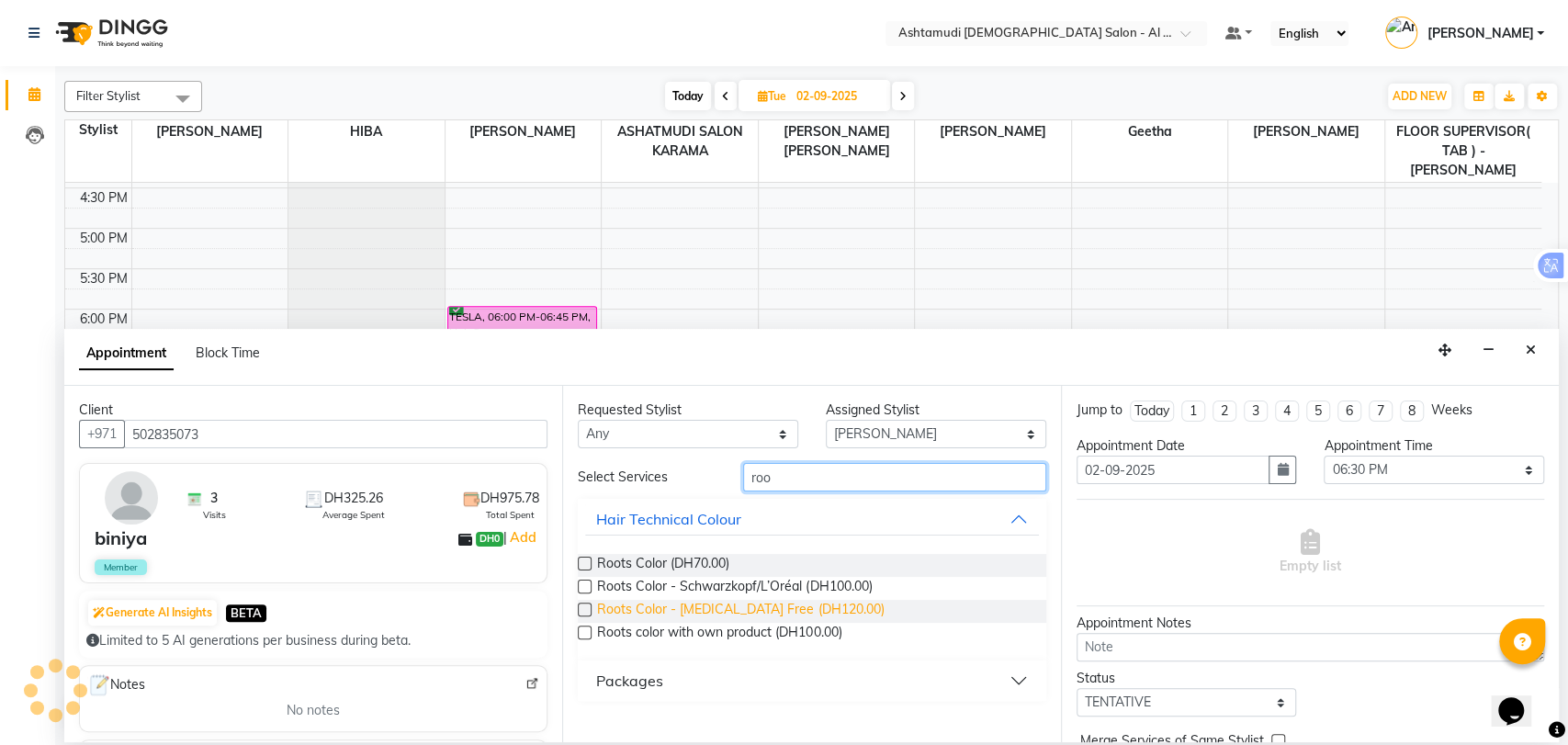
type input "roo"
click at [787, 606] on span "Roots Color - [MEDICAL_DATA] Free (DH120.00)" at bounding box center [740, 610] width 286 height 22
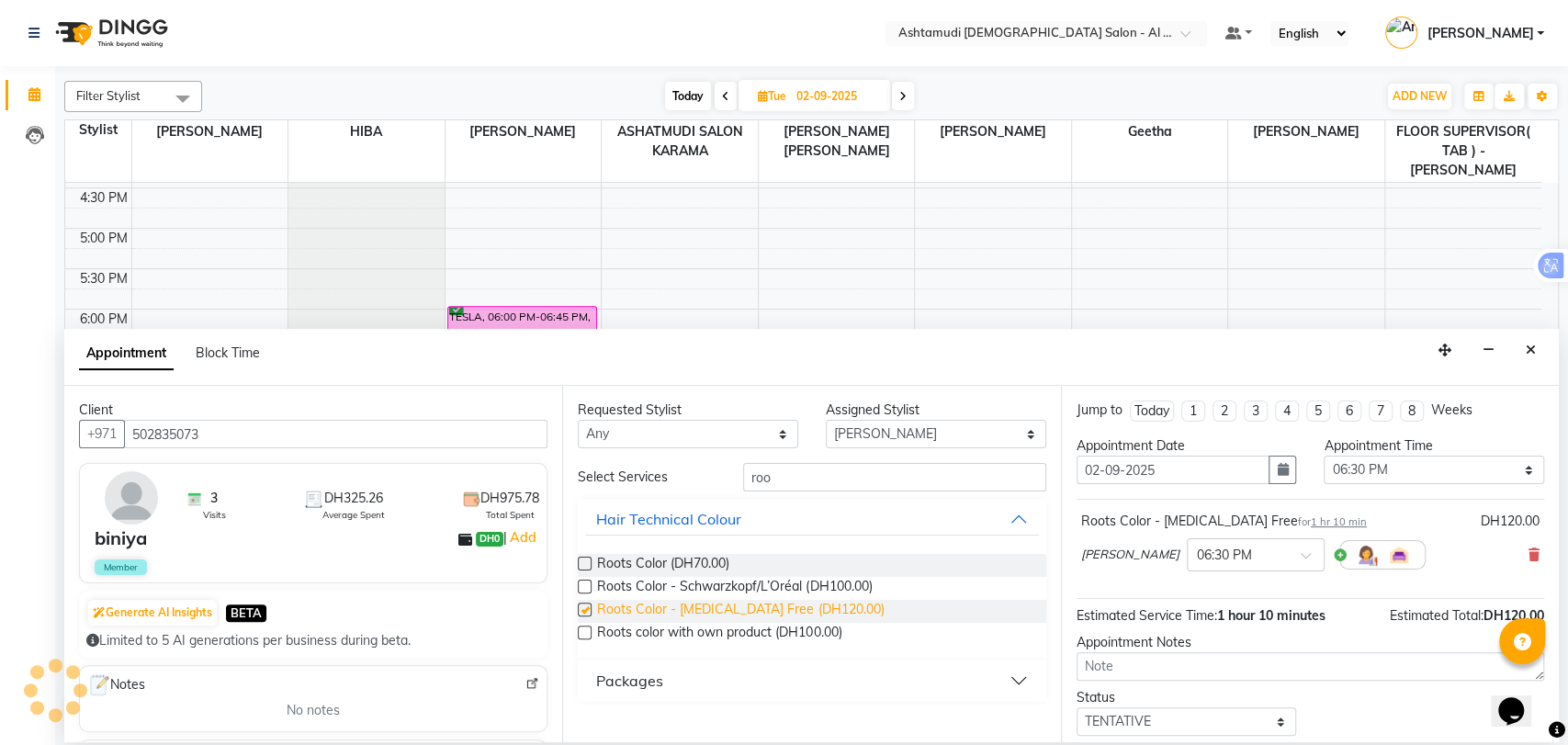
checkbox input "false"
click at [1528, 555] on icon at bounding box center [1533, 554] width 11 height 13
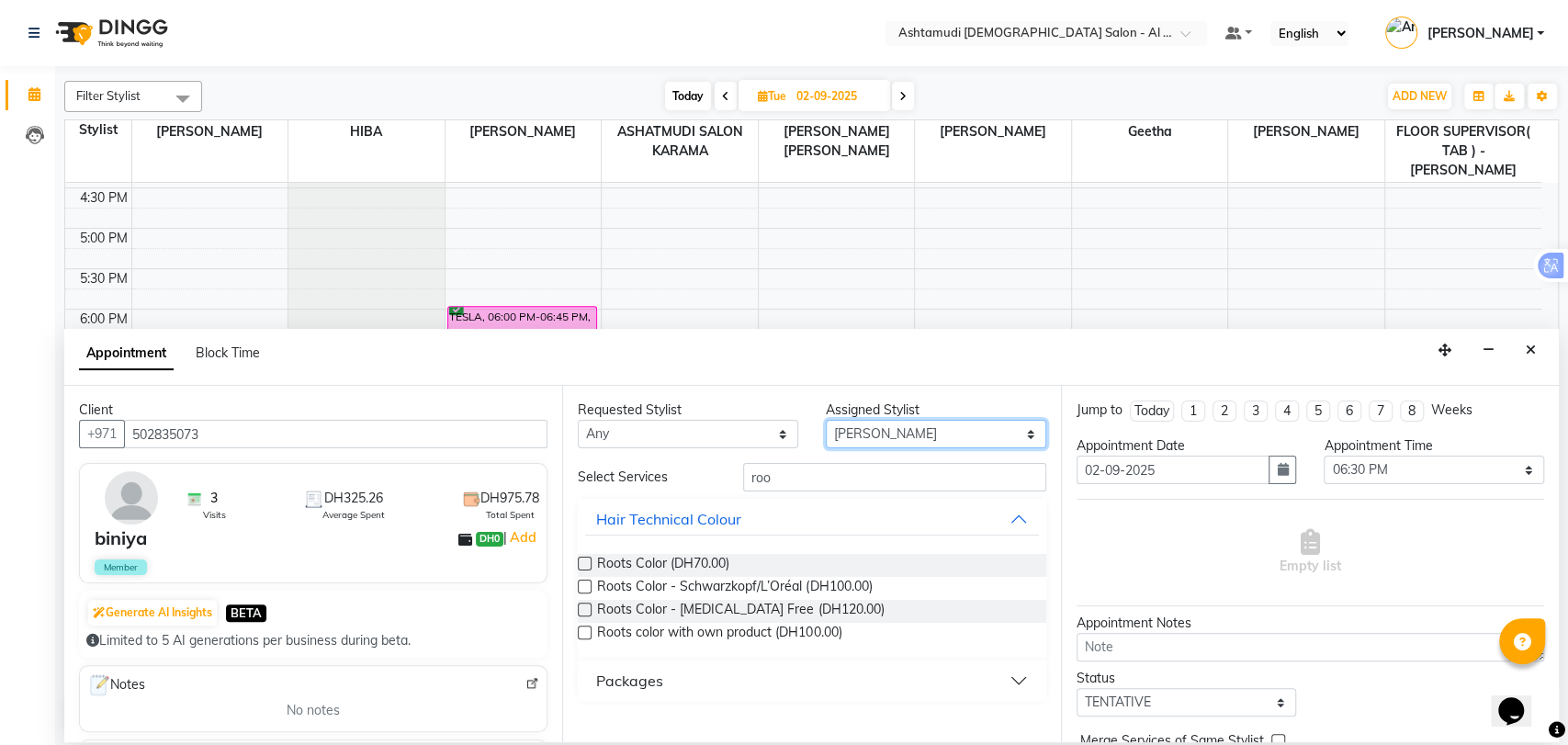
click at [926, 441] on select "Select [PERSON_NAME] ASHATMUDI SALON KARAMA FLOOR SUPERVISOR( TAB ) -QUSAIS [PE…" at bounding box center [936, 433] width 220 height 28
select select "68920"
click at [826, 419] on select "Select [PERSON_NAME] ASHATMUDI SALON KARAMA FLOOR SUPERVISOR( TAB ) -QUSAIS [PE…" at bounding box center [936, 433] width 220 height 28
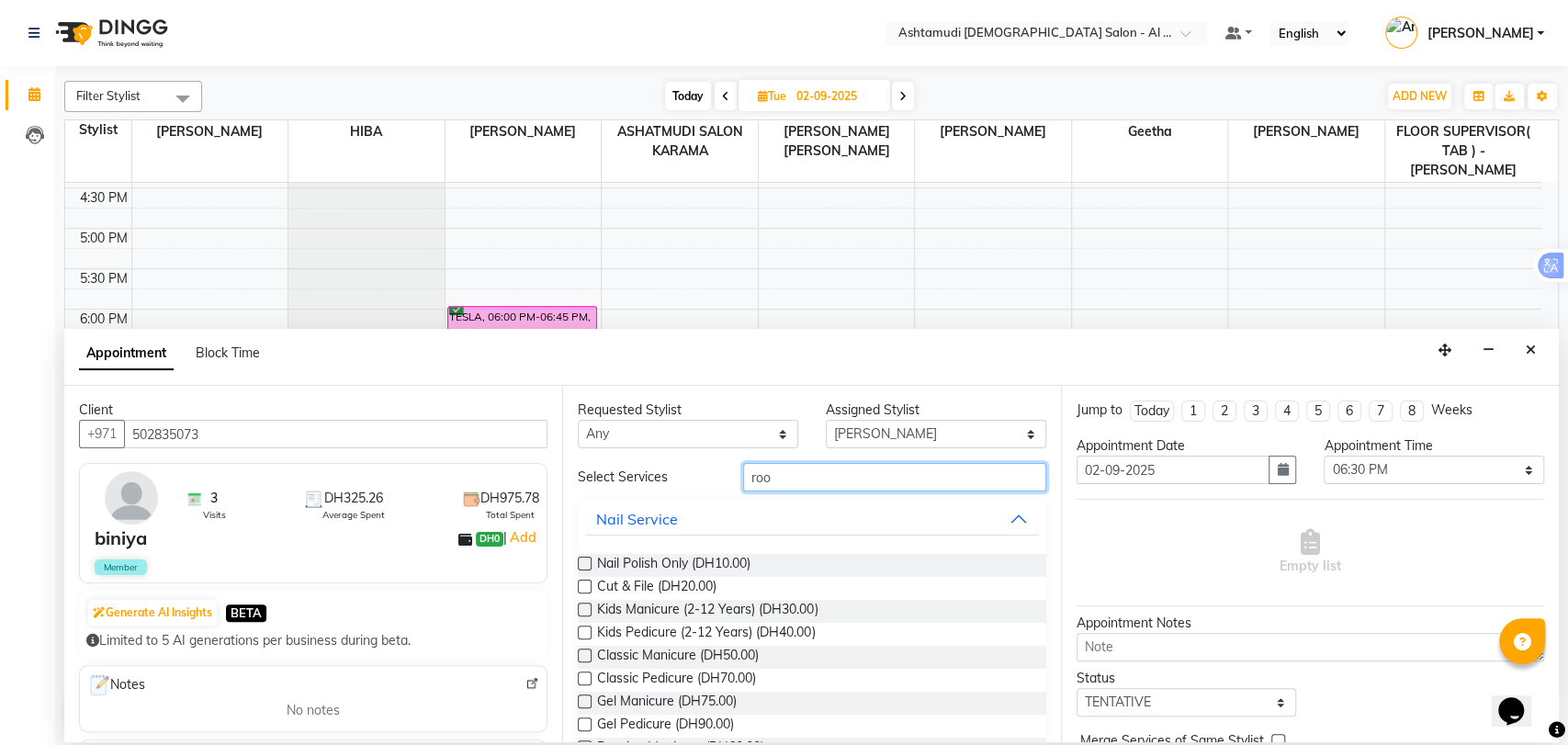
click at [789, 479] on input "roo" at bounding box center [894, 476] width 303 height 28
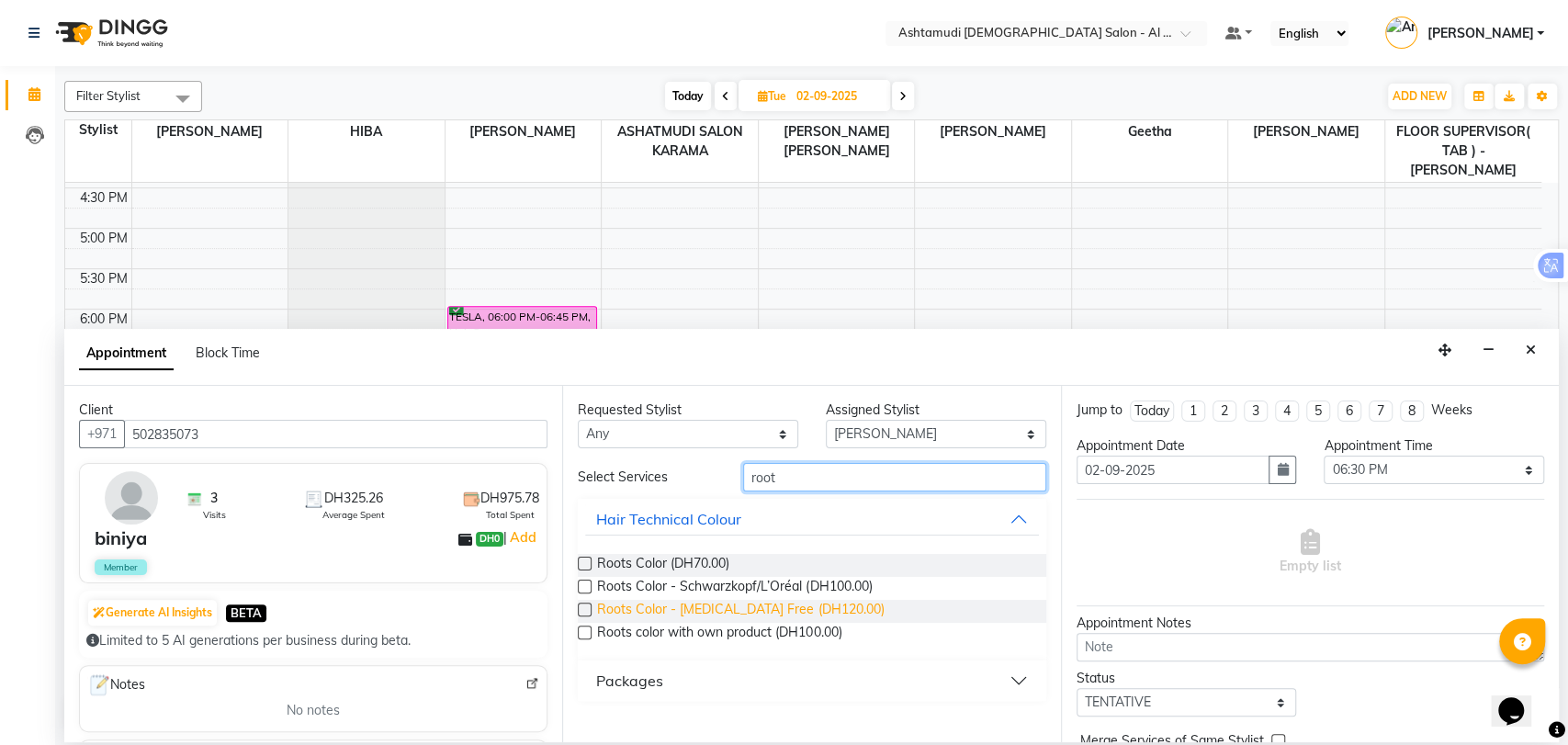
type input "root"
click at [775, 610] on span "Roots Color - [MEDICAL_DATA] Free (DH120.00)" at bounding box center [740, 610] width 286 height 22
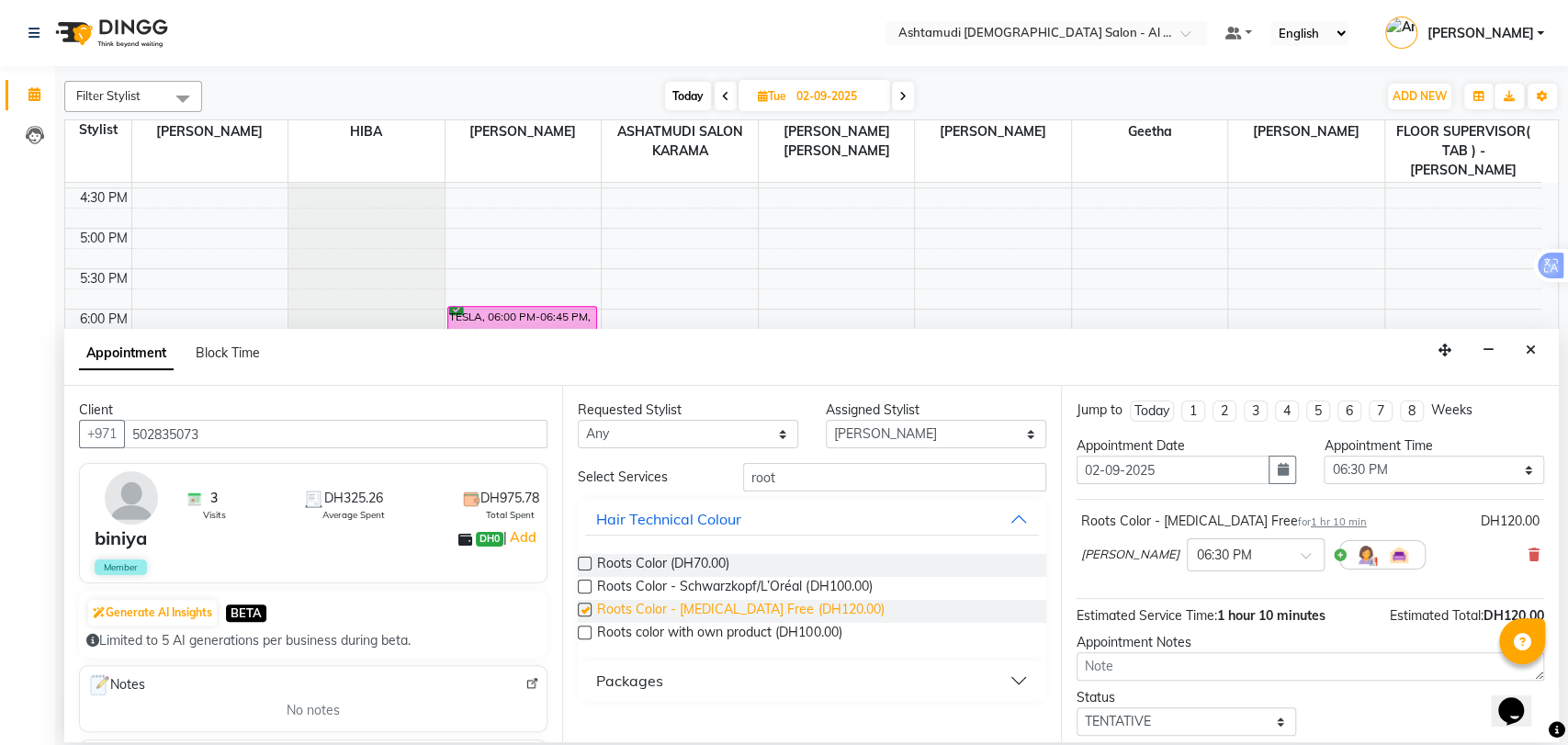
checkbox input "false"
click at [755, 477] on input "root" at bounding box center [894, 476] width 303 height 28
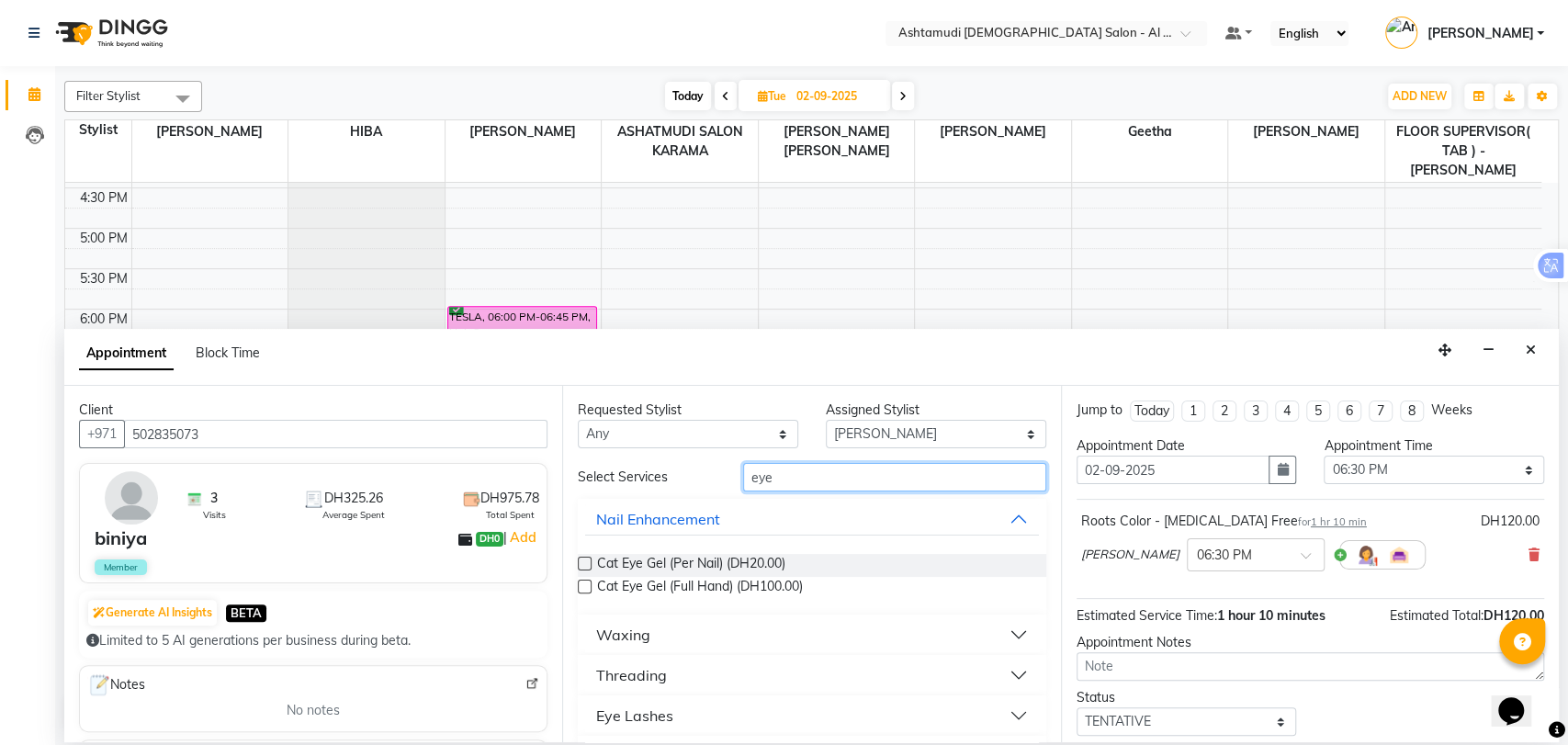
type input "eye"
click at [654, 681] on div "Threading" at bounding box center [632, 675] width 70 height 22
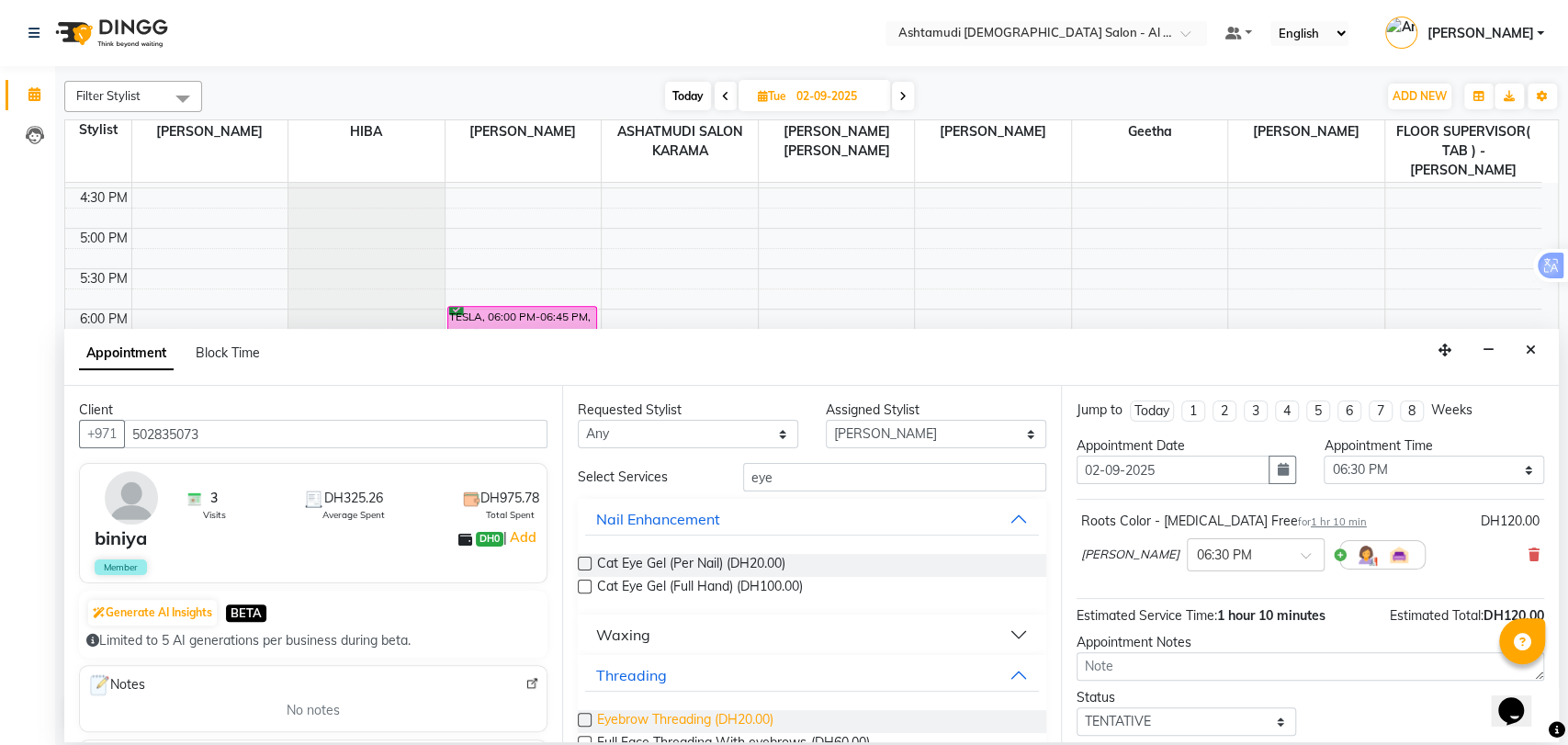
click at [625, 712] on span "Eyebrow Threading (DH20.00)" at bounding box center [685, 721] width 176 height 22
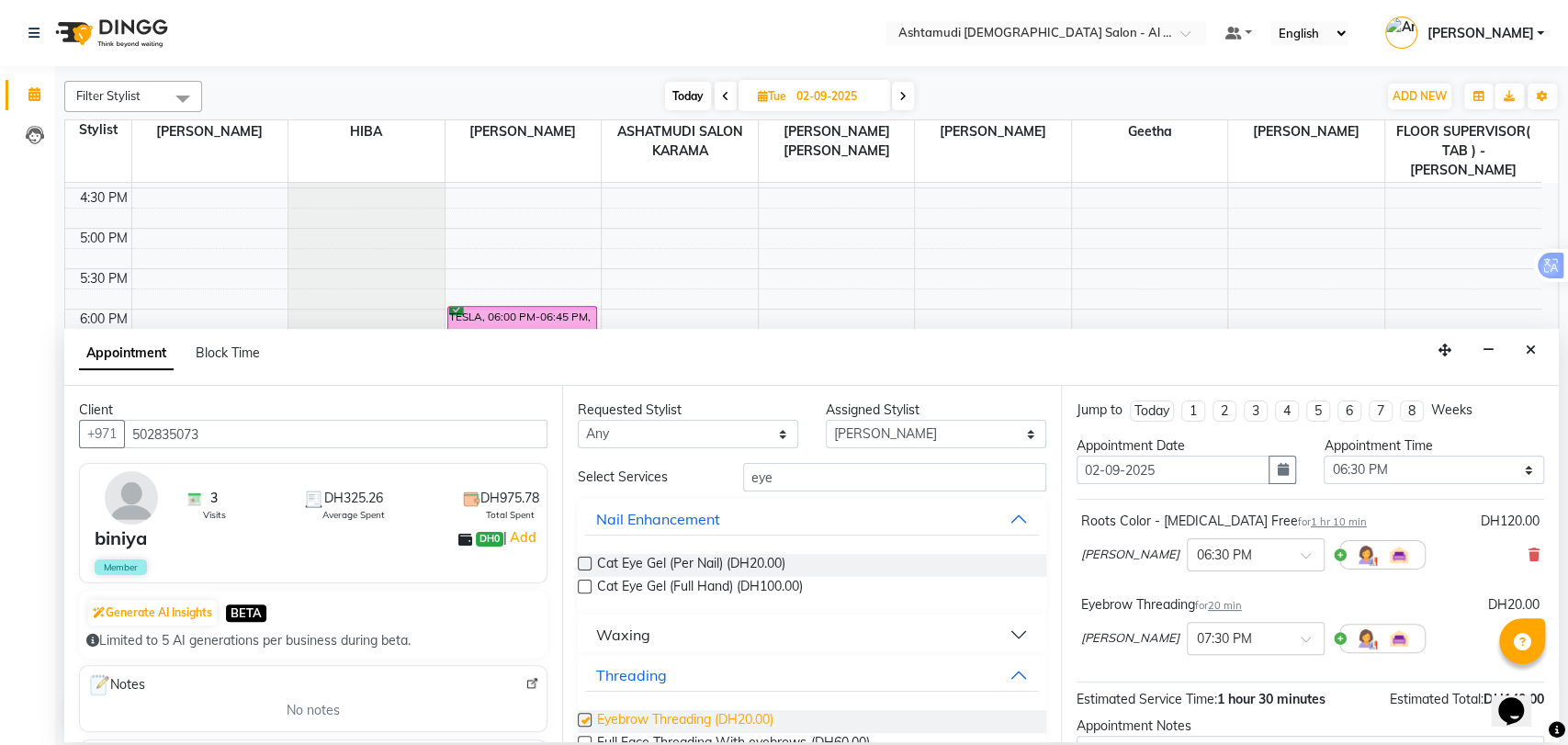
checkbox input "false"
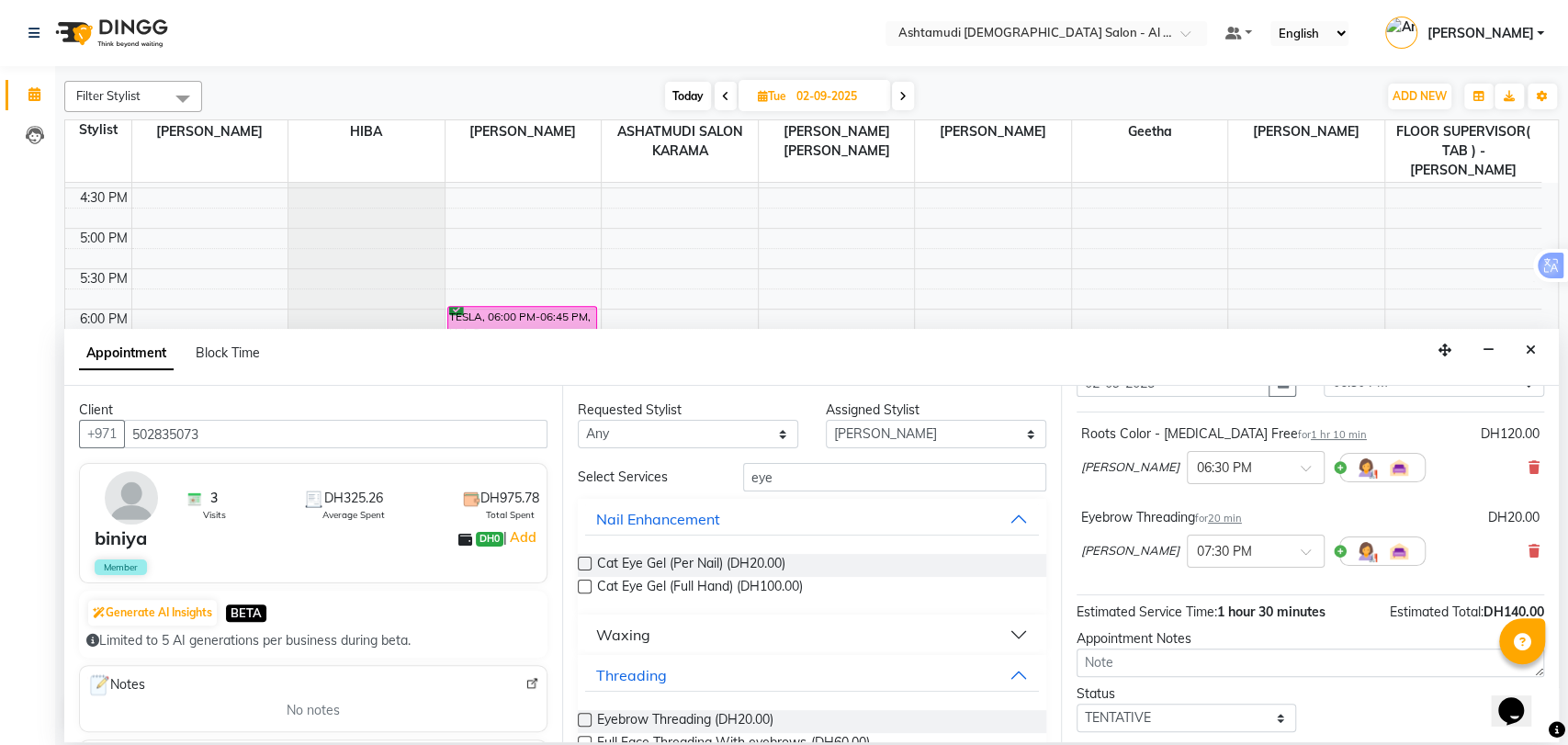
scroll to position [191, 0]
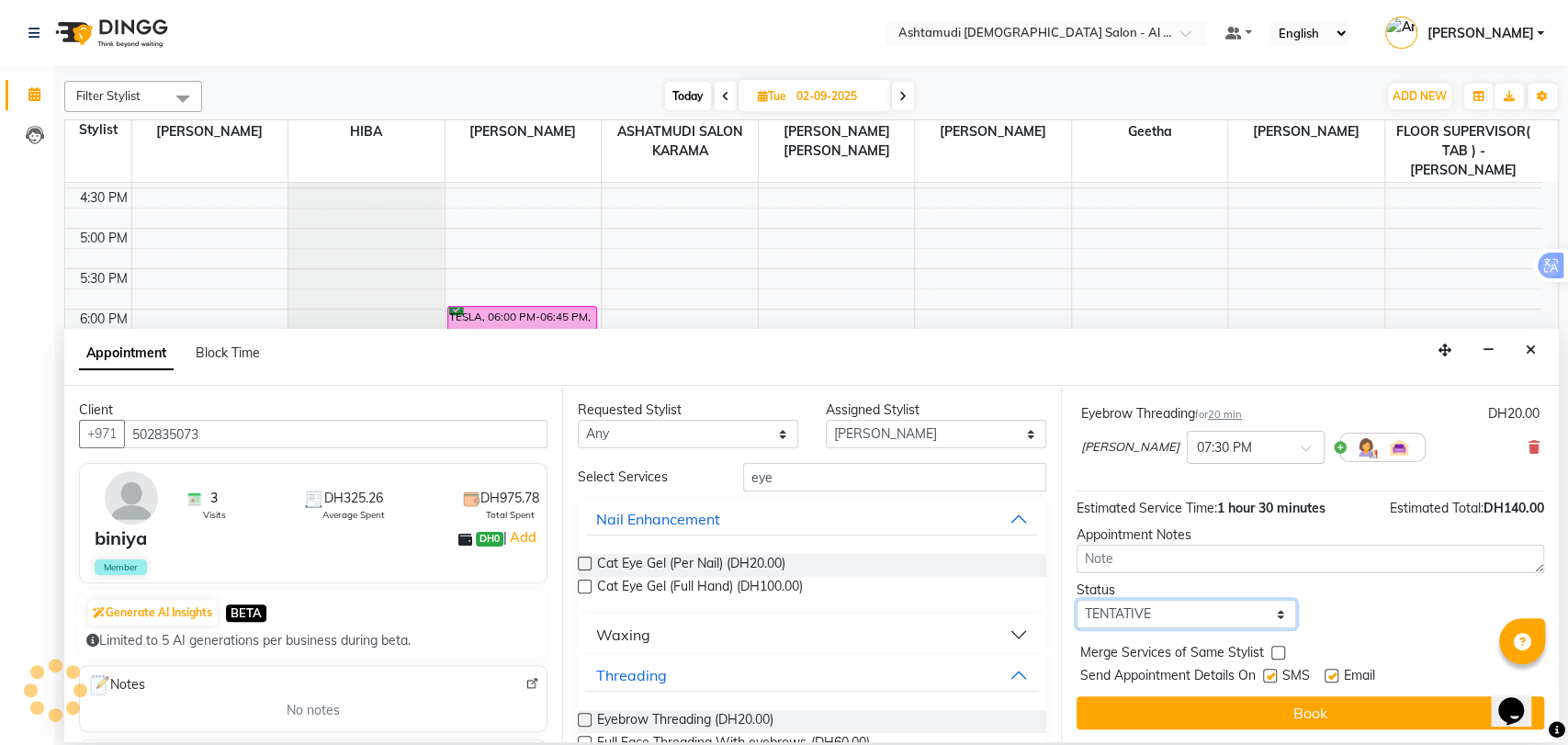
click at [1142, 618] on select "Select TENTATIVE CONFIRM UPCOMING" at bounding box center [1186, 613] width 220 height 28
select select "upcoming"
click at [1076, 599] on select "Select TENTATIVE CONFIRM UPCOMING" at bounding box center [1186, 613] width 220 height 28
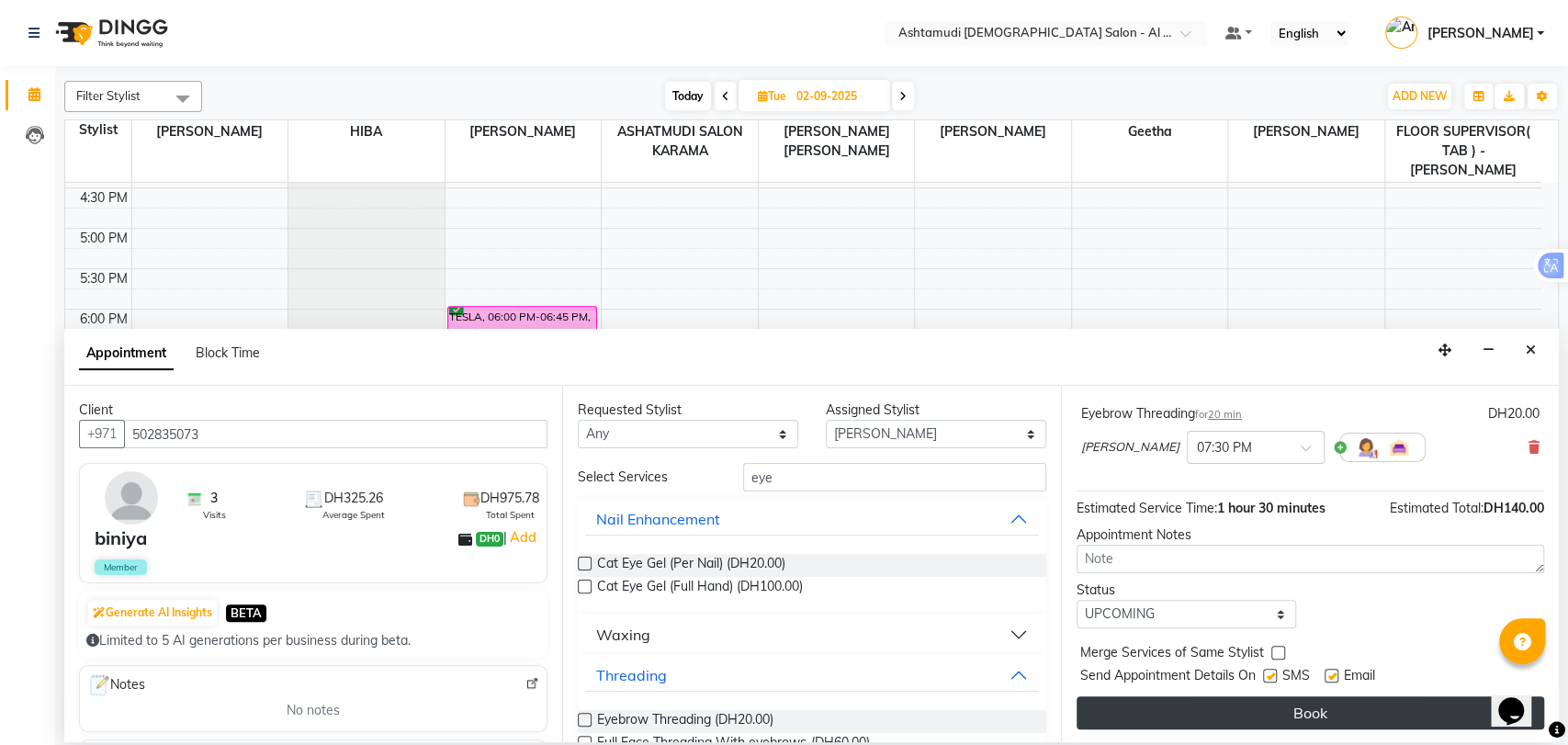
click at [1171, 705] on button "Book" at bounding box center [1310, 713] width 467 height 33
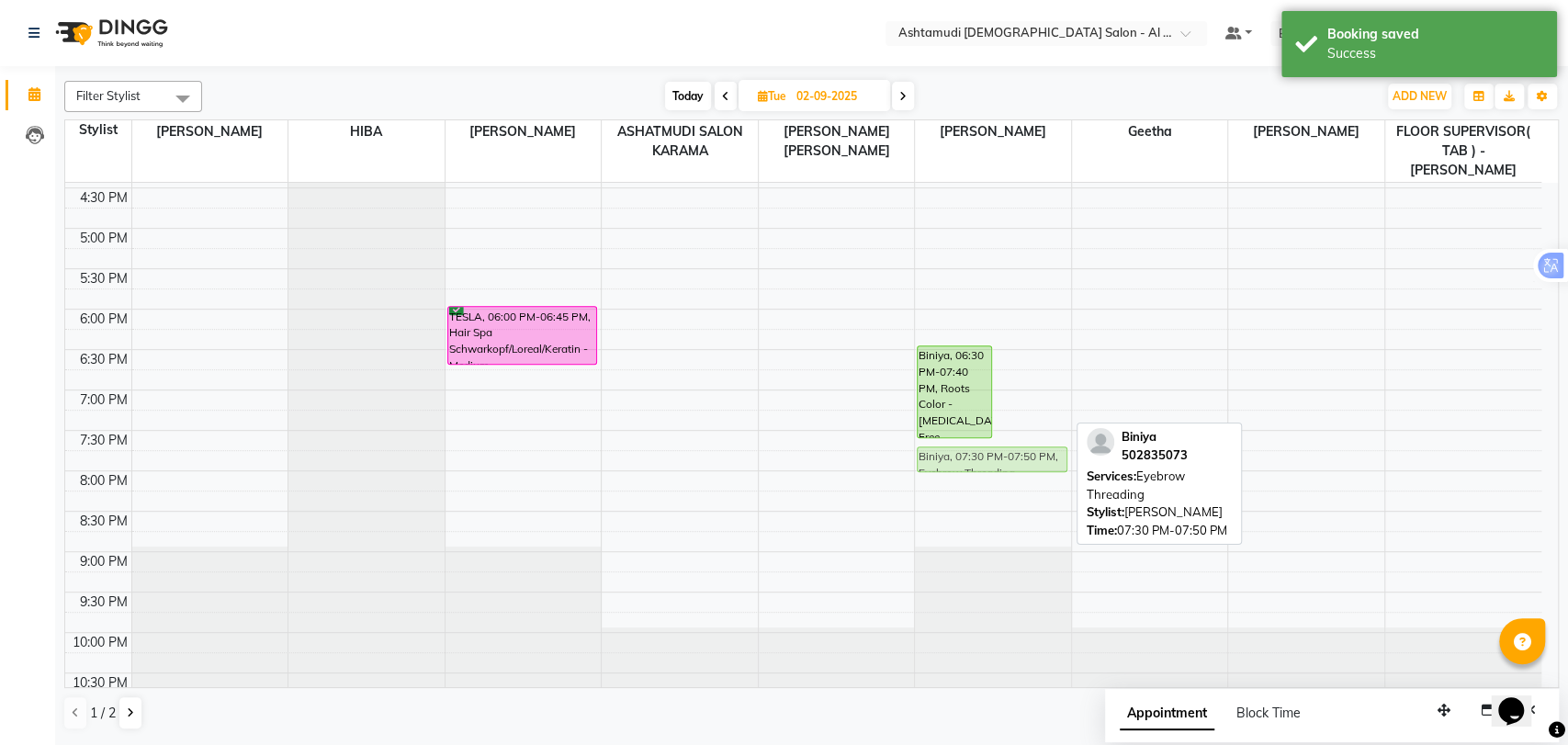
drag, startPoint x: 1042, startPoint y: 420, endPoint x: 1000, endPoint y: 439, distance: 46.1
click at [1000, 439] on div "Biniya, 06:30 PM-07:40 PM, Roots Color - [MEDICAL_DATA] Free Biniya, 07:30 PM-0…" at bounding box center [993, 148] width 156 height 1130
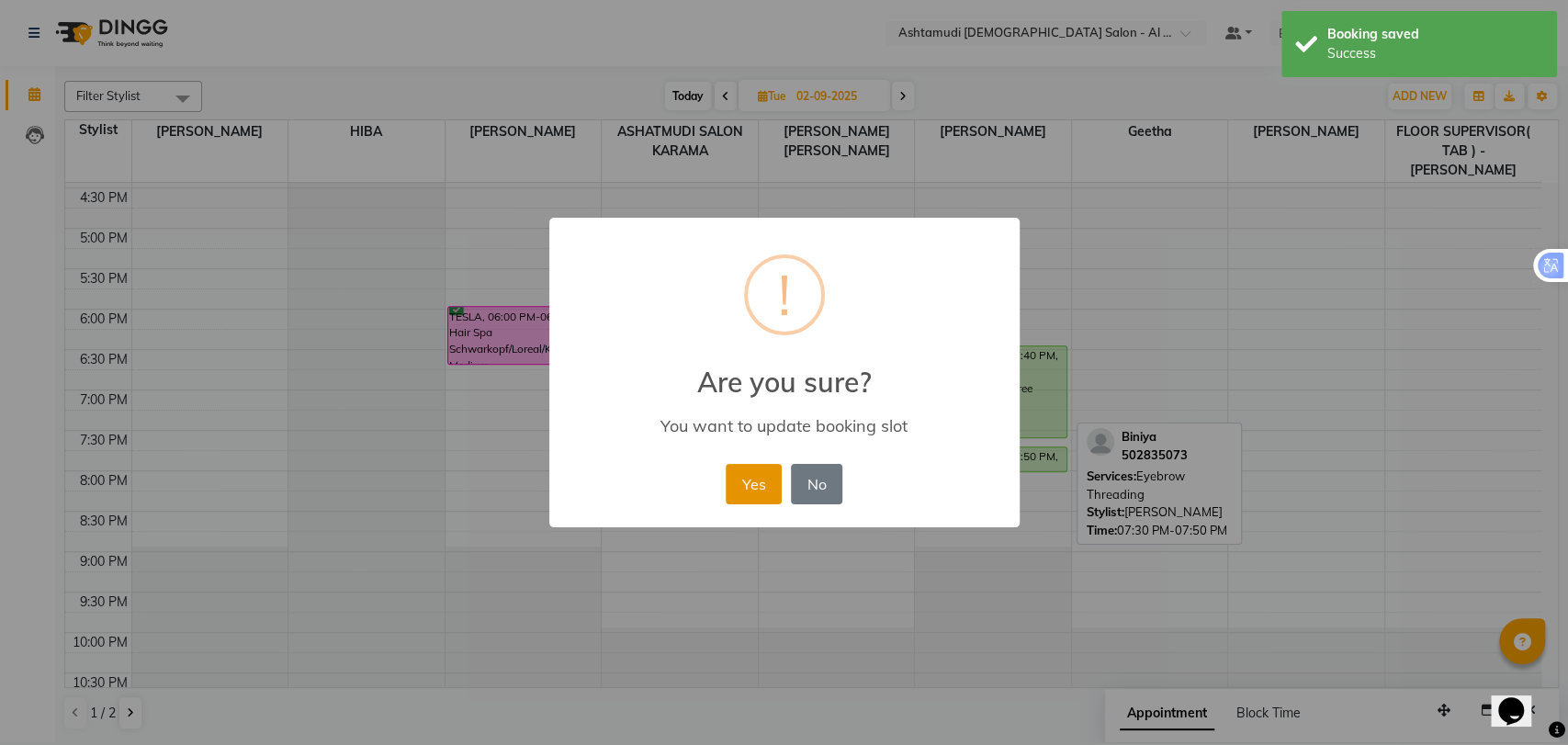
click at [742, 472] on button "Yes" at bounding box center [753, 483] width 56 height 40
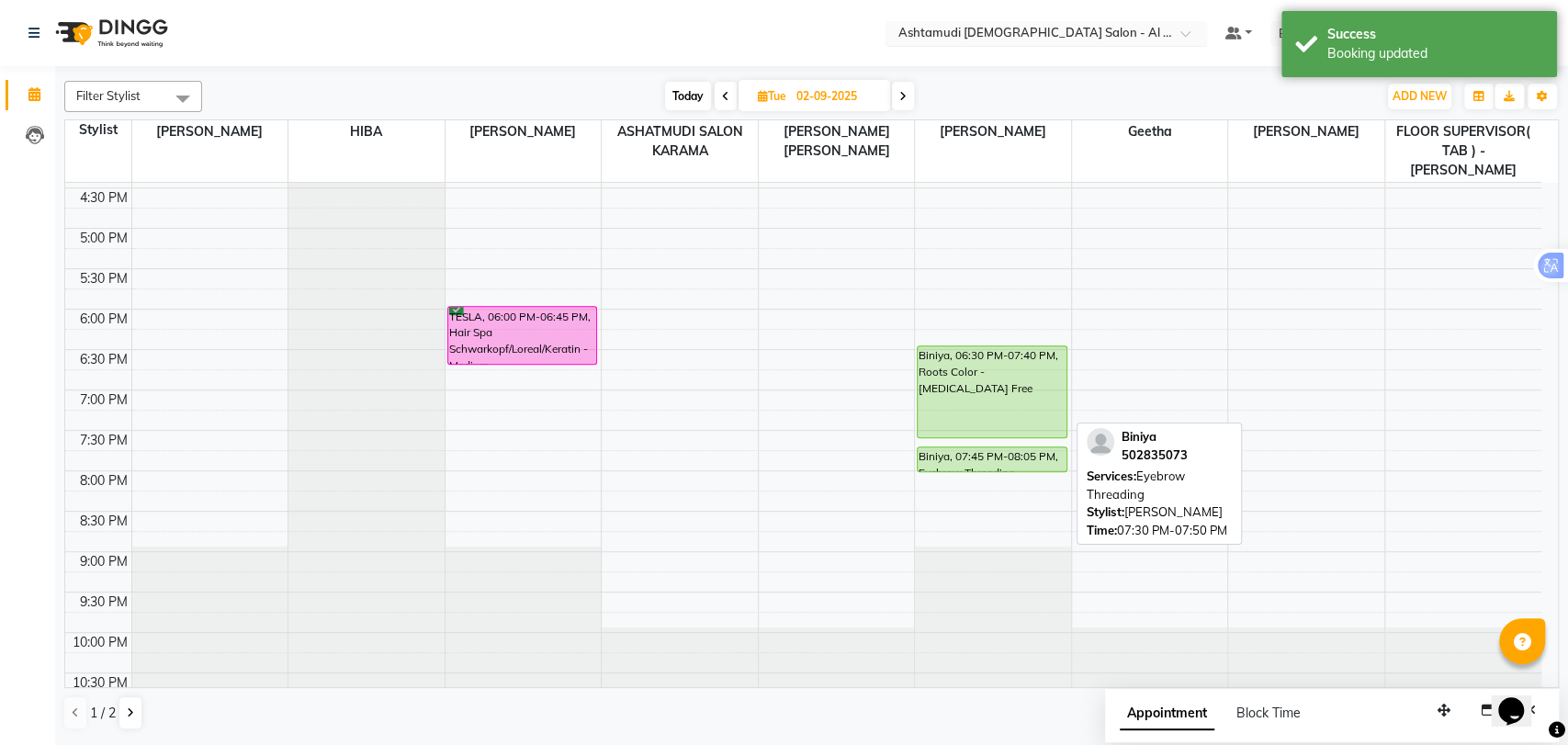
click at [1203, 37] on span at bounding box center [1191, 38] width 22 height 19
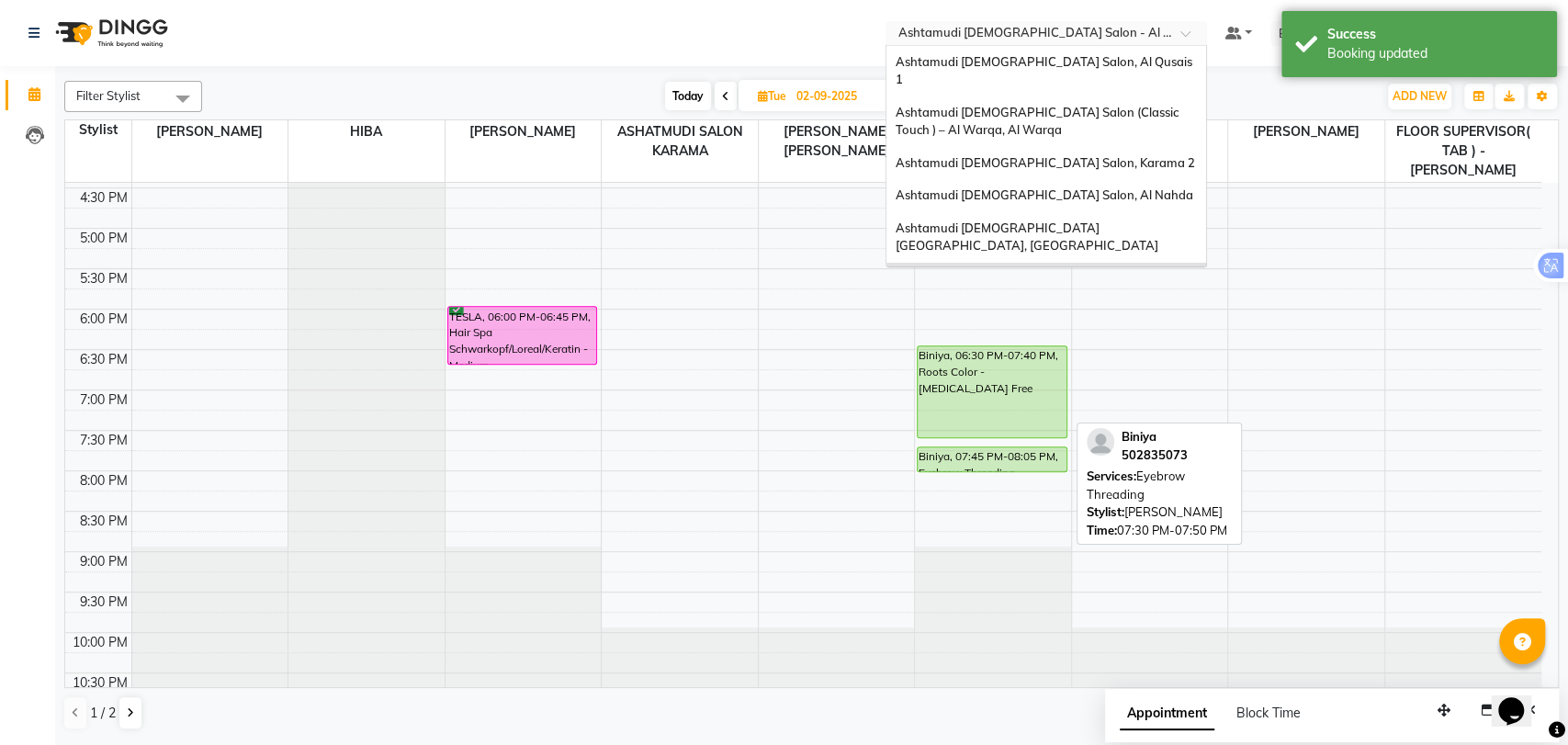
scroll to position [11, 0]
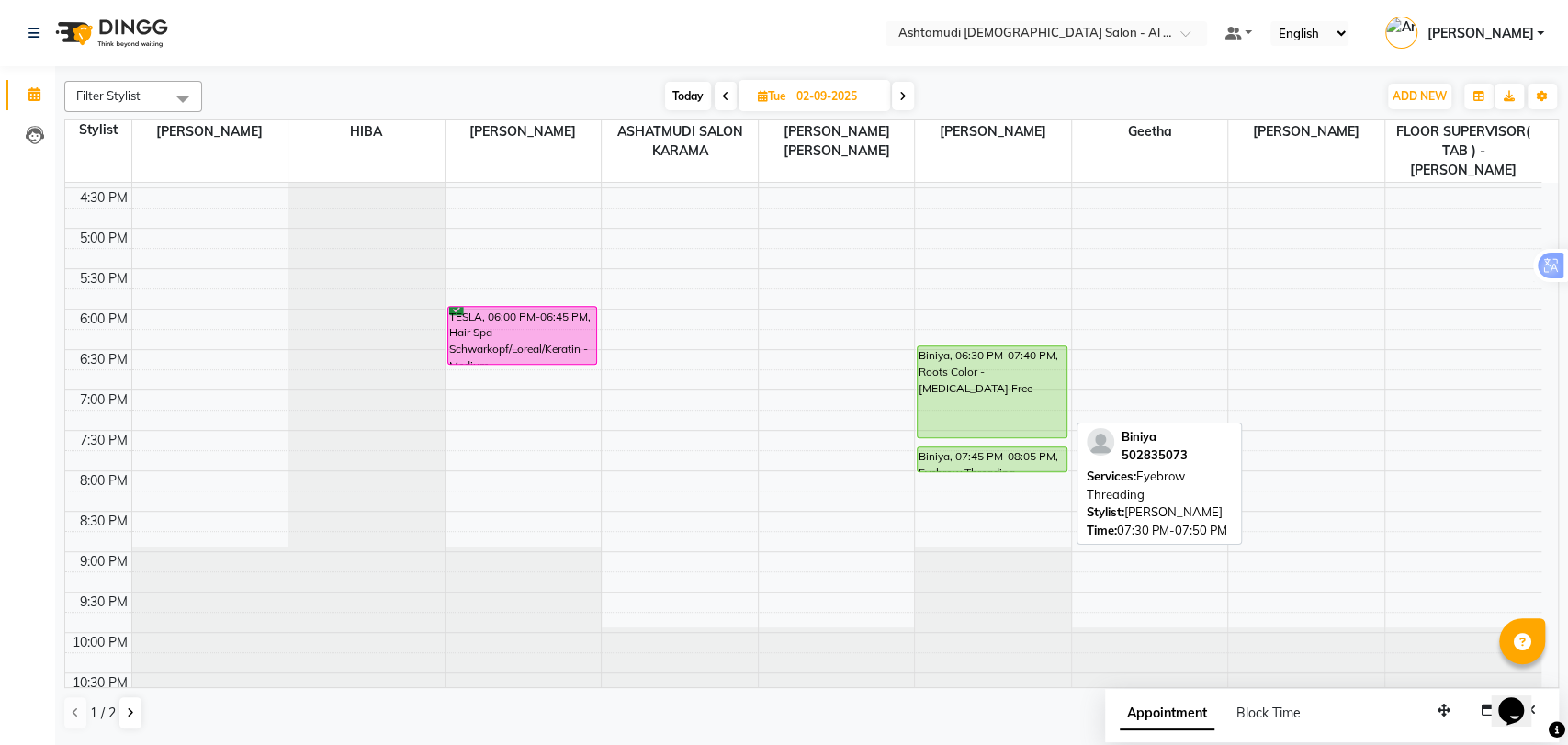
click at [1281, 83] on div "[DATE] [DATE]" at bounding box center [789, 97] width 1156 height 27
click at [806, 566] on div "9:00 AM 9:30 AM 10:00 AM 10:30 AM 11:00 AM 11:30 AM 12:00 PM 12:30 PM 1:00 PM 1…" at bounding box center [804, 148] width 1476 height 1130
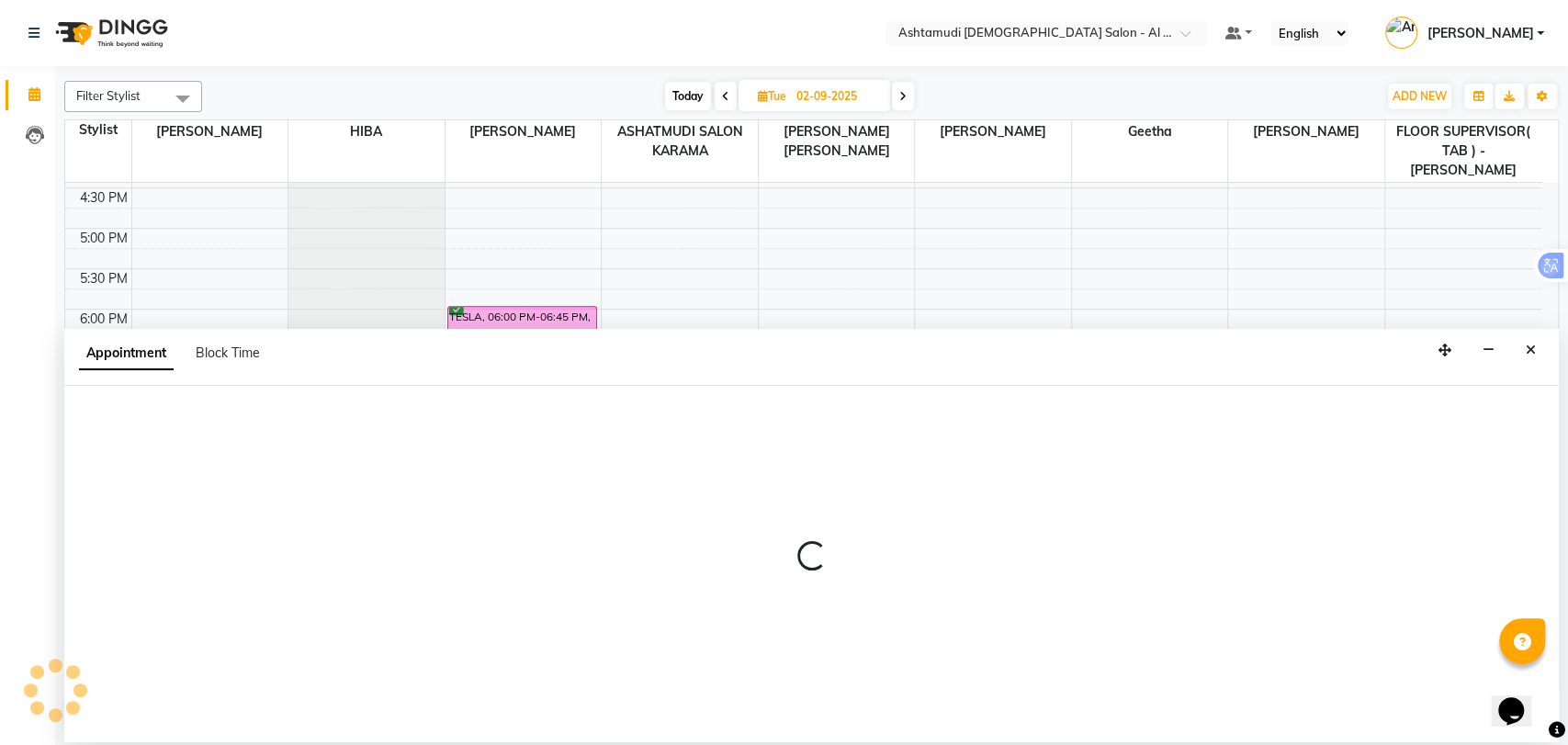
select select "61751"
select select "tentative"
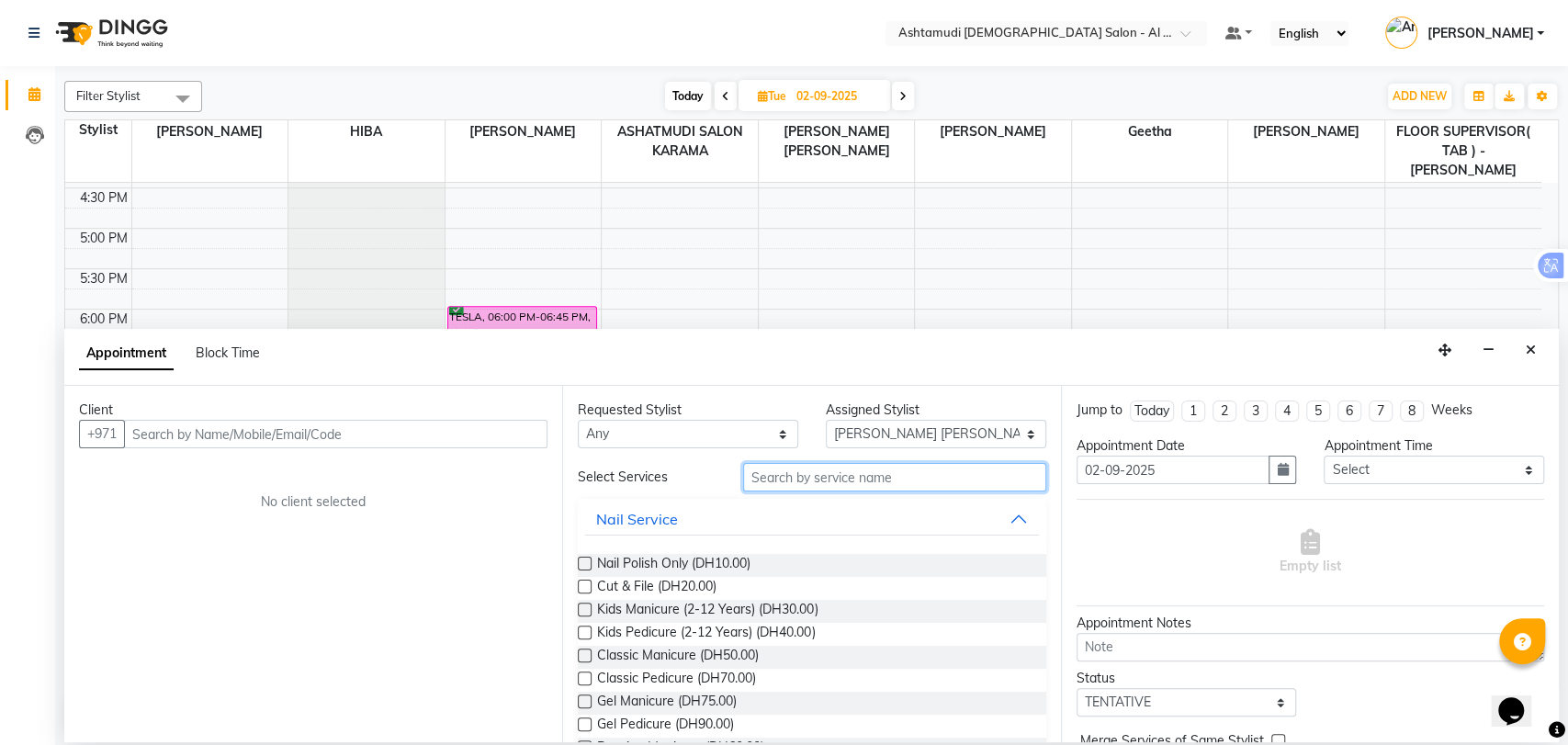
click at [768, 479] on input "text" at bounding box center [894, 476] width 303 height 28
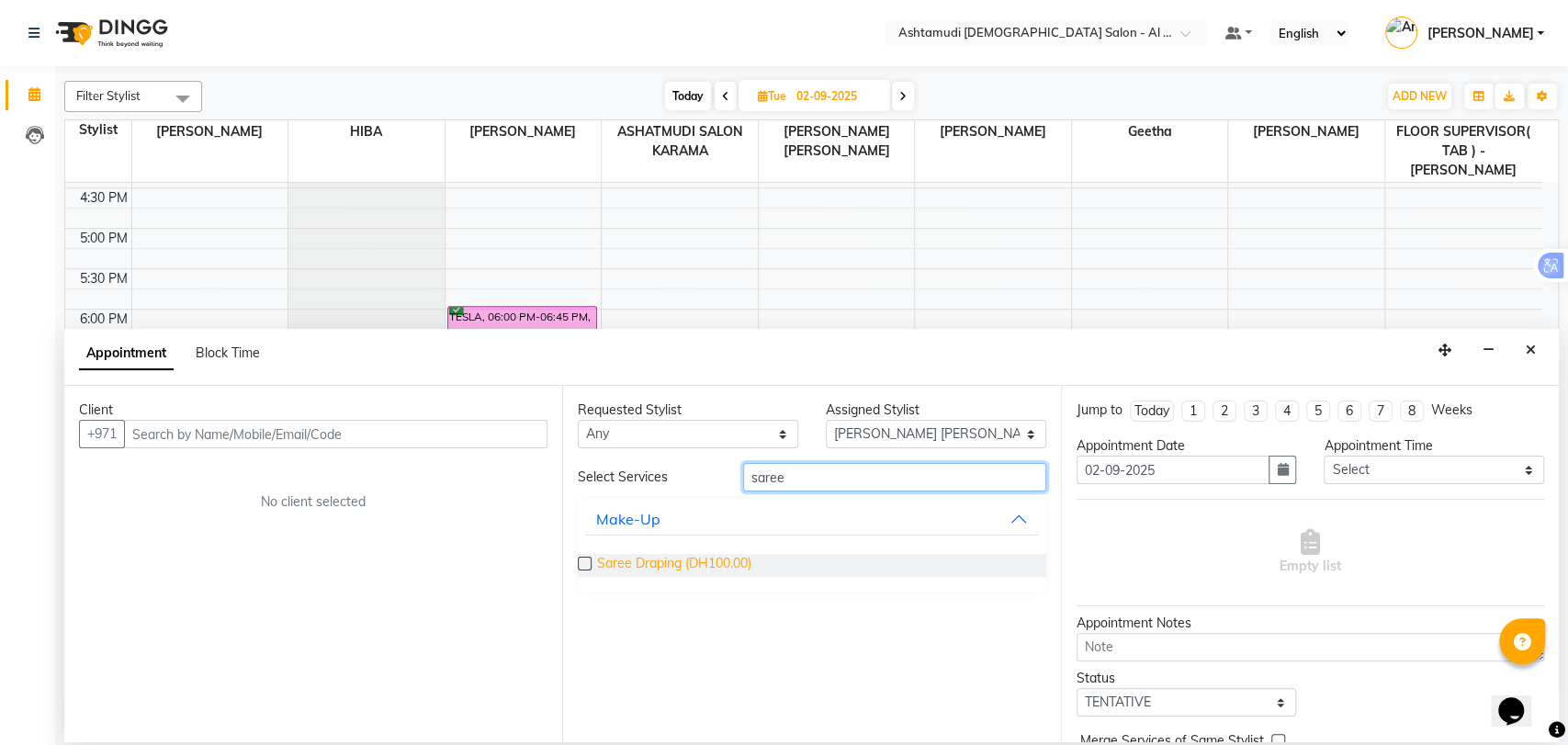
type input "saree"
click at [713, 560] on span "Saree Draping (DH100.00)" at bounding box center [675, 564] width 154 height 22
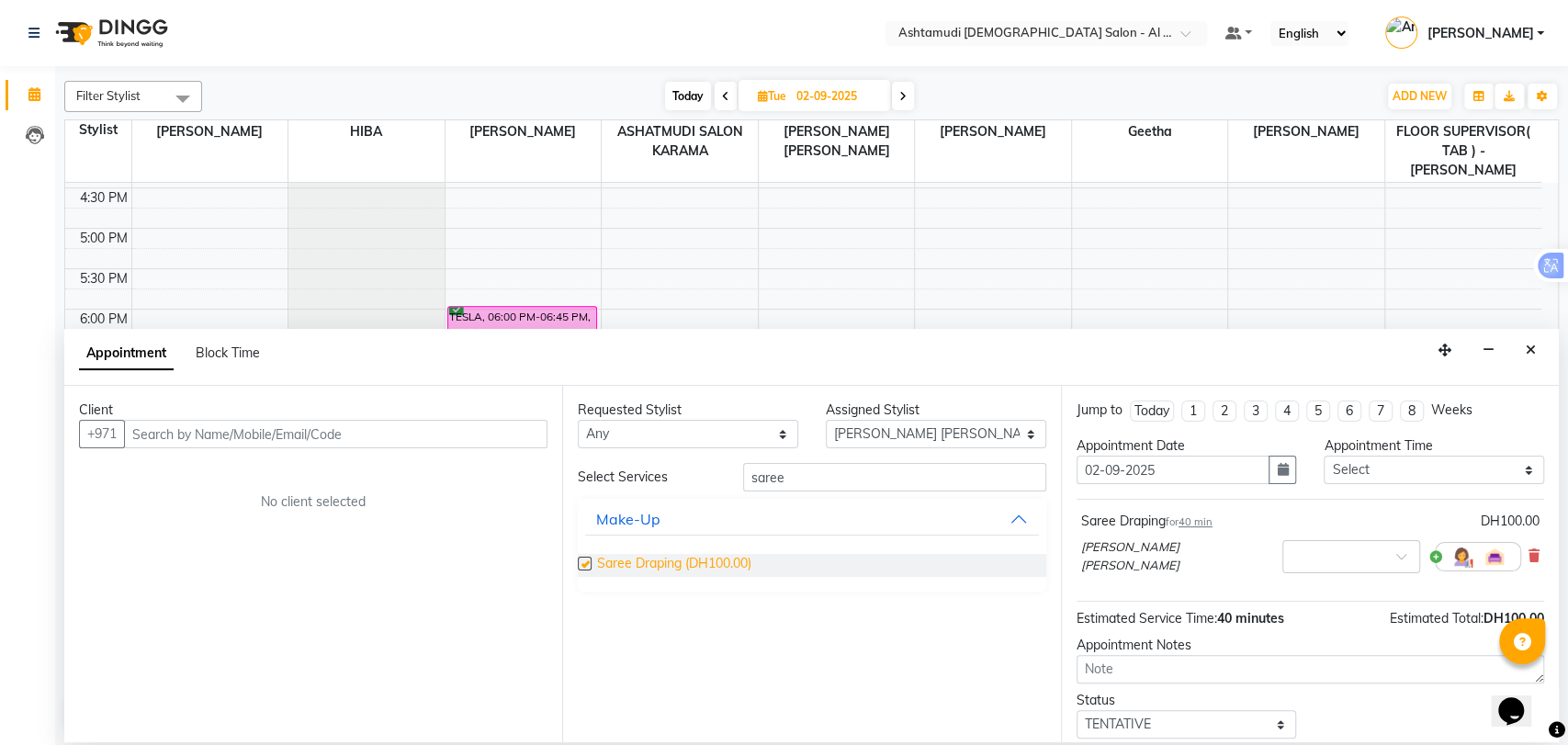
checkbox input "false"
click at [1524, 355] on button "Close" at bounding box center [1530, 350] width 26 height 28
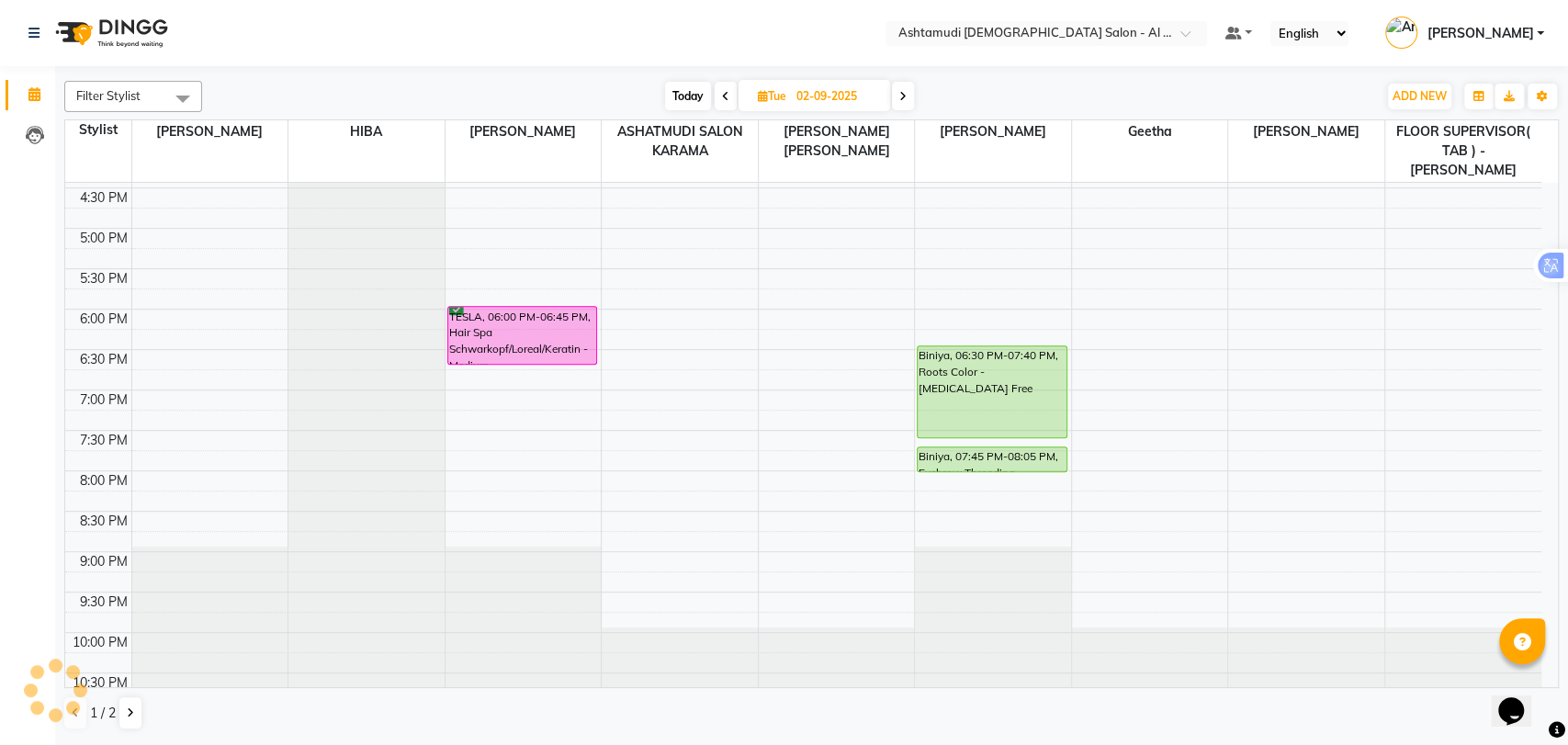
click at [751, 479] on div "9:00 AM 9:30 AM 10:00 AM 10:30 AM 11:00 AM 11:30 AM 12:00 PM 12:30 PM 1:00 PM 1…" at bounding box center [804, 148] width 1476 height 1130
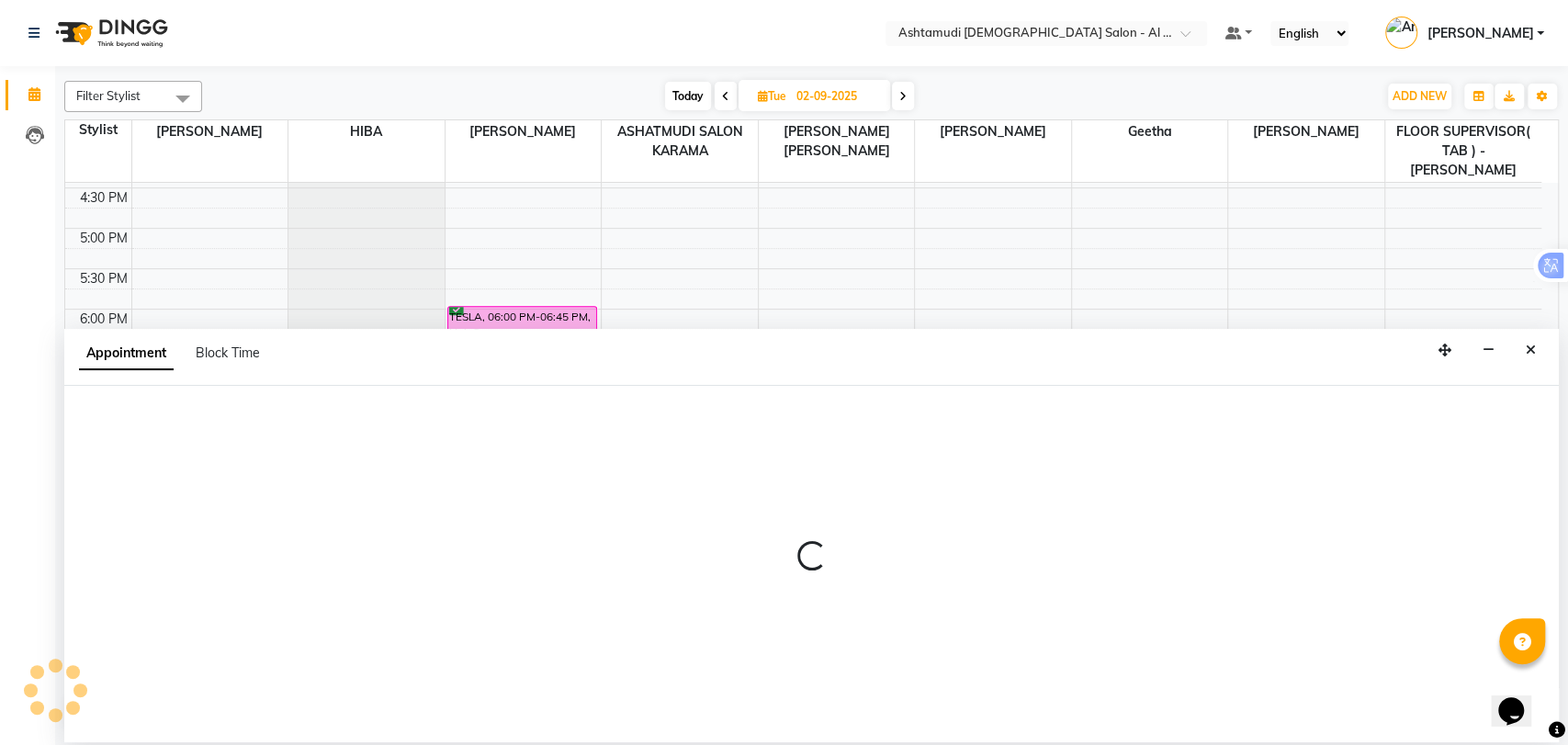
select select "51956"
select select "tentative"
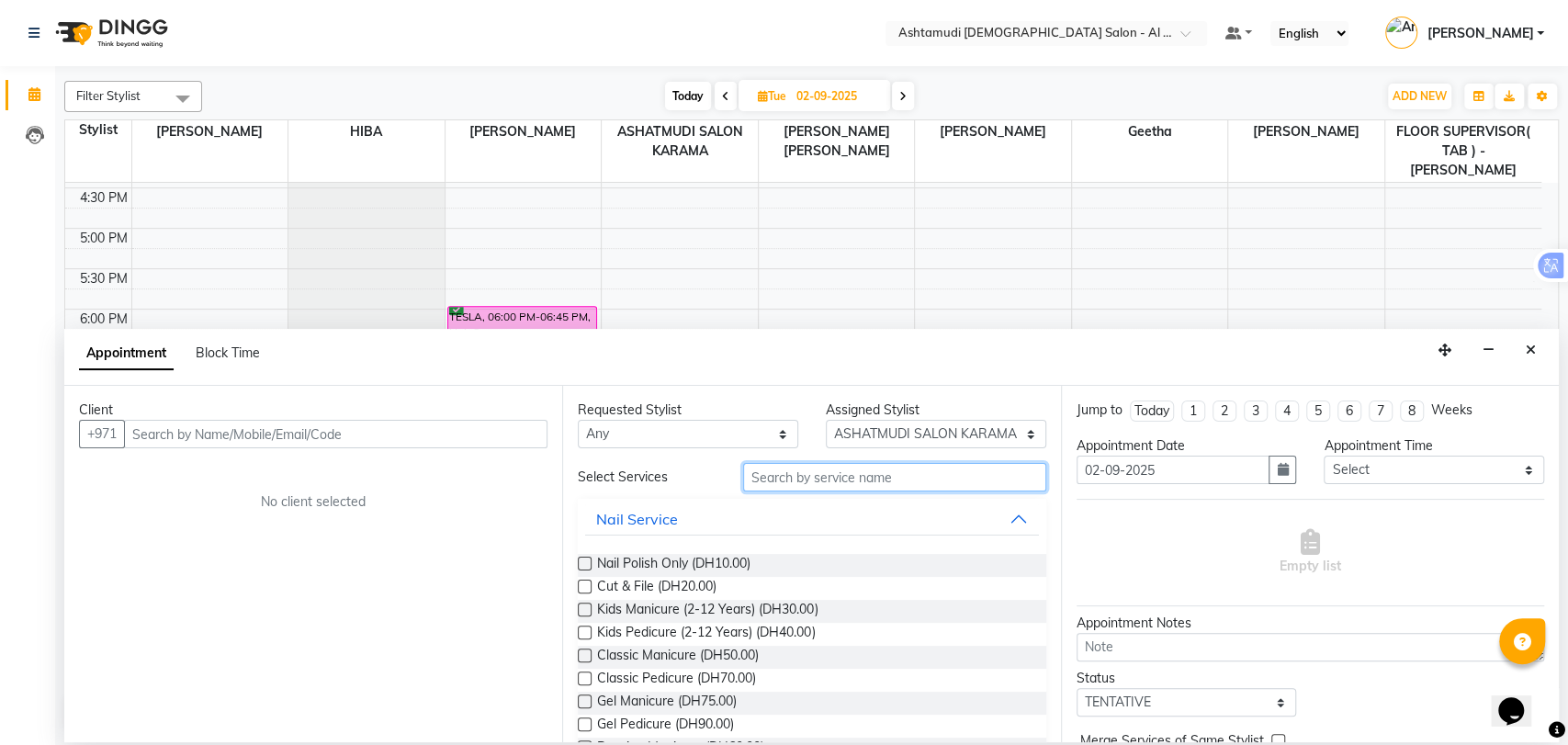
click at [812, 488] on input "text" at bounding box center [894, 476] width 303 height 28
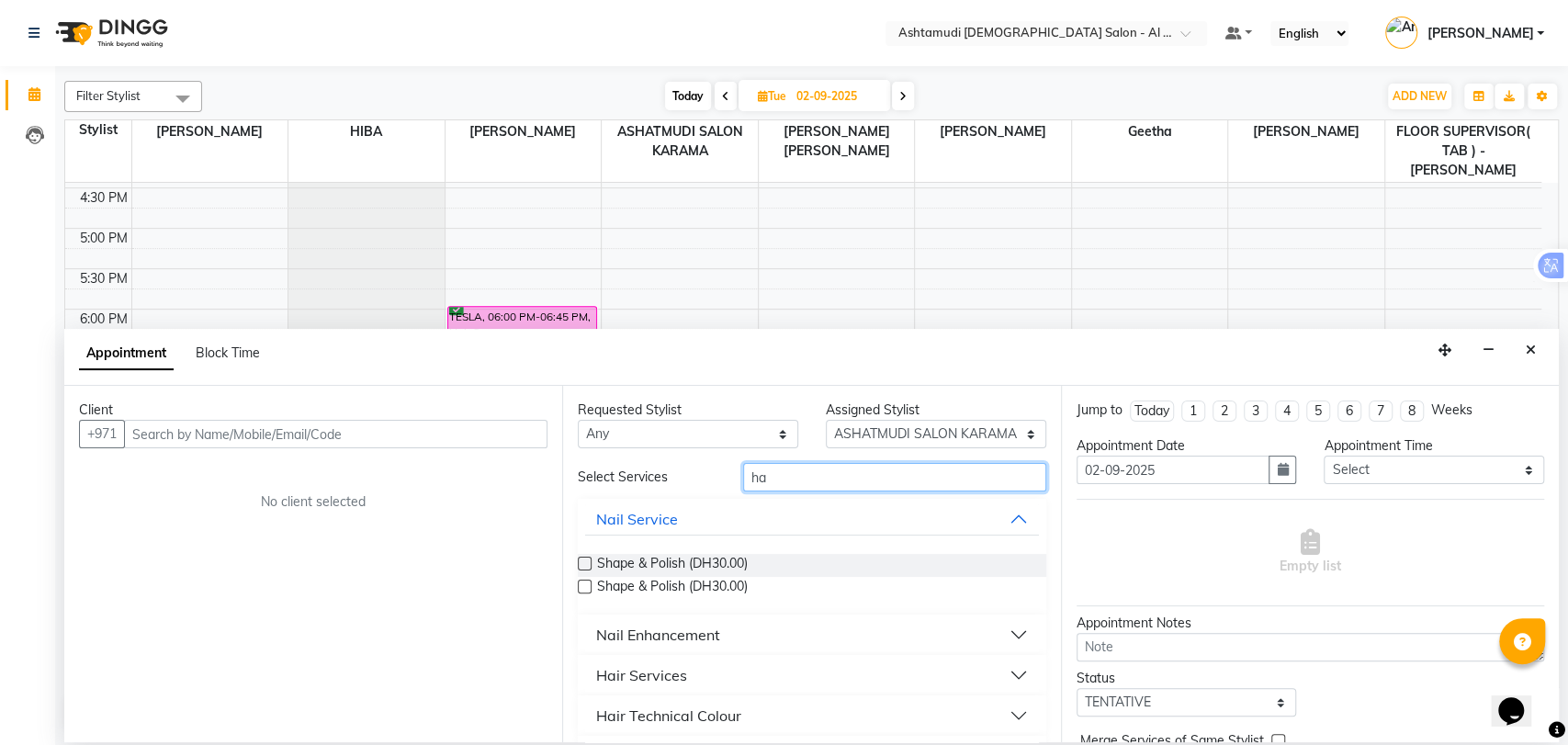
type input "h"
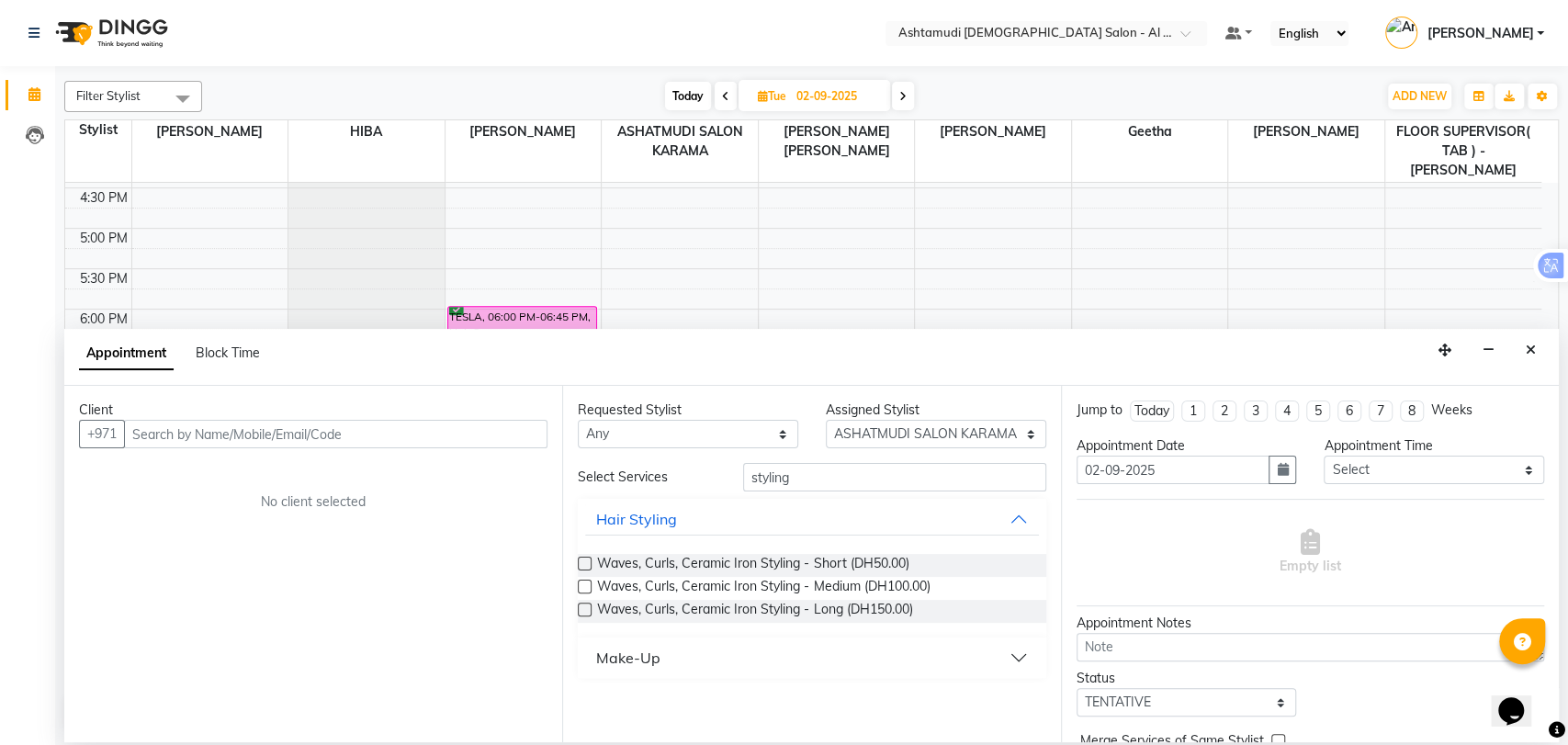
click at [720, 667] on button "Make-Up" at bounding box center [810, 658] width 453 height 33
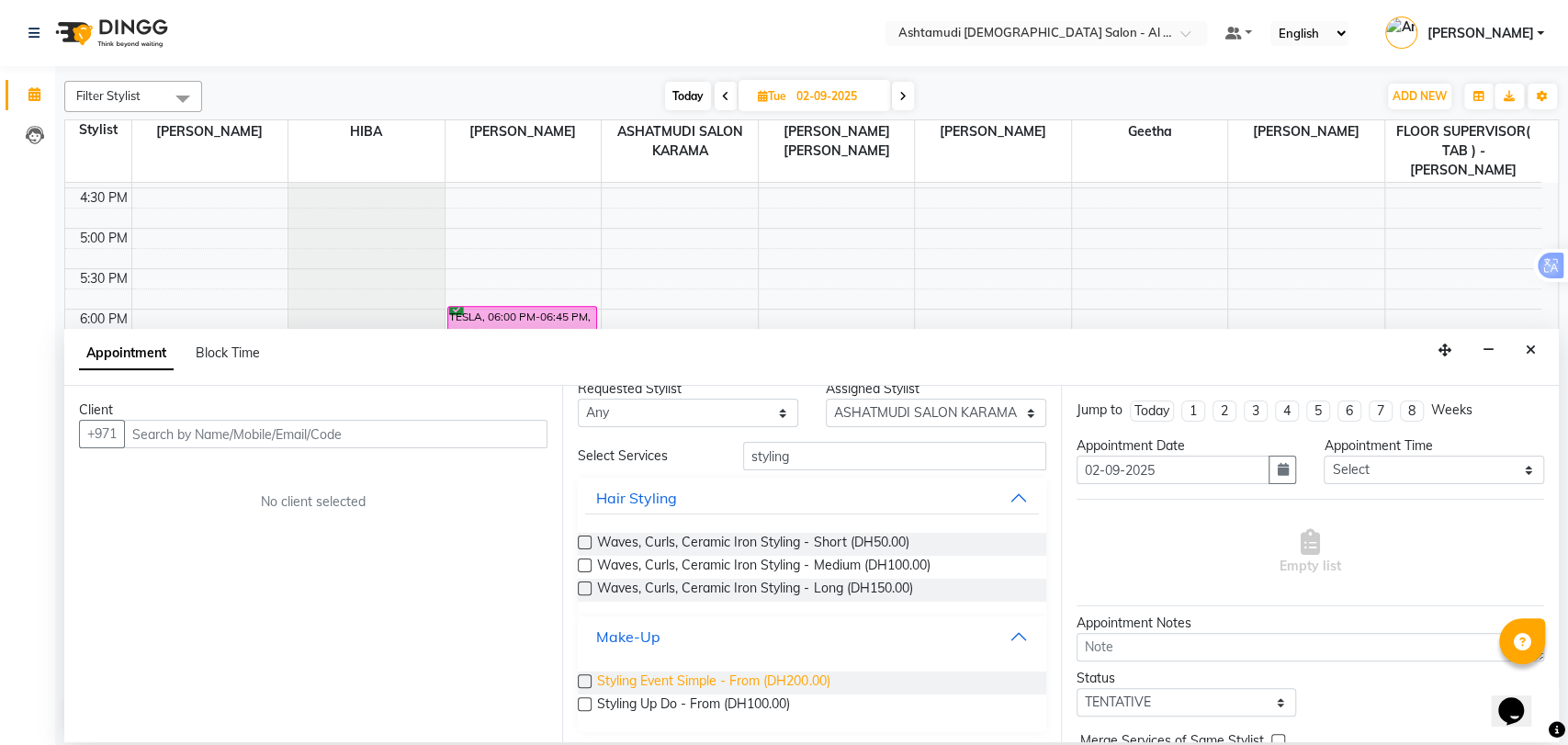
scroll to position [24, 0]
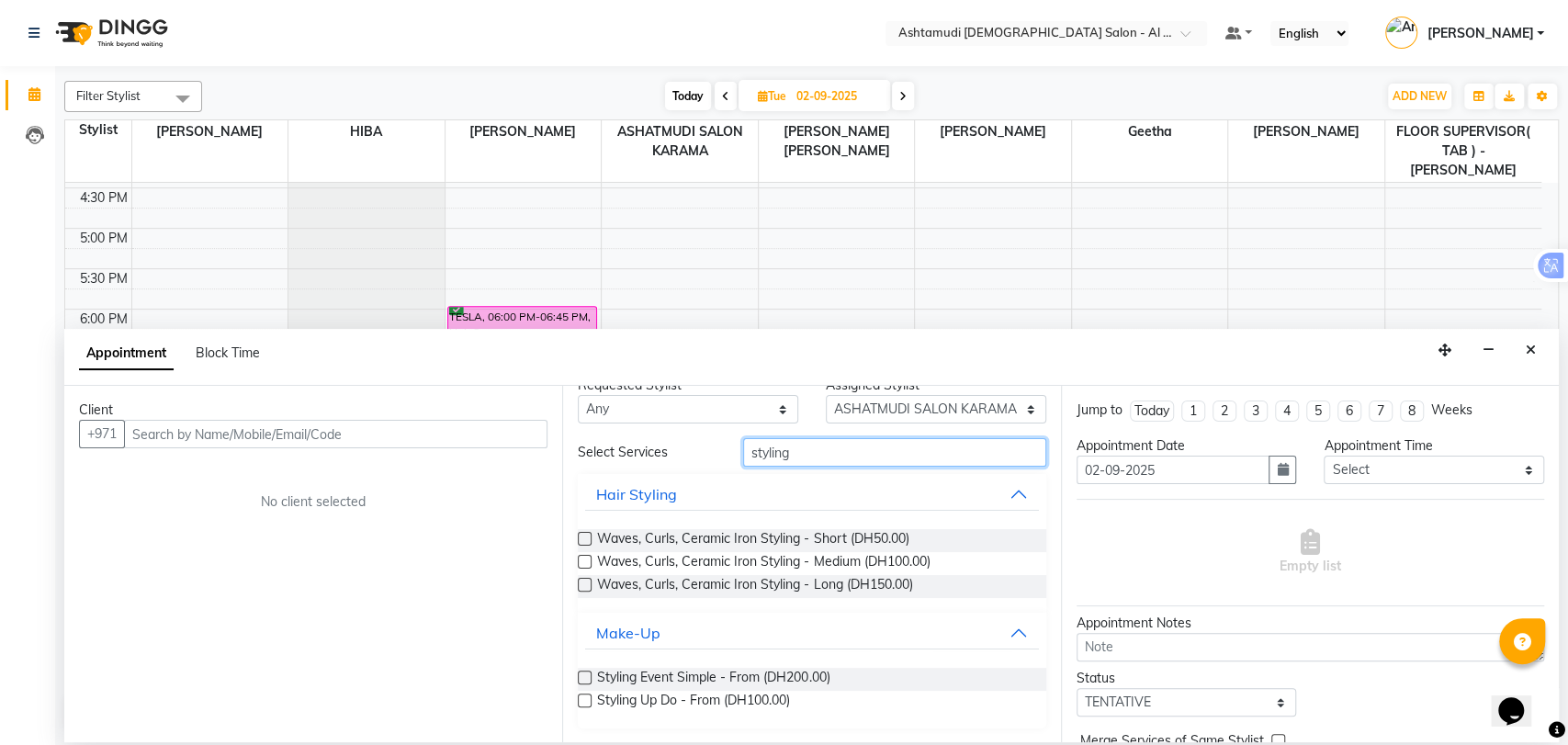
click at [771, 451] on input "styling" at bounding box center [894, 452] width 303 height 28
click at [771, 450] on input "styling" at bounding box center [894, 452] width 303 height 28
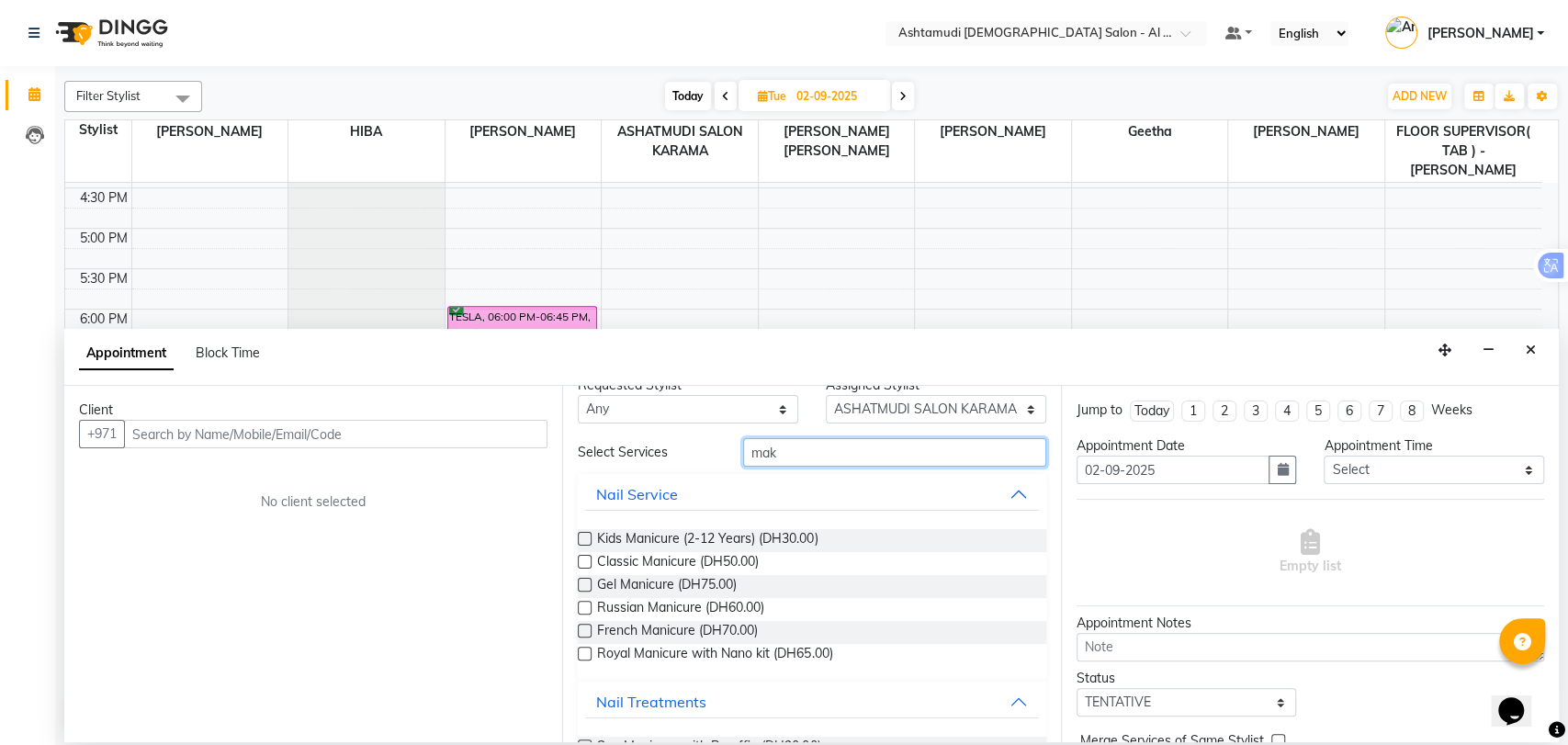
scroll to position [0, 0]
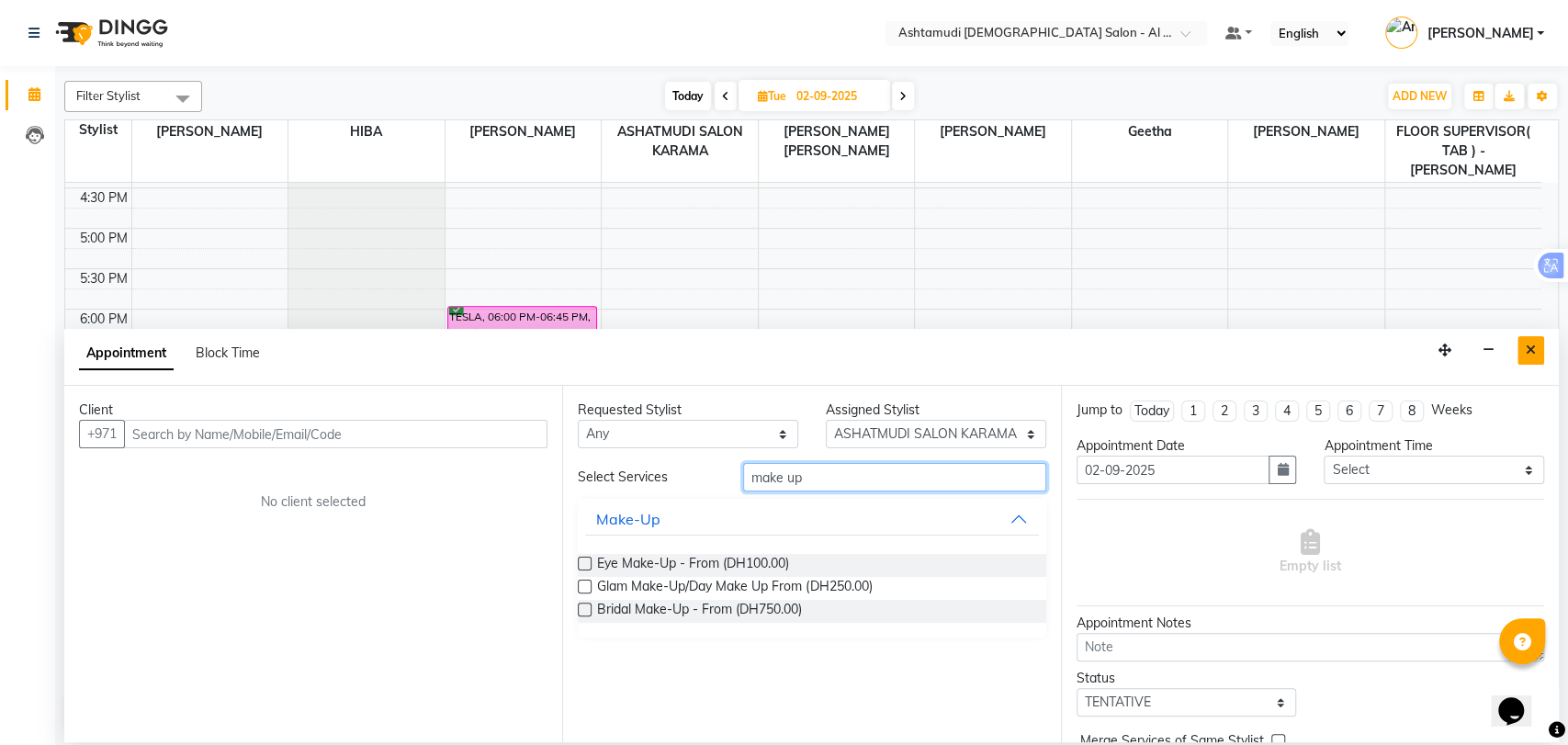
type input "make up"
click at [1533, 343] on icon "Close" at bounding box center [1530, 349] width 10 height 13
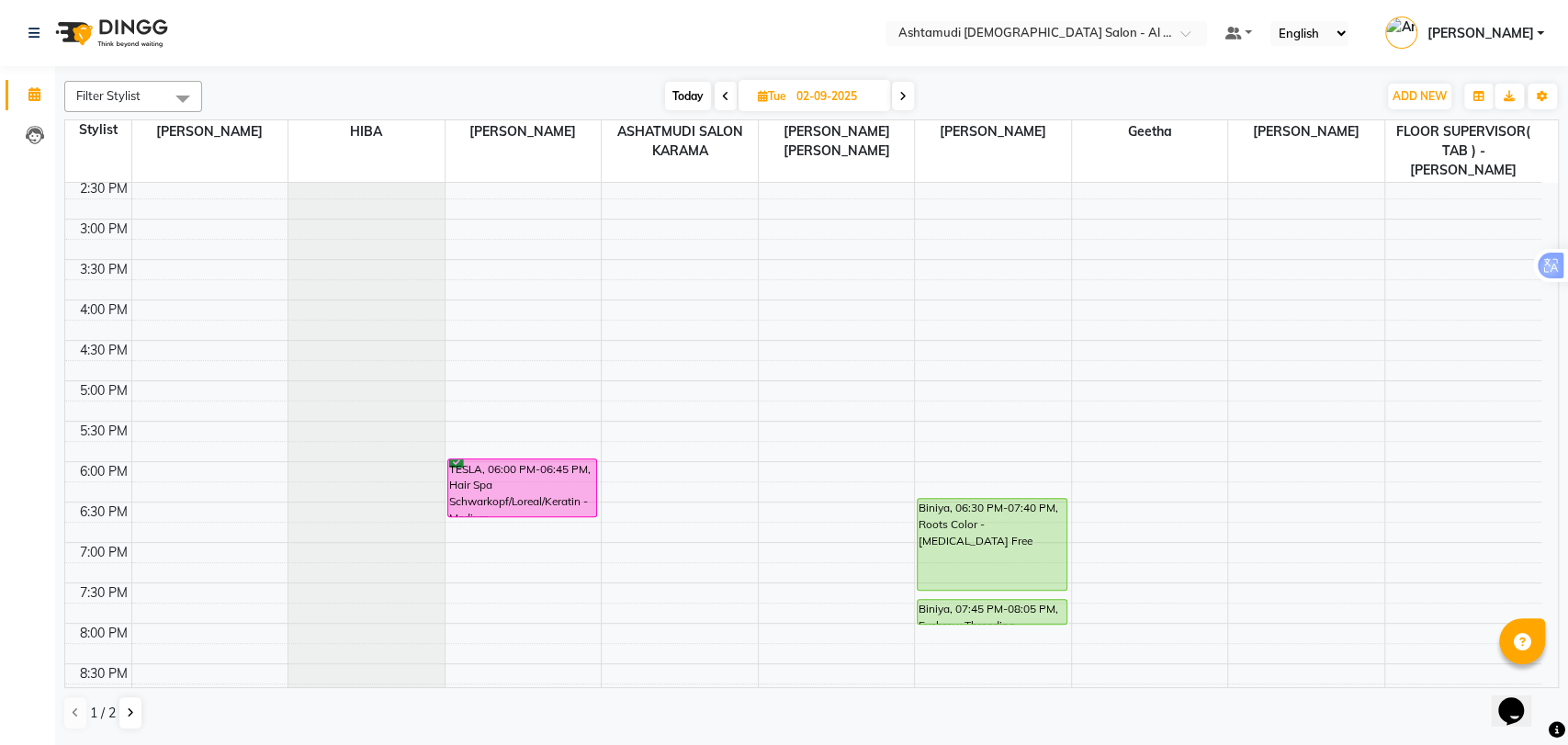
scroll to position [600, 0]
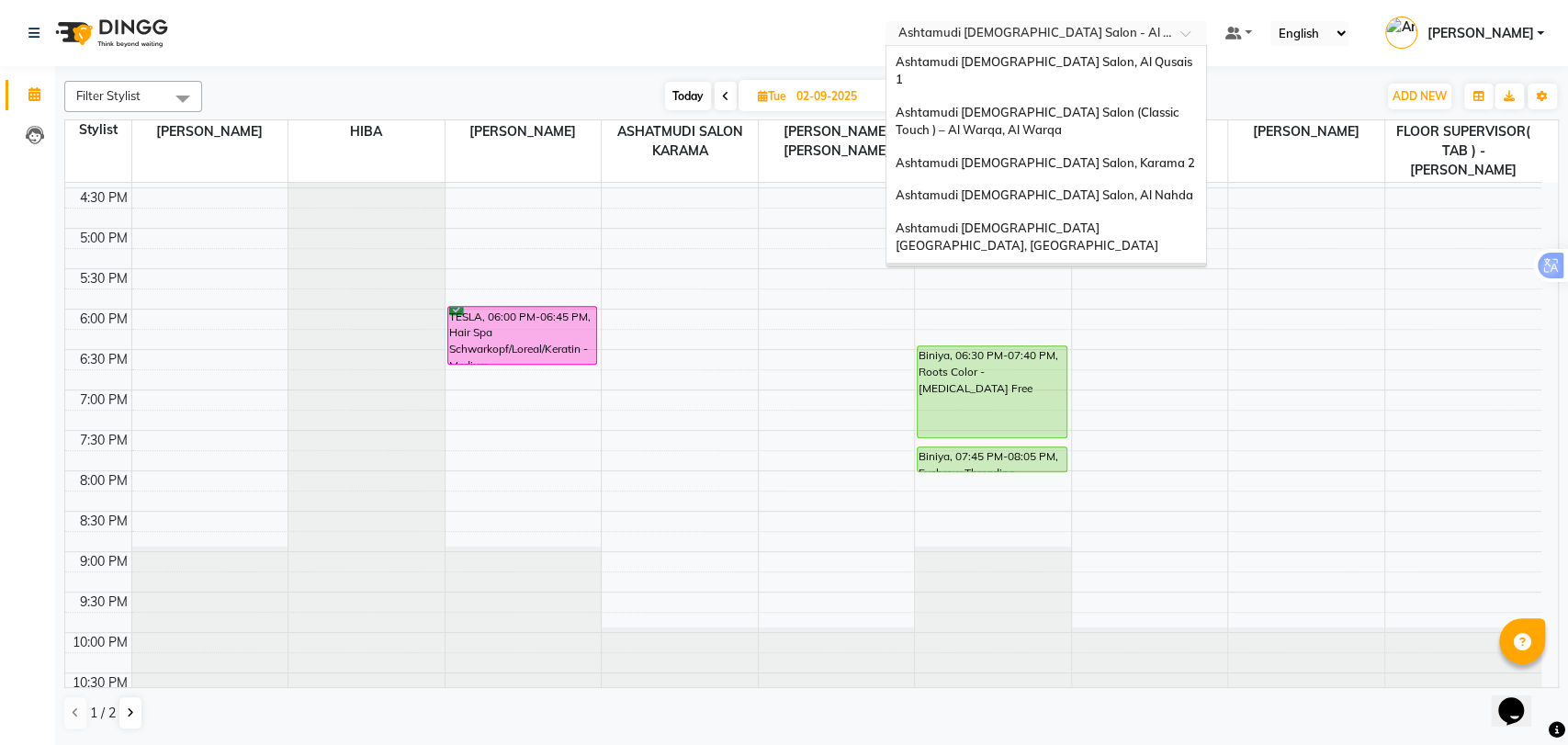
click at [1106, 25] on input "text" at bounding box center [1027, 34] width 266 height 19
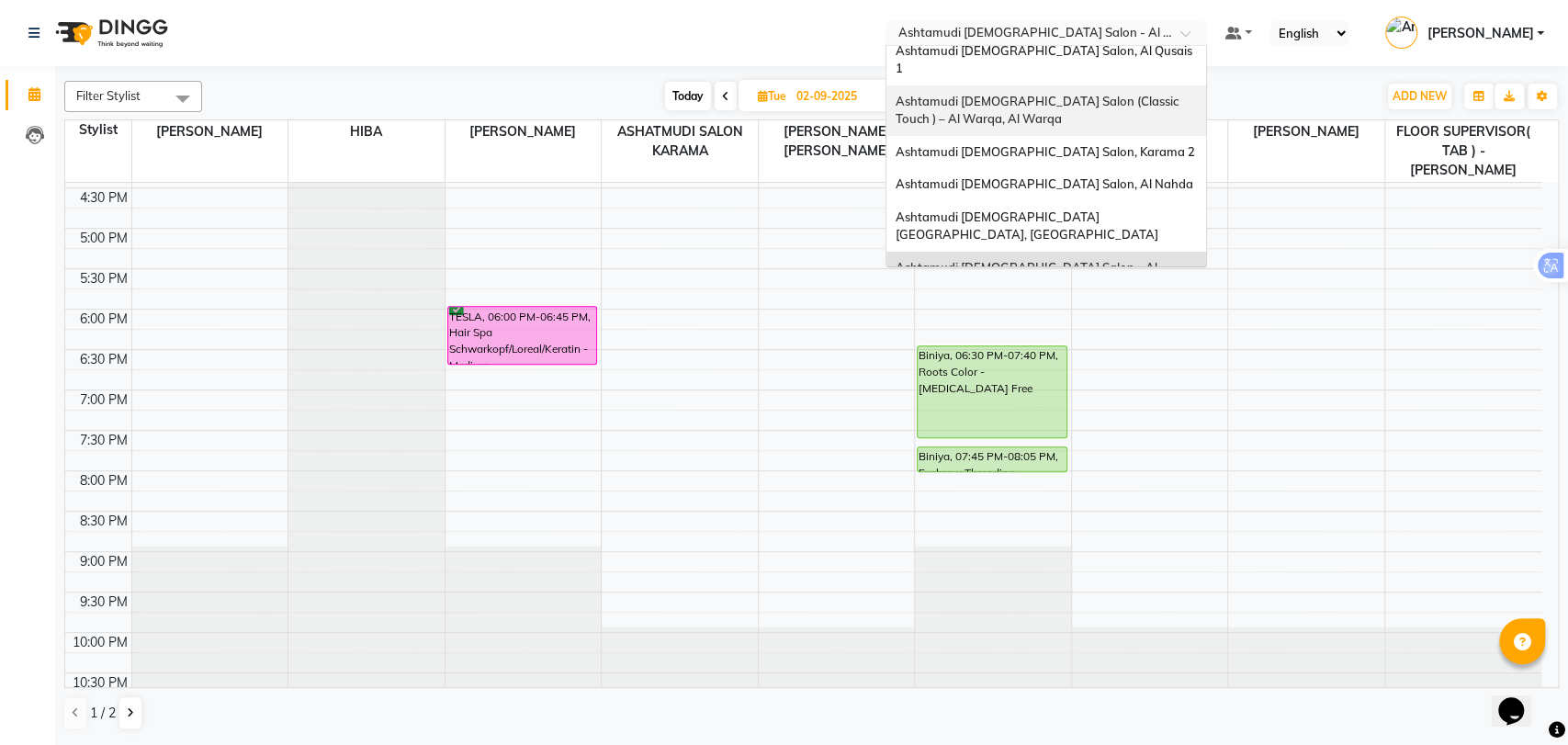
click at [1094, 94] on span "Ashtamudi [DEMOGRAPHIC_DATA] Salon (Classic Touch ) – Al Warqa, Al Warqa" at bounding box center [1038, 110] width 285 height 33
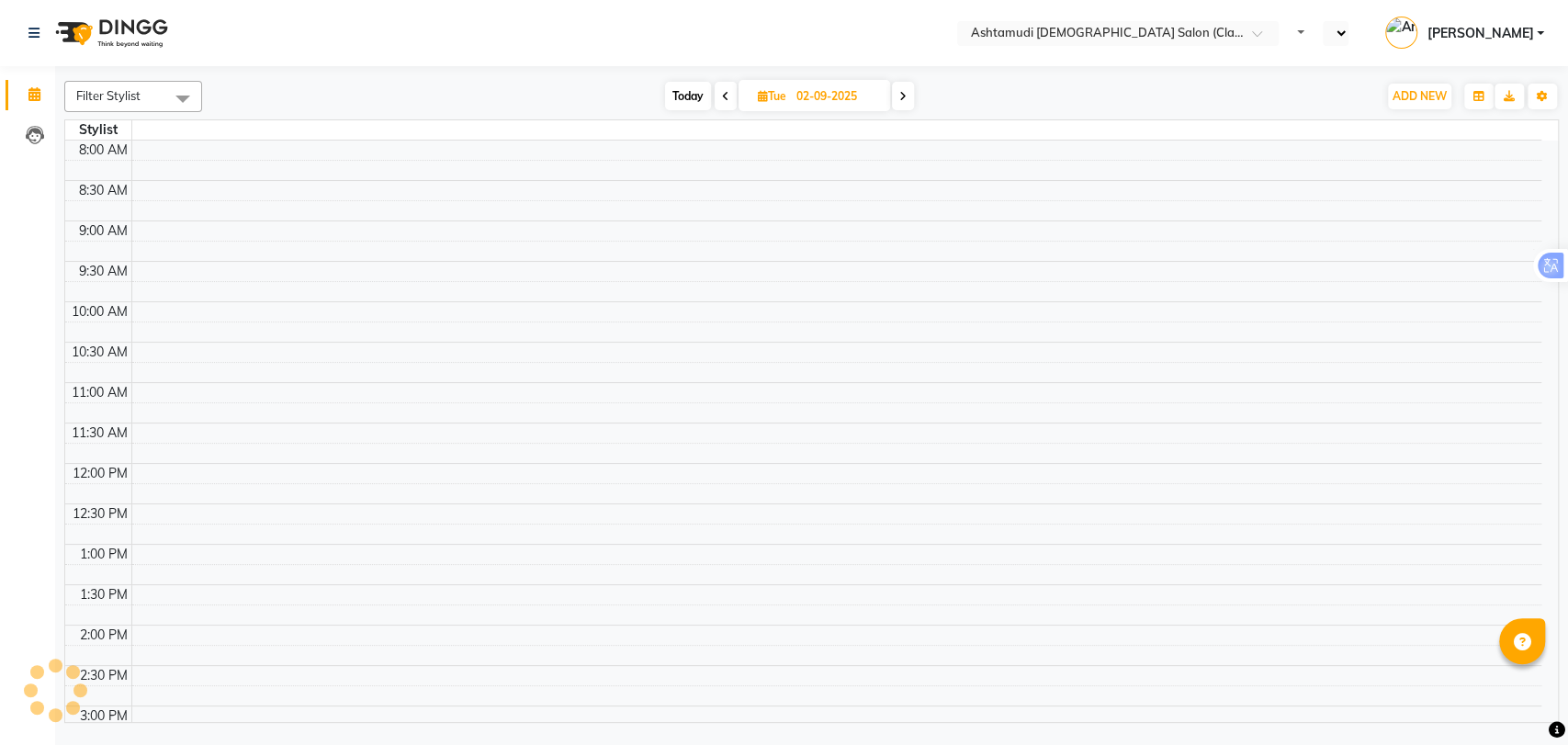
select select "en"
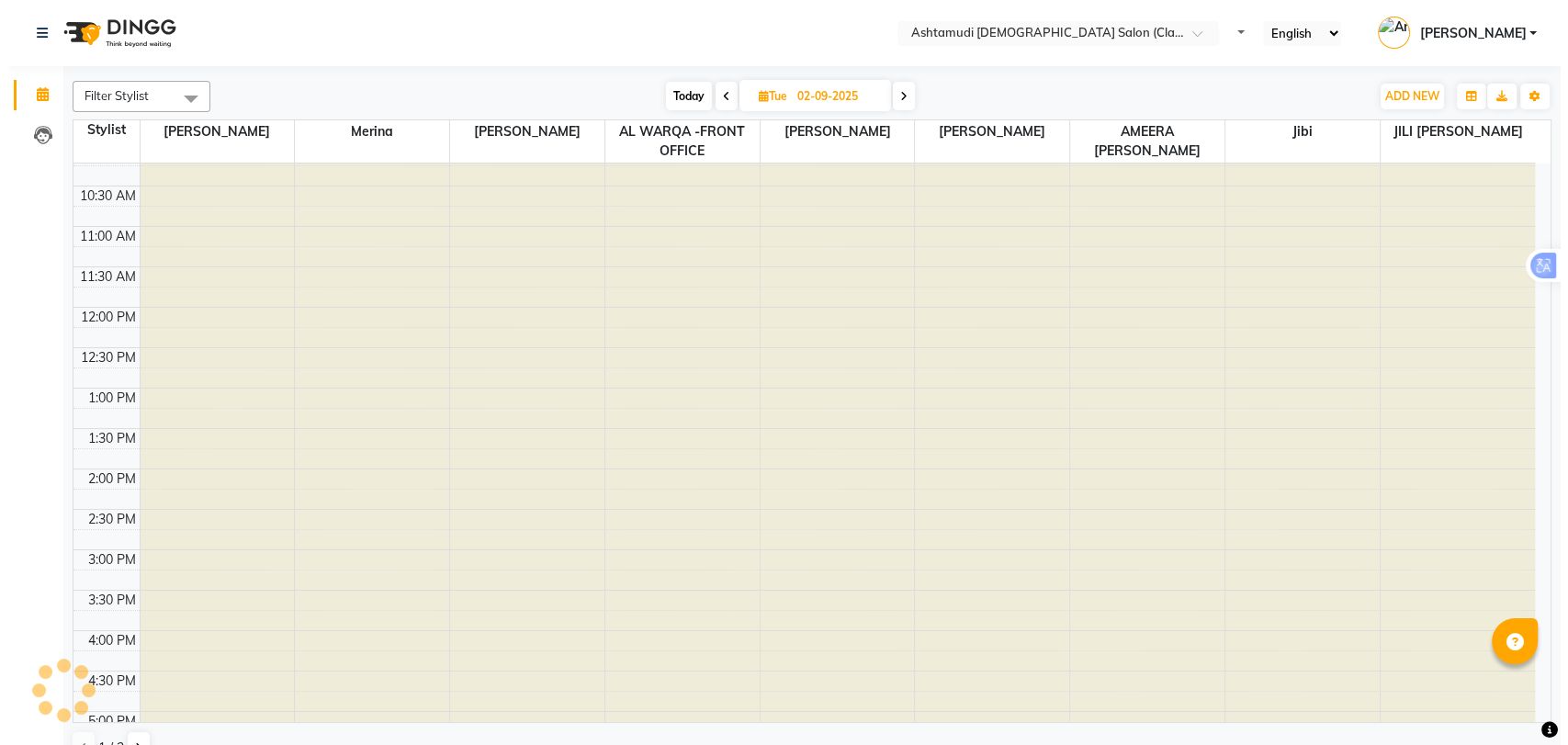
scroll to position [566, 0]
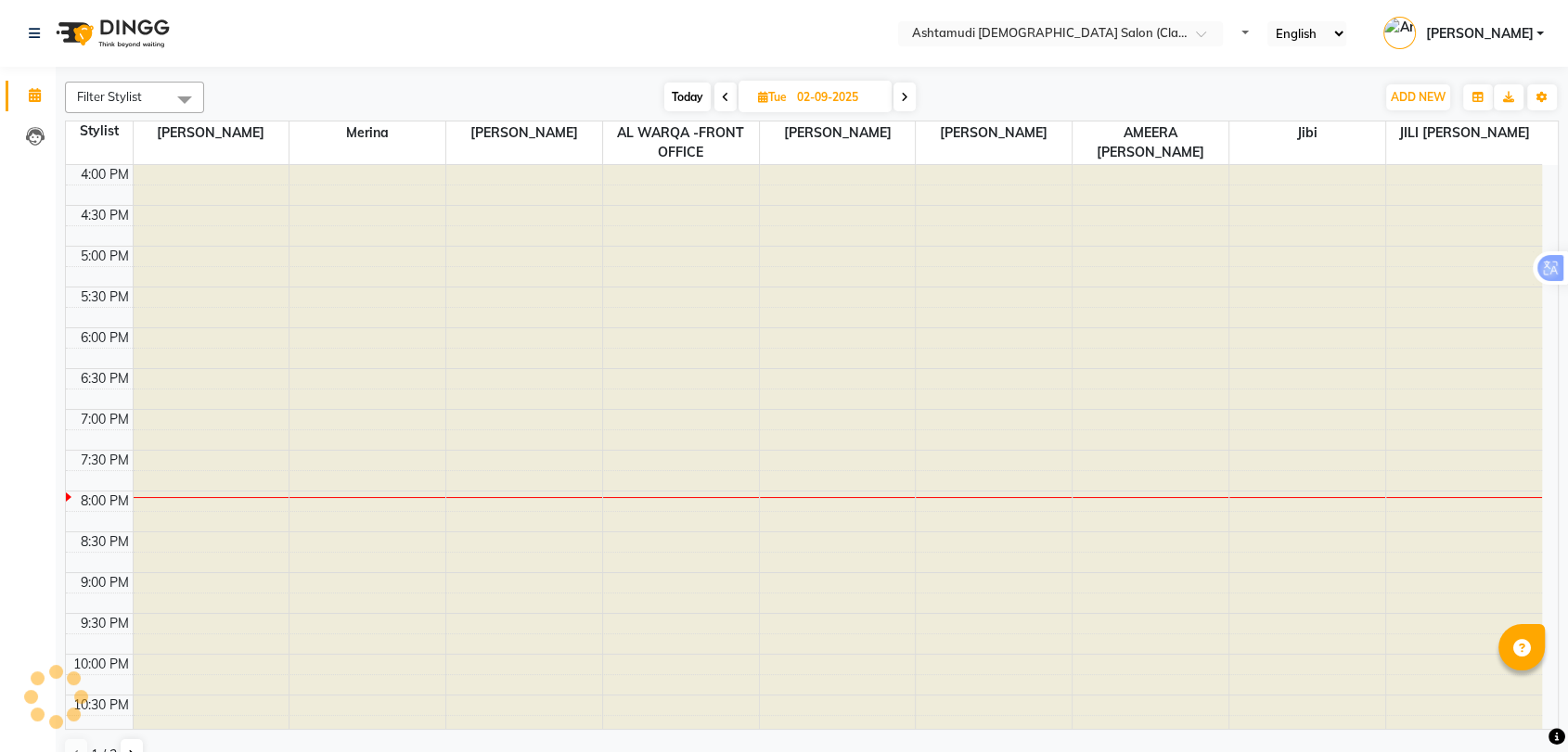
click at [681, 84] on span "Today" at bounding box center [687, 97] width 46 height 29
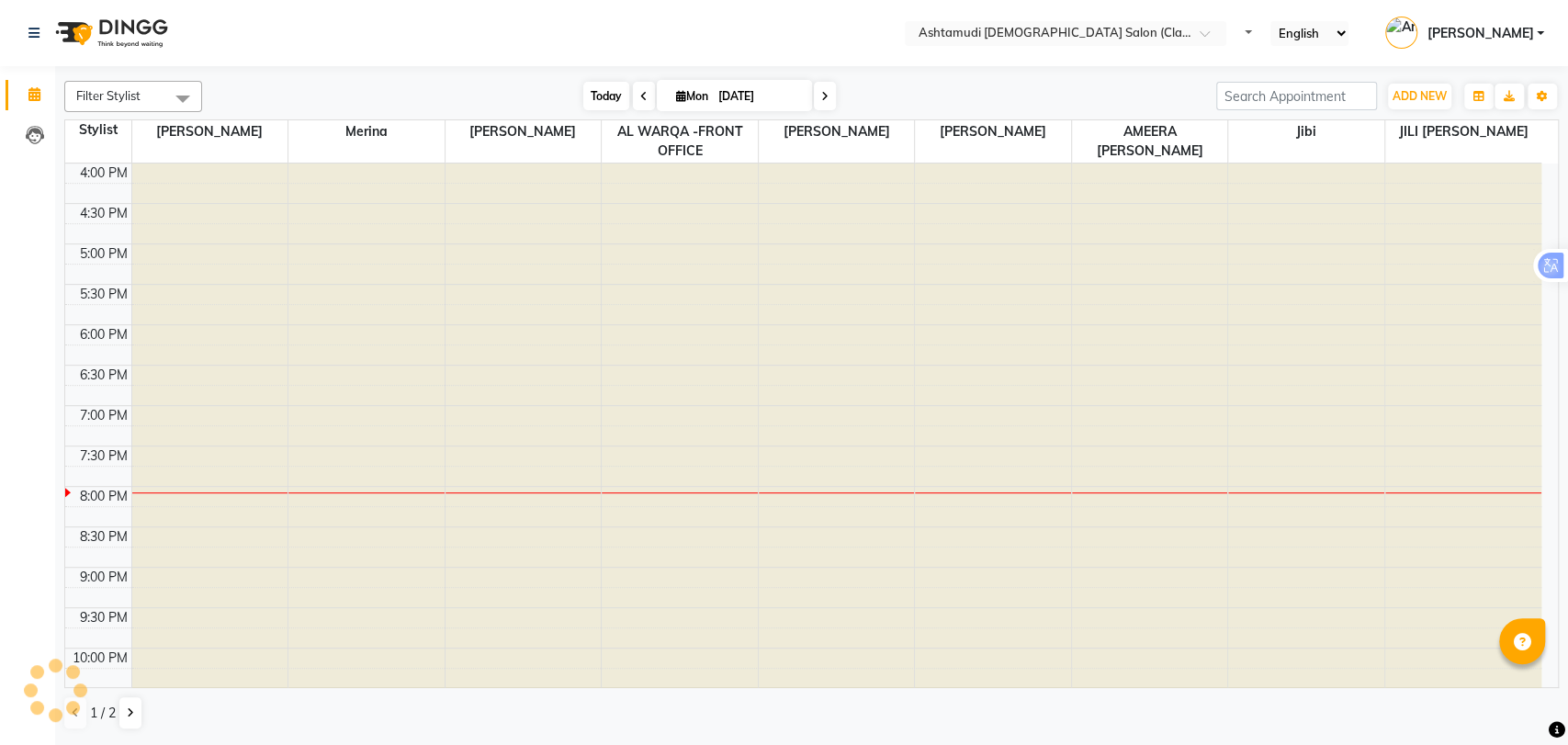
scroll to position [0, 0]
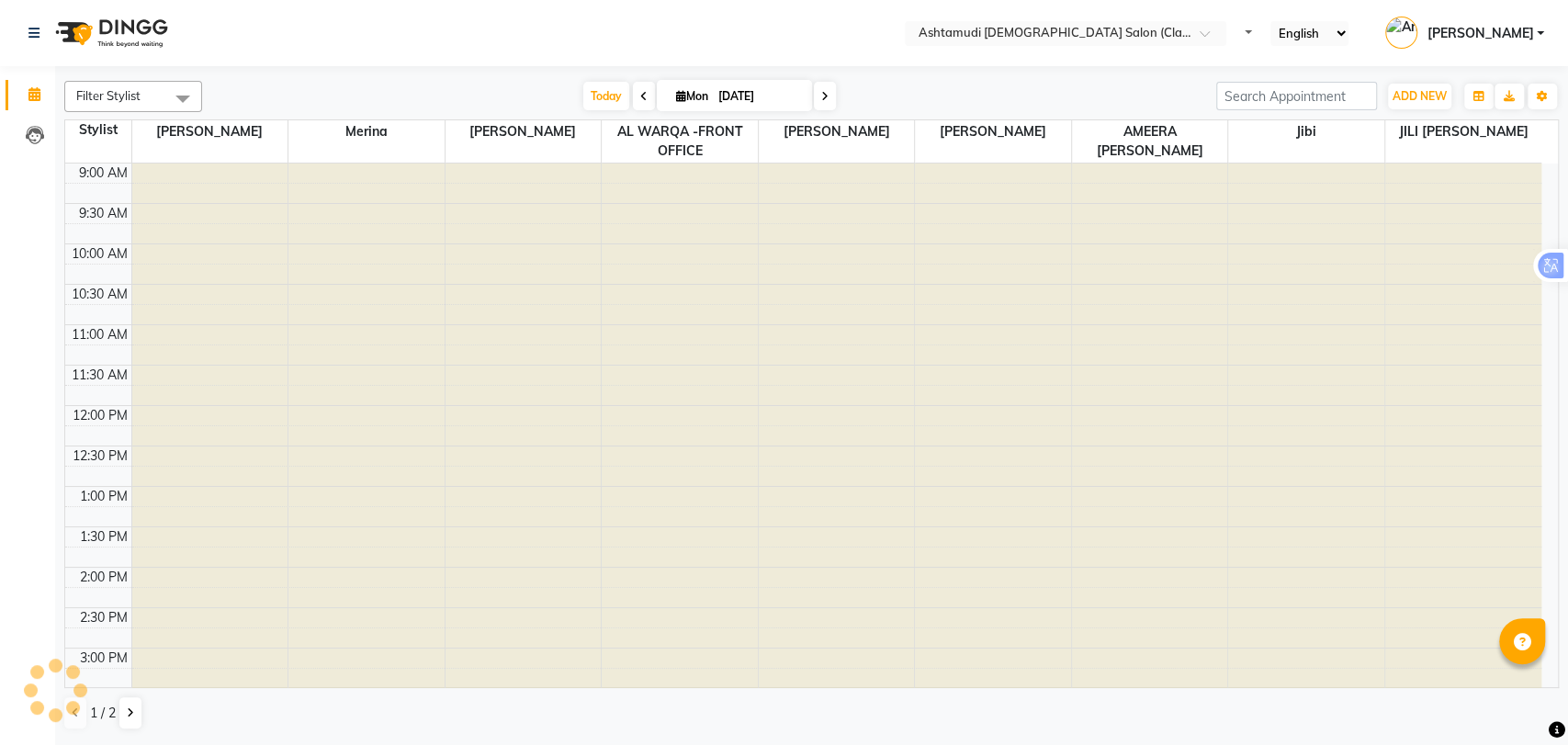
click at [830, 98] on span at bounding box center [824, 96] width 22 height 28
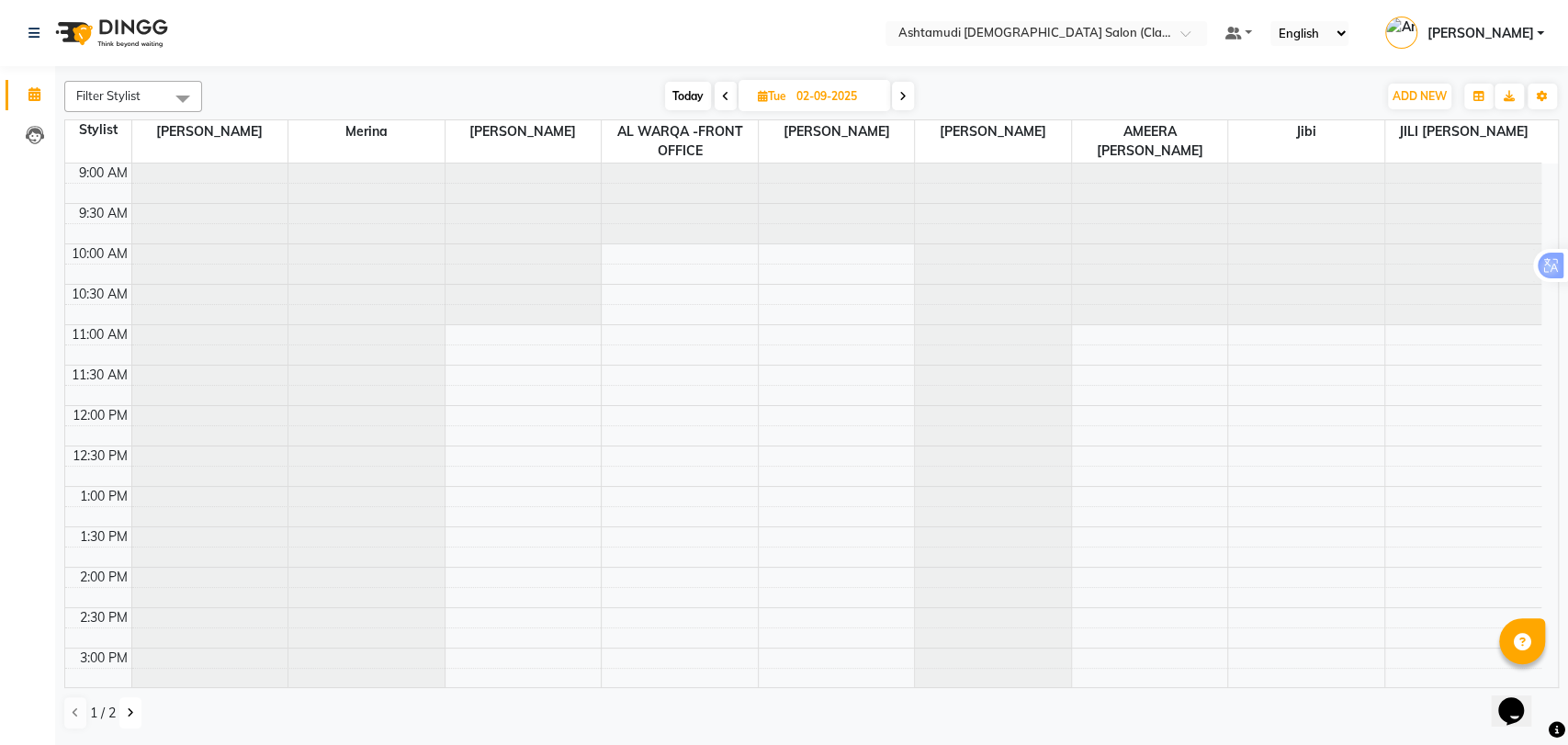
click at [129, 715] on icon at bounding box center [131, 712] width 8 height 11
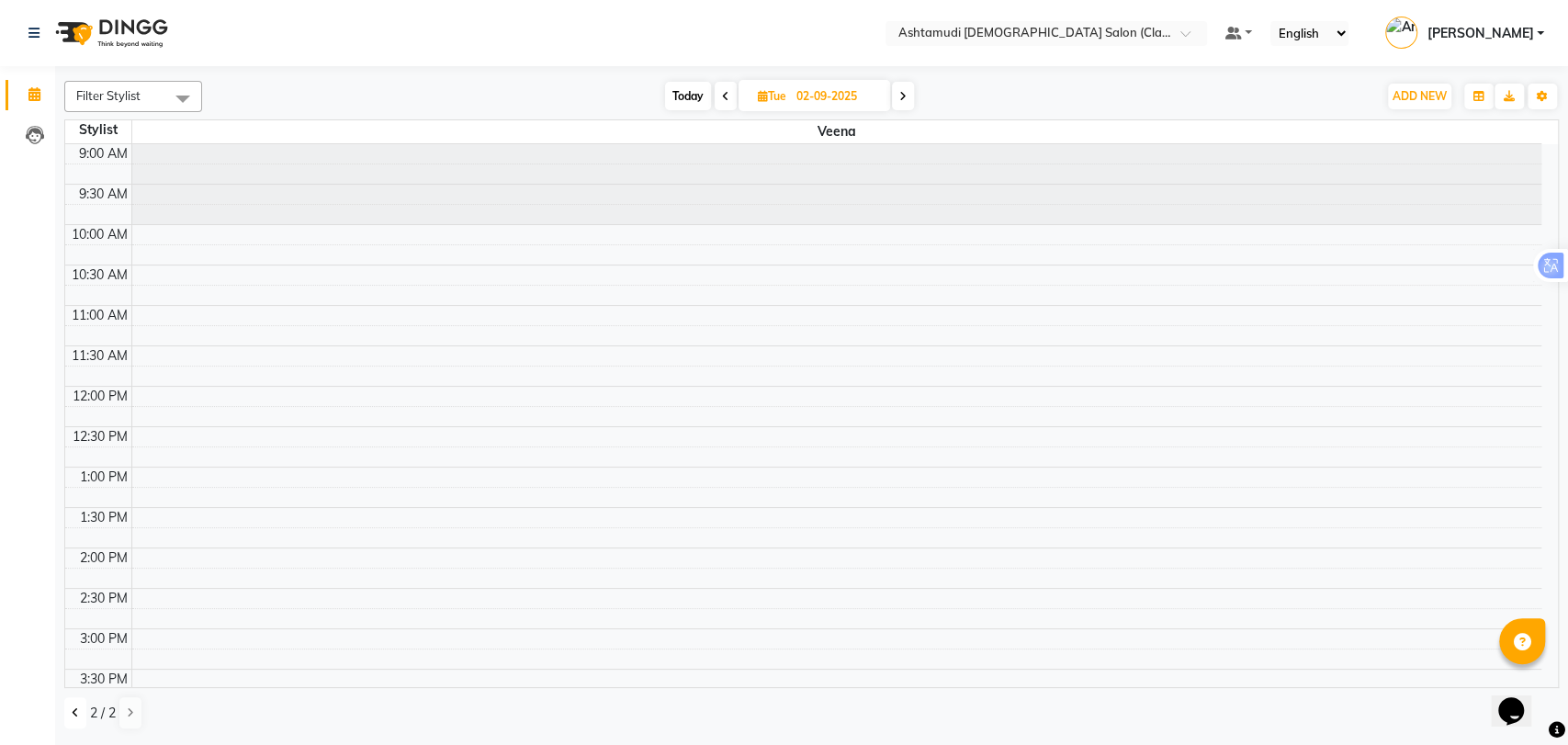
click at [72, 712] on icon at bounding box center [75, 712] width 8 height 11
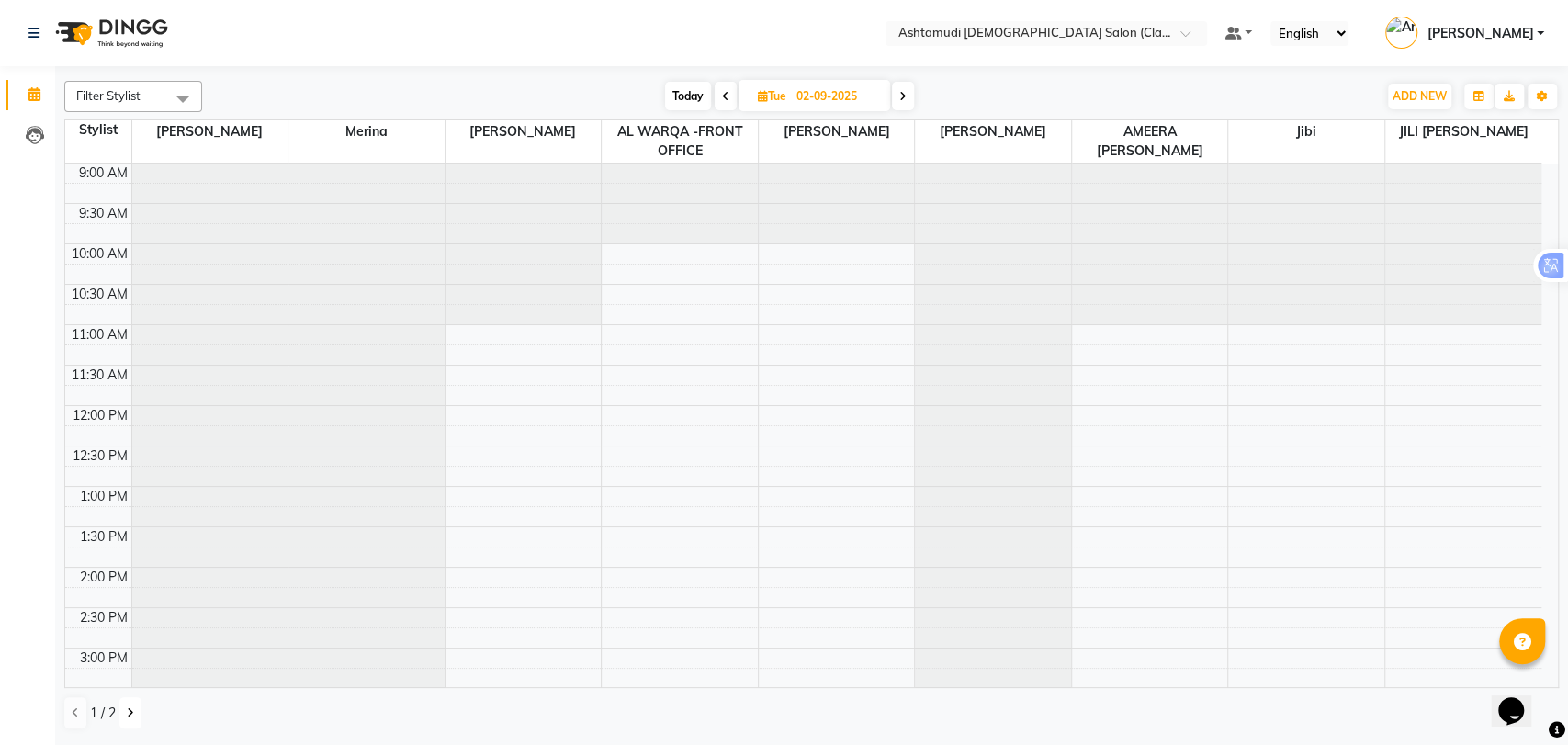
click at [132, 710] on icon at bounding box center [131, 712] width 8 height 11
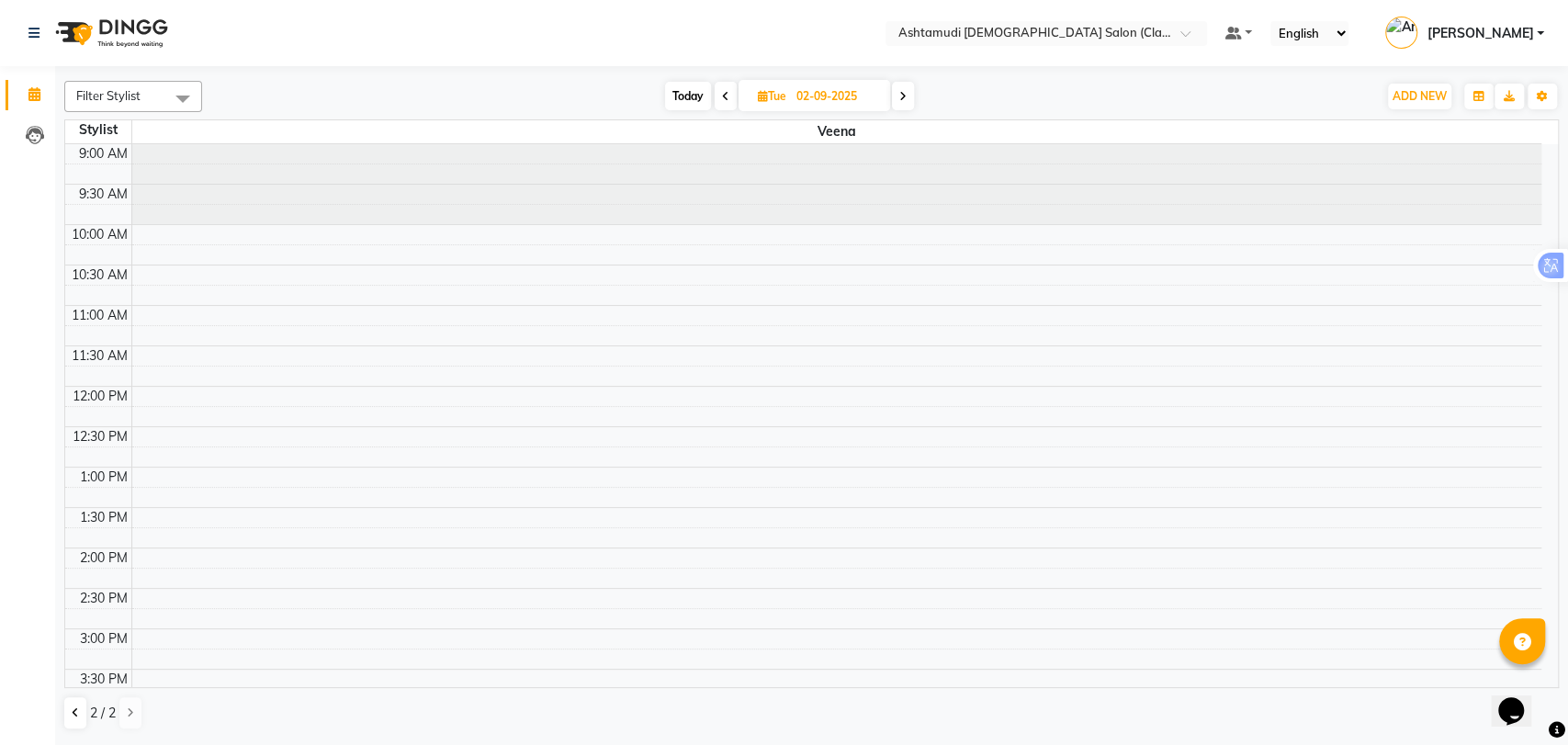
click at [721, 92] on icon at bounding box center [725, 96] width 8 height 11
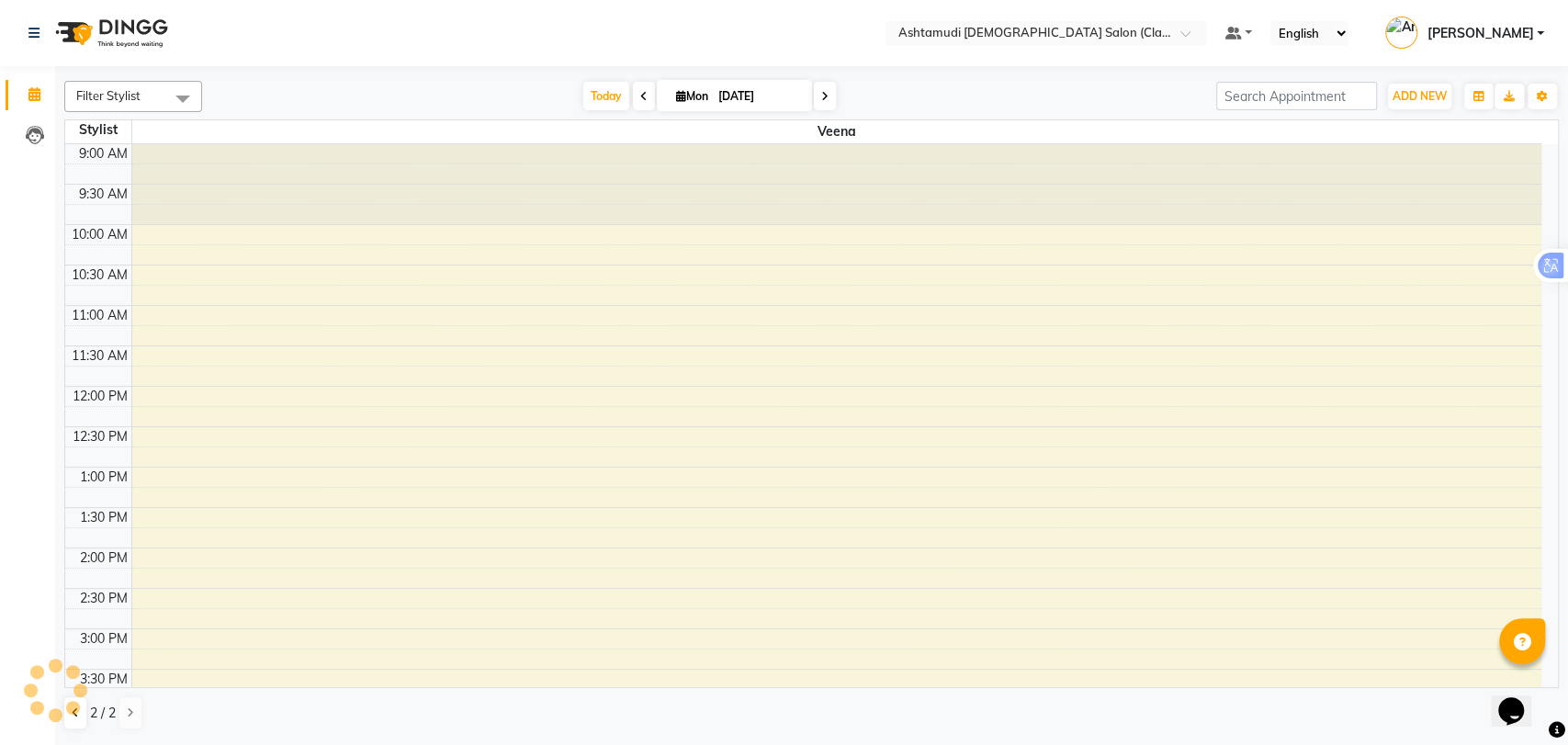
scroll to position [581, 0]
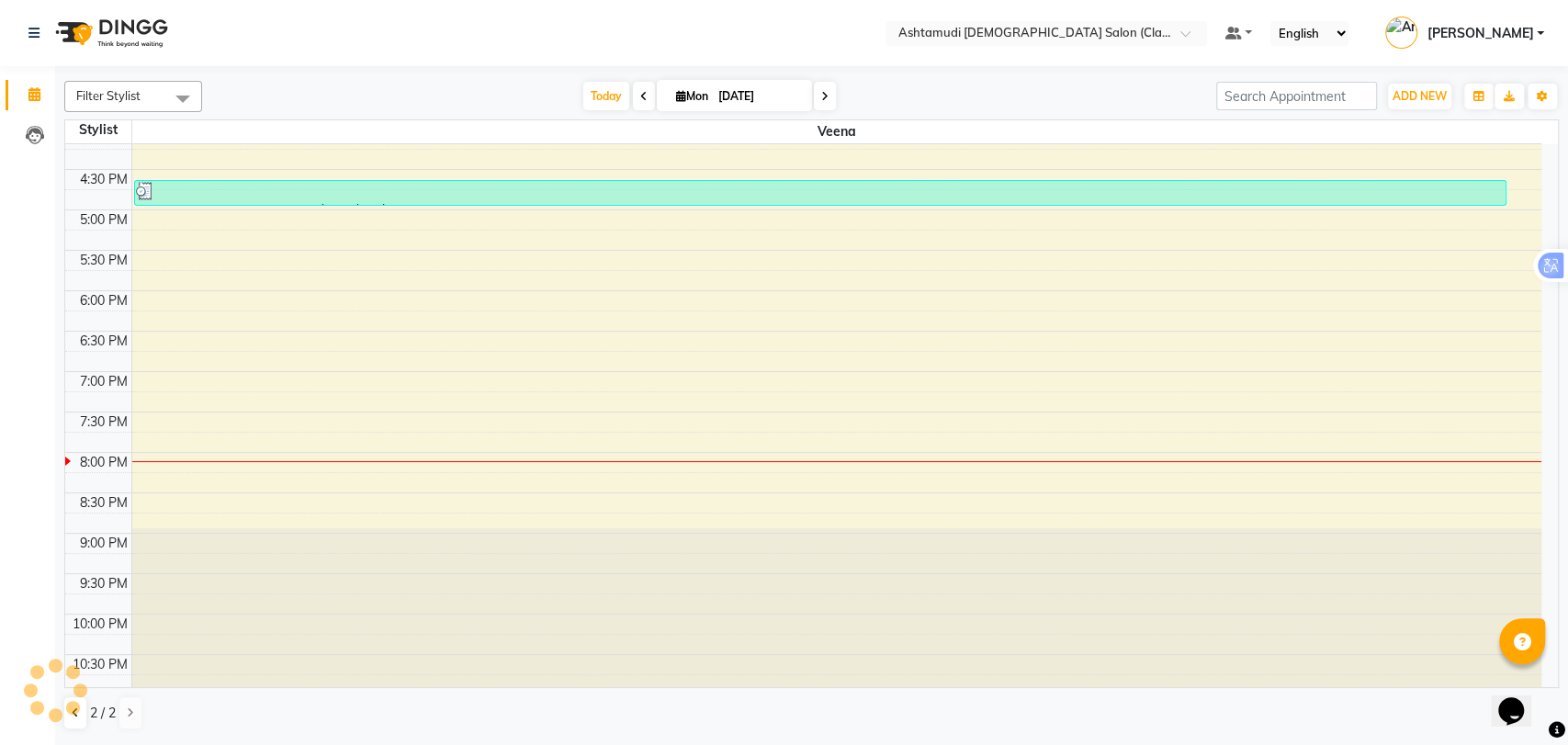
click at [823, 91] on icon at bounding box center [825, 96] width 8 height 11
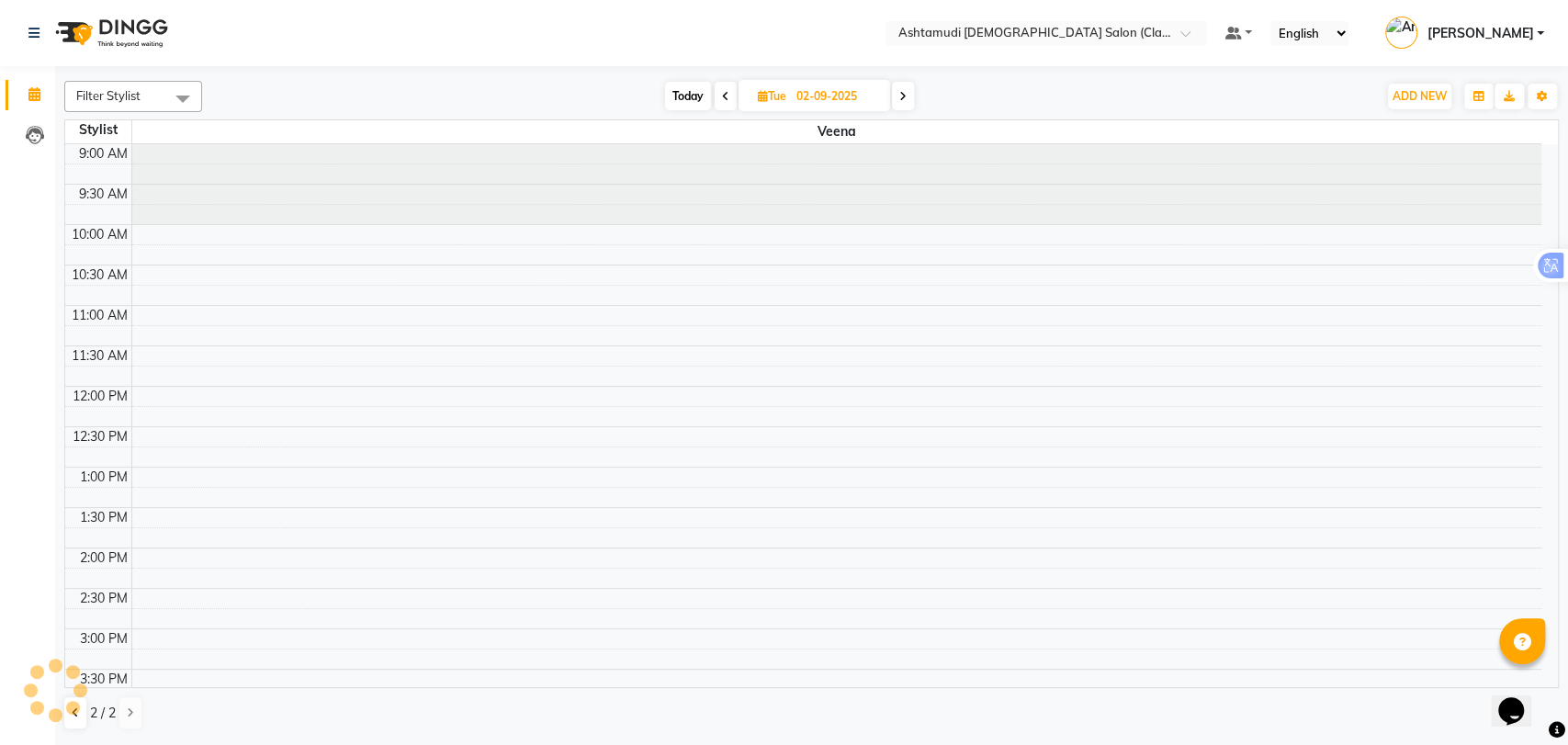
scroll to position [0, 0]
click at [681, 94] on span "Today" at bounding box center [687, 96] width 46 height 28
type input "[DATE]"
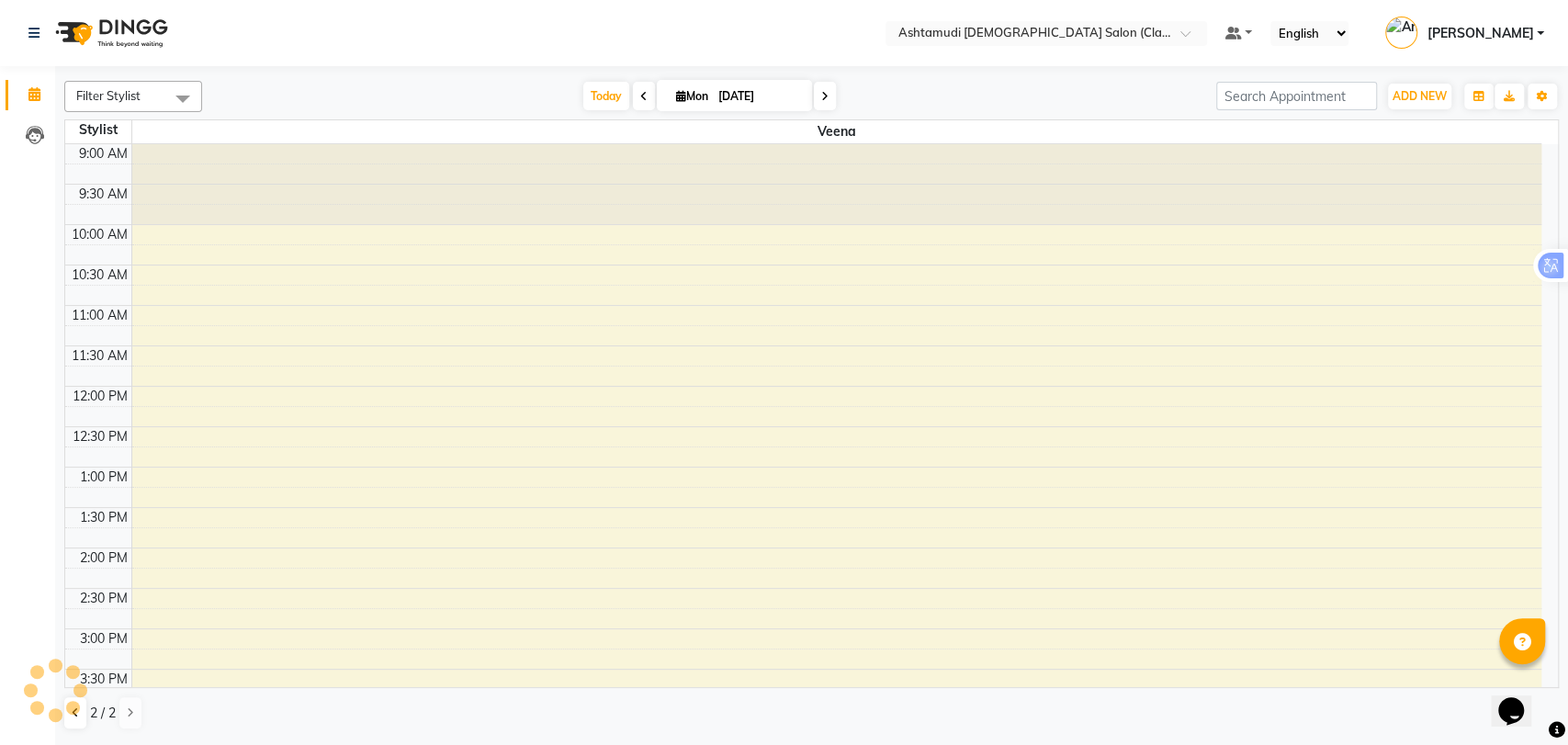
scroll to position [581, 0]
